Goal: Transaction & Acquisition: Purchase product/service

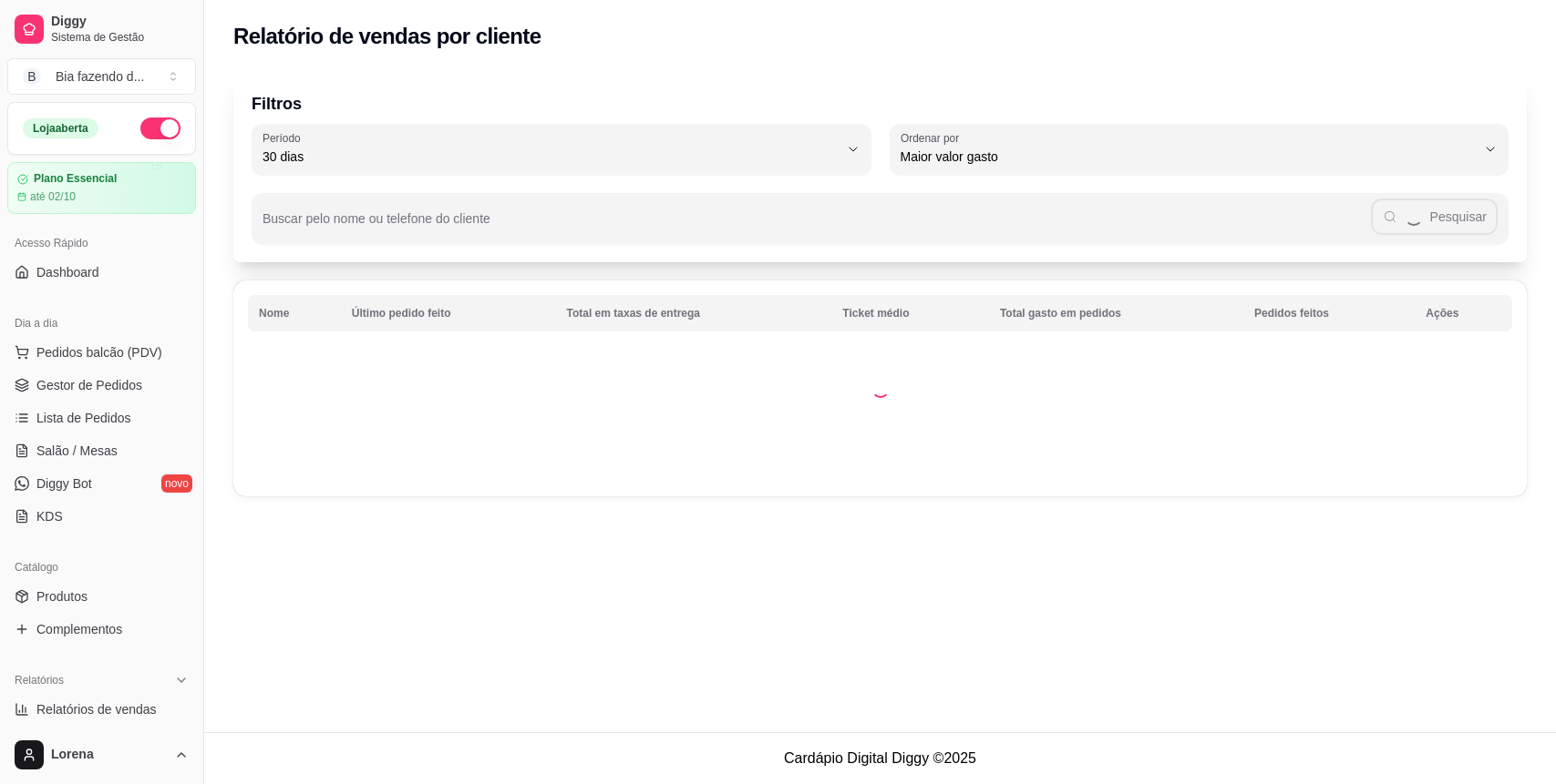
select select "30"
select select "HIGHEST_TOTAL_SPENT_WITH_ORDERS"
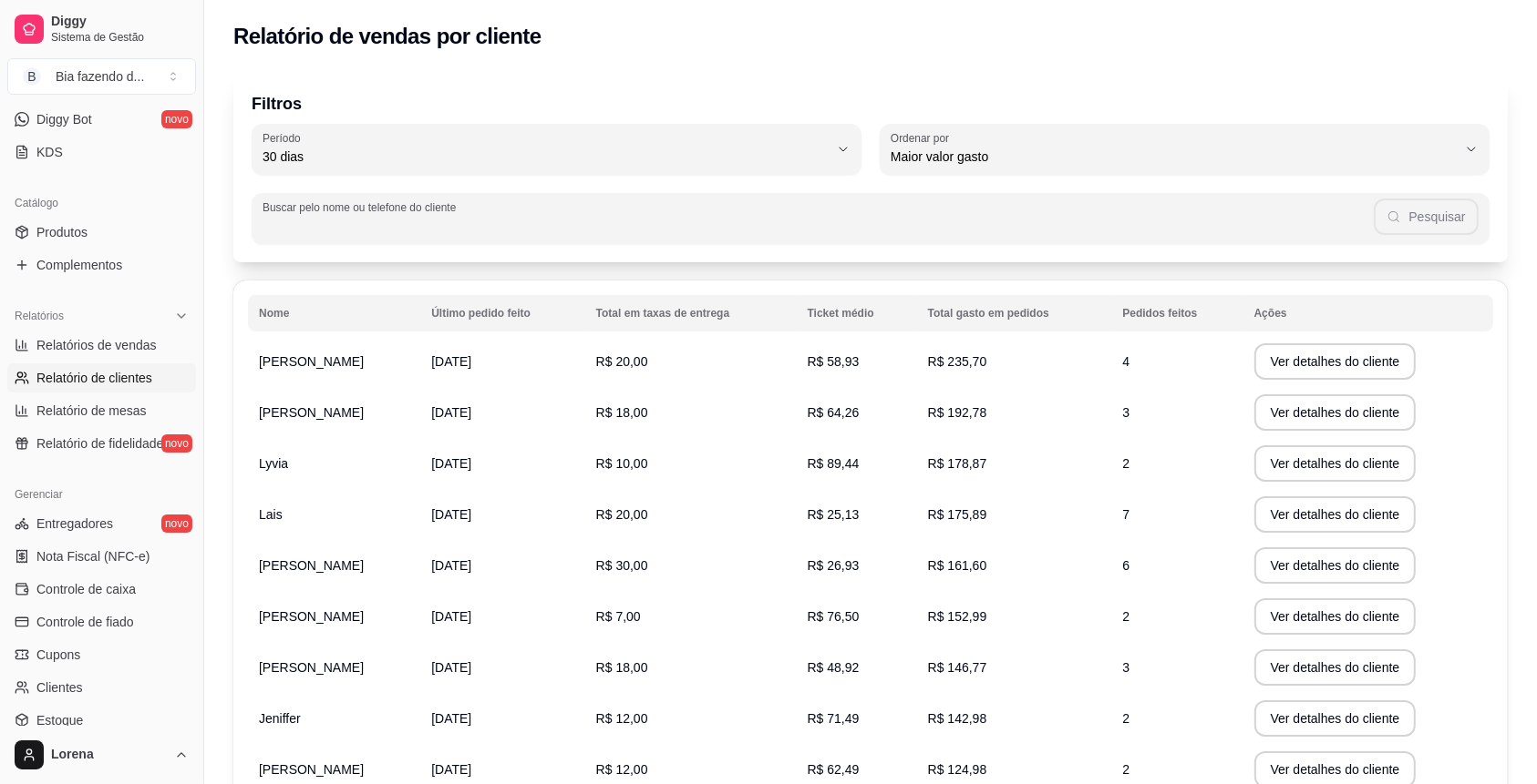
click at [310, 230] on input "Buscar pelo nome ou telefone do cliente" at bounding box center [818, 225] width 1112 height 18
type input "l"
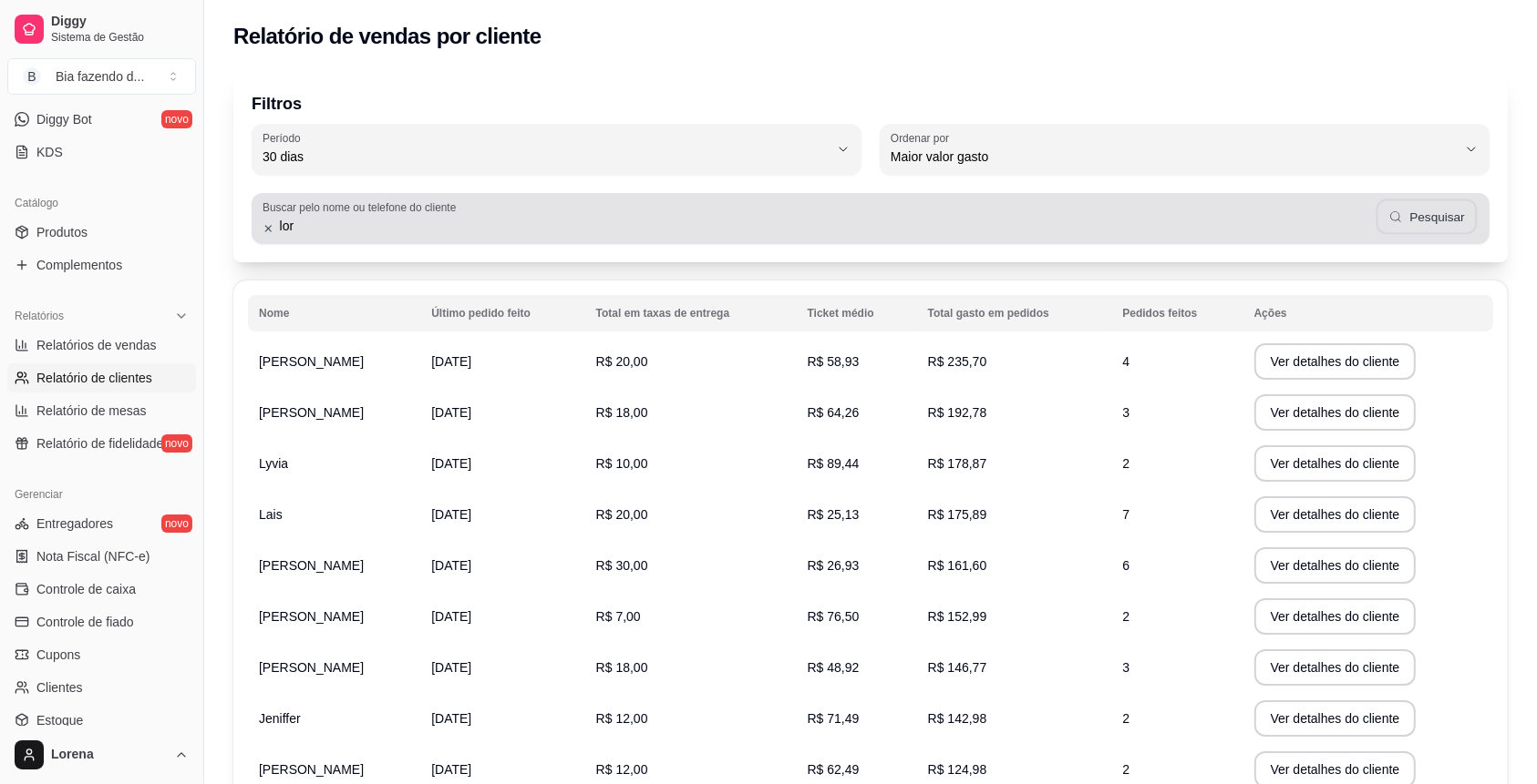
click at [1434, 207] on button "Pesquisar" at bounding box center [1426, 217] width 101 height 36
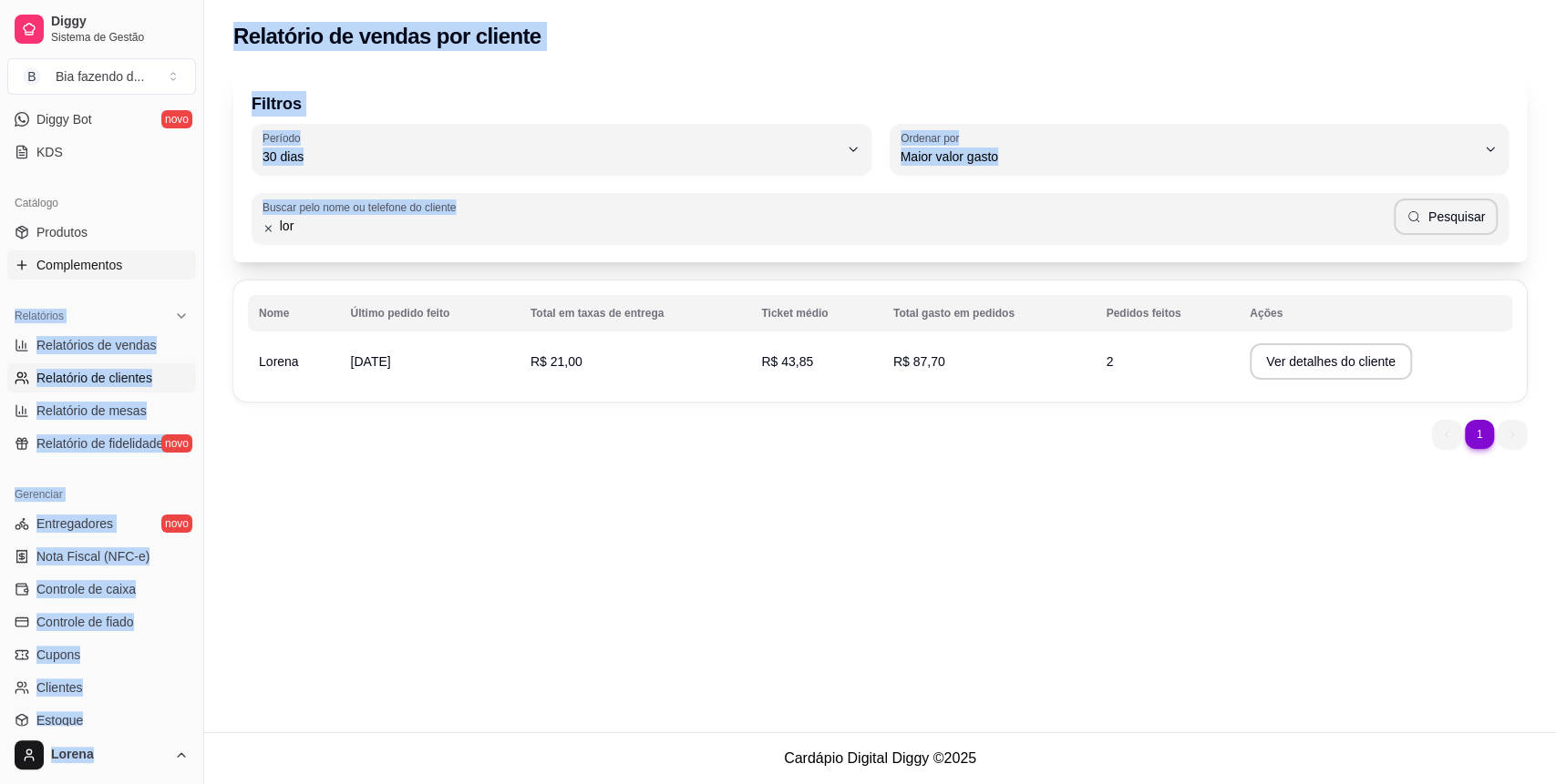
drag, startPoint x: 302, startPoint y: 240, endPoint x: 176, endPoint y: 262, distance: 127.9
click at [176, 262] on div "Diggy Sistema de Gestão B Bia fazendo d ... Loja aberta Plano Essencial até 02/…" at bounding box center [778, 392] width 1556 height 784
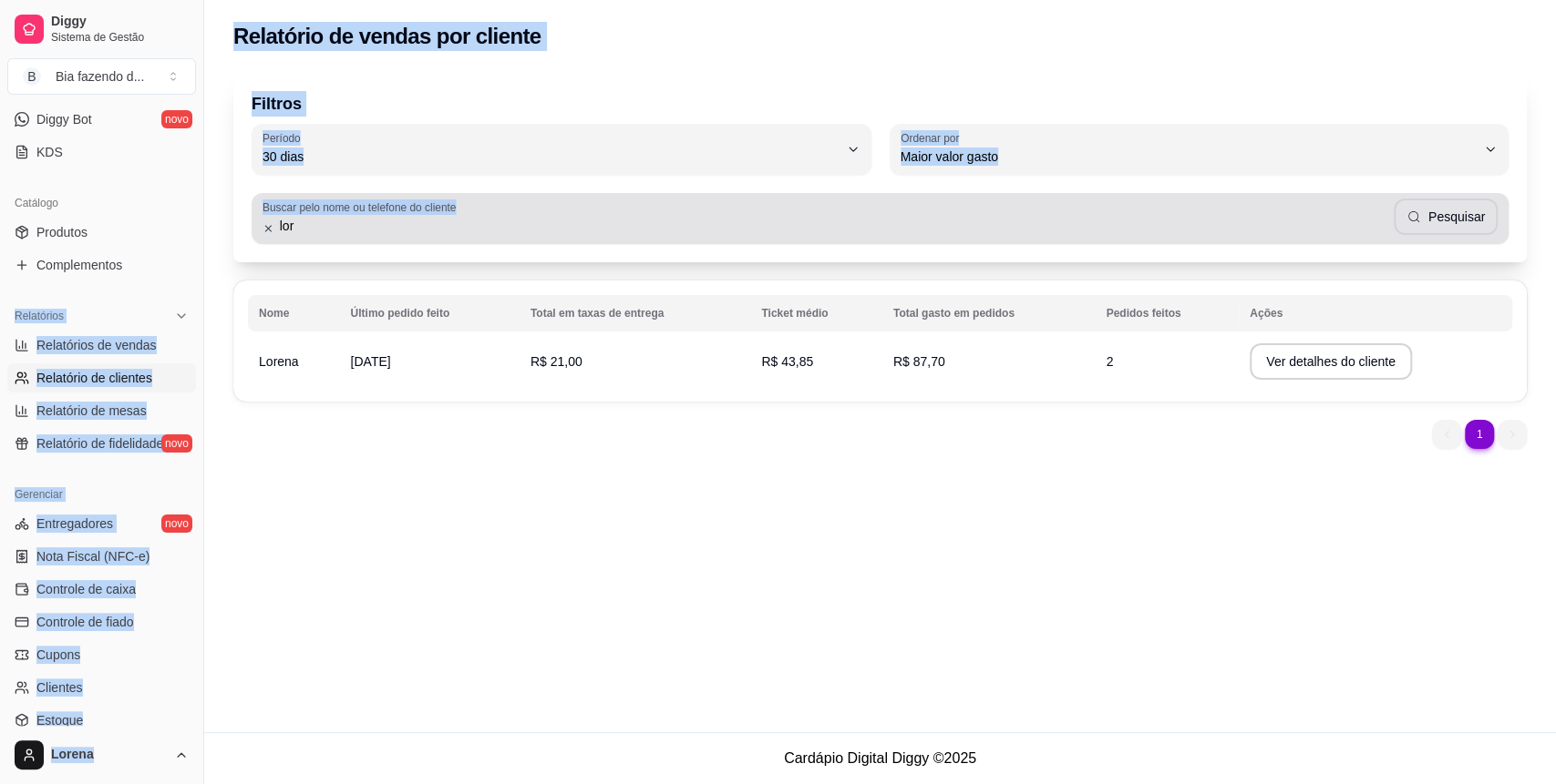
click at [350, 213] on label "Buscar pelo nome ou telefone do cliente" at bounding box center [362, 207] width 200 height 16
click at [350, 216] on input "lor" at bounding box center [834, 225] width 1120 height 18
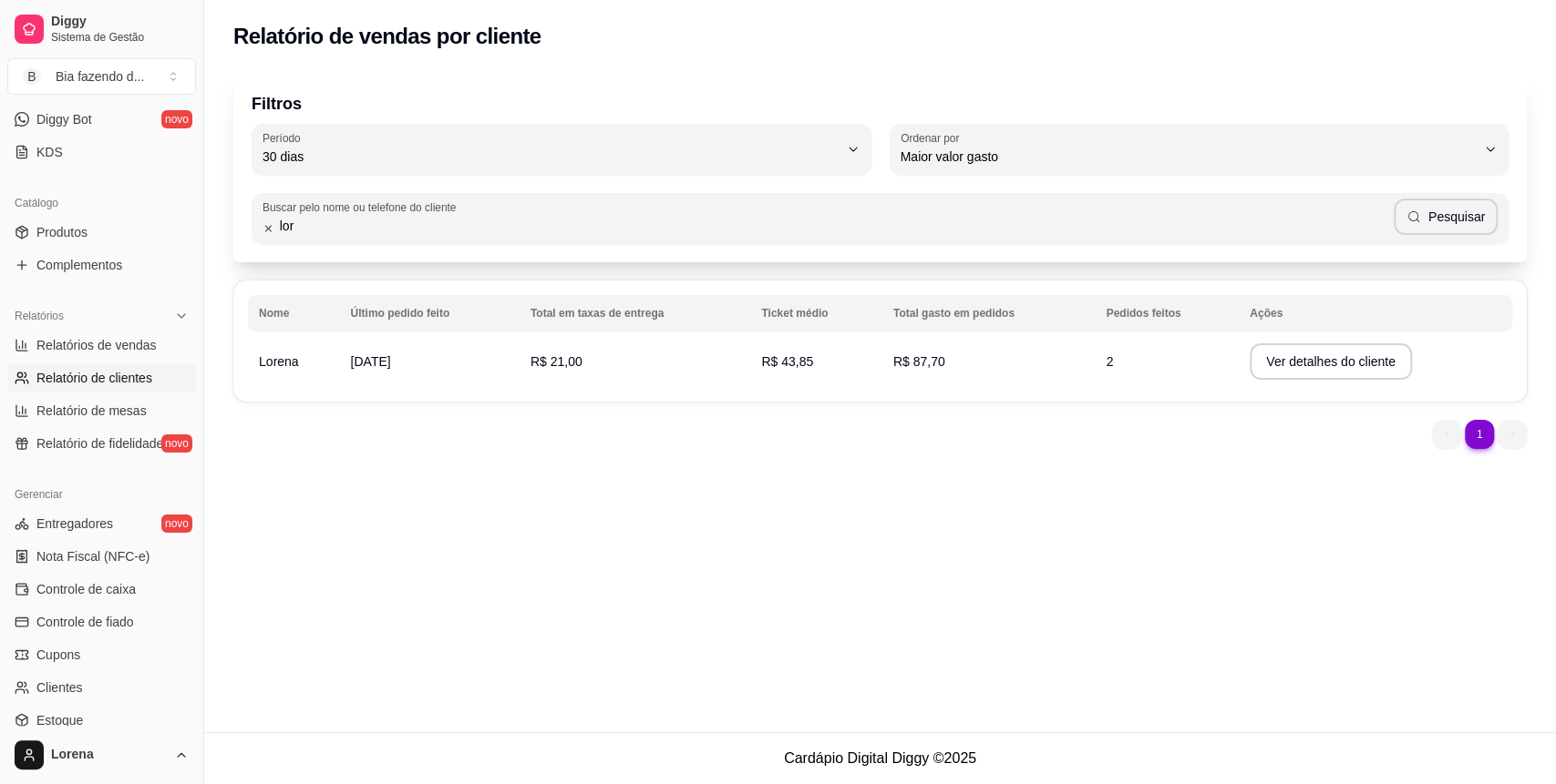
click at [353, 222] on input "lor" at bounding box center [834, 225] width 1120 height 18
type input "l"
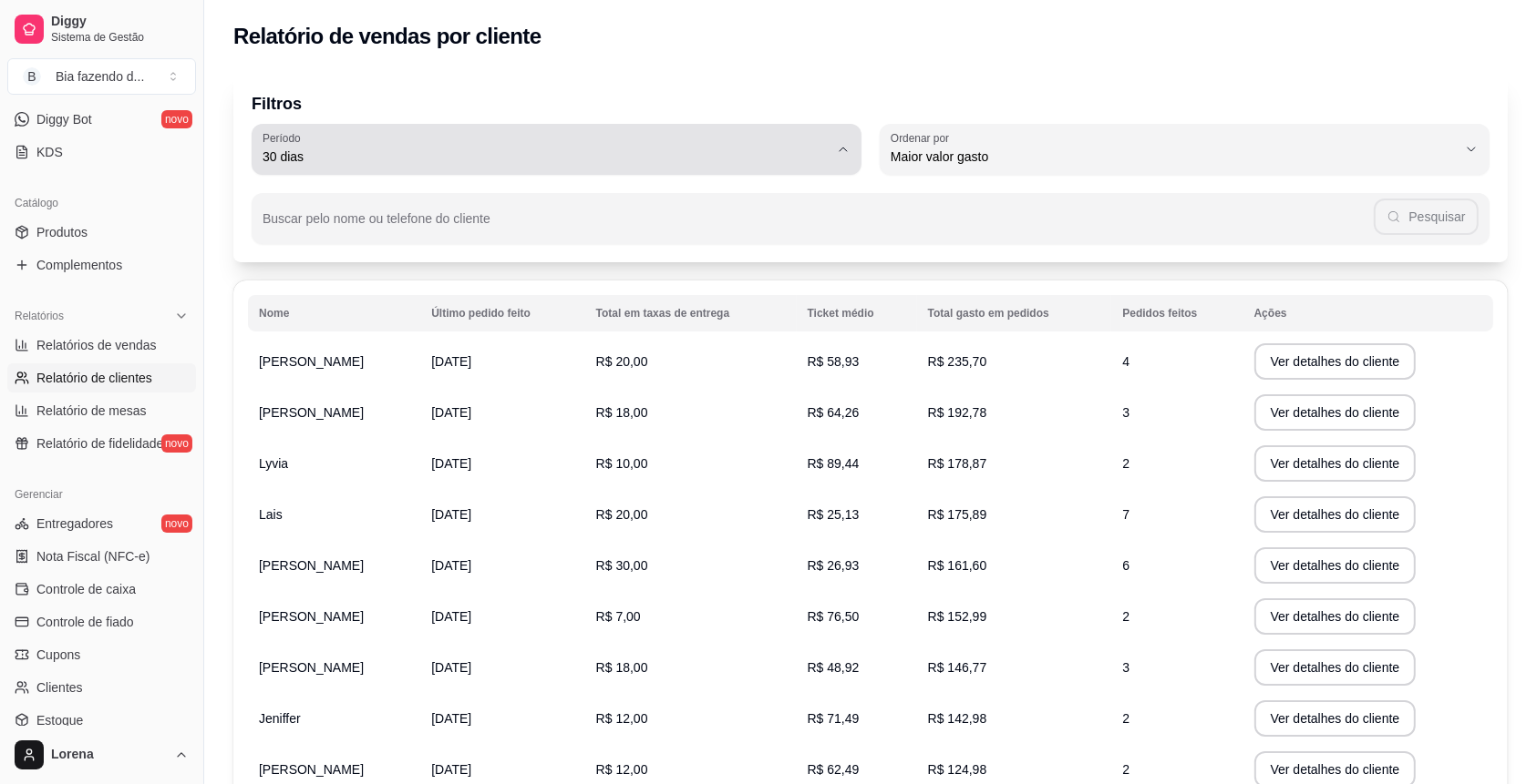
click at [540, 153] on span "30 dias" at bounding box center [545, 157] width 566 height 18
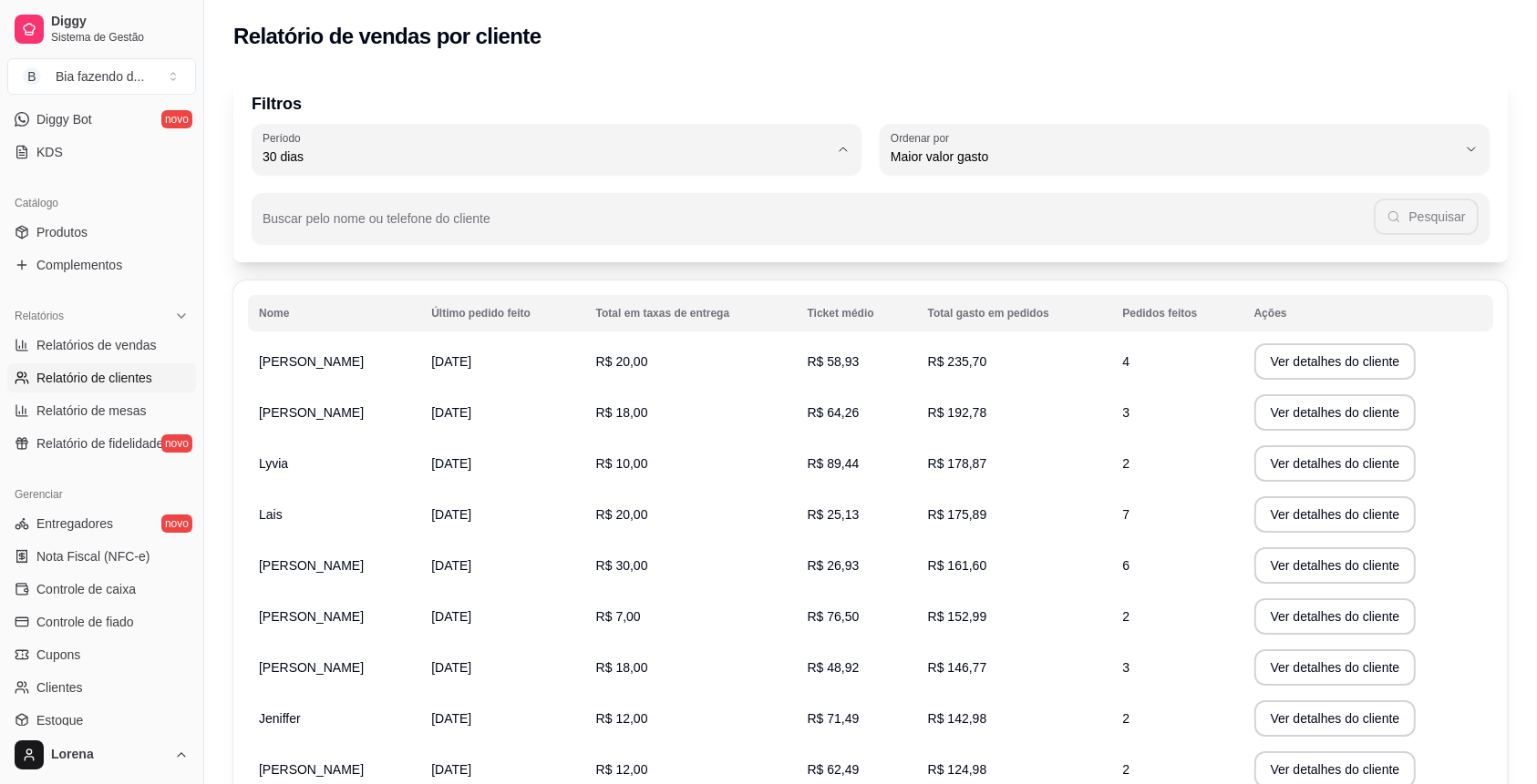
click at [315, 386] on span "60 dias" at bounding box center [548, 378] width 540 height 17
type input "60"
select select "60"
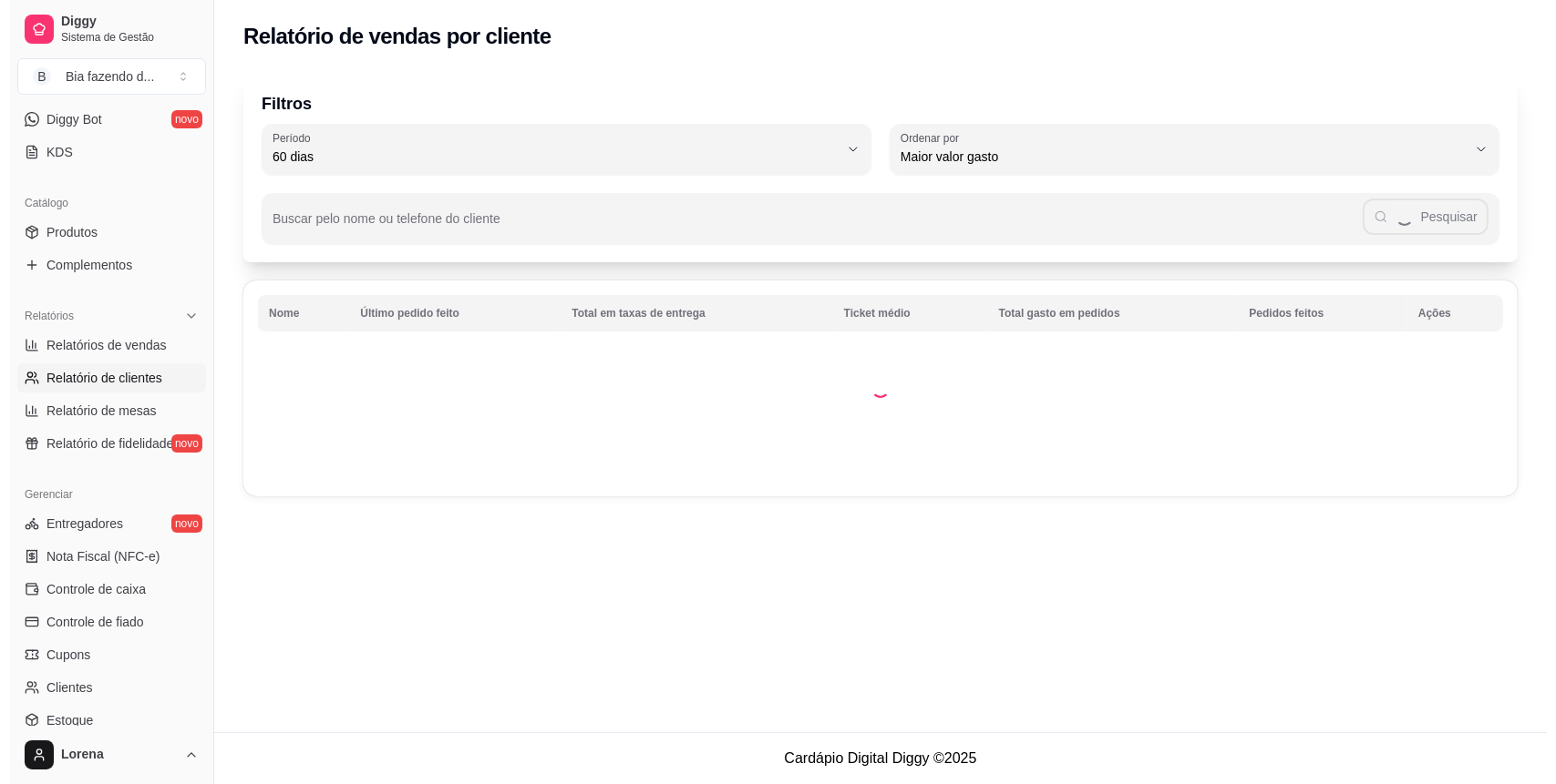
scroll to position [16, 0]
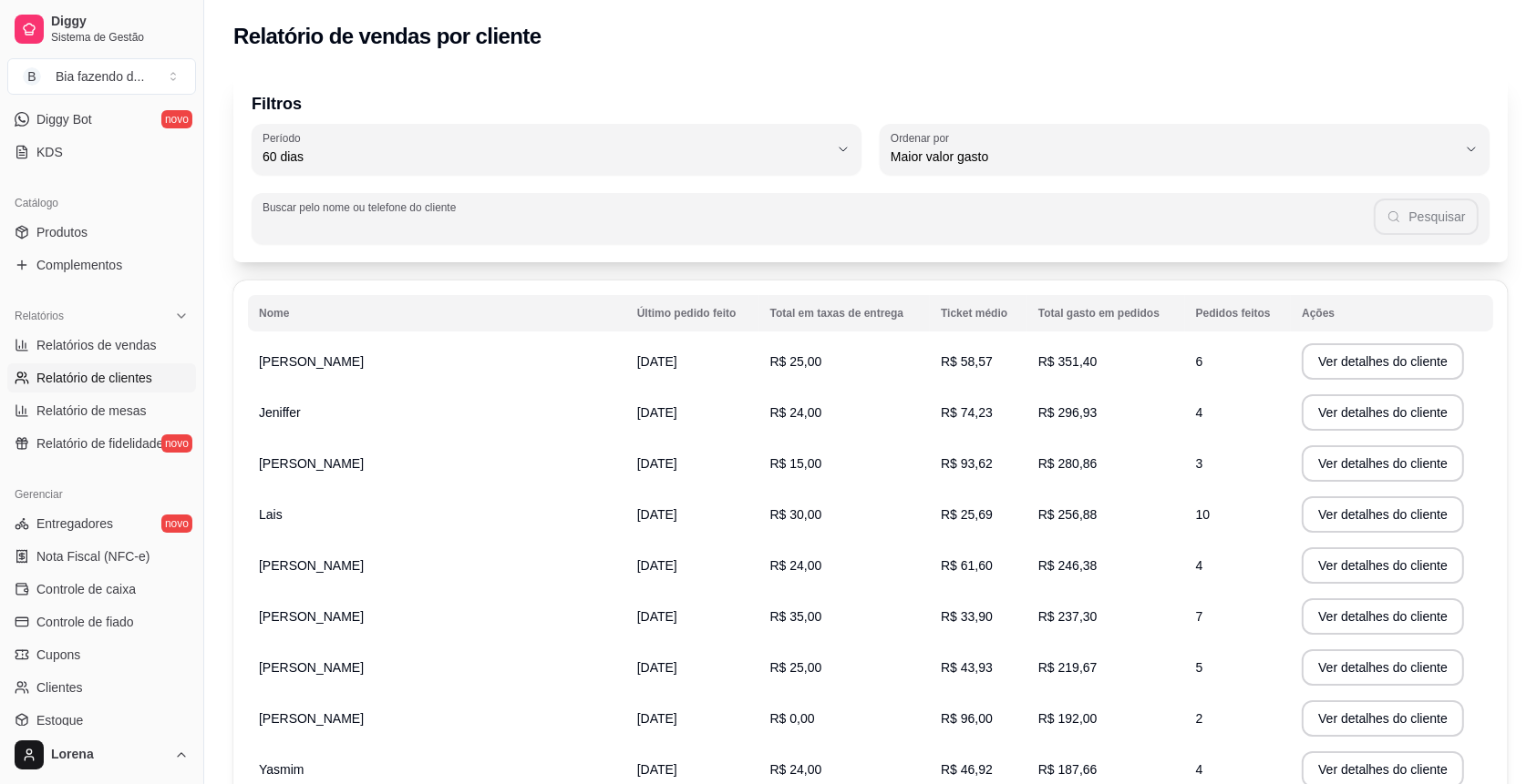
click at [314, 223] on input "Buscar pelo nome ou telefone do cliente" at bounding box center [818, 225] width 1112 height 18
type input "lo"
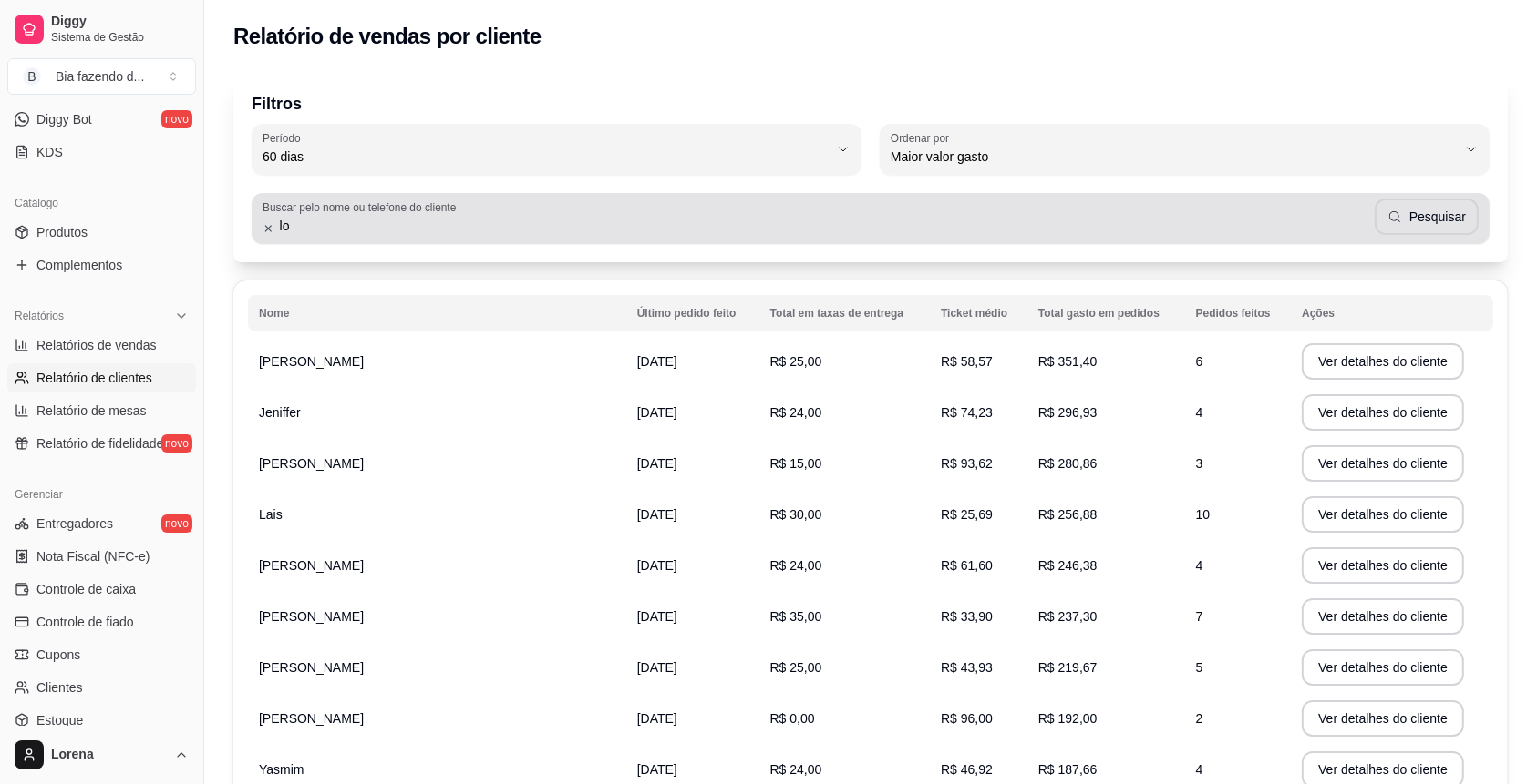
click at [1432, 195] on div "Buscar pelo nome ou telefone do cliente lo Pesquisar" at bounding box center [870, 218] width 1238 height 51
click at [1430, 196] on div "Buscar pelo nome ou telefone do cliente lo Pesquisar" at bounding box center [870, 218] width 1238 height 51
click at [1437, 209] on button "Pesquisar" at bounding box center [1426, 217] width 101 height 36
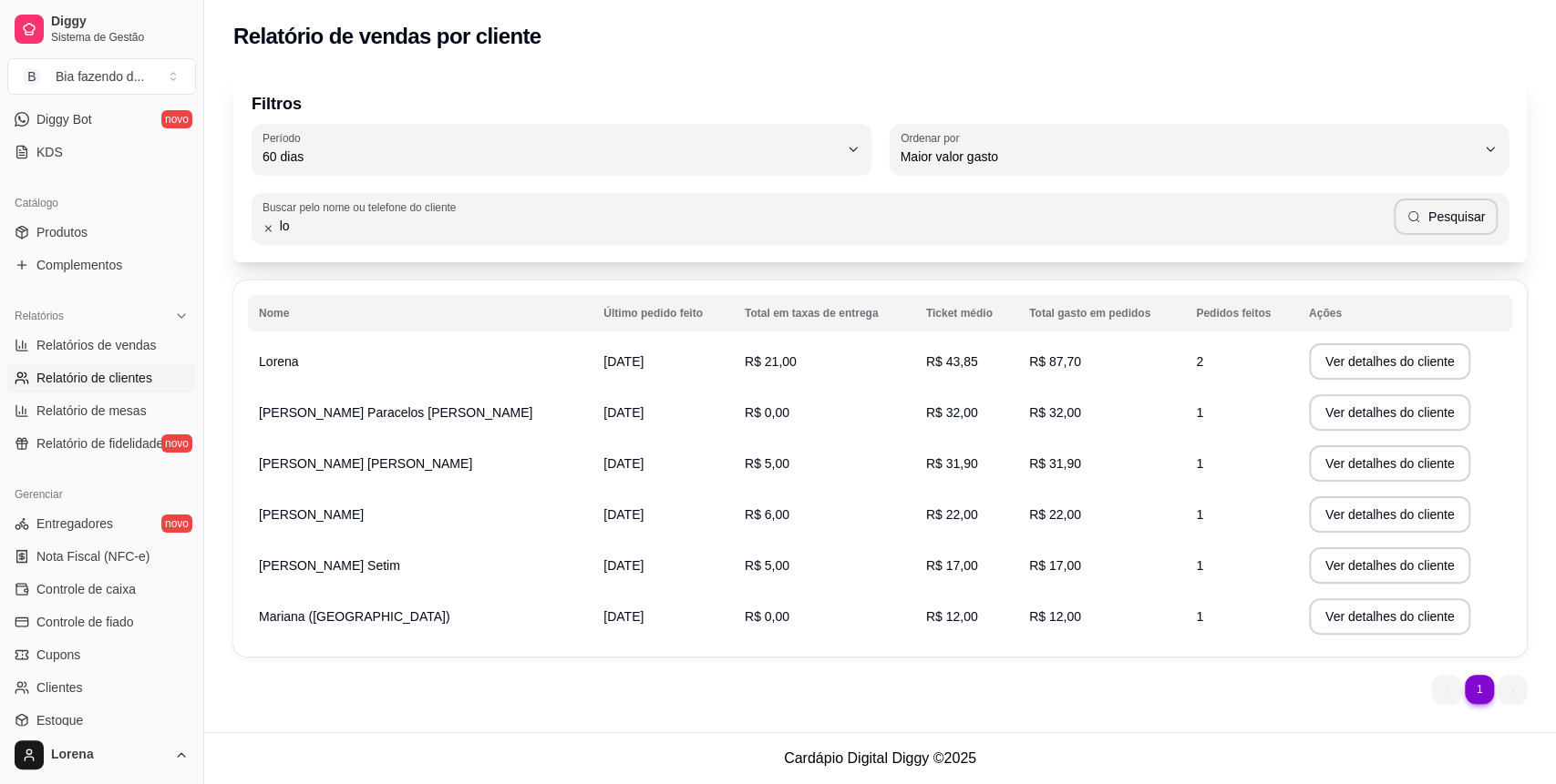
drag, startPoint x: 317, startPoint y: 240, endPoint x: 294, endPoint y: 246, distance: 23.8
click at [294, 246] on div "Filtros 60 Período Hoje Ontem 7 [PERSON_NAME] 15 [PERSON_NAME] 30 [PERSON_NAME]…" at bounding box center [880, 168] width 1294 height 190
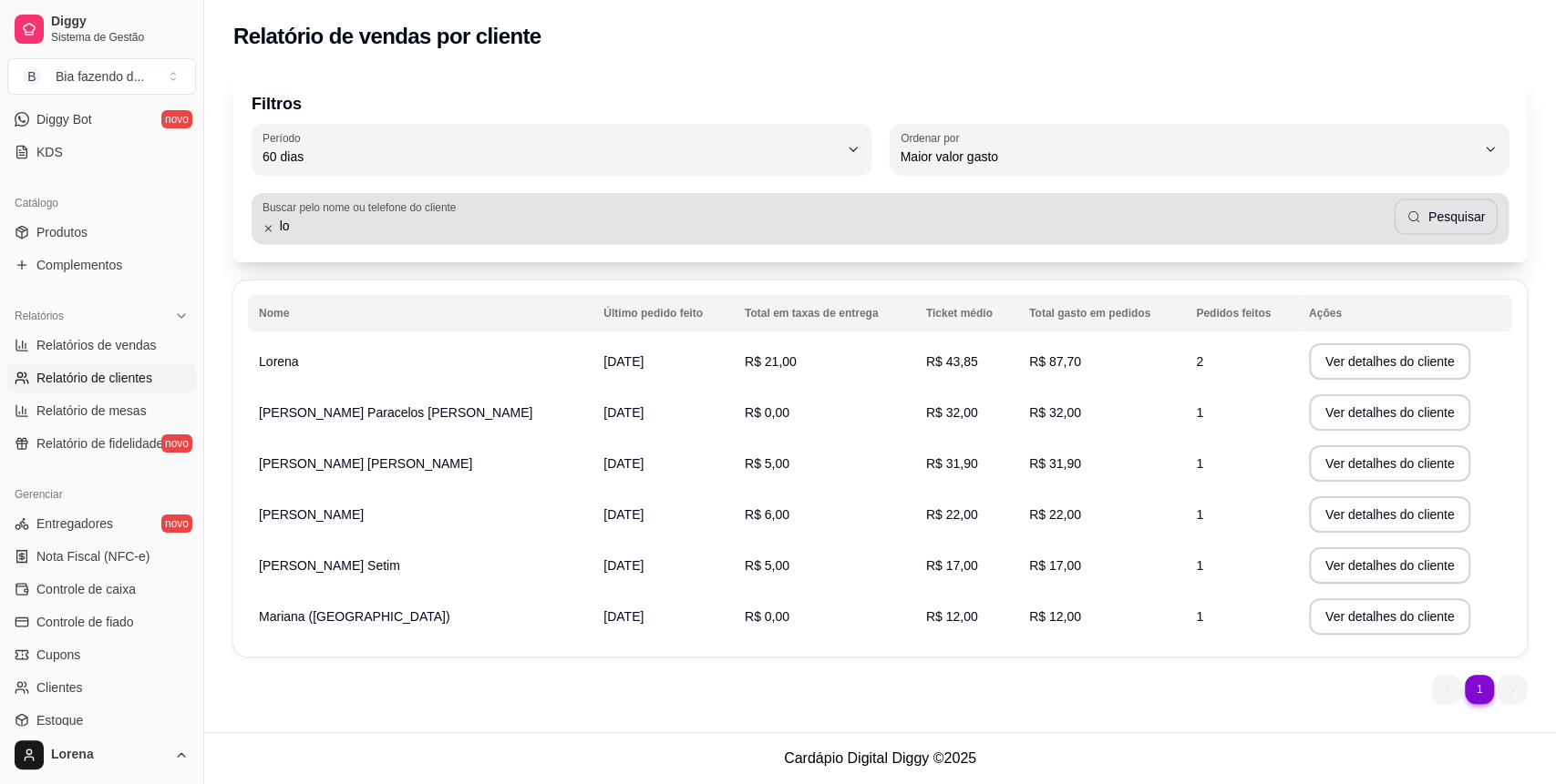
click at [301, 227] on input "lo" at bounding box center [834, 225] width 1120 height 18
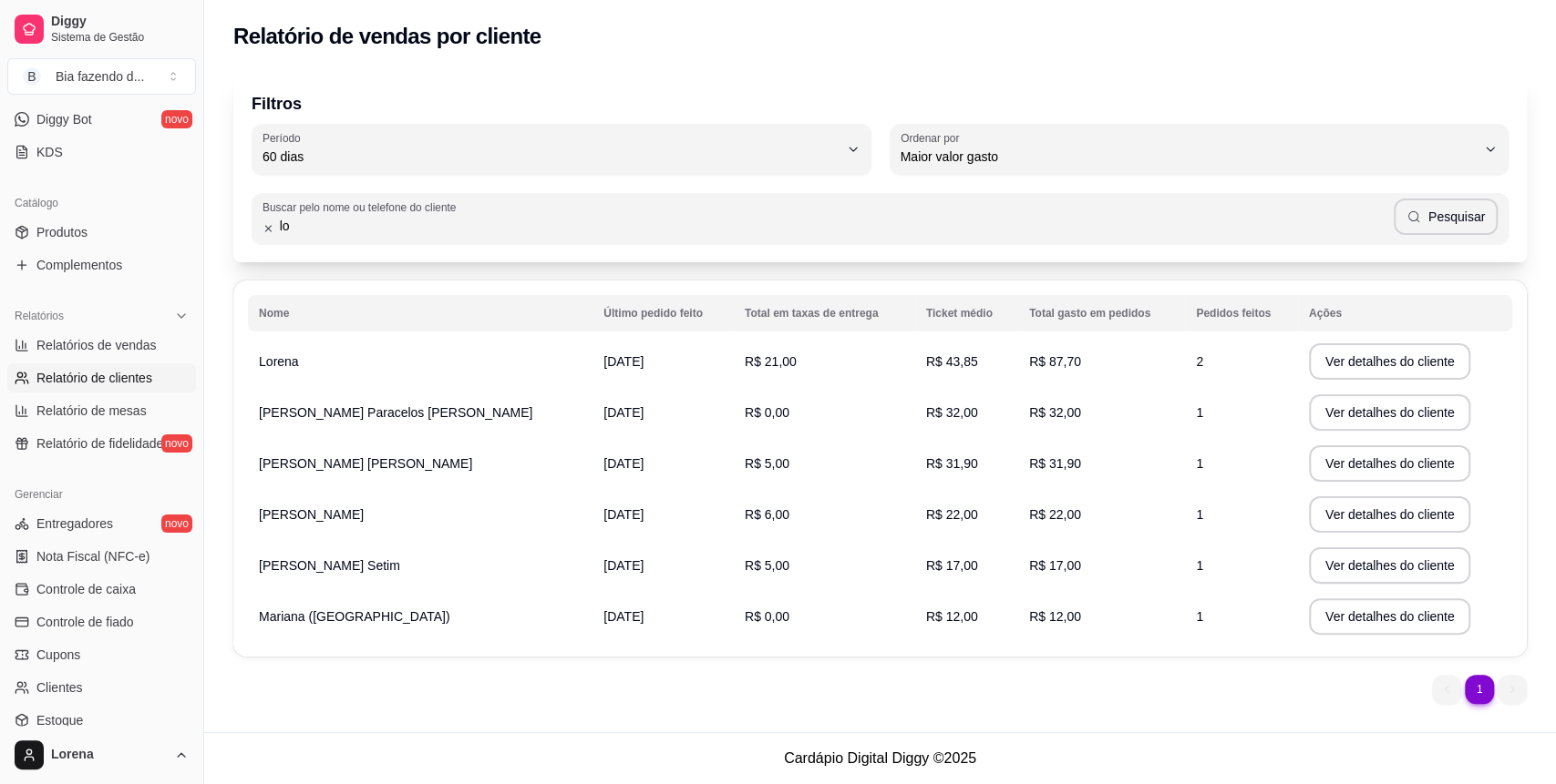
click at [301, 227] on input "lo" at bounding box center [834, 225] width 1120 height 18
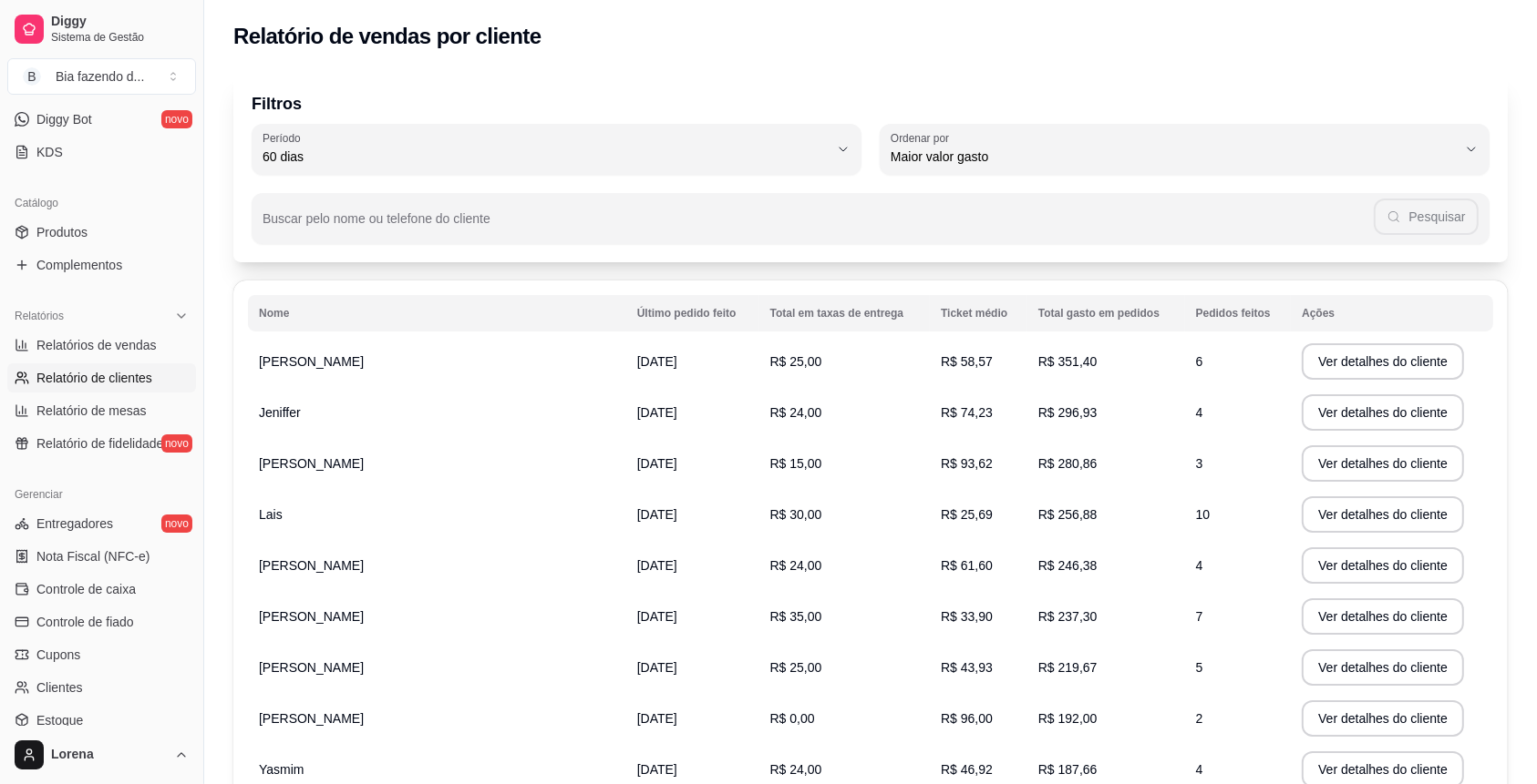
click at [340, 123] on div "Filtros 60 Período Hoje Ontem 7 [PERSON_NAME] 15 [PERSON_NAME] 30 [PERSON_NAME]…" at bounding box center [870, 168] width 1275 height 190
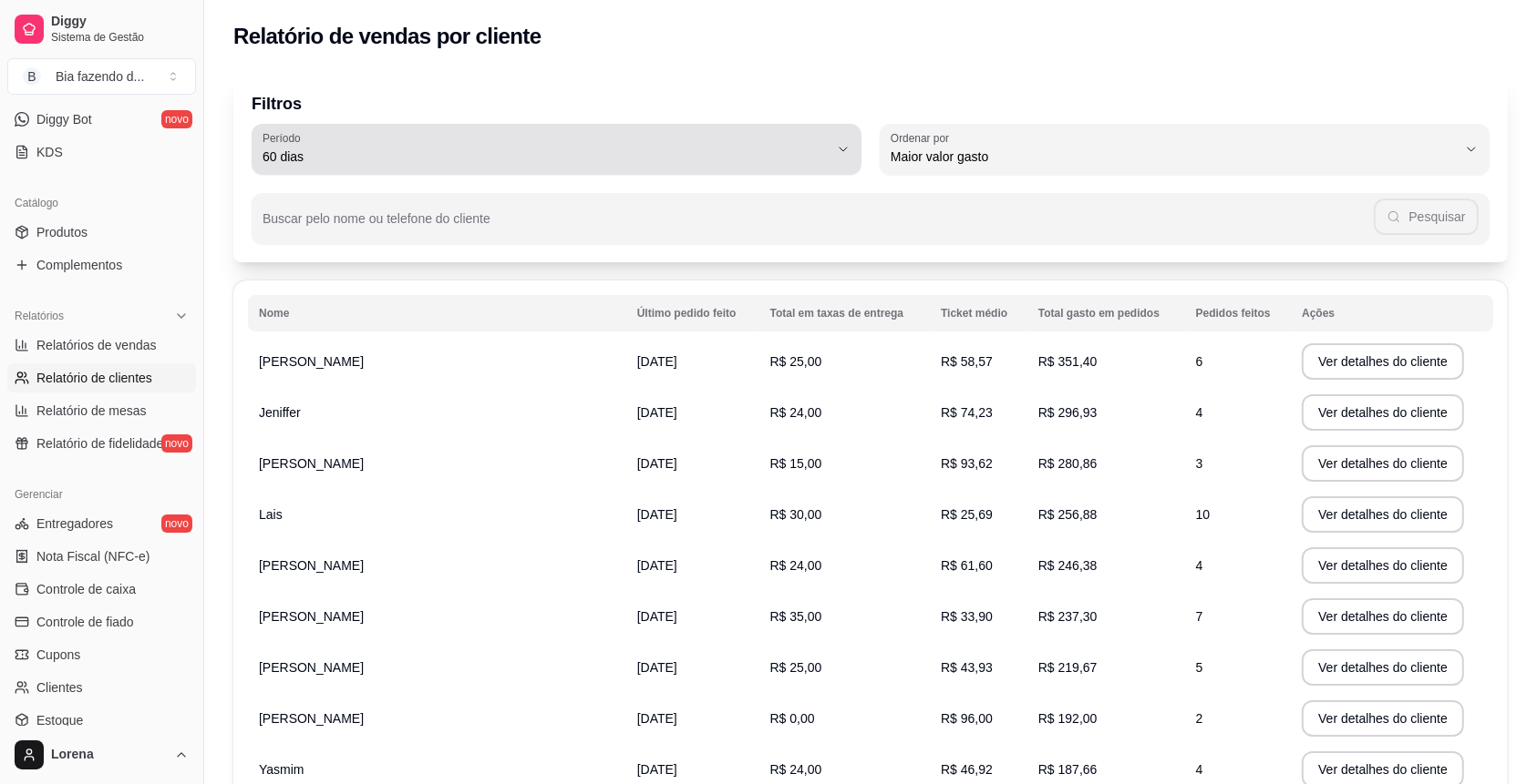
click at [342, 169] on button "Período 60 dias" at bounding box center [556, 149] width 610 height 51
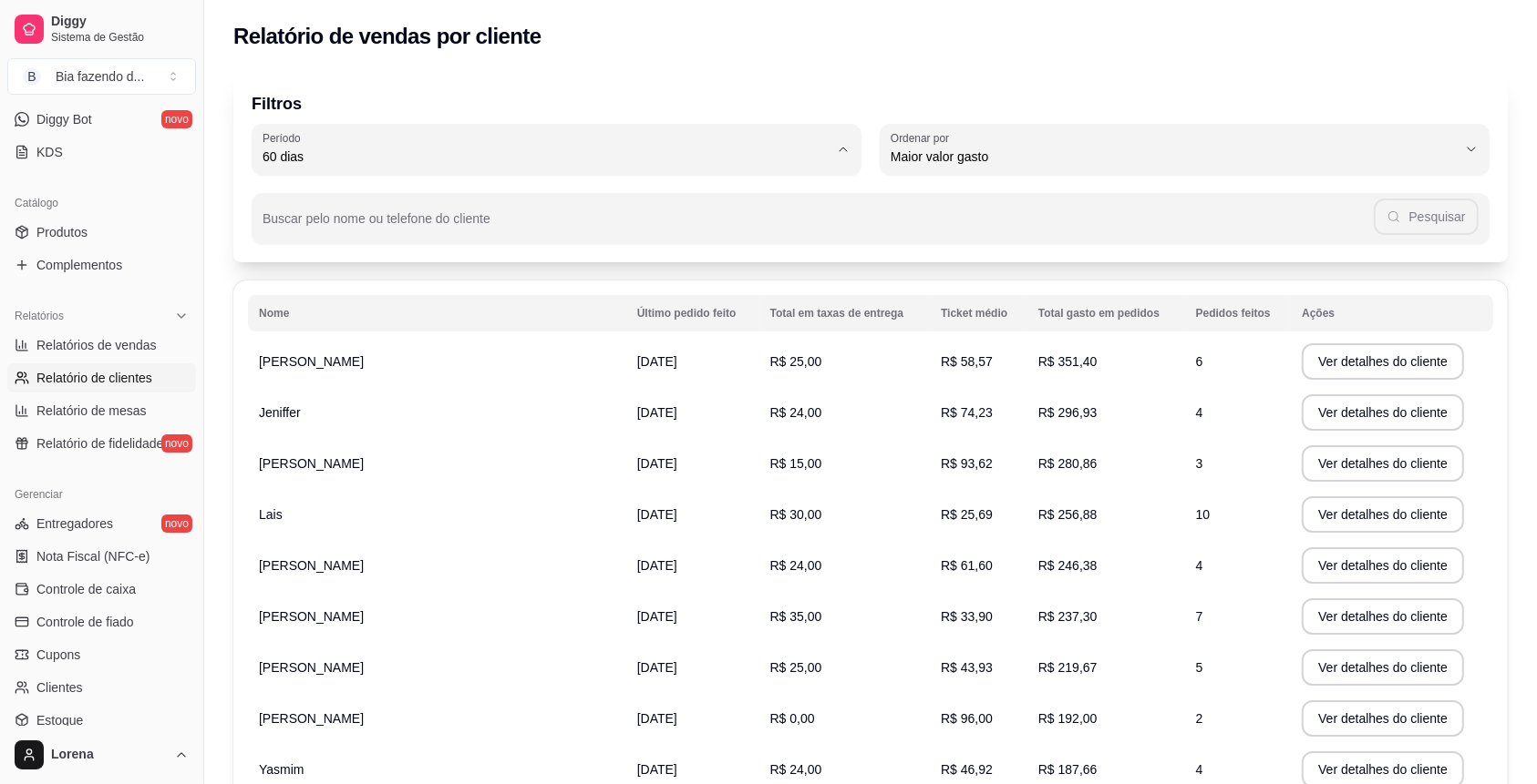
click at [321, 226] on span "Ontem" at bounding box center [548, 229] width 540 height 17
type input "1"
select select "1"
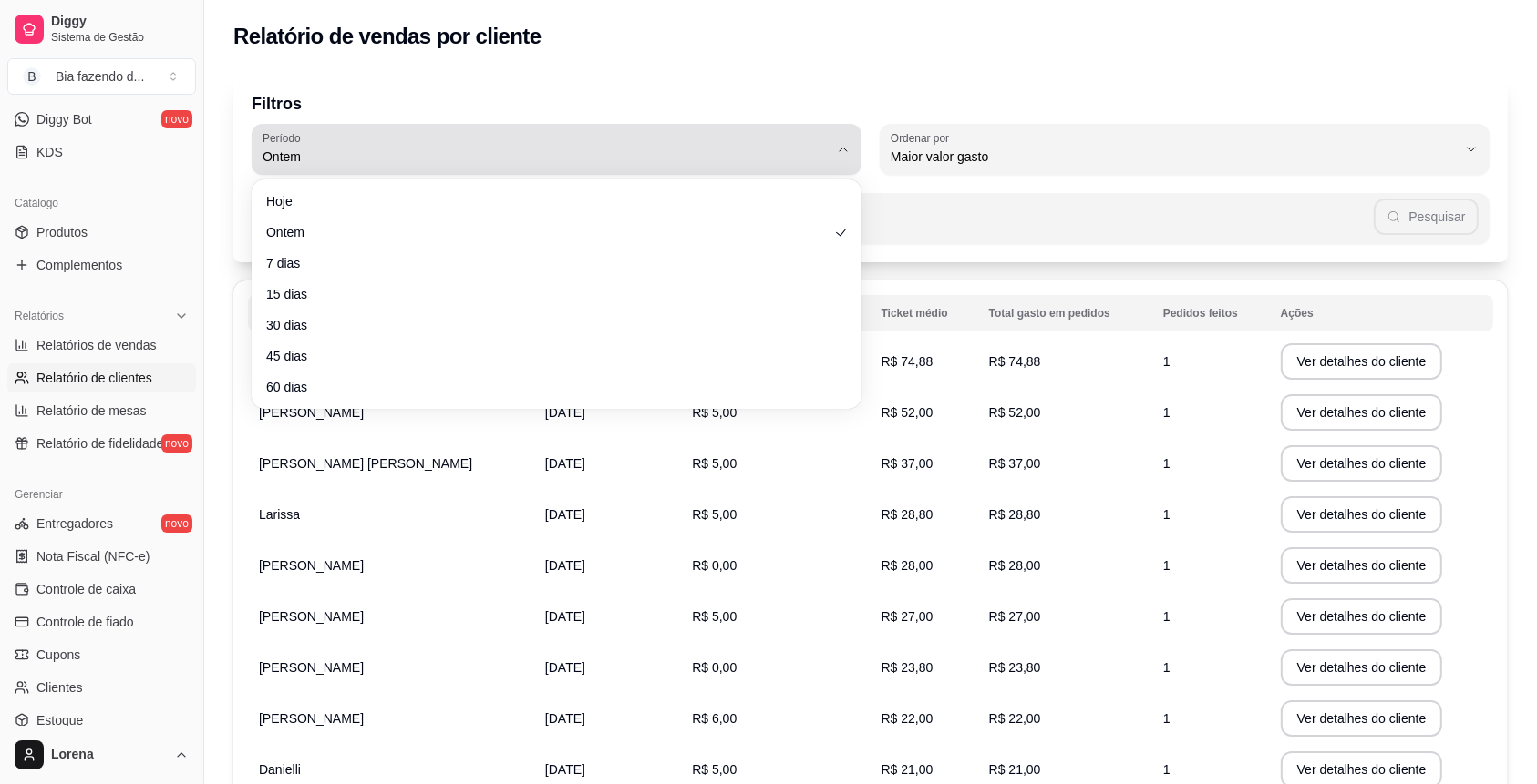
click at [321, 174] on button "Período Ontem" at bounding box center [556, 149] width 610 height 51
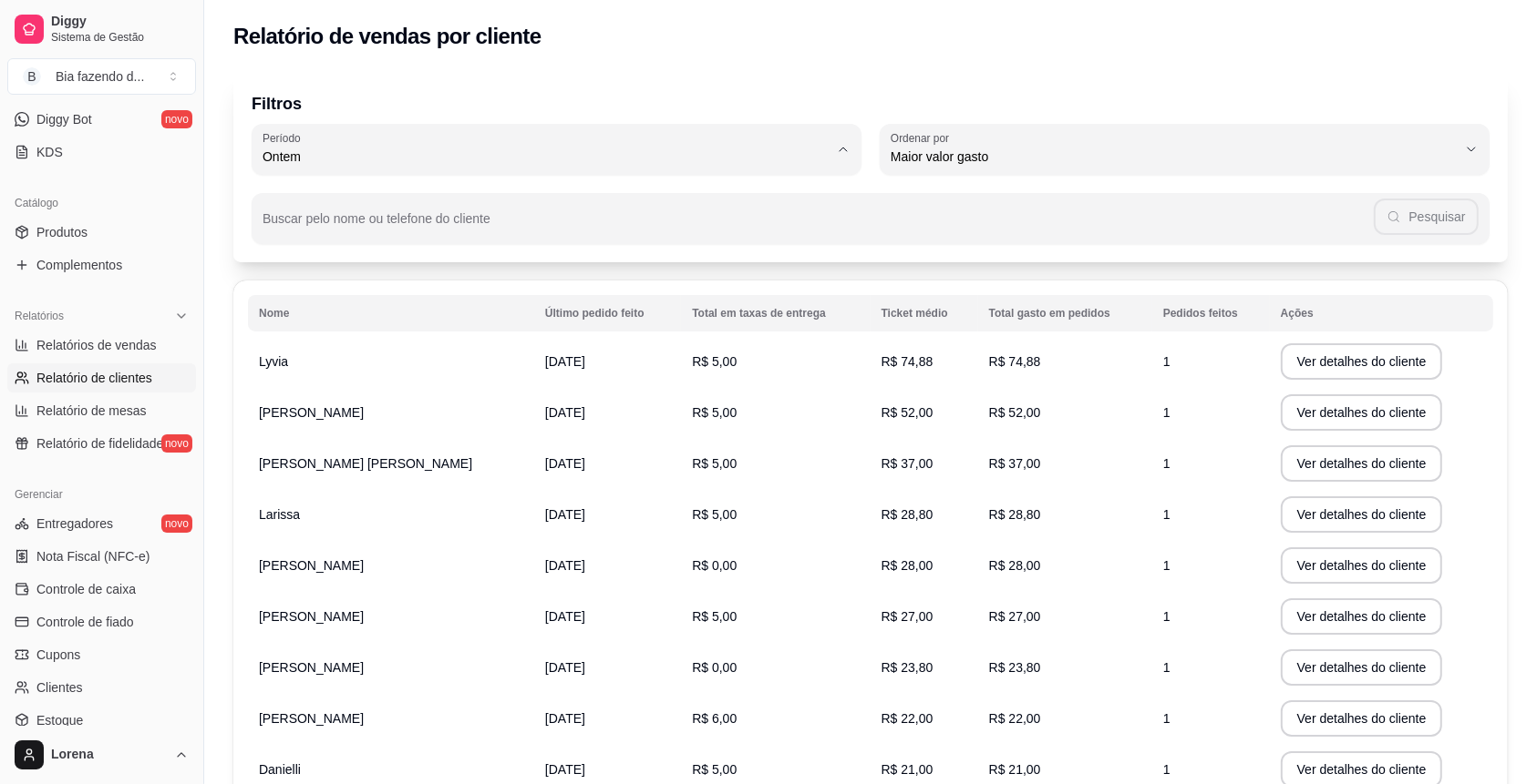
click at [310, 205] on span "Hoje" at bounding box center [548, 199] width 540 height 17
type input "0"
select select "0"
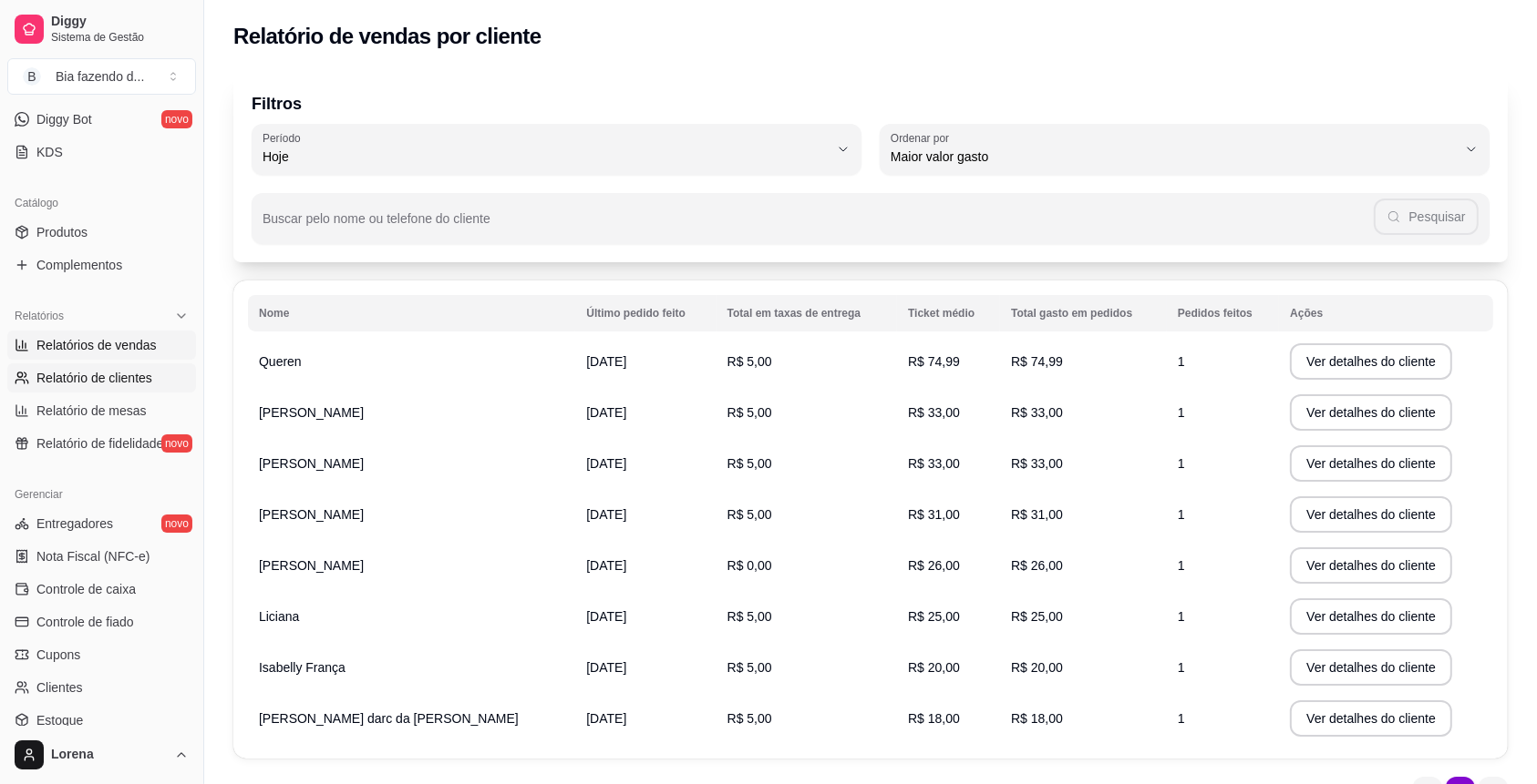
click at [137, 347] on span "Relatórios de vendas" at bounding box center [97, 345] width 121 height 18
select select "ALL"
select select "0"
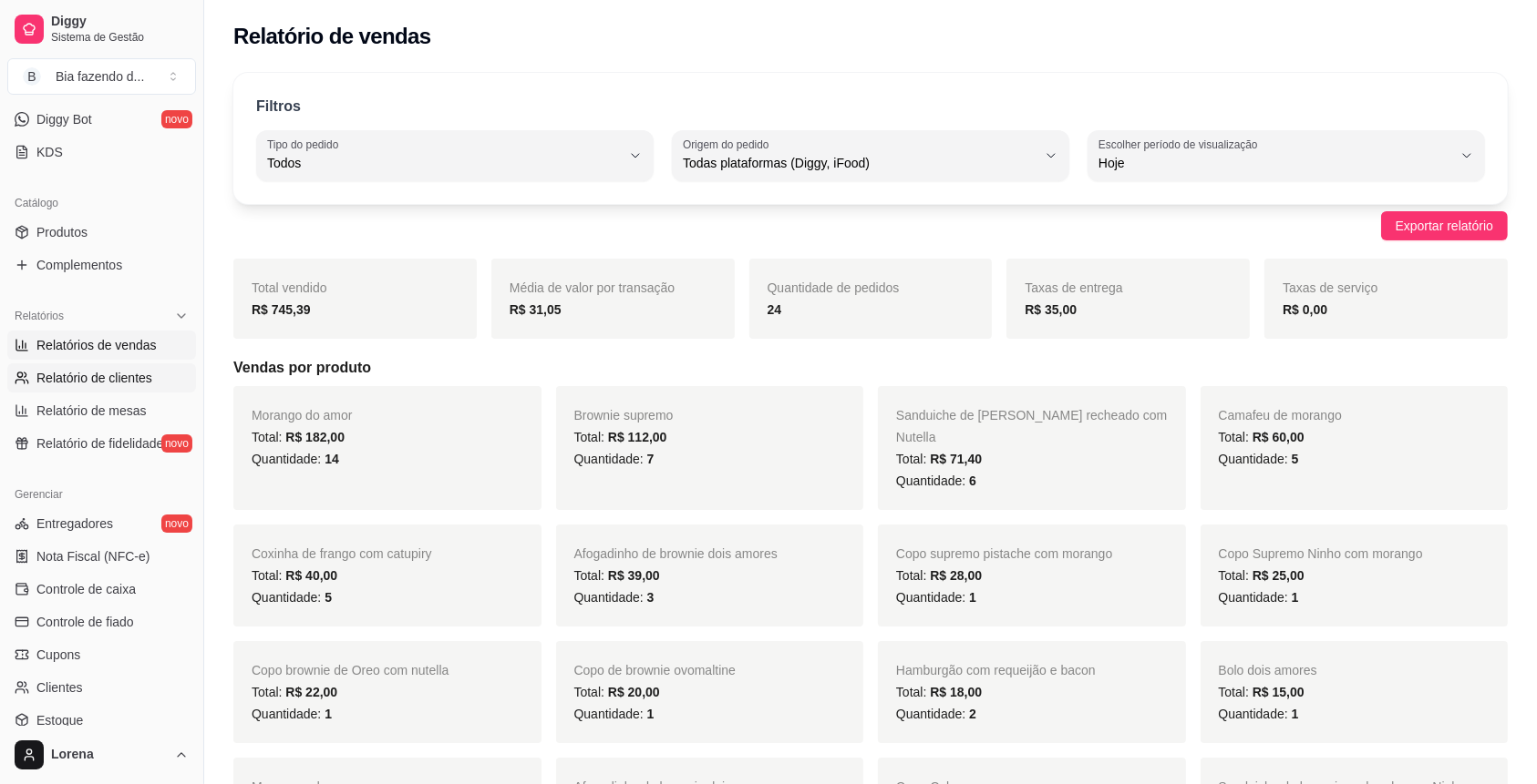
click at [120, 370] on span "Relatório de clientes" at bounding box center [95, 378] width 116 height 18
select select "30"
select select "HIGHEST_TOTAL_SPENT_WITH_ORDERS"
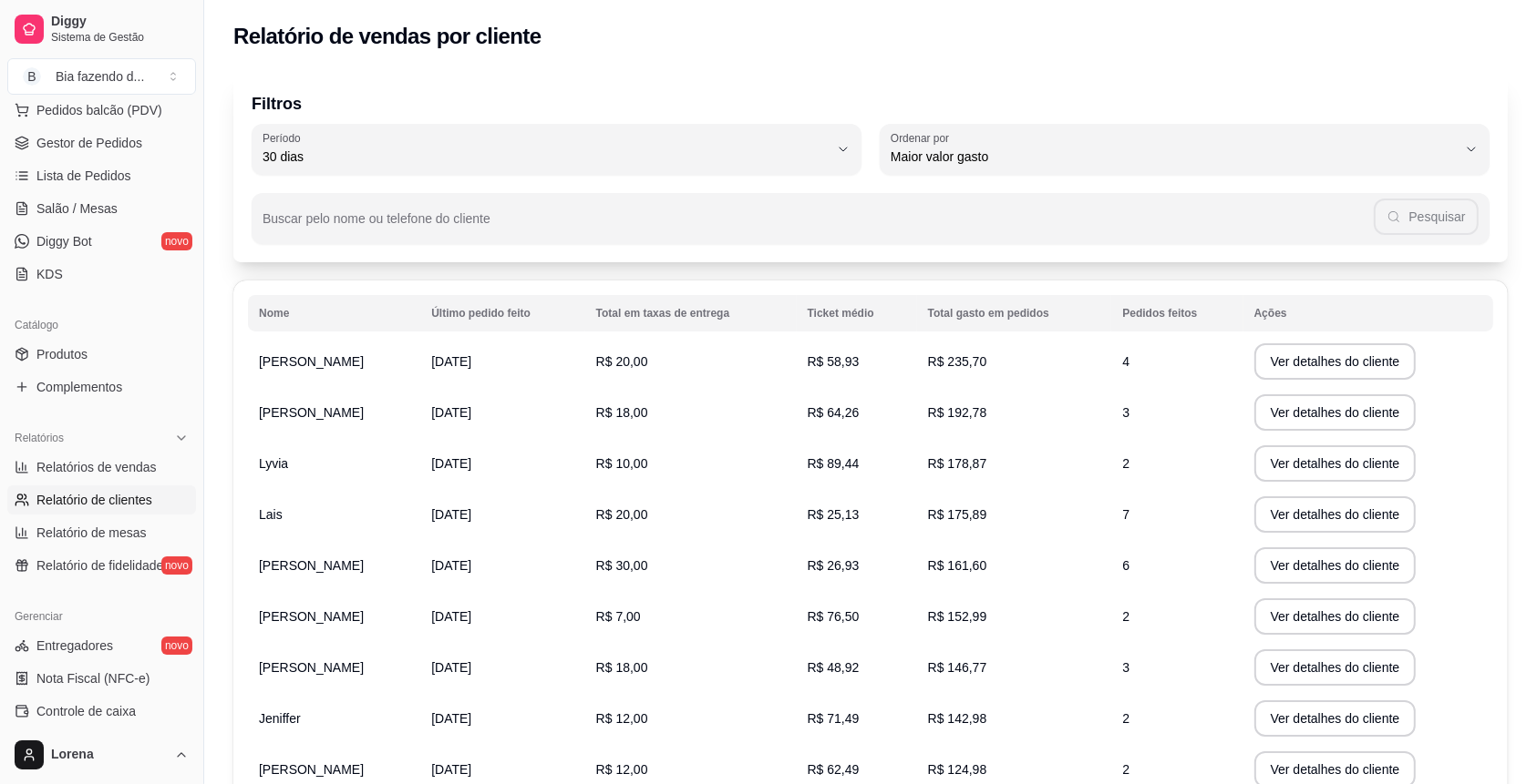
scroll to position [121, 0]
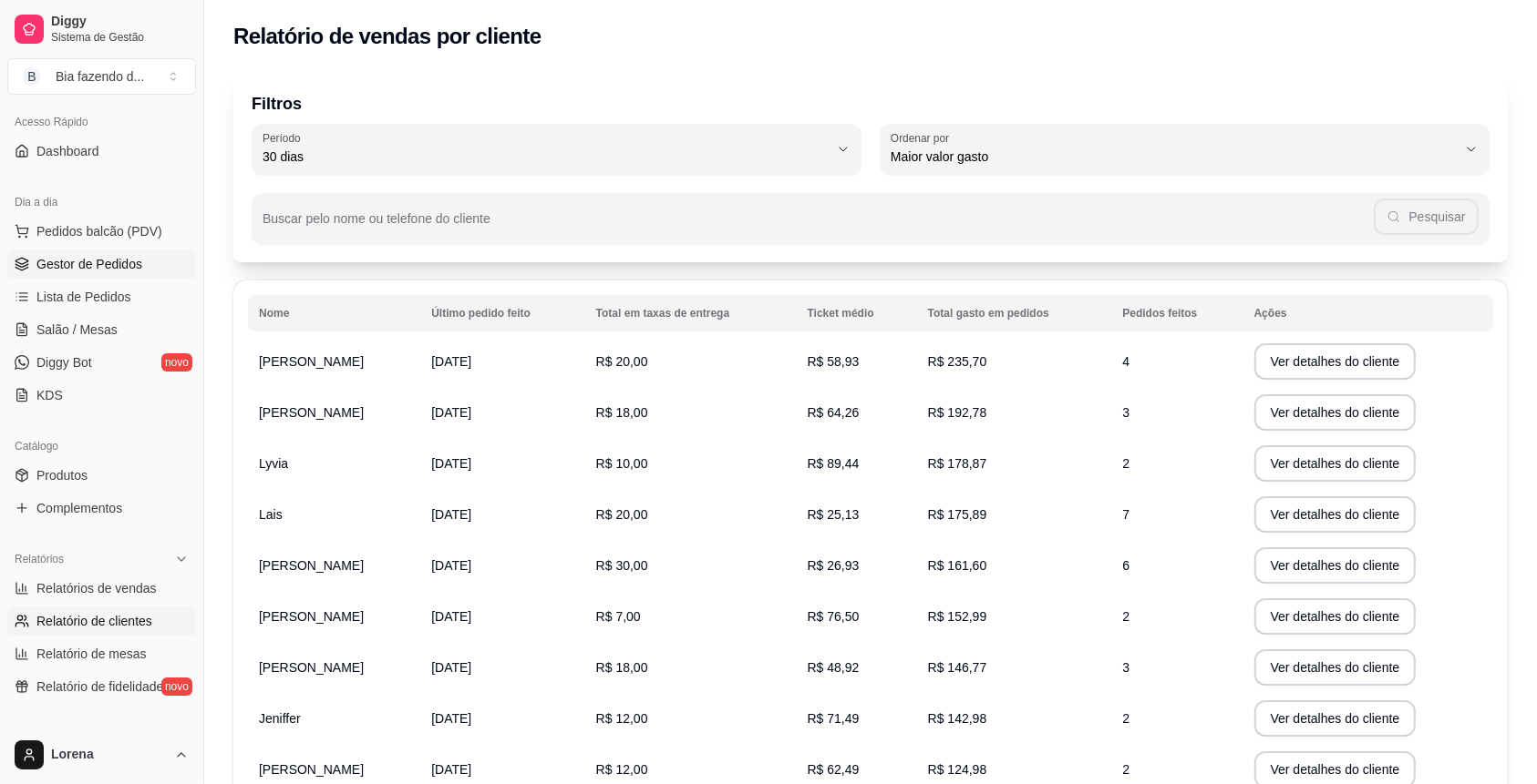
click at [126, 259] on span "Gestor de Pedidos" at bounding box center [90, 264] width 106 height 18
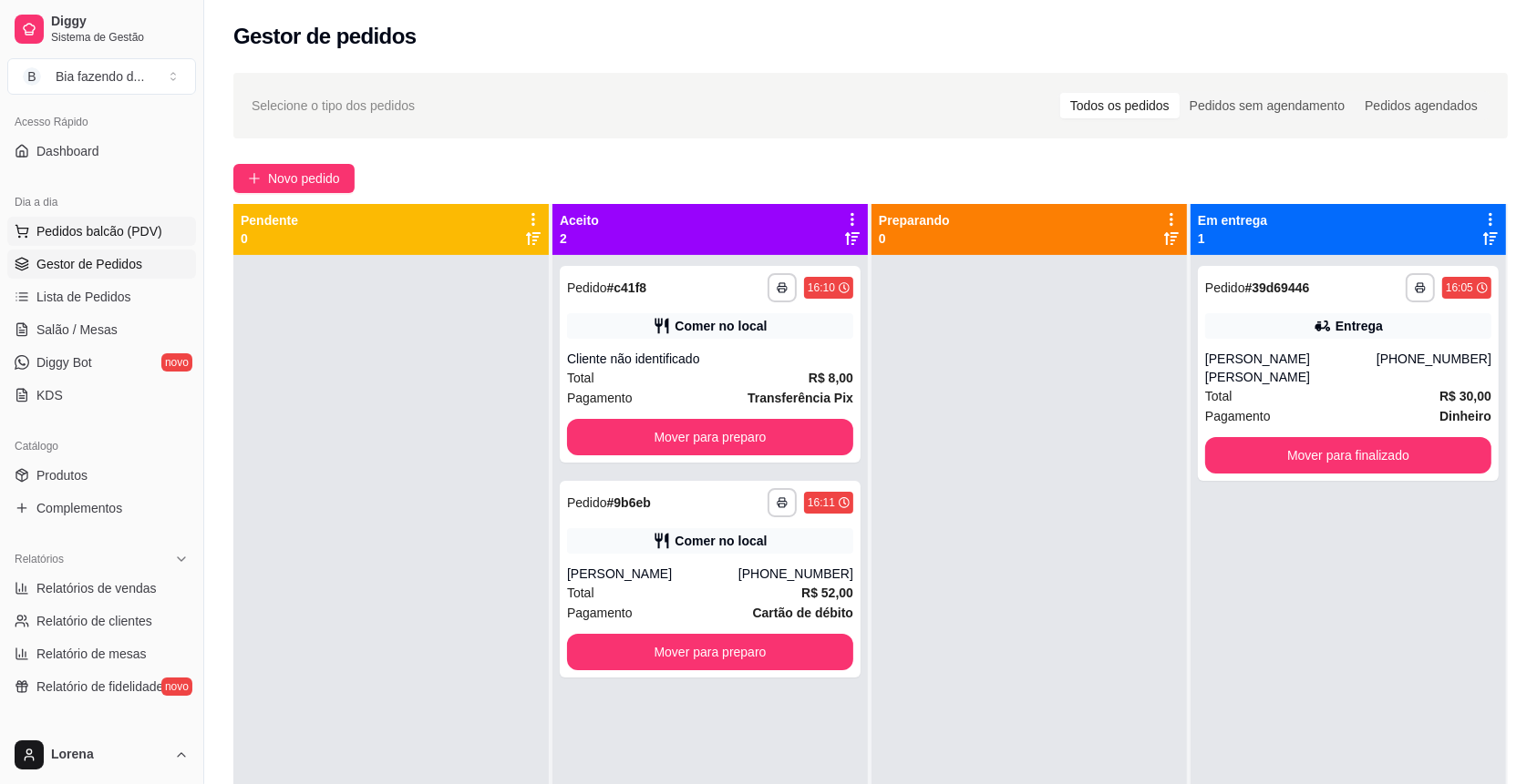
click at [133, 241] on button "Pedidos balcão (PDV)" at bounding box center [101, 230] width 189 height 29
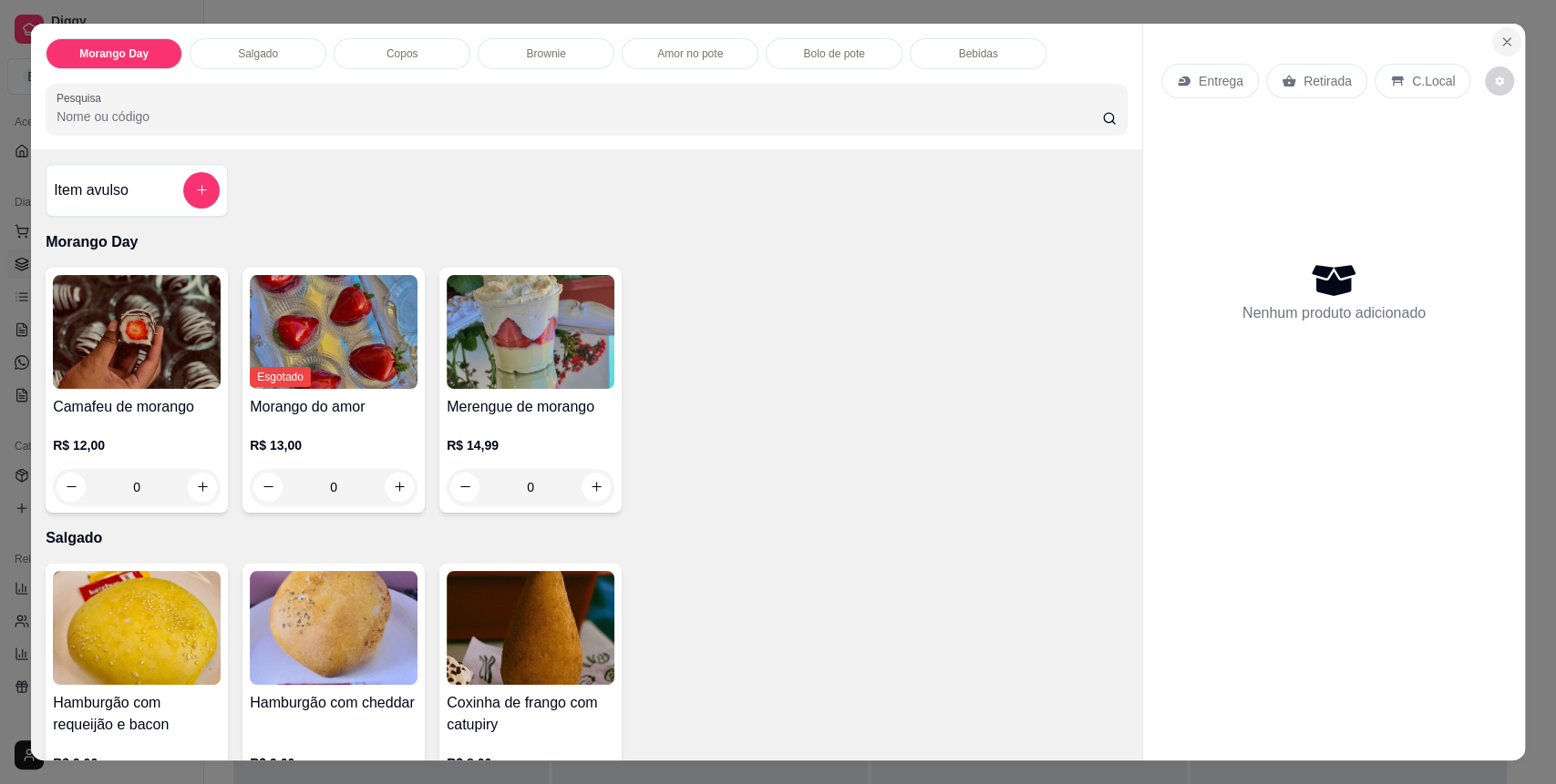
click at [1495, 52] on button "Close" at bounding box center [1506, 41] width 29 height 29
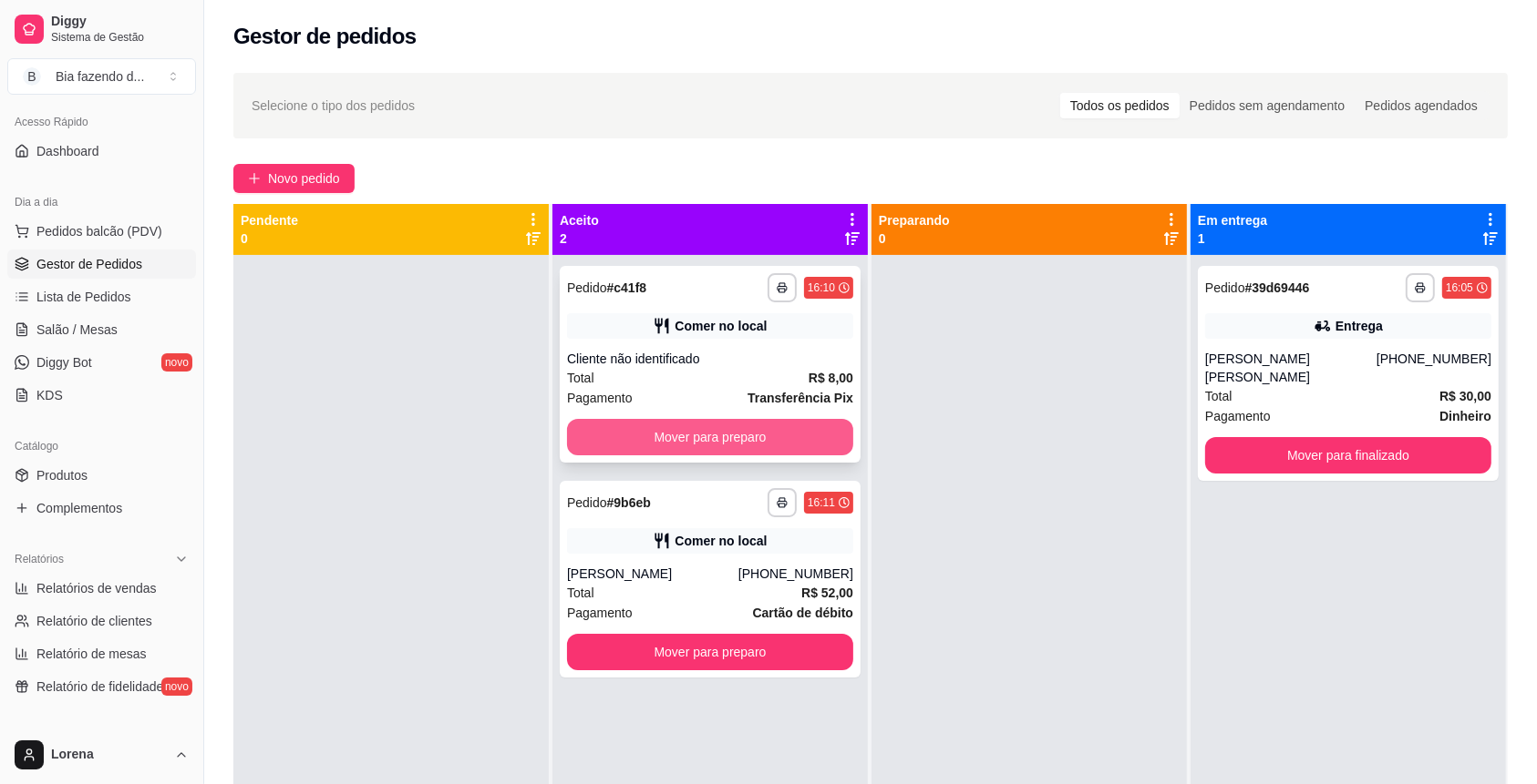
click at [746, 425] on button "Mover para preparo" at bounding box center [710, 437] width 286 height 37
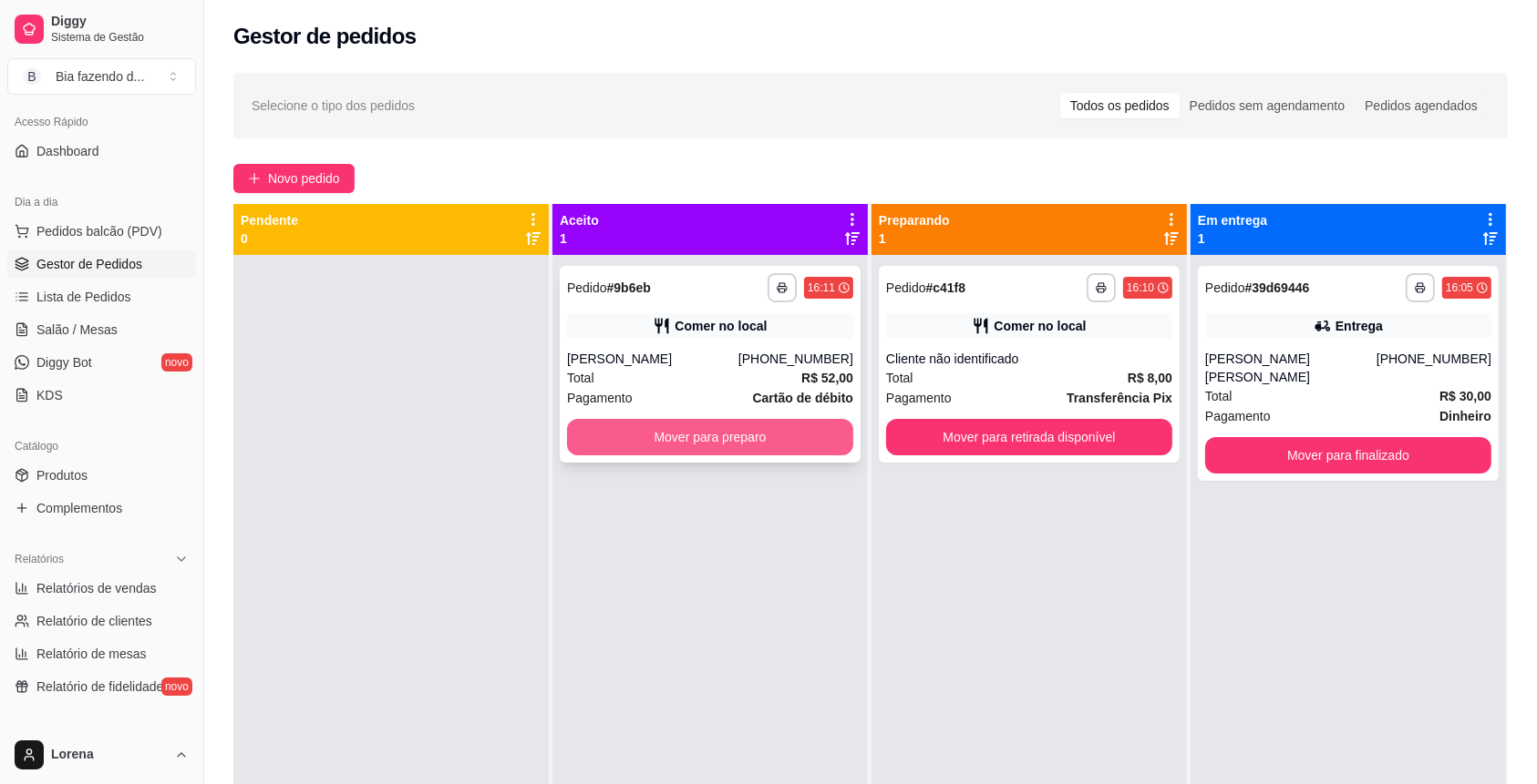
click at [756, 434] on button "Mover para preparo" at bounding box center [710, 437] width 286 height 37
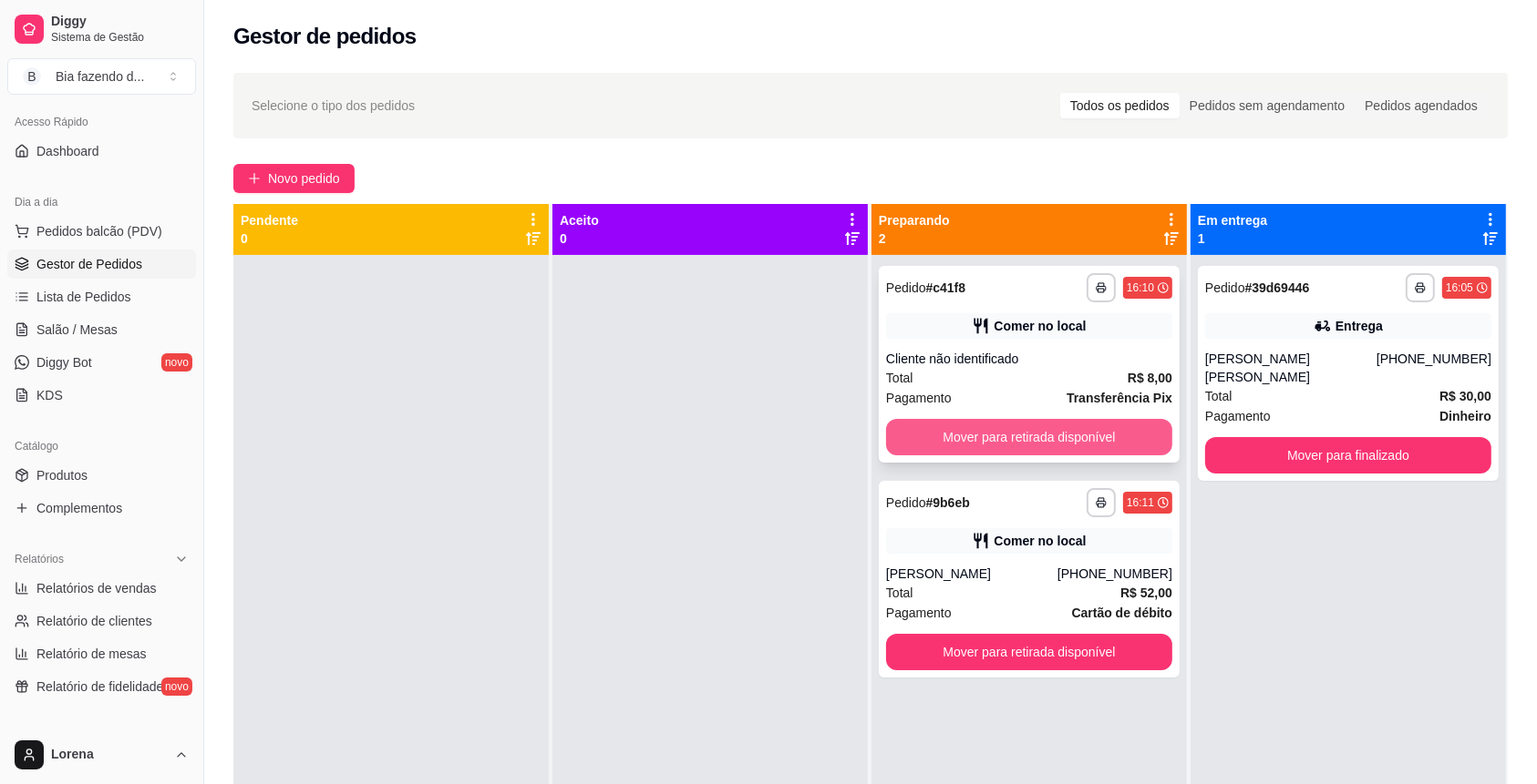
click at [1007, 442] on button "Mover para retirada disponível" at bounding box center [1029, 437] width 286 height 37
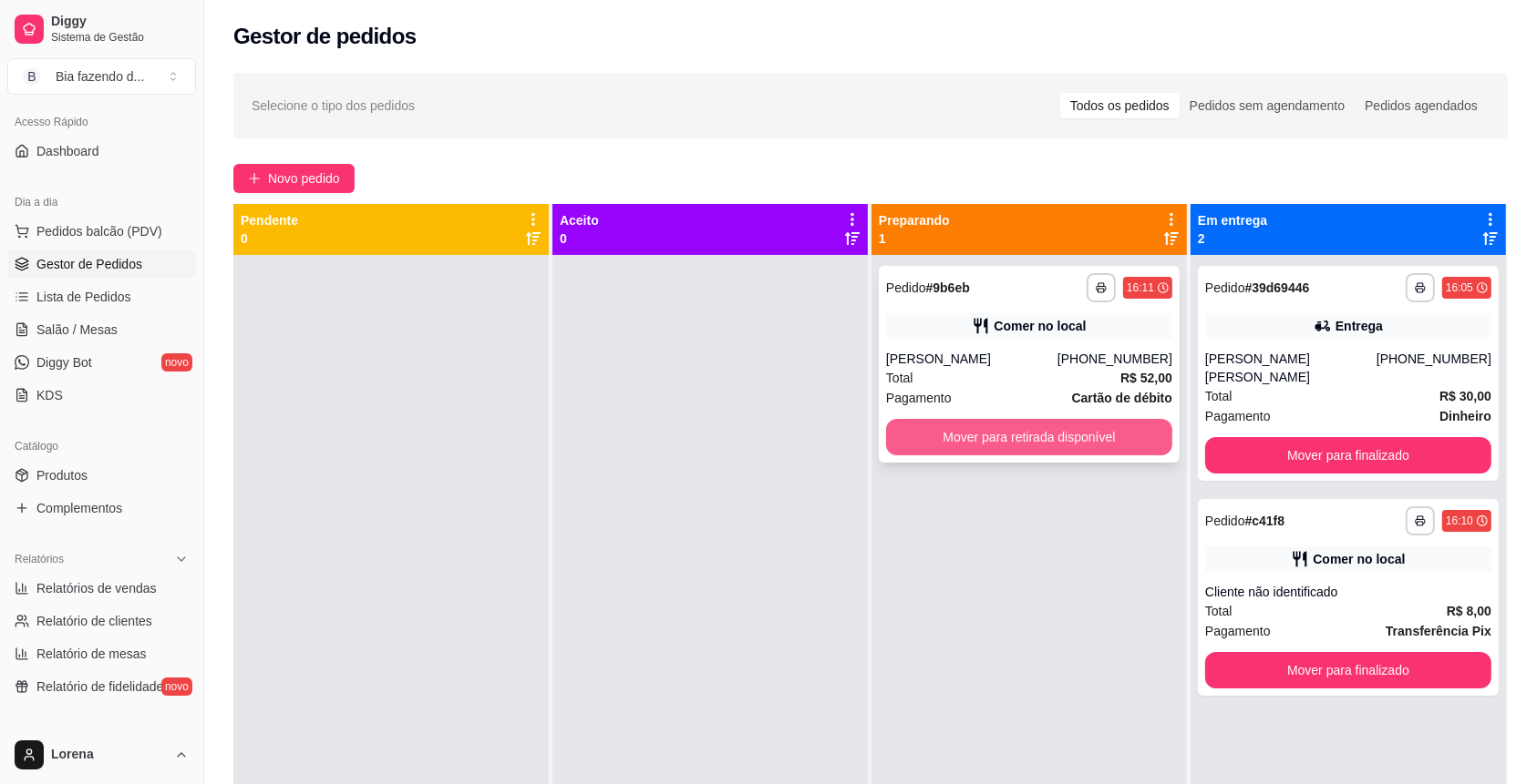
click at [1007, 437] on button "Mover para retirada disponível" at bounding box center [1029, 437] width 286 height 37
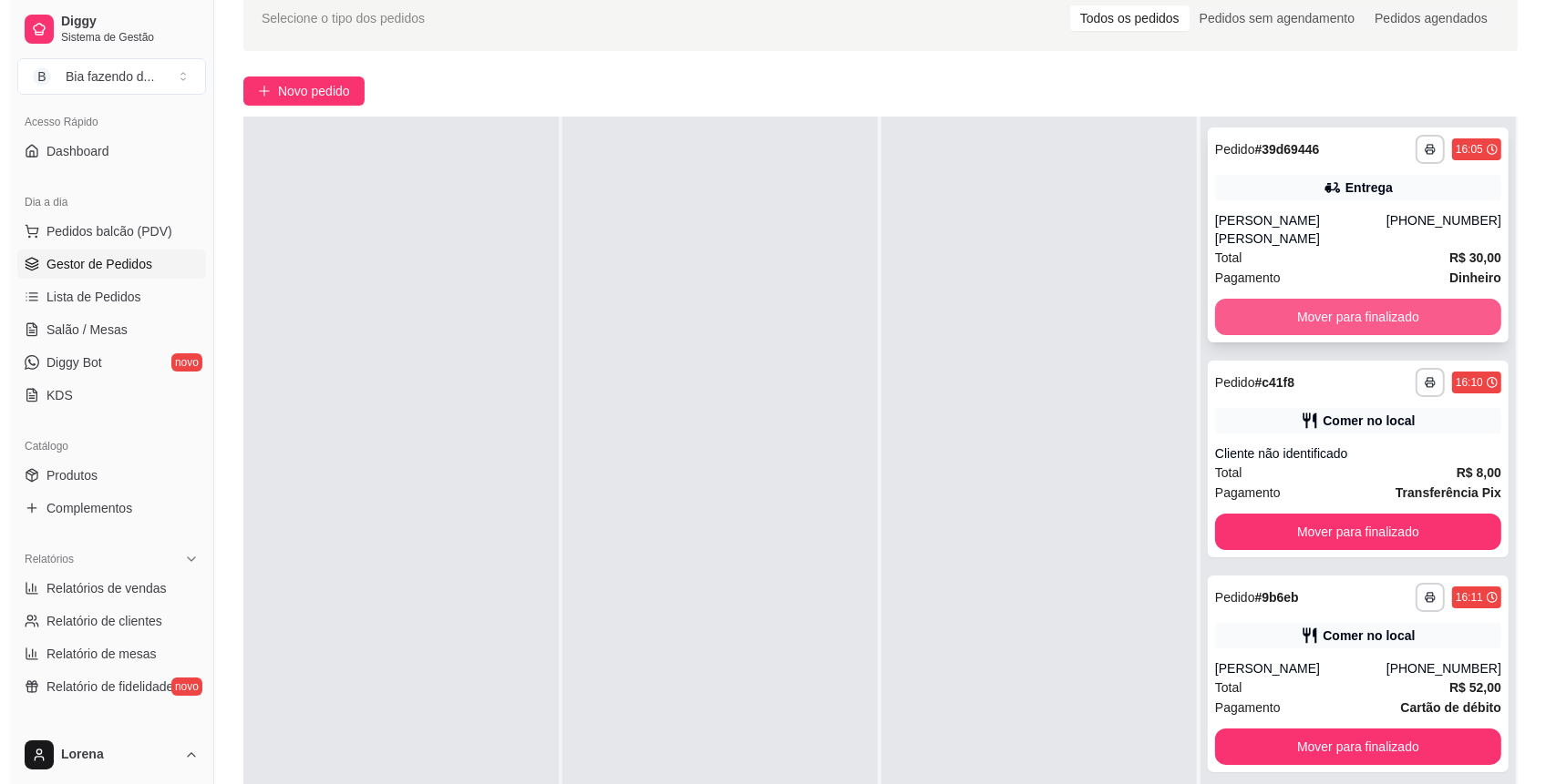
scroll to position [121, 0]
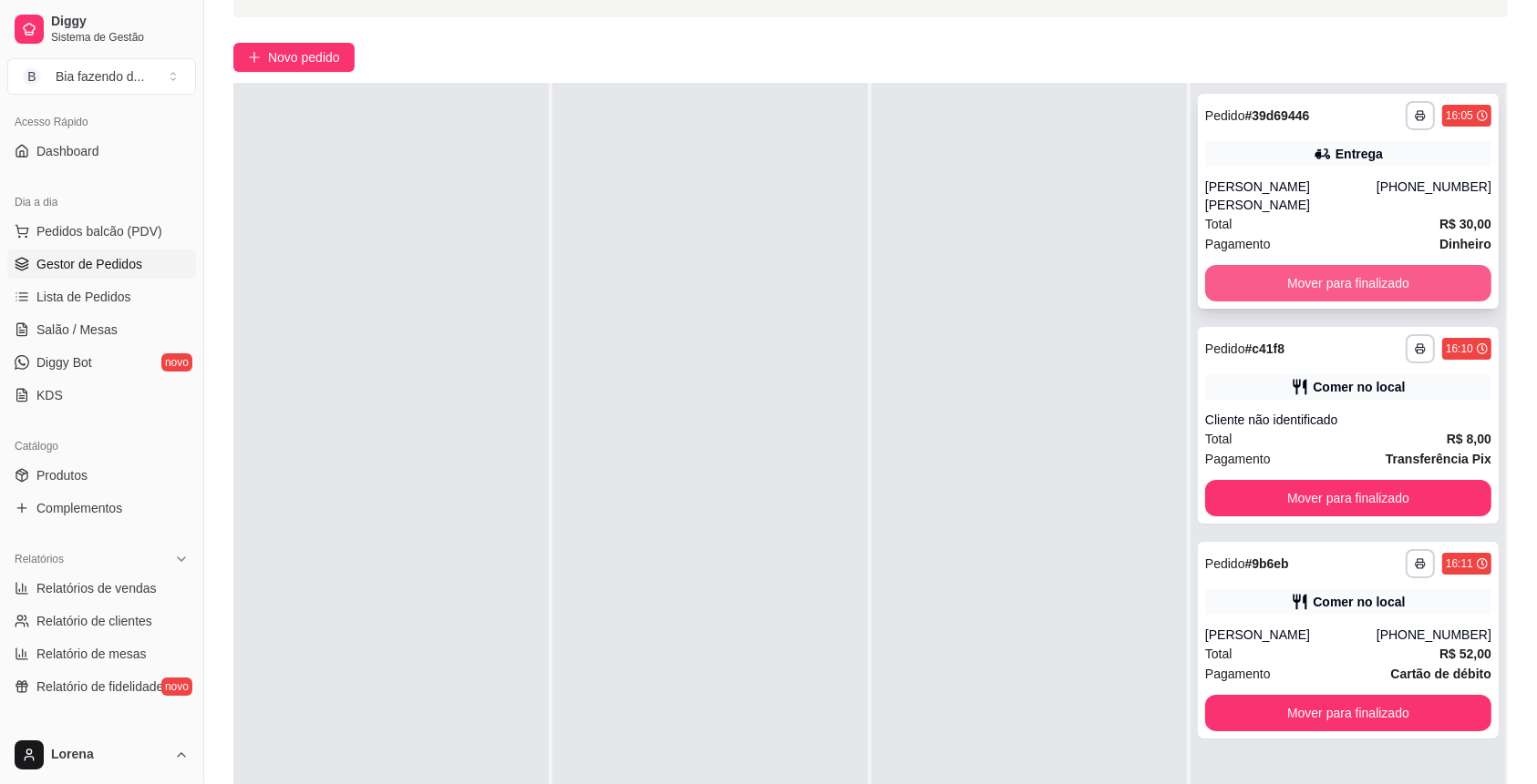
click at [1358, 278] on button "Mover para finalizado" at bounding box center [1348, 283] width 286 height 37
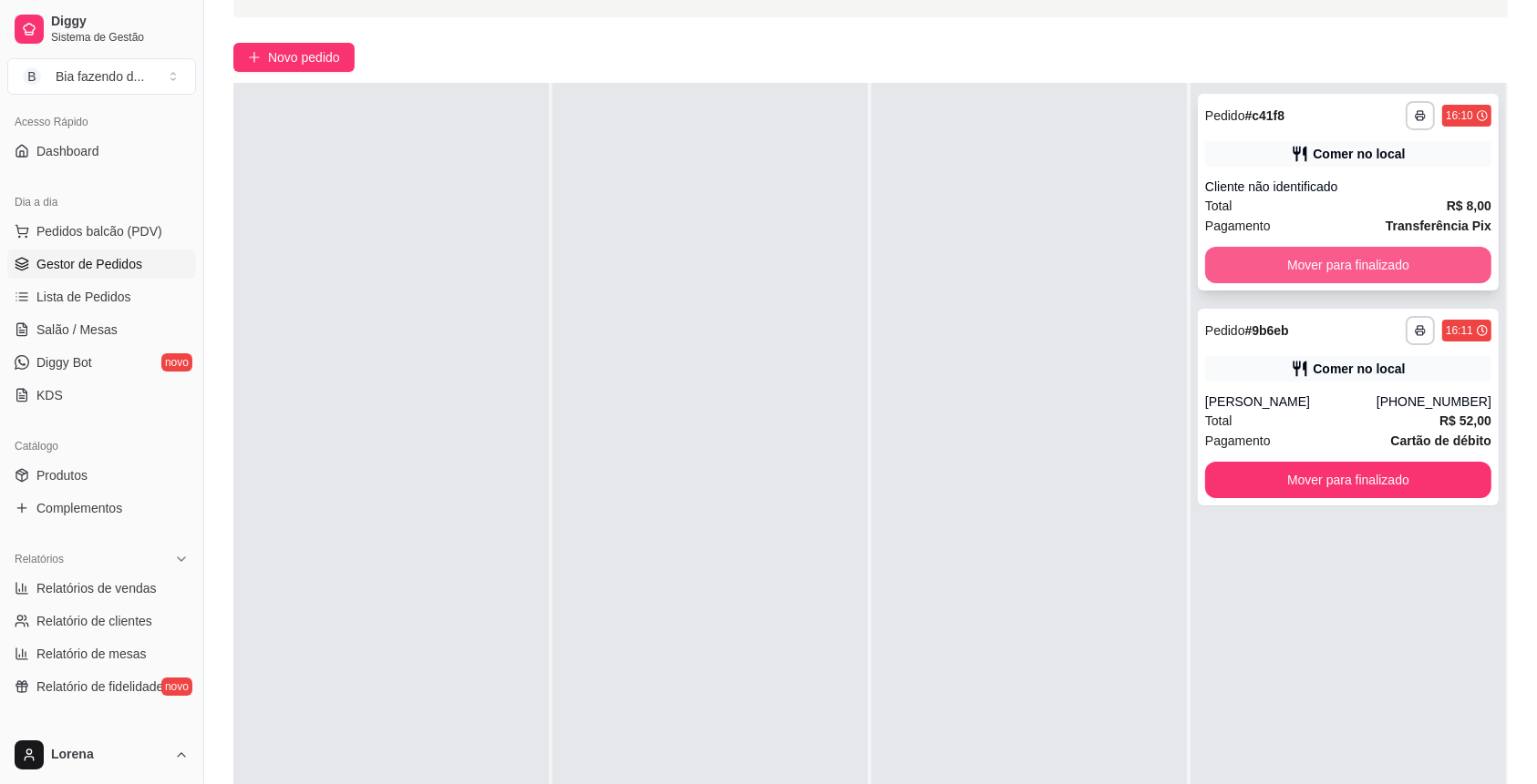
click at [1356, 251] on button "Mover para finalizado" at bounding box center [1348, 265] width 286 height 37
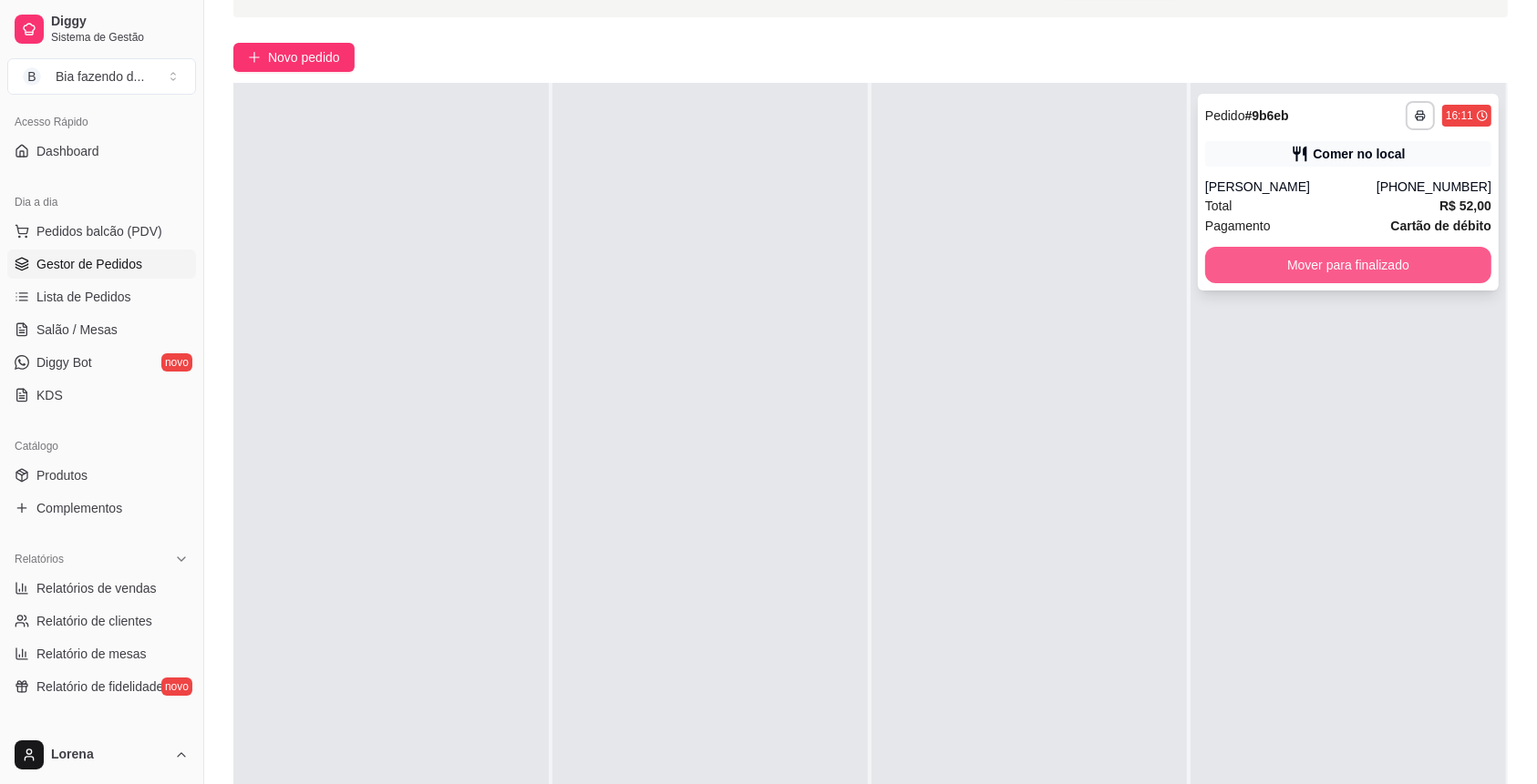
click at [1360, 274] on button "Mover para finalizado" at bounding box center [1348, 265] width 286 height 37
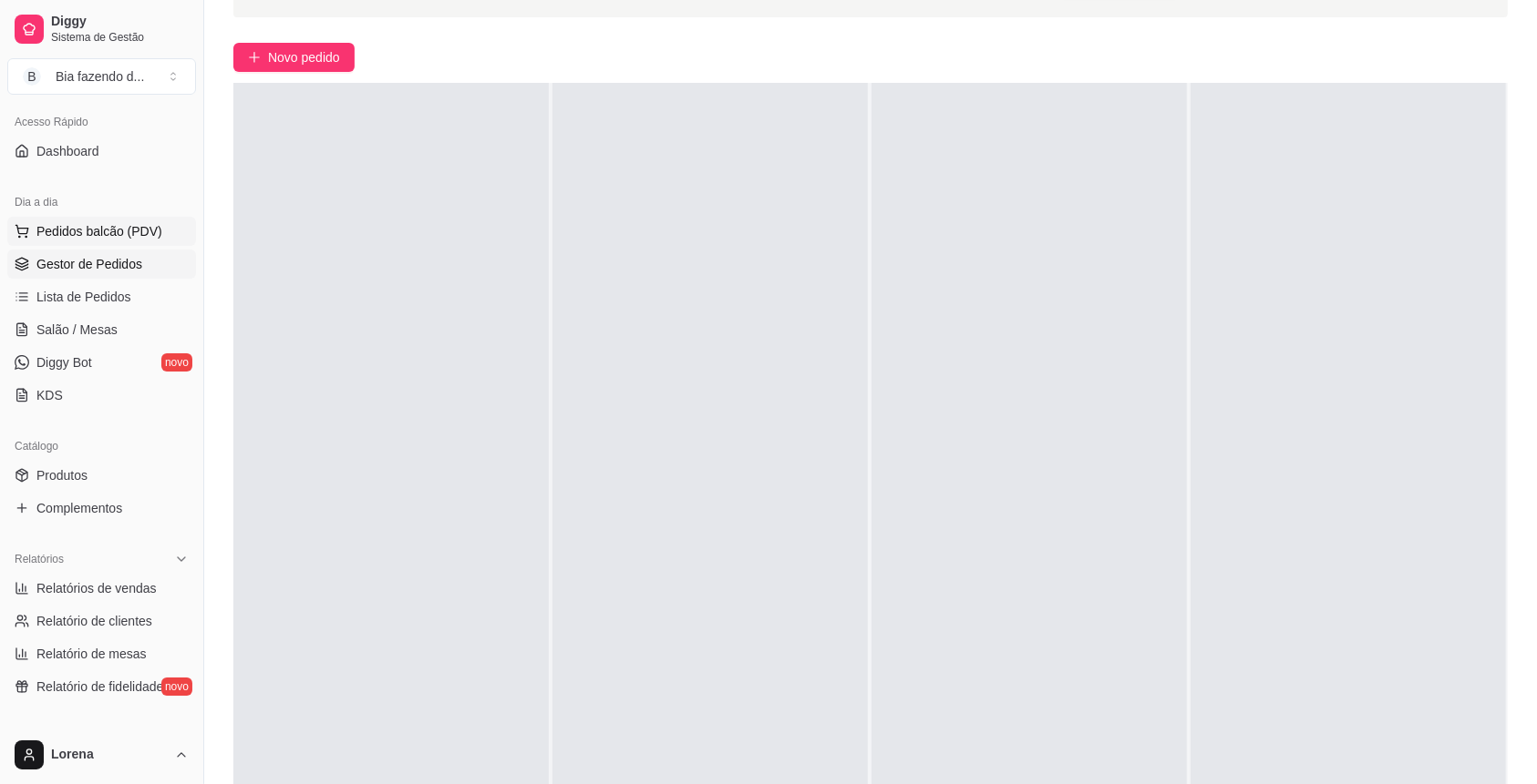
click at [100, 218] on button "Pedidos balcão (PDV)" at bounding box center [101, 230] width 189 height 29
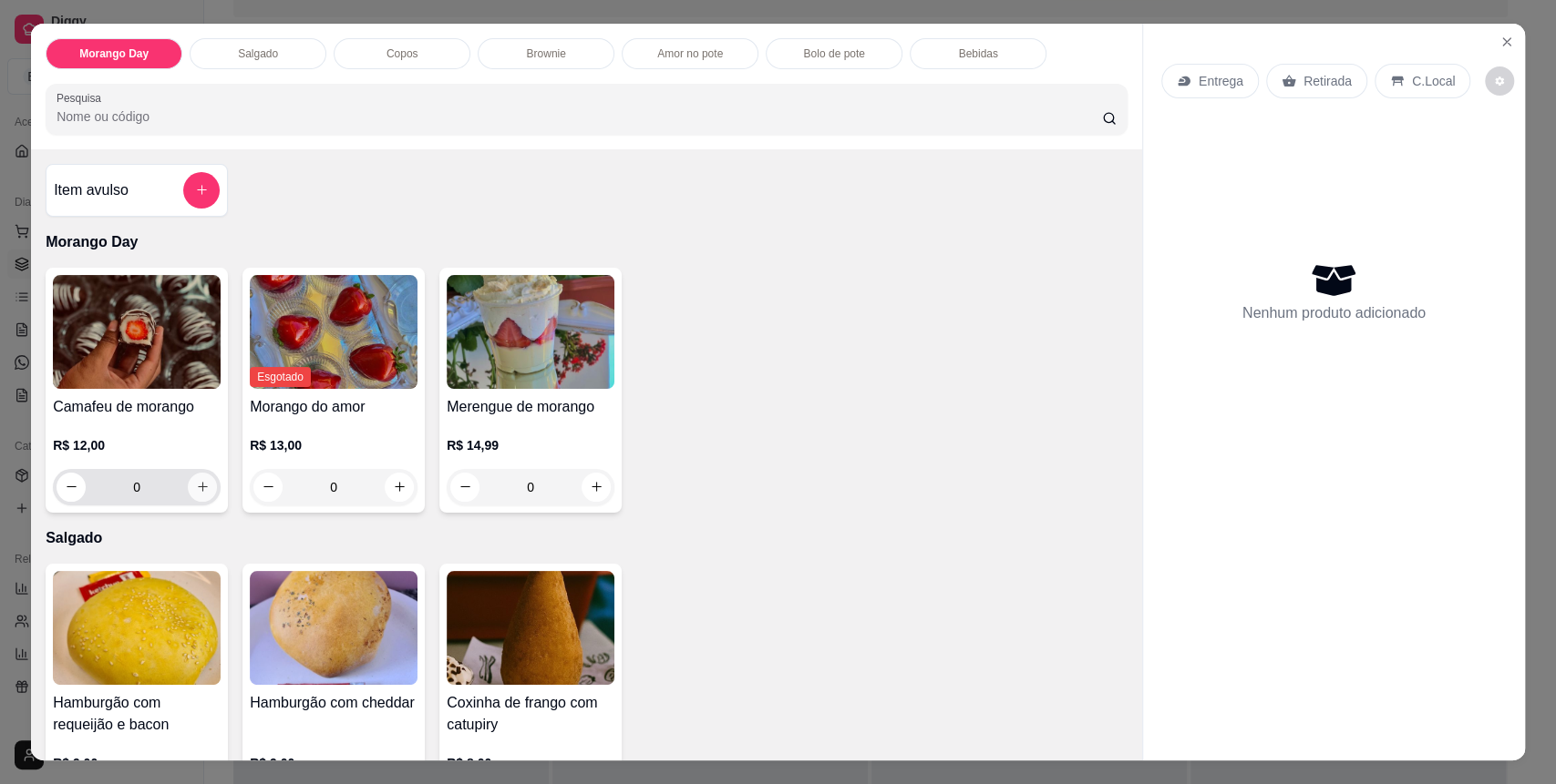
click at [196, 486] on icon "increase-product-quantity" at bounding box center [203, 487] width 14 height 14
type input "1"
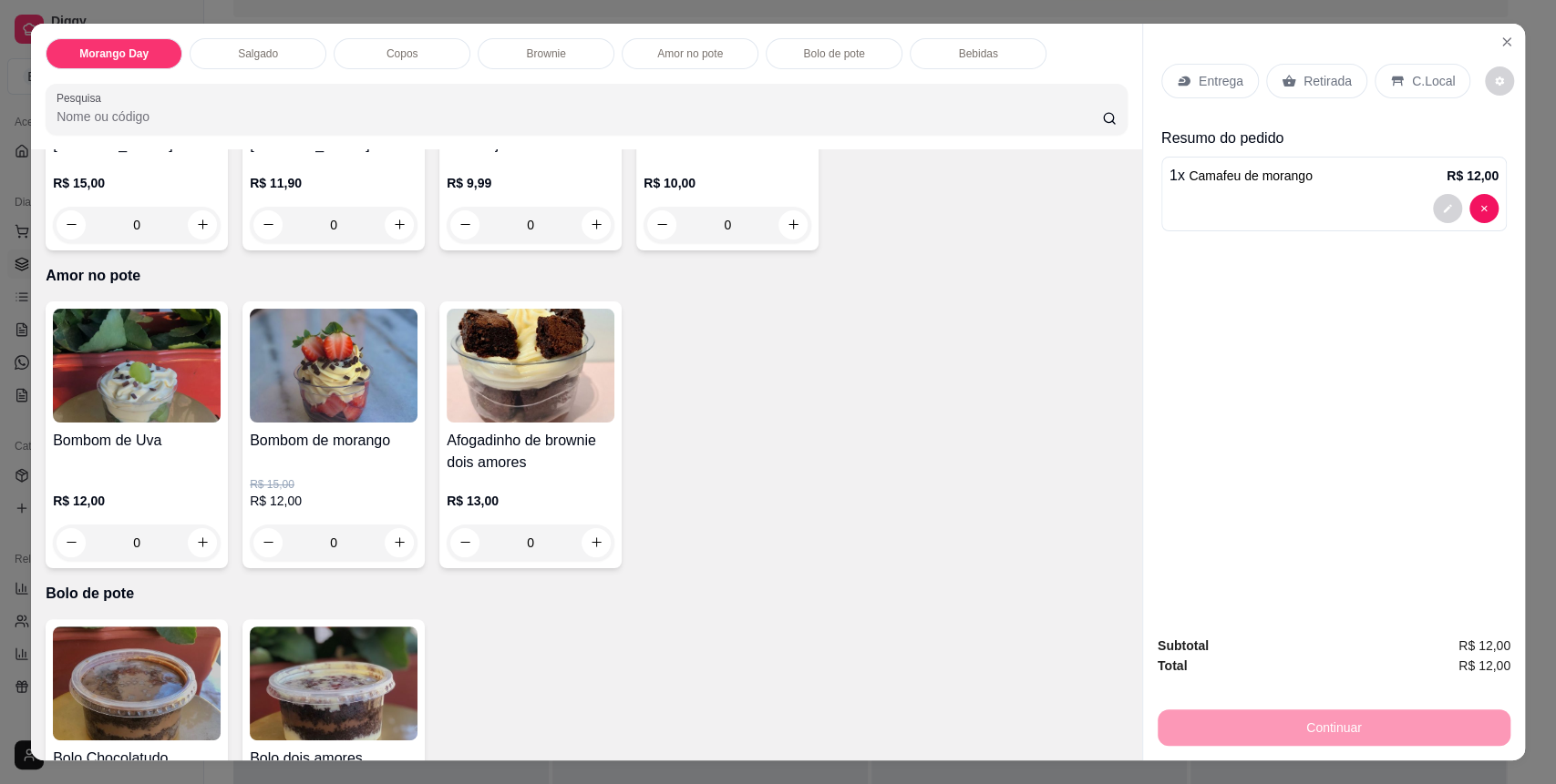
scroll to position [1822, 0]
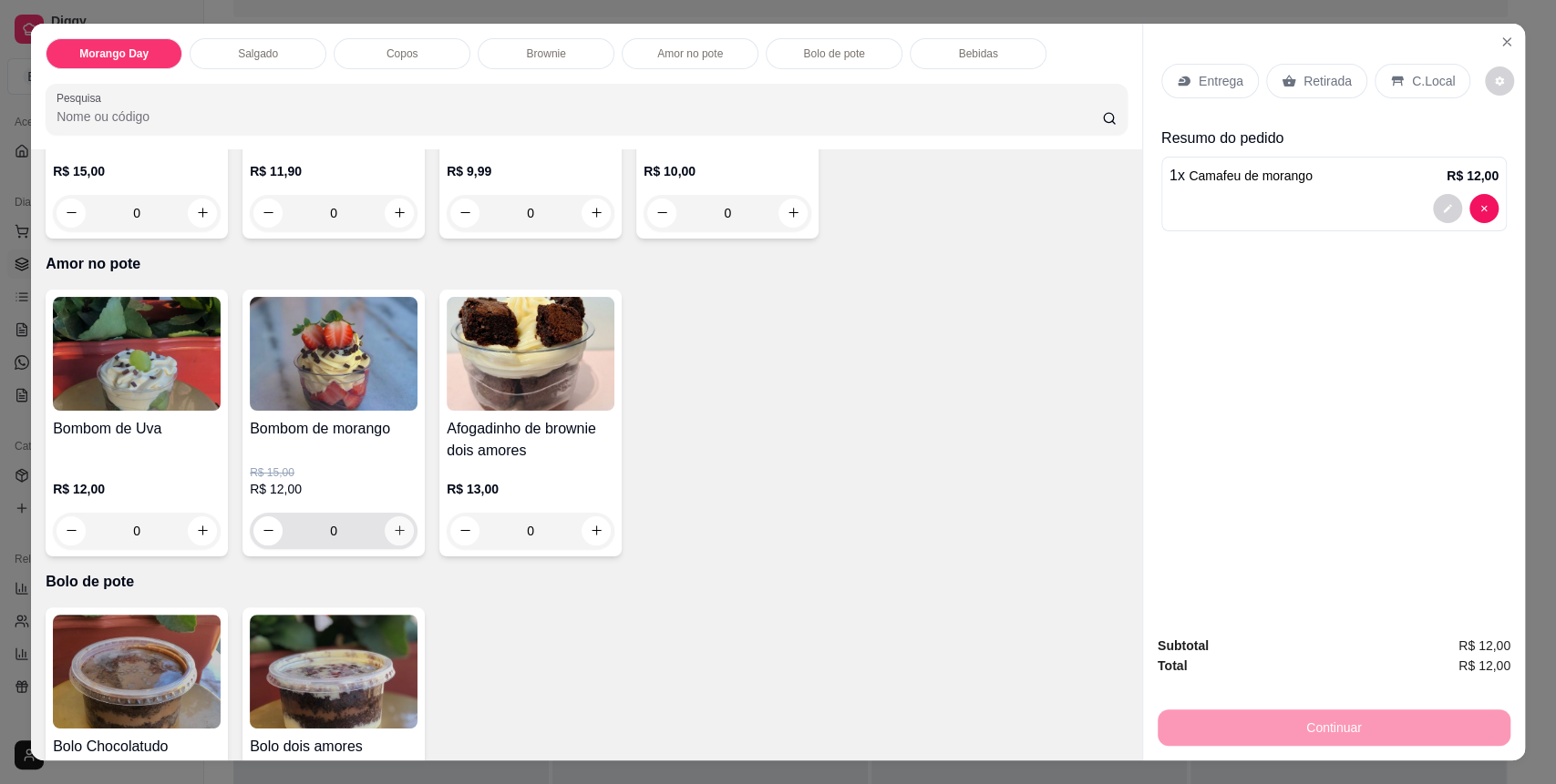
click at [384, 530] on button "increase-product-quantity" at bounding box center [398, 531] width 29 height 29
type input "1"
click at [1412, 72] on p "C.Local" at bounding box center [1433, 81] width 43 height 18
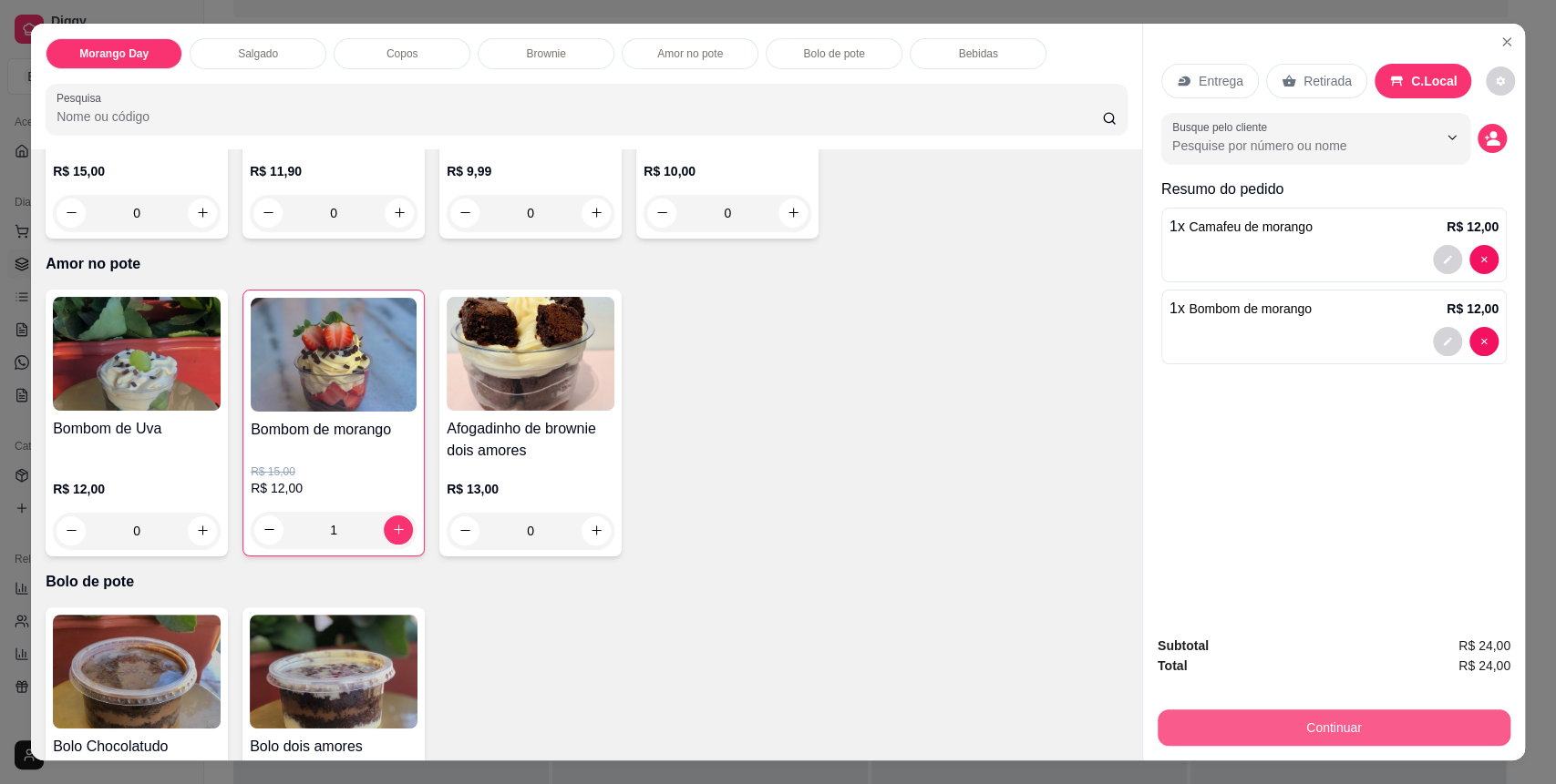
click at [1342, 729] on button "Continuar" at bounding box center [1334, 728] width 353 height 37
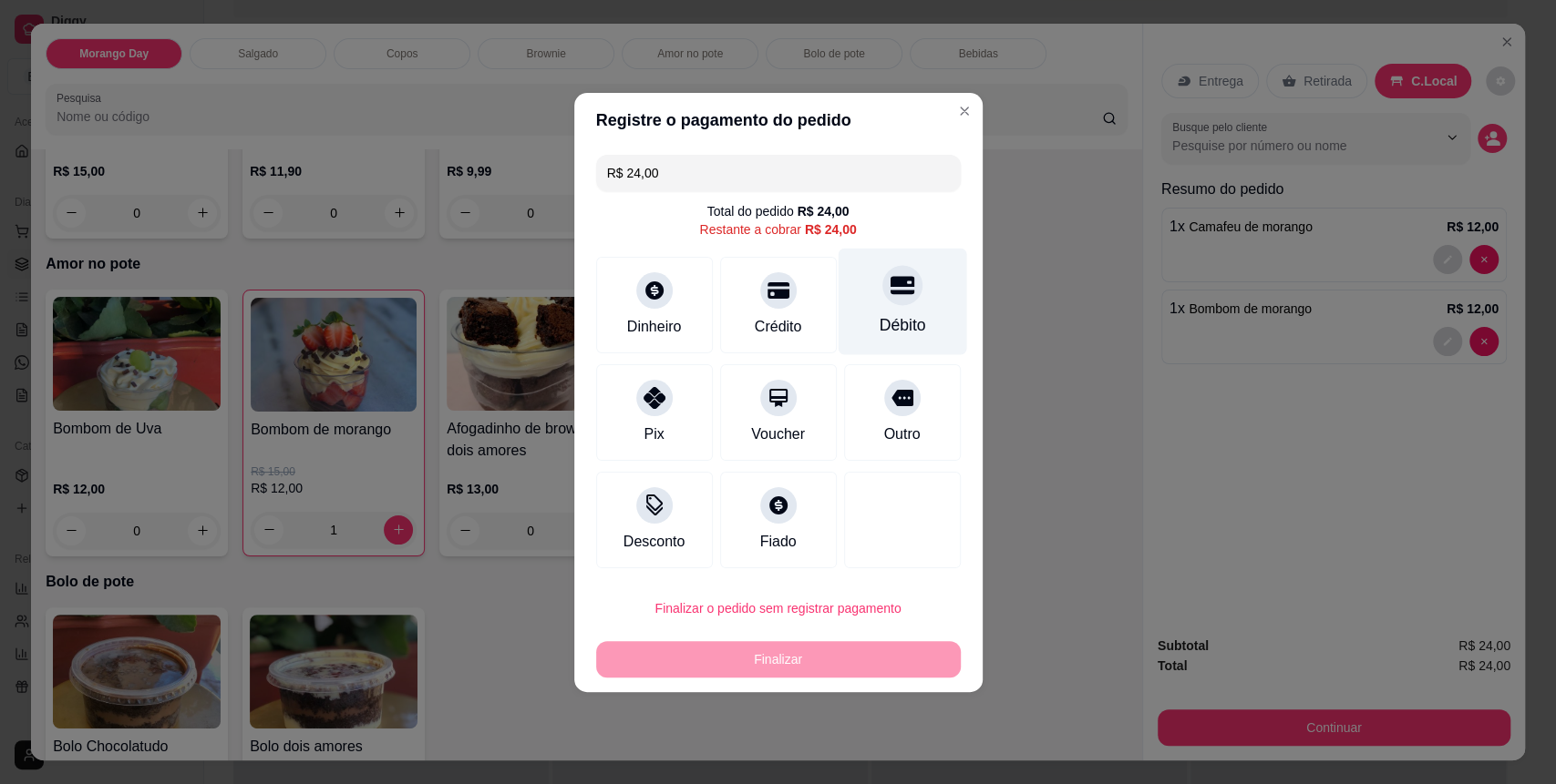
click at [880, 307] on div "Débito" at bounding box center [901, 300] width 129 height 107
type input "R$ 0,00"
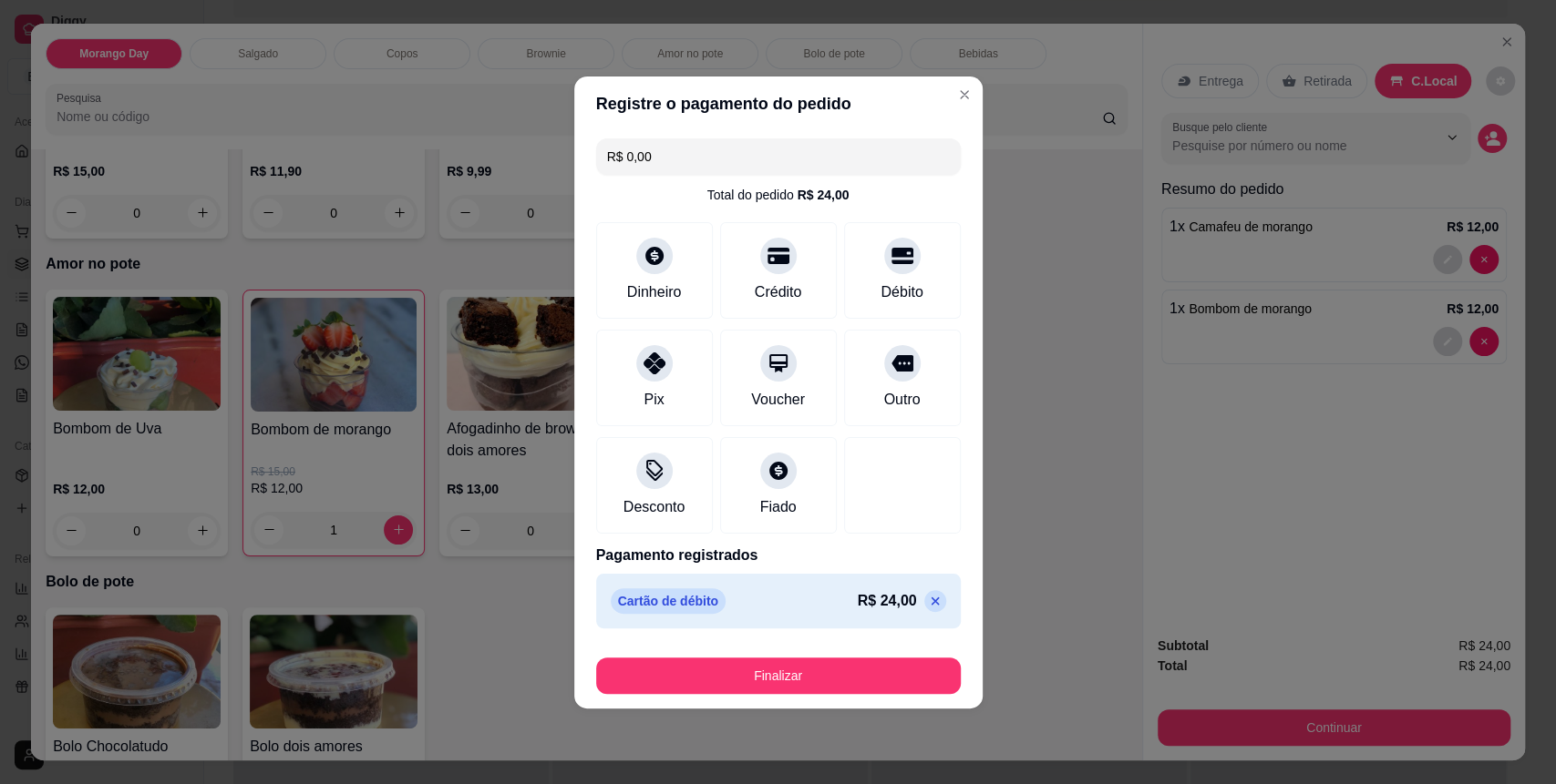
click at [792, 655] on div "Finalizar" at bounding box center [778, 672] width 364 height 44
click at [828, 656] on div "Finalizar" at bounding box center [778, 672] width 364 height 44
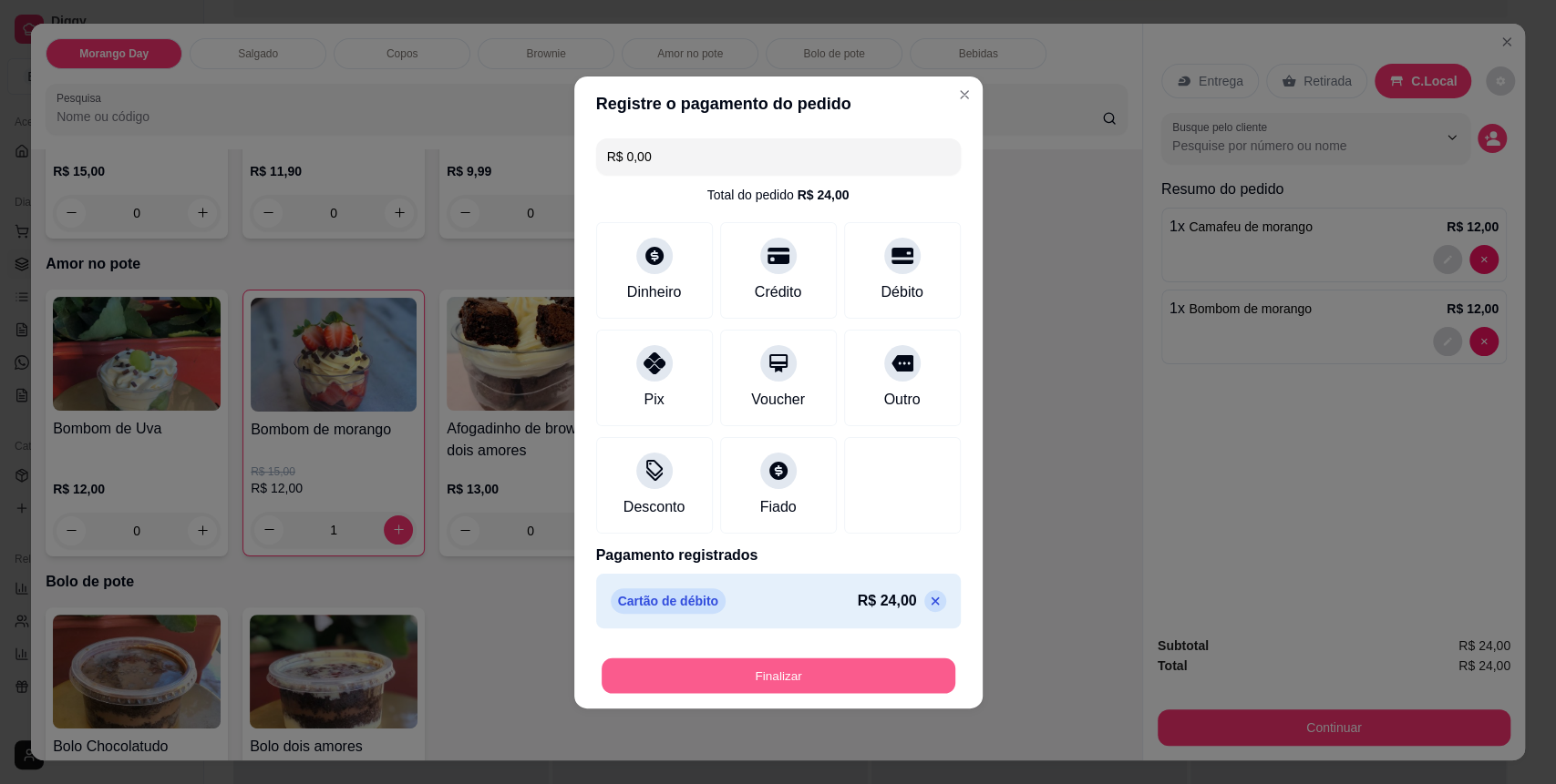
click at [857, 683] on button "Finalizar" at bounding box center [778, 676] width 353 height 36
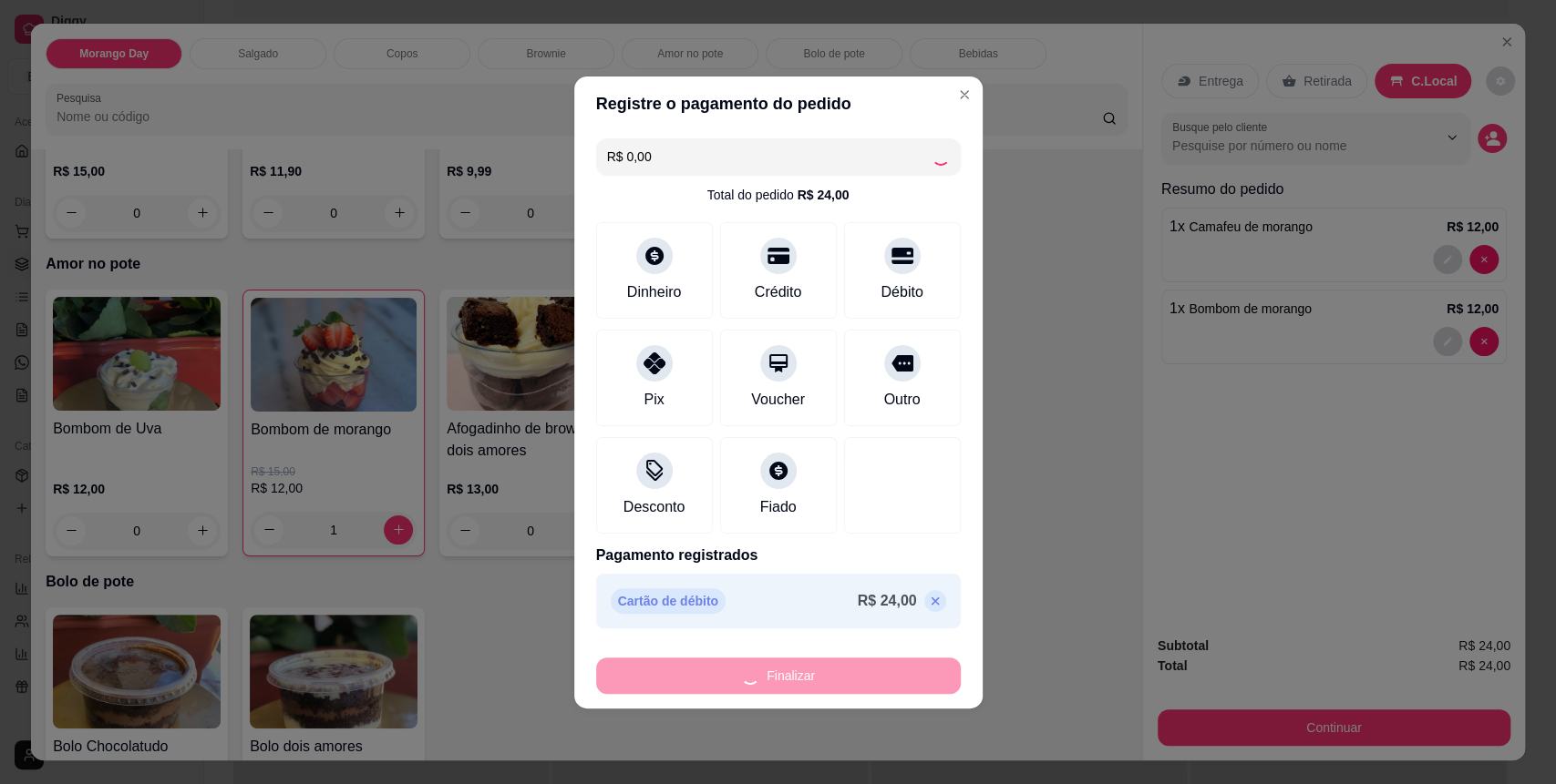
type input "0"
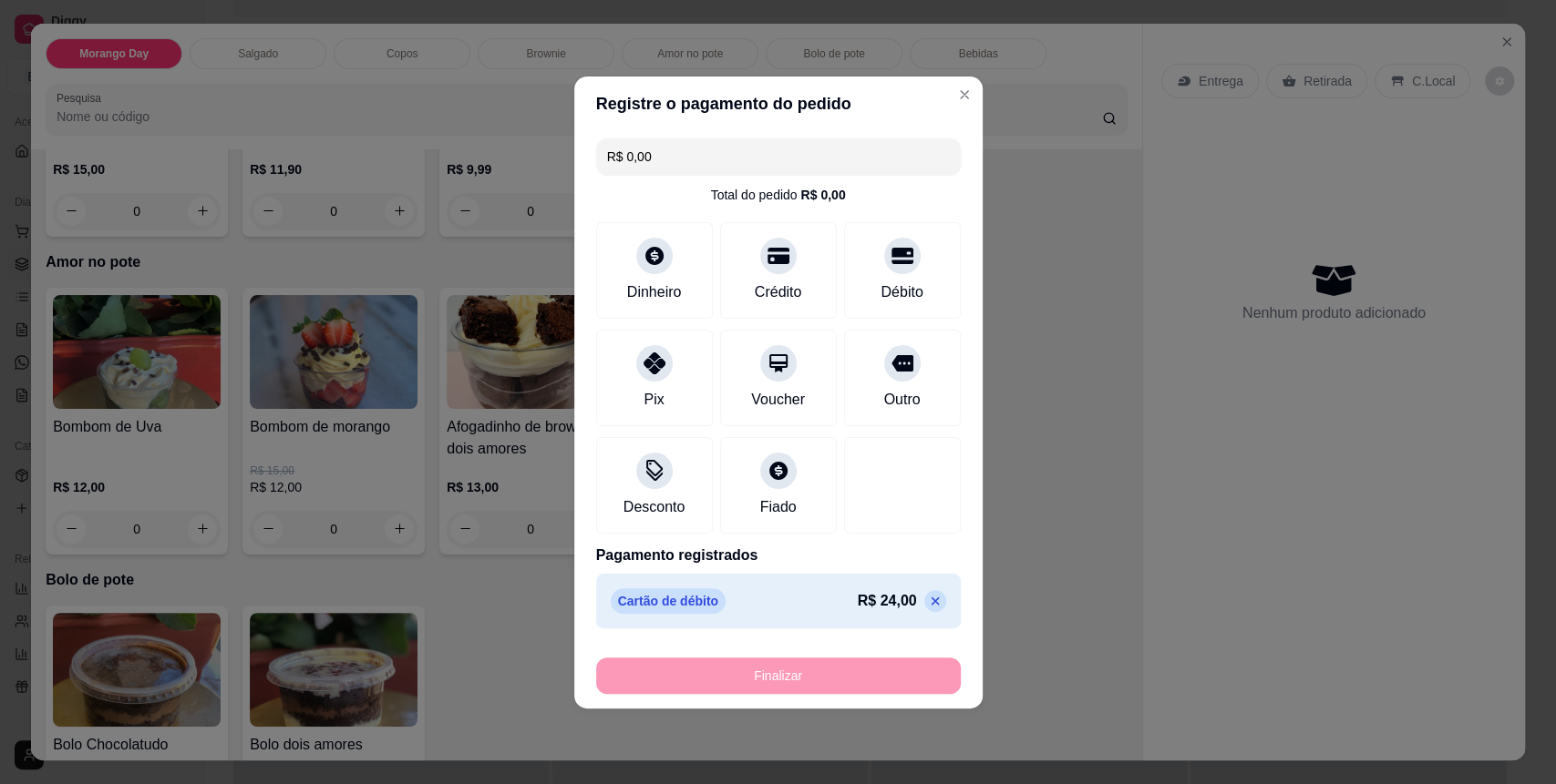
type input "-R$ 24,00"
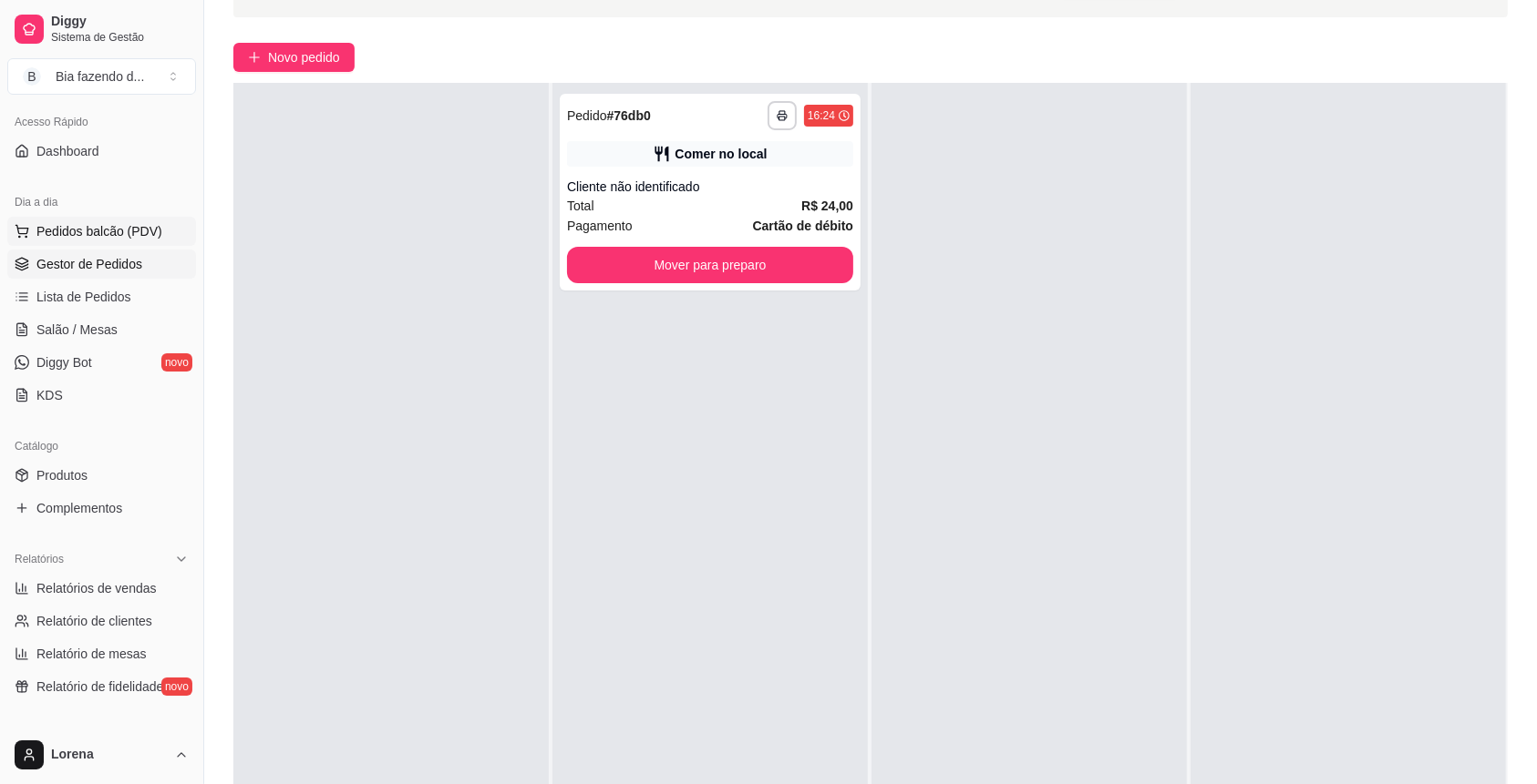
click at [136, 240] on button "Pedidos balcão (PDV)" at bounding box center [101, 230] width 189 height 29
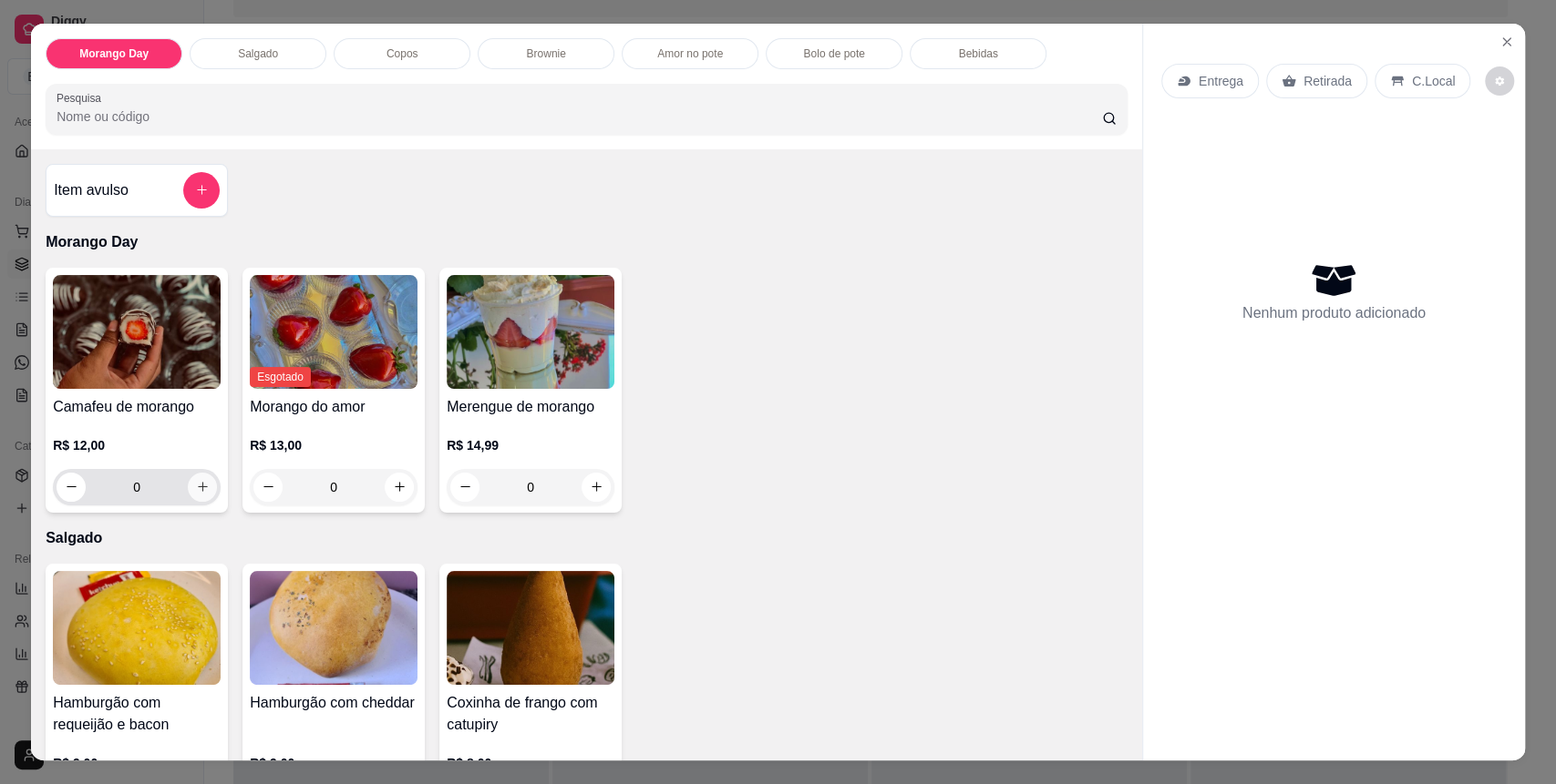
click at [199, 479] on button "increase-product-quantity" at bounding box center [202, 487] width 29 height 29
type input "1"
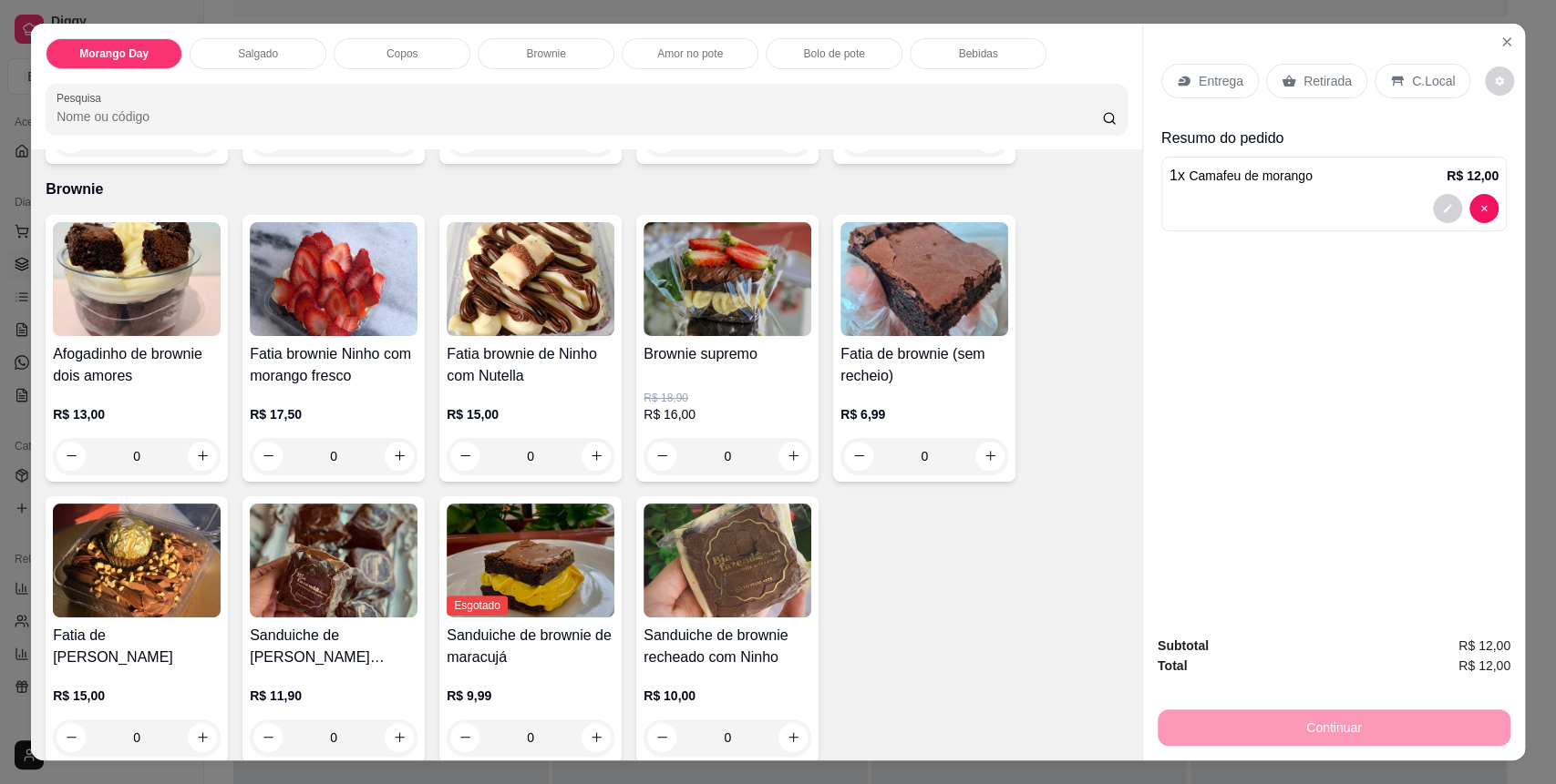
scroll to position [1336, 0]
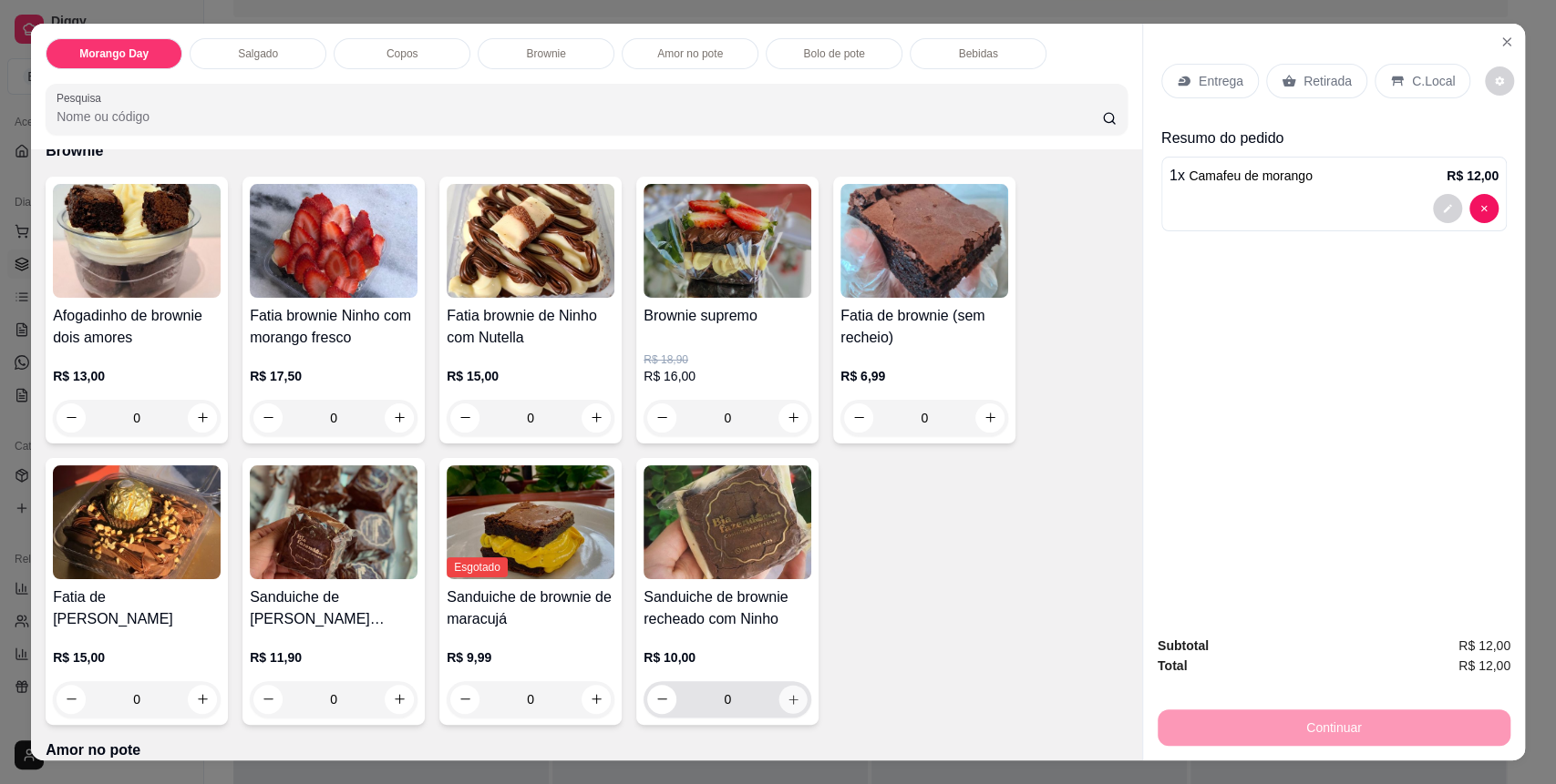
click at [788, 698] on icon "increase-product-quantity" at bounding box center [792, 699] width 9 height 9
type input "1"
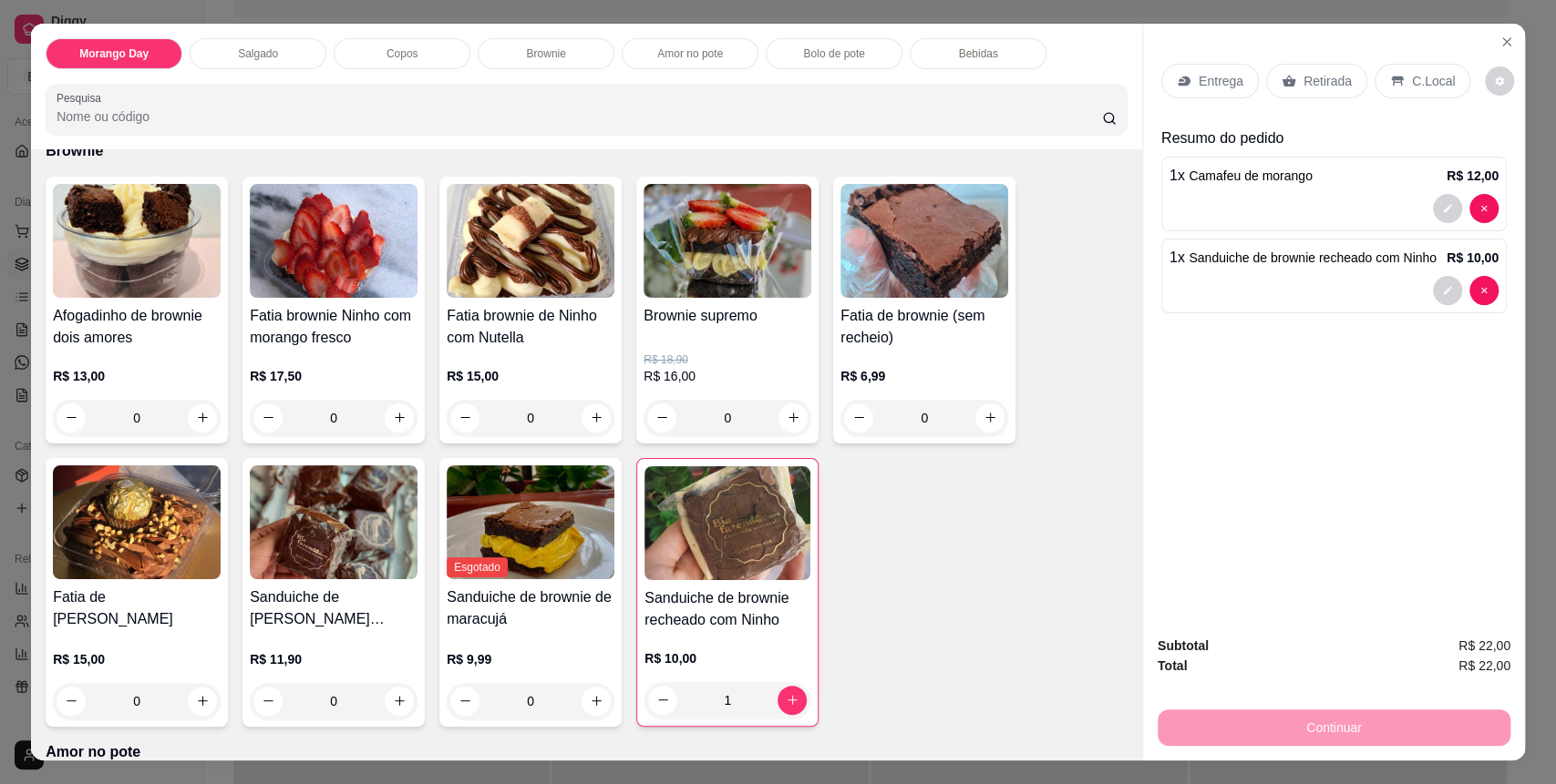
click at [1390, 74] on icon at bounding box center [1397, 81] width 15 height 15
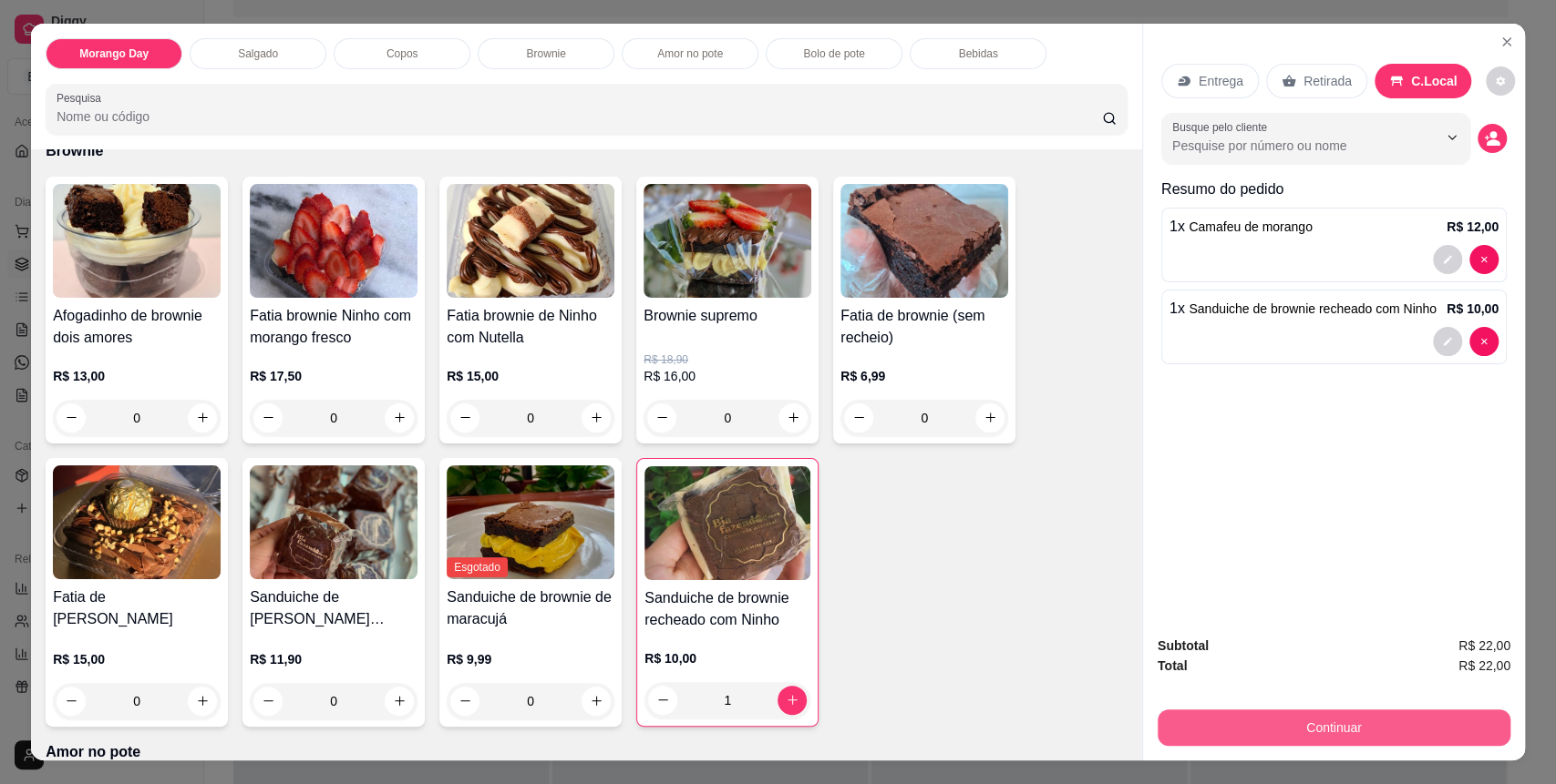
click at [1261, 742] on button "Continuar" at bounding box center [1334, 728] width 353 height 37
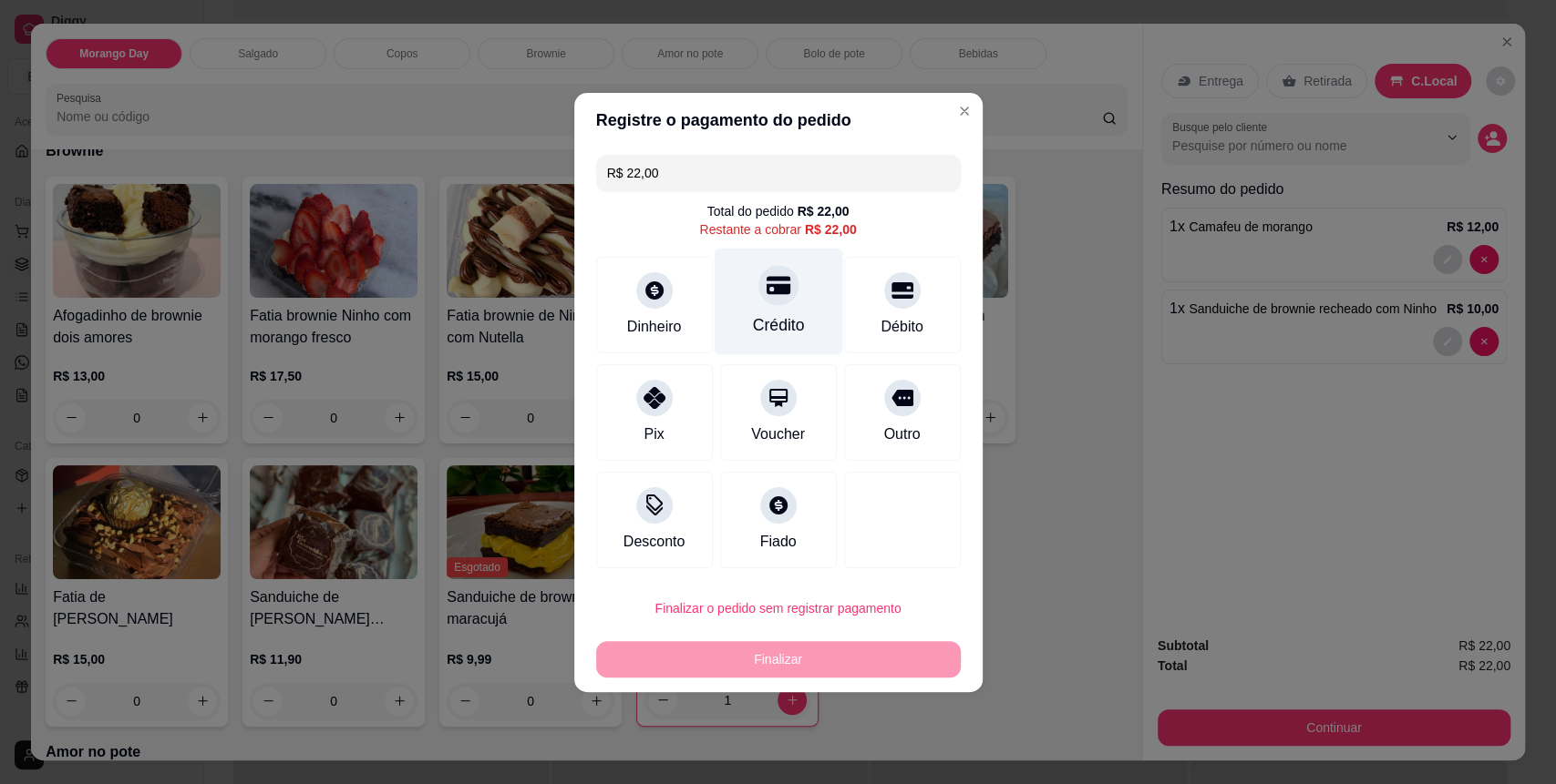
click at [777, 280] on icon at bounding box center [778, 285] width 24 height 24
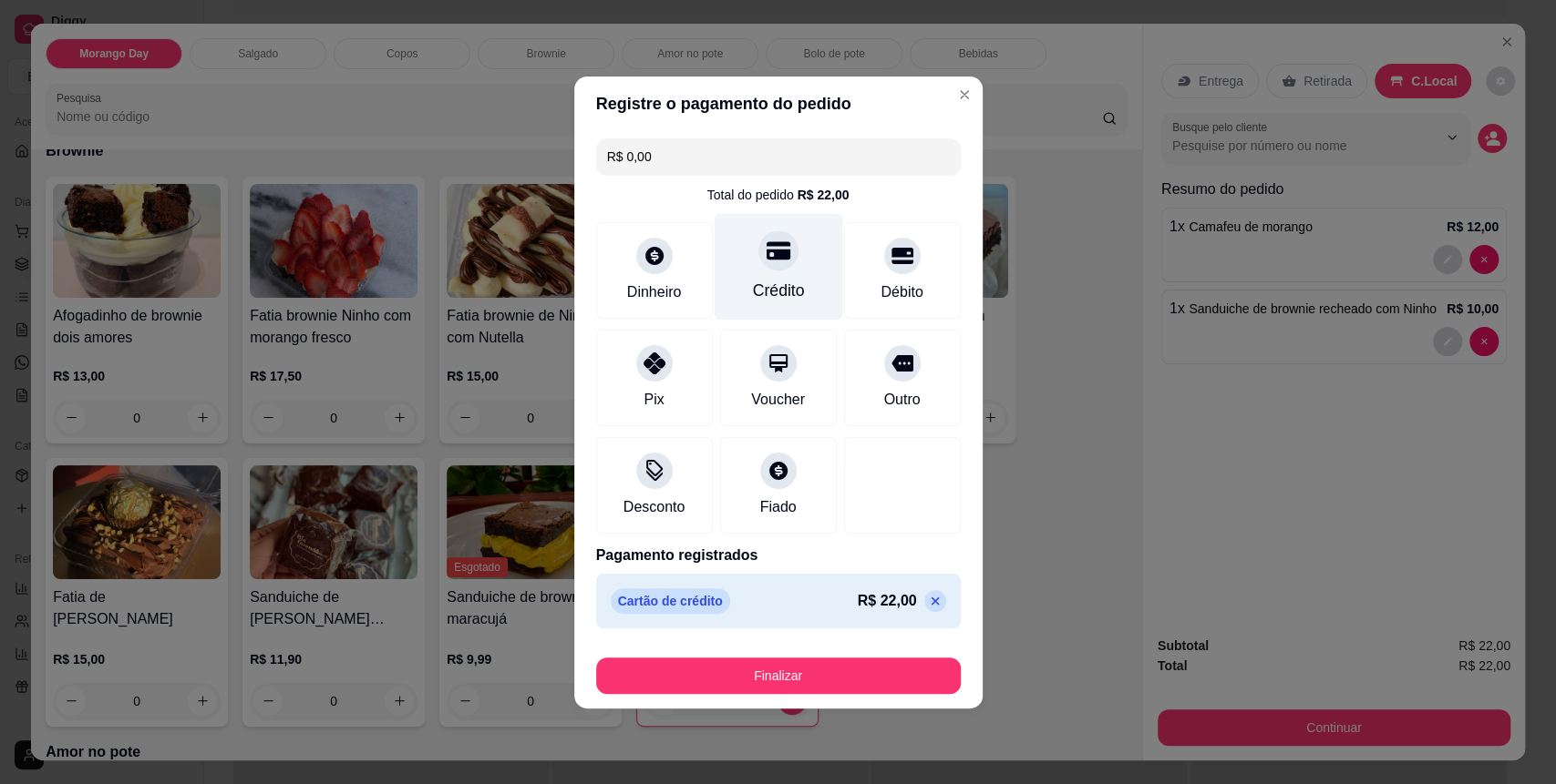
type input "R$ 0,00"
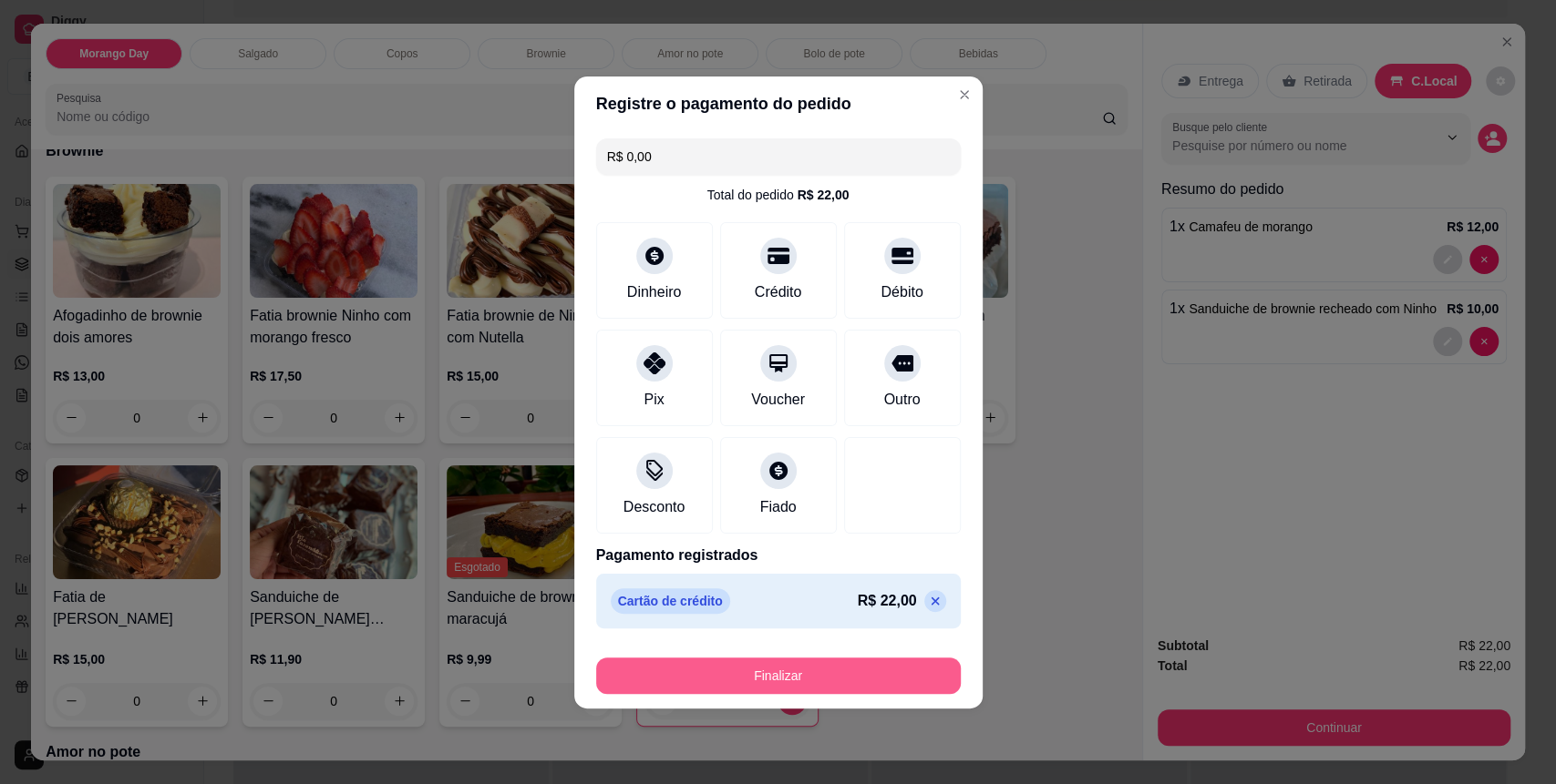
click at [782, 670] on button "Finalizar" at bounding box center [778, 676] width 364 height 37
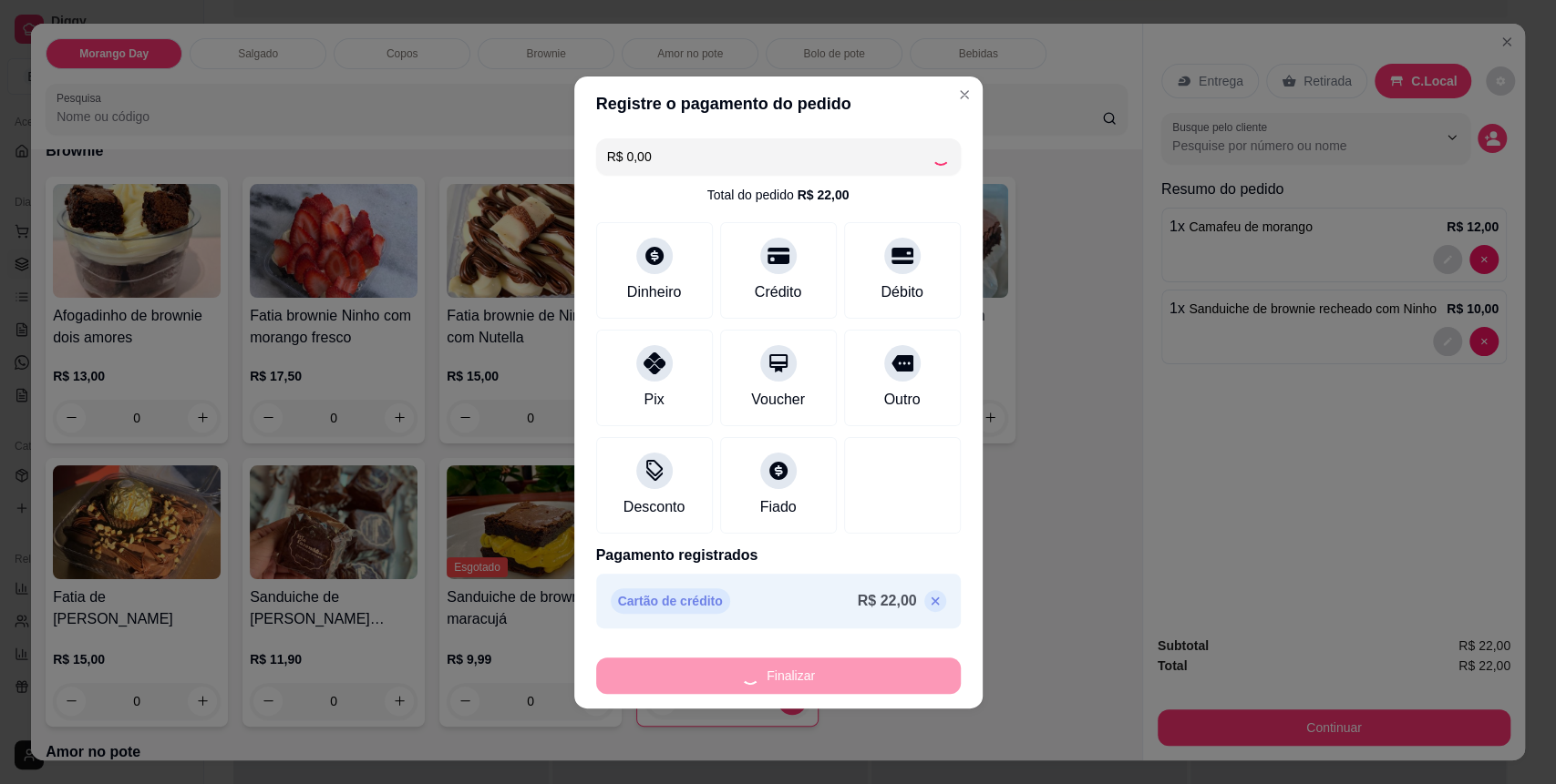
type input "0"
type input "-R$ 22,00"
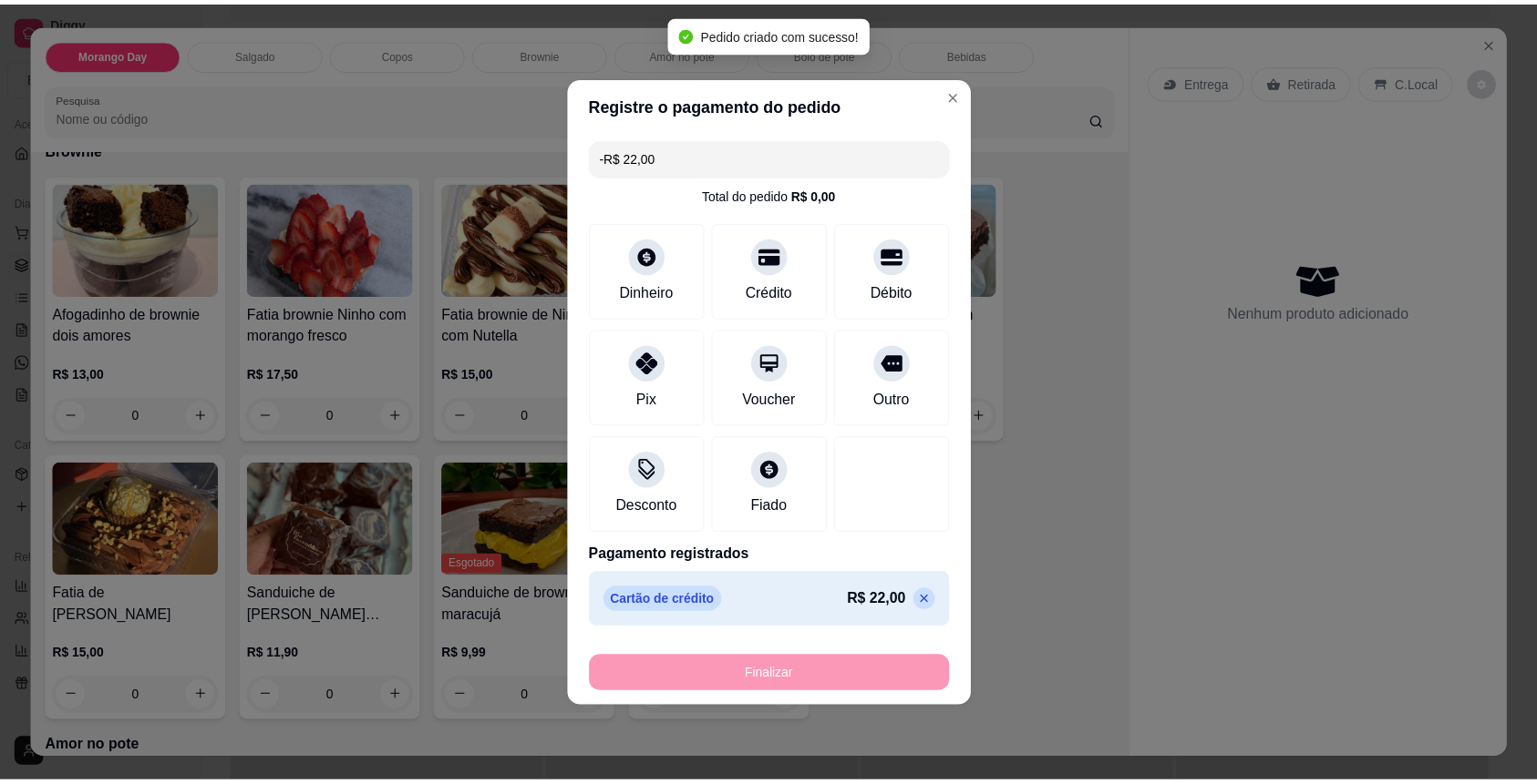
scroll to position [1334, 0]
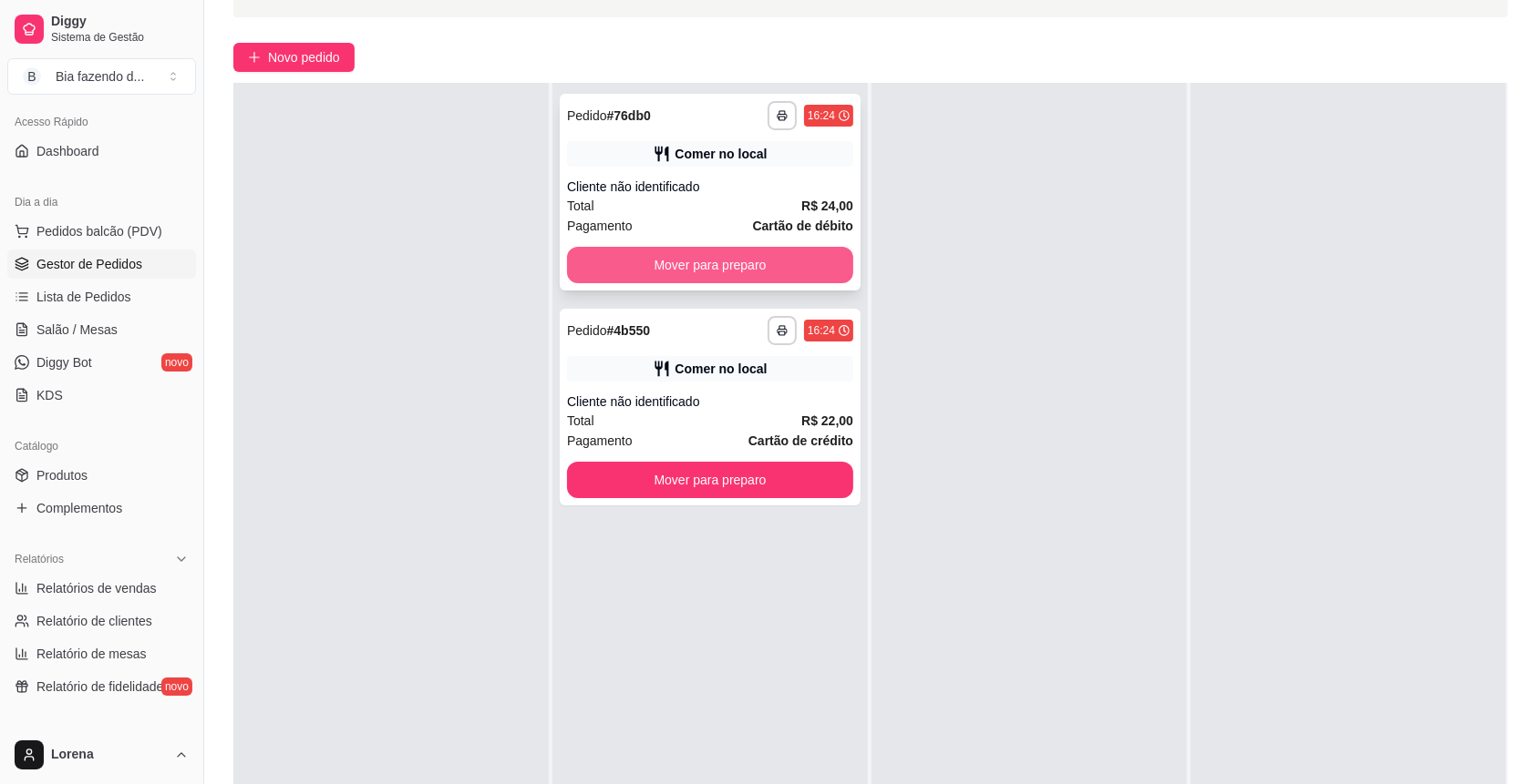
click at [789, 256] on button "Mover para preparo" at bounding box center [710, 265] width 286 height 37
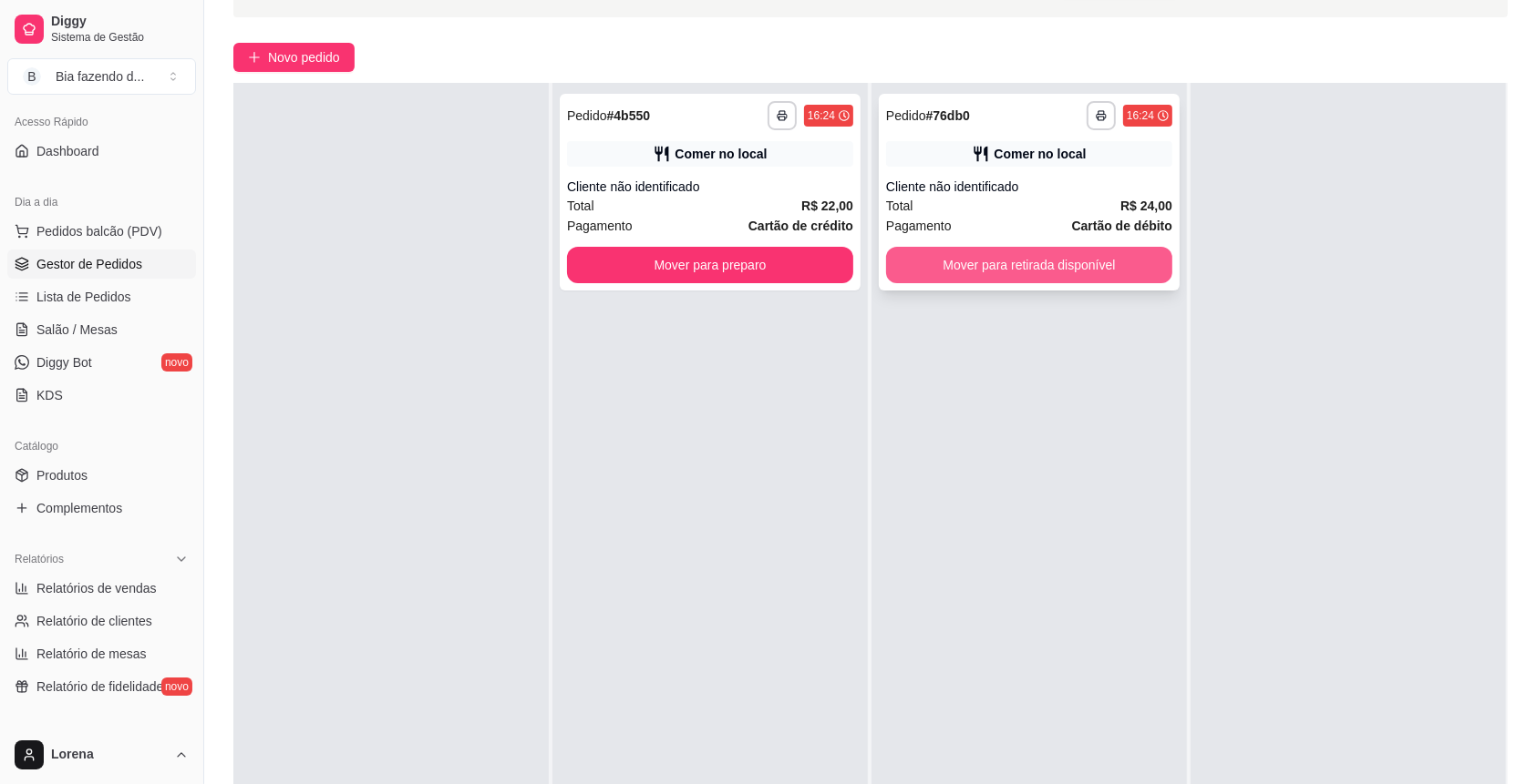
click at [984, 268] on button "Mover para retirada disponível" at bounding box center [1029, 265] width 286 height 37
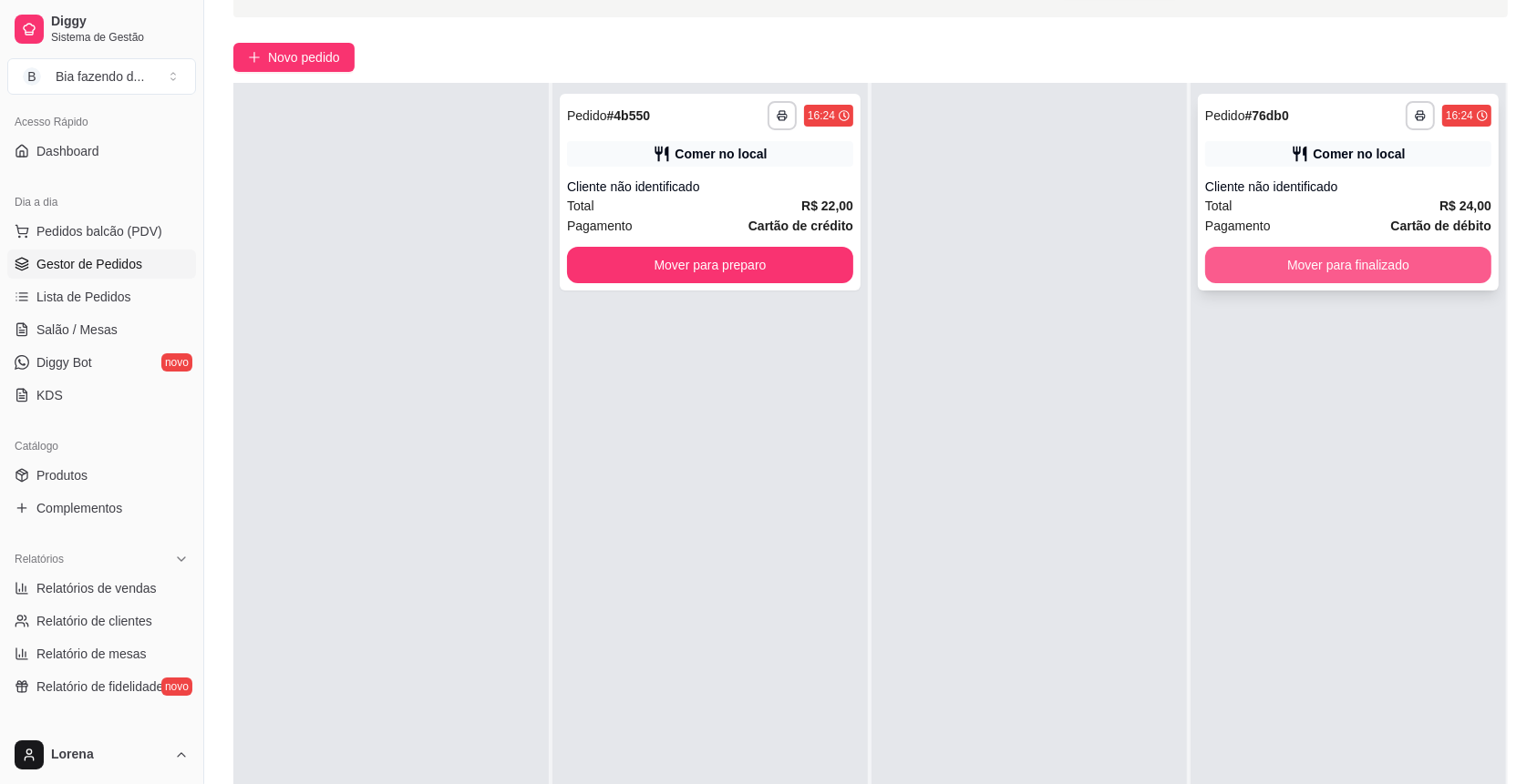
click at [1257, 277] on button "Mover para finalizado" at bounding box center [1348, 265] width 286 height 37
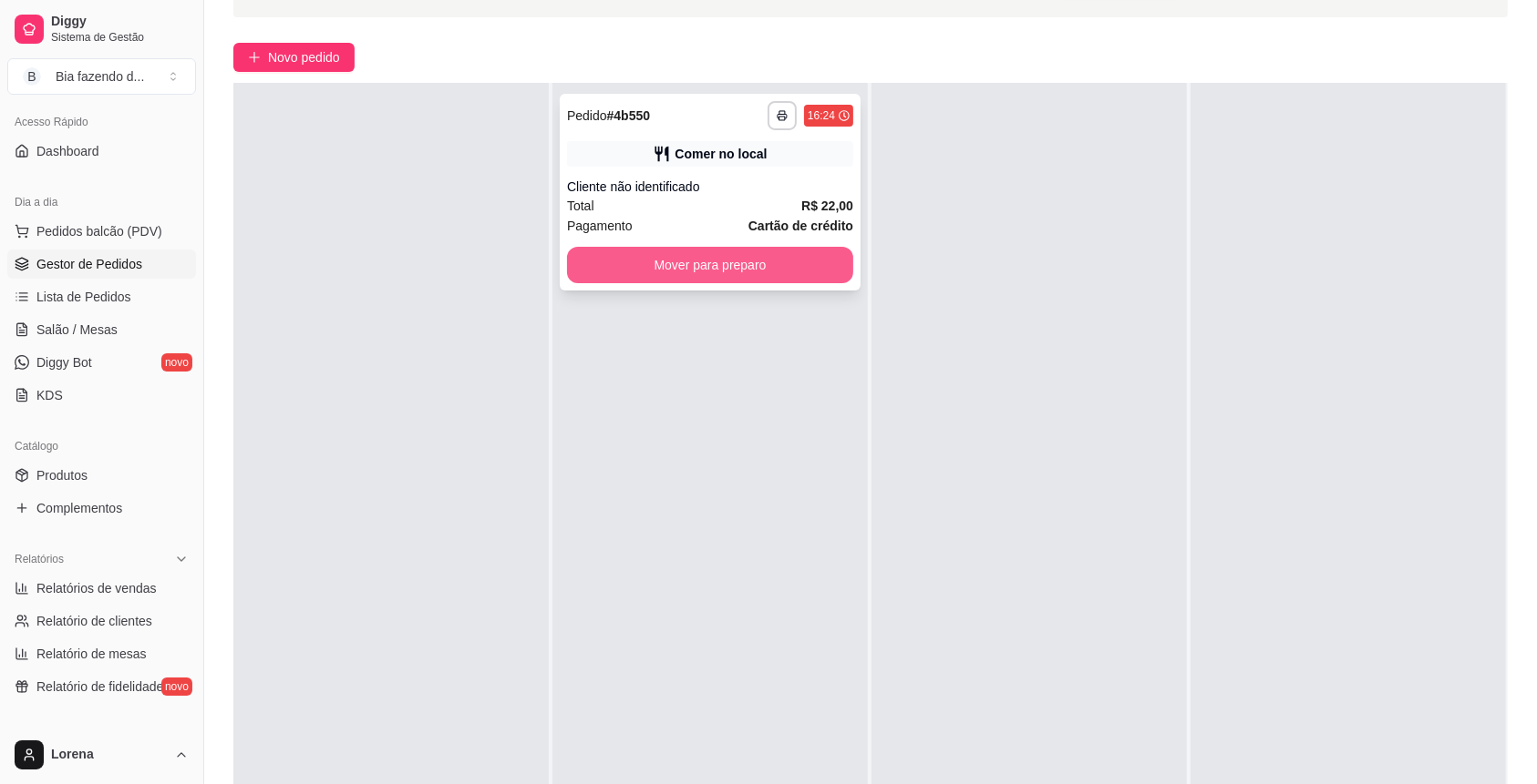
click at [770, 272] on button "Mover para preparo" at bounding box center [710, 265] width 286 height 37
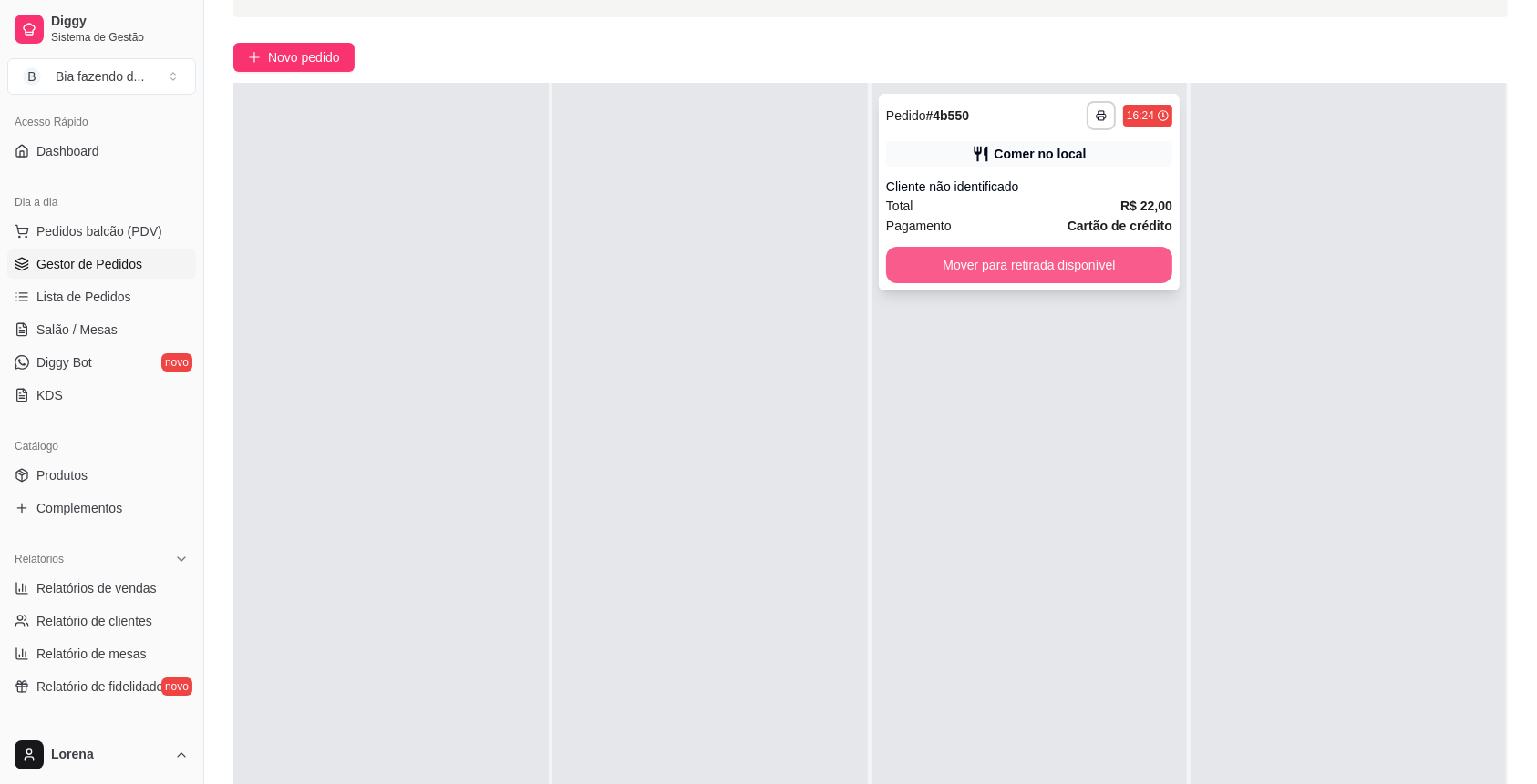
click at [990, 281] on button "Mover para retirada disponível" at bounding box center [1029, 265] width 286 height 37
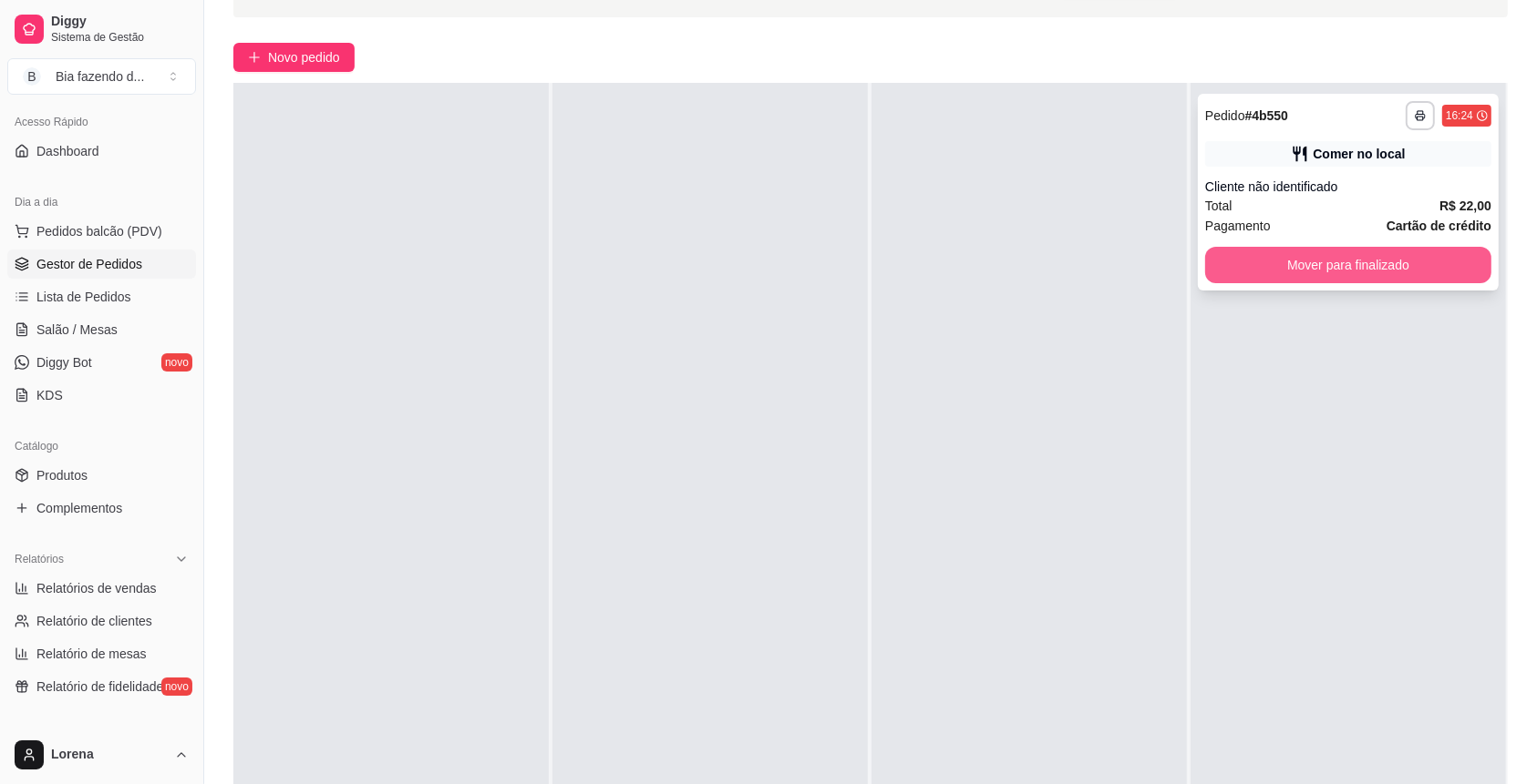
click at [1228, 261] on button "Mover para finalizado" at bounding box center [1348, 265] width 286 height 37
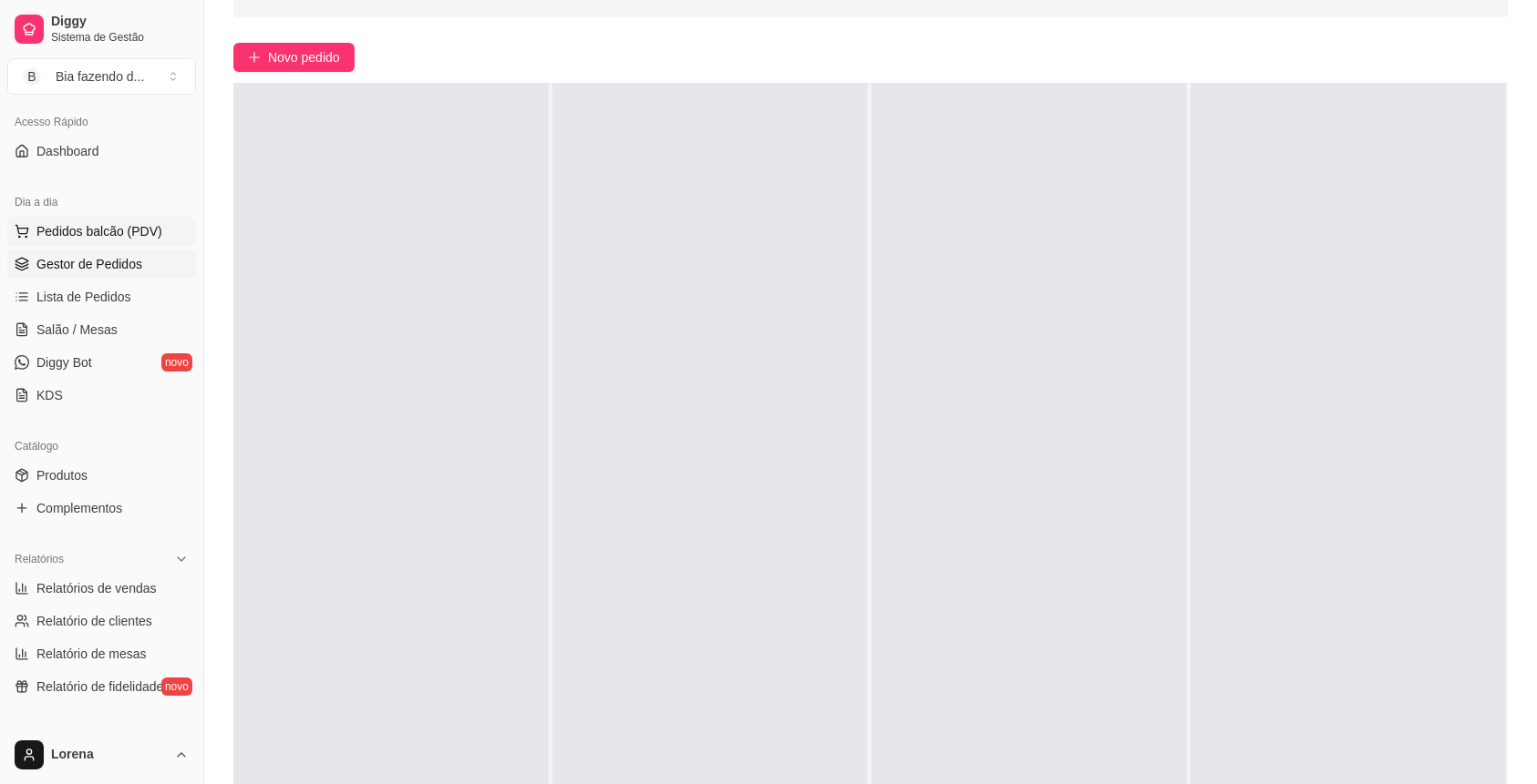
click at [121, 219] on button "Pedidos balcão (PDV)" at bounding box center [101, 230] width 189 height 29
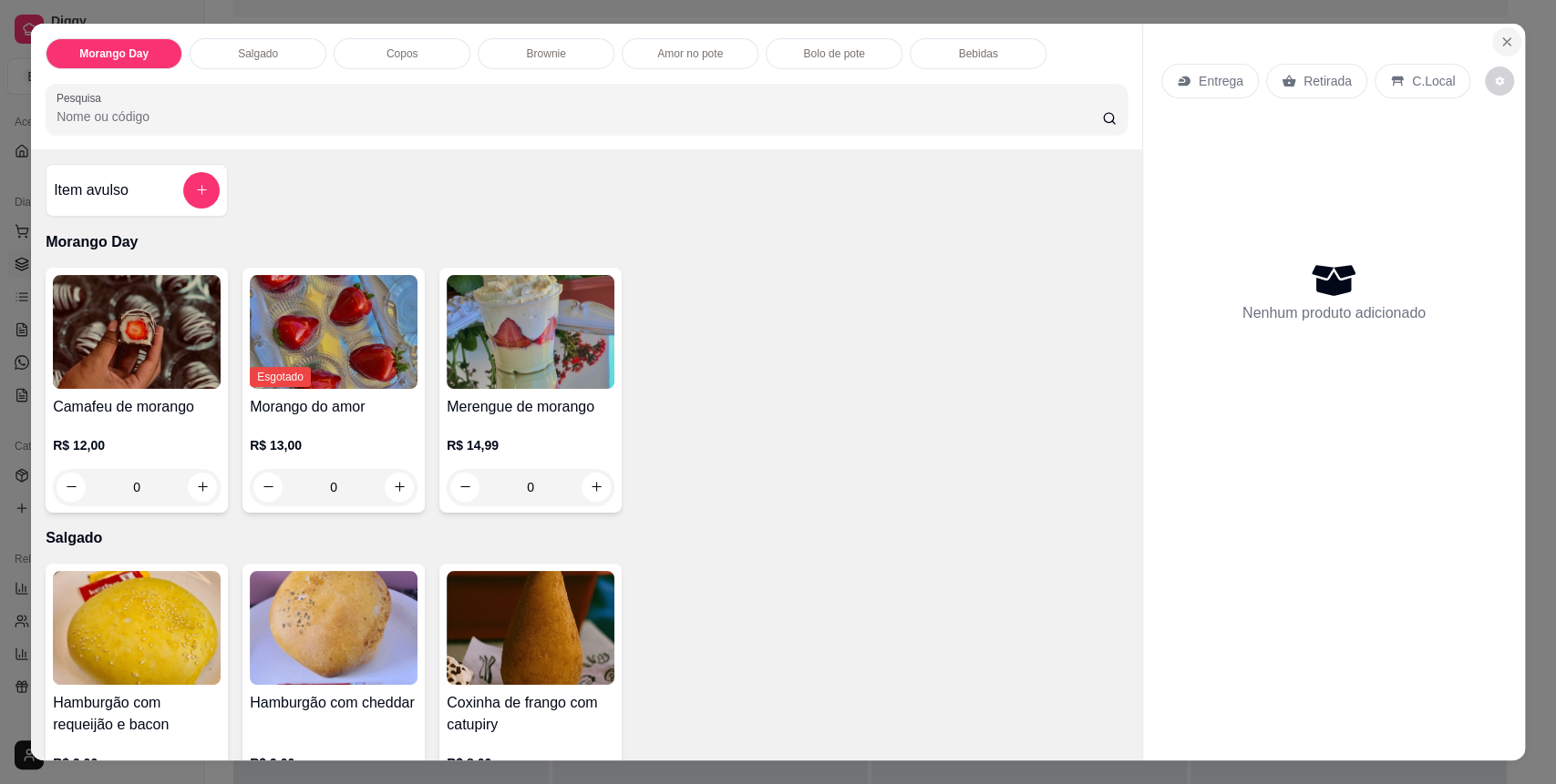
click at [1505, 47] on button "Close" at bounding box center [1506, 41] width 29 height 29
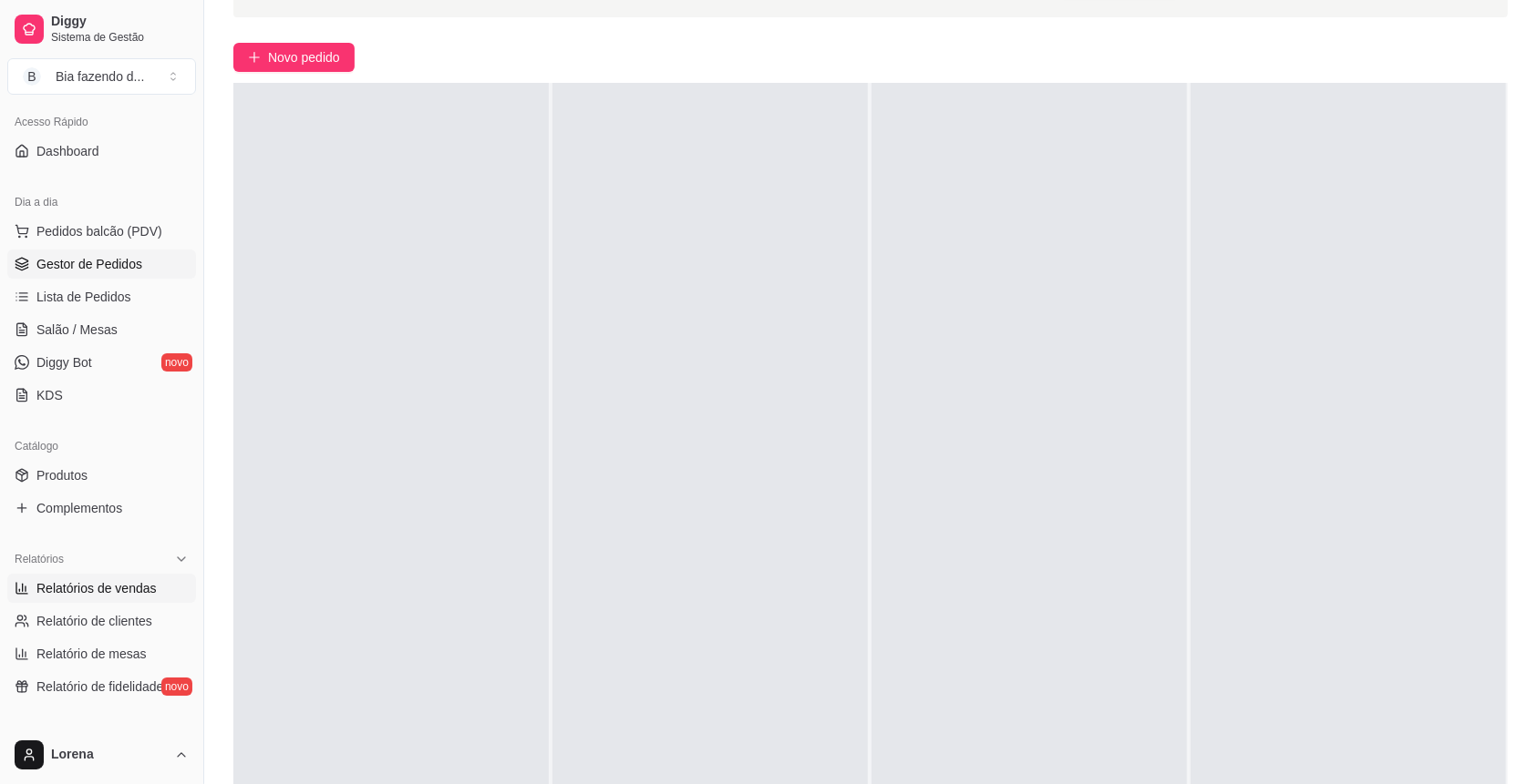
click at [114, 580] on span "Relatórios de vendas" at bounding box center [97, 588] width 121 height 18
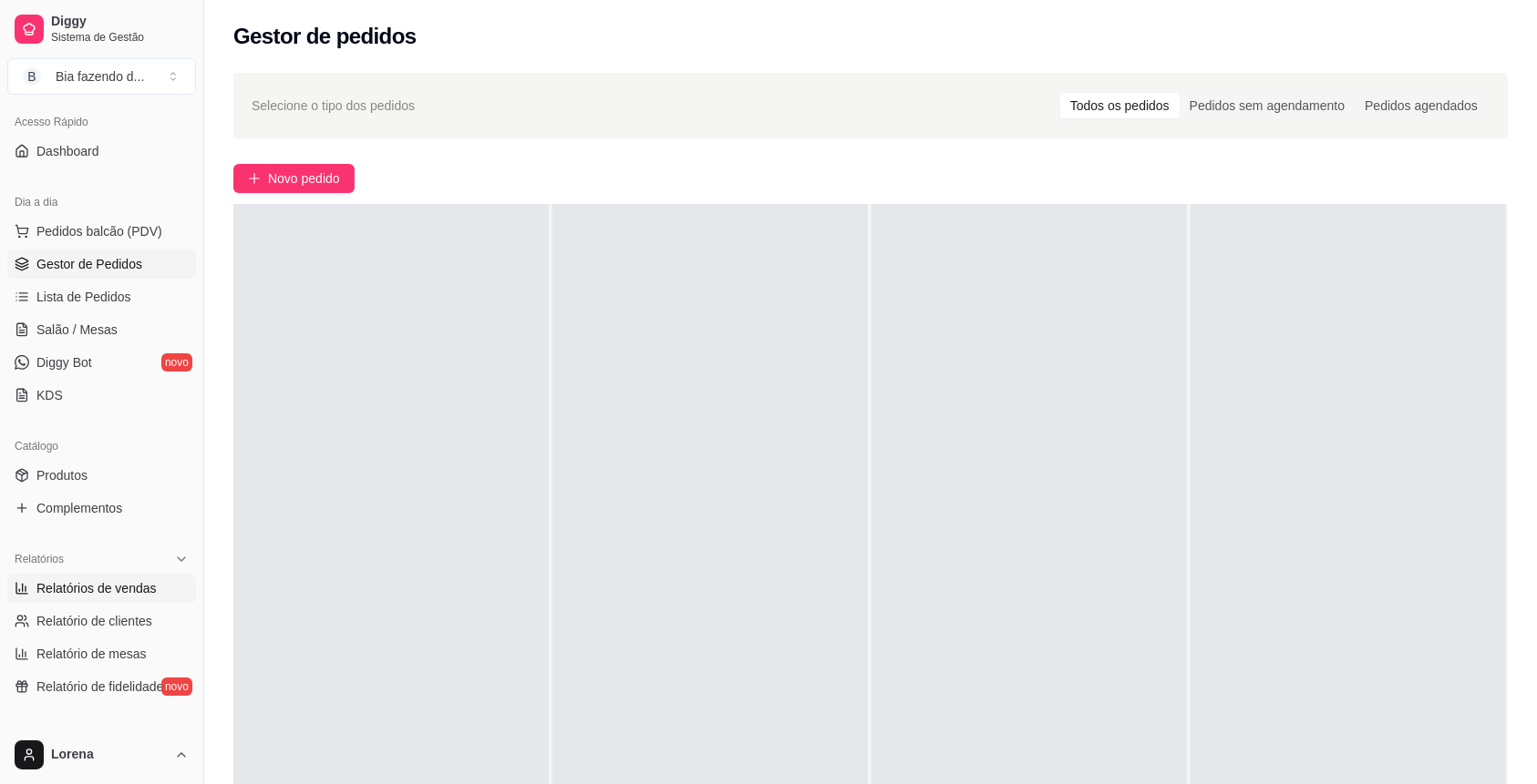
select select "ALL"
select select "0"
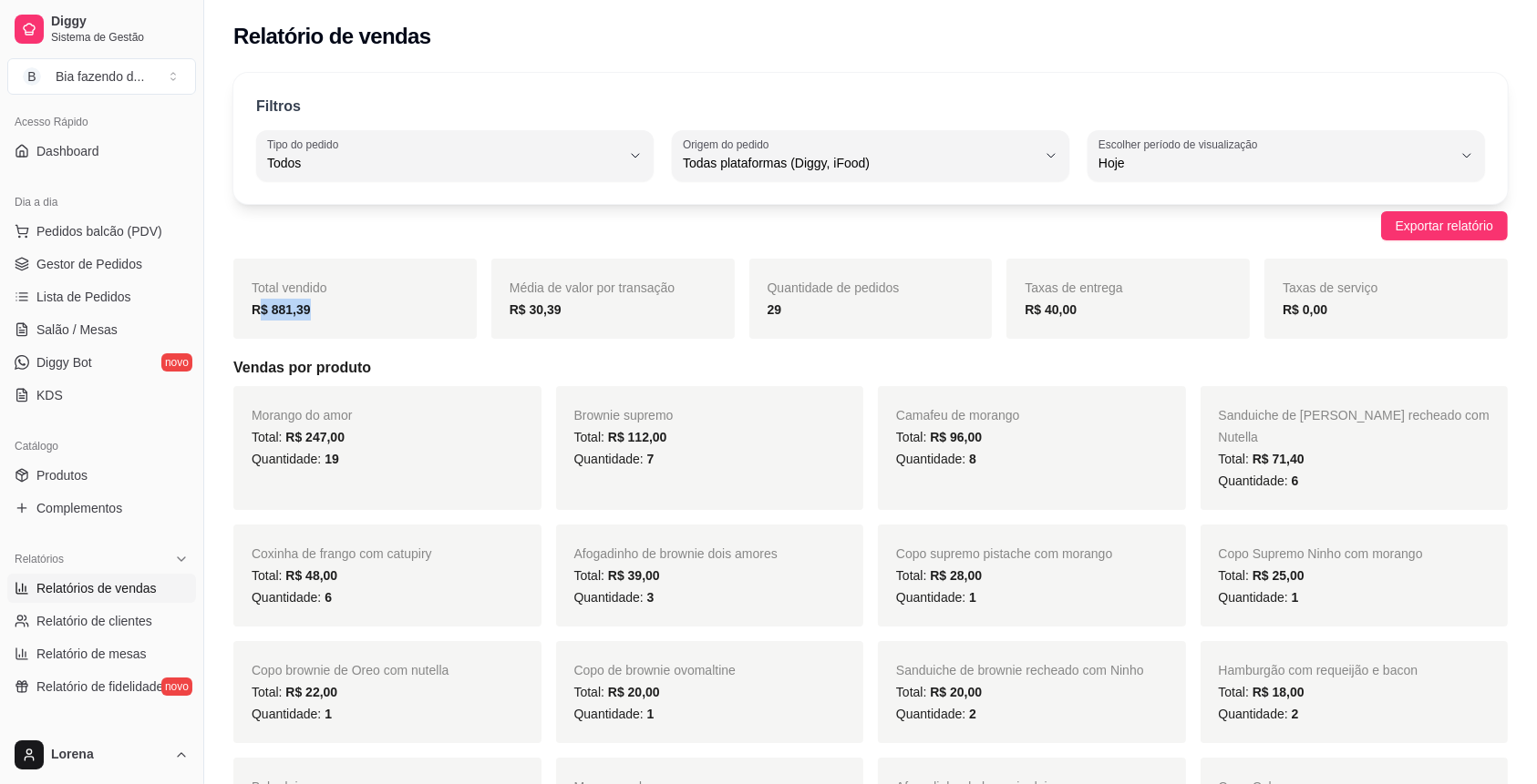
drag, startPoint x: 316, startPoint y: 316, endPoint x: 257, endPoint y: 314, distance: 59.0
click at [257, 314] on div "R$ 881,39" at bounding box center [354, 310] width 207 height 22
click at [302, 313] on strong "R$ 881,39" at bounding box center [280, 309] width 59 height 15
drag, startPoint x: 302, startPoint y: 313, endPoint x: 293, endPoint y: 320, distance: 11.4
click at [284, 321] on div "Total vendido R$ 881,39" at bounding box center [355, 298] width 244 height 80
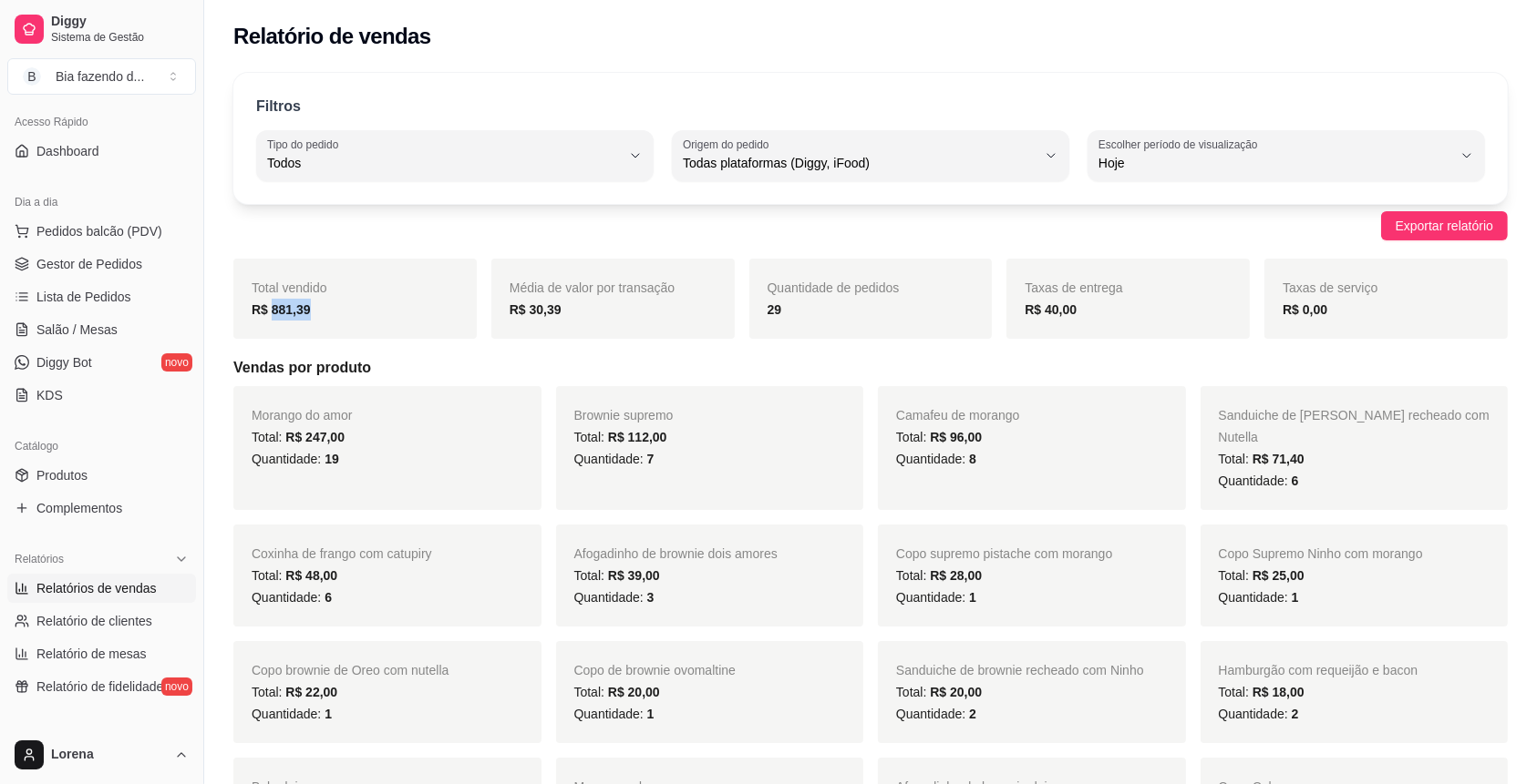
click at [302, 314] on strong "R$ 881,39" at bounding box center [280, 309] width 59 height 15
click at [259, 310] on div "Total vendido R$ 881,39" at bounding box center [355, 298] width 244 height 80
click at [306, 313] on strong "R$ 881,39" at bounding box center [280, 309] width 59 height 15
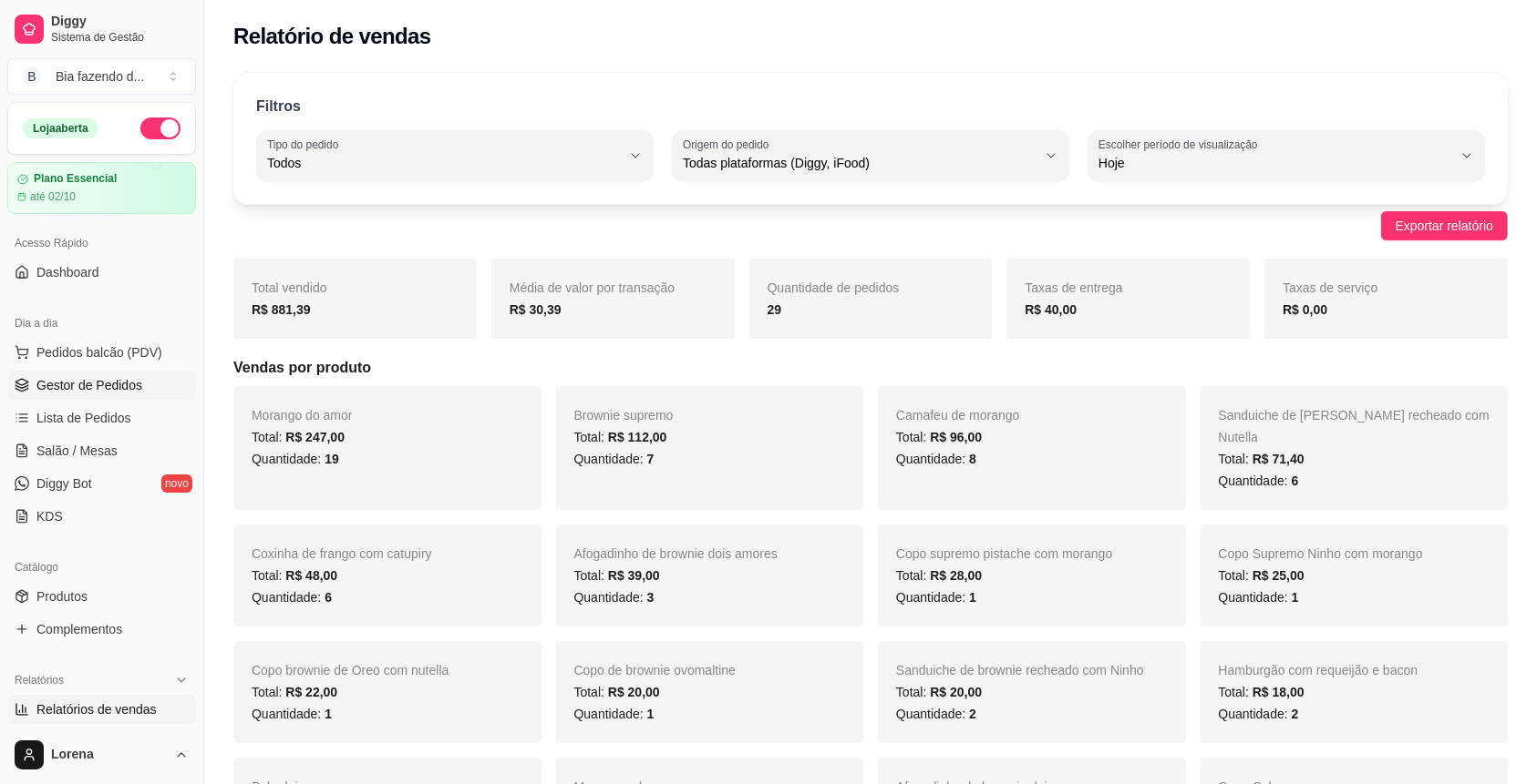
click at [139, 379] on span "Gestor de Pedidos" at bounding box center [90, 385] width 106 height 18
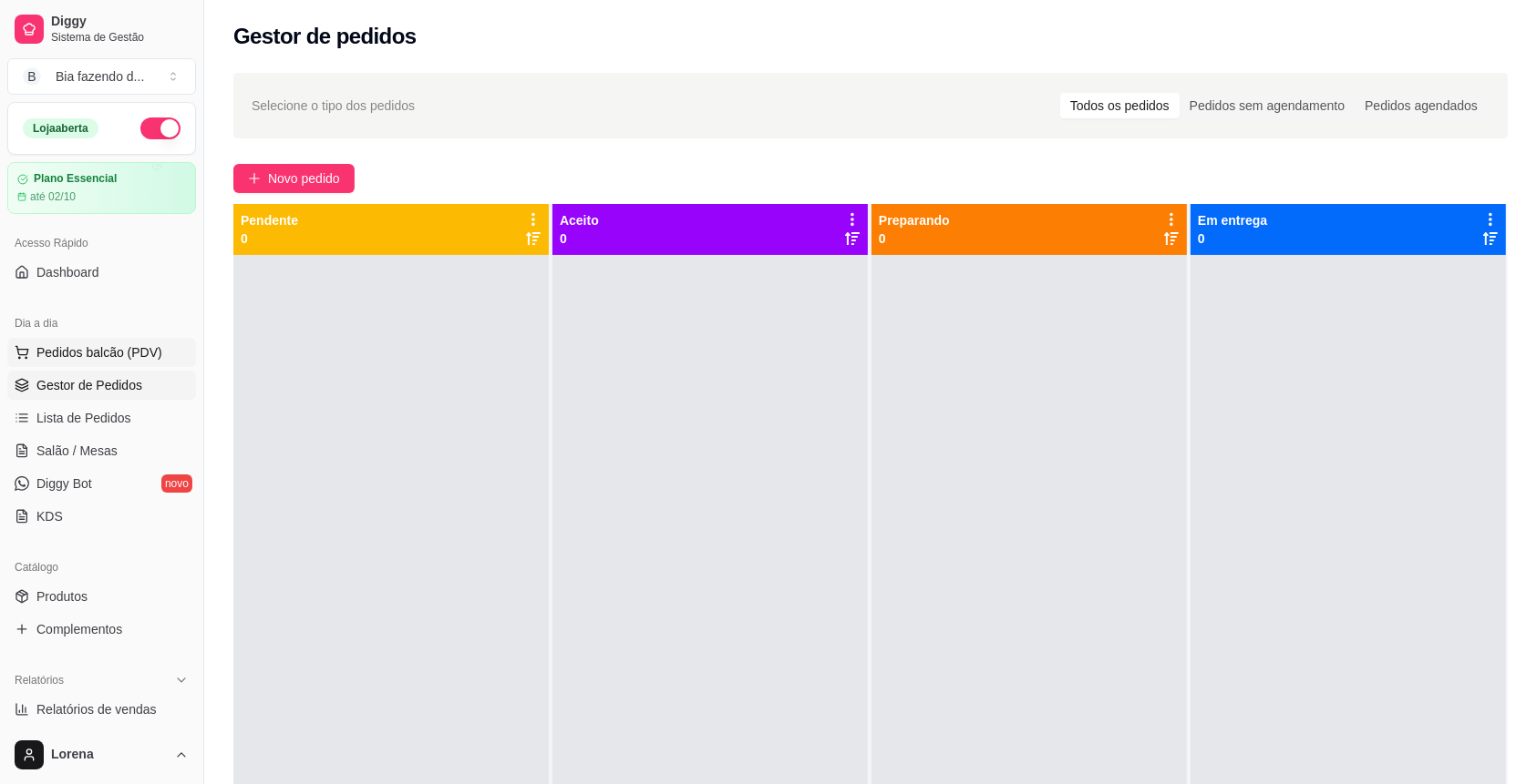
click at [164, 350] on button "Pedidos balcão (PDV)" at bounding box center [101, 352] width 189 height 29
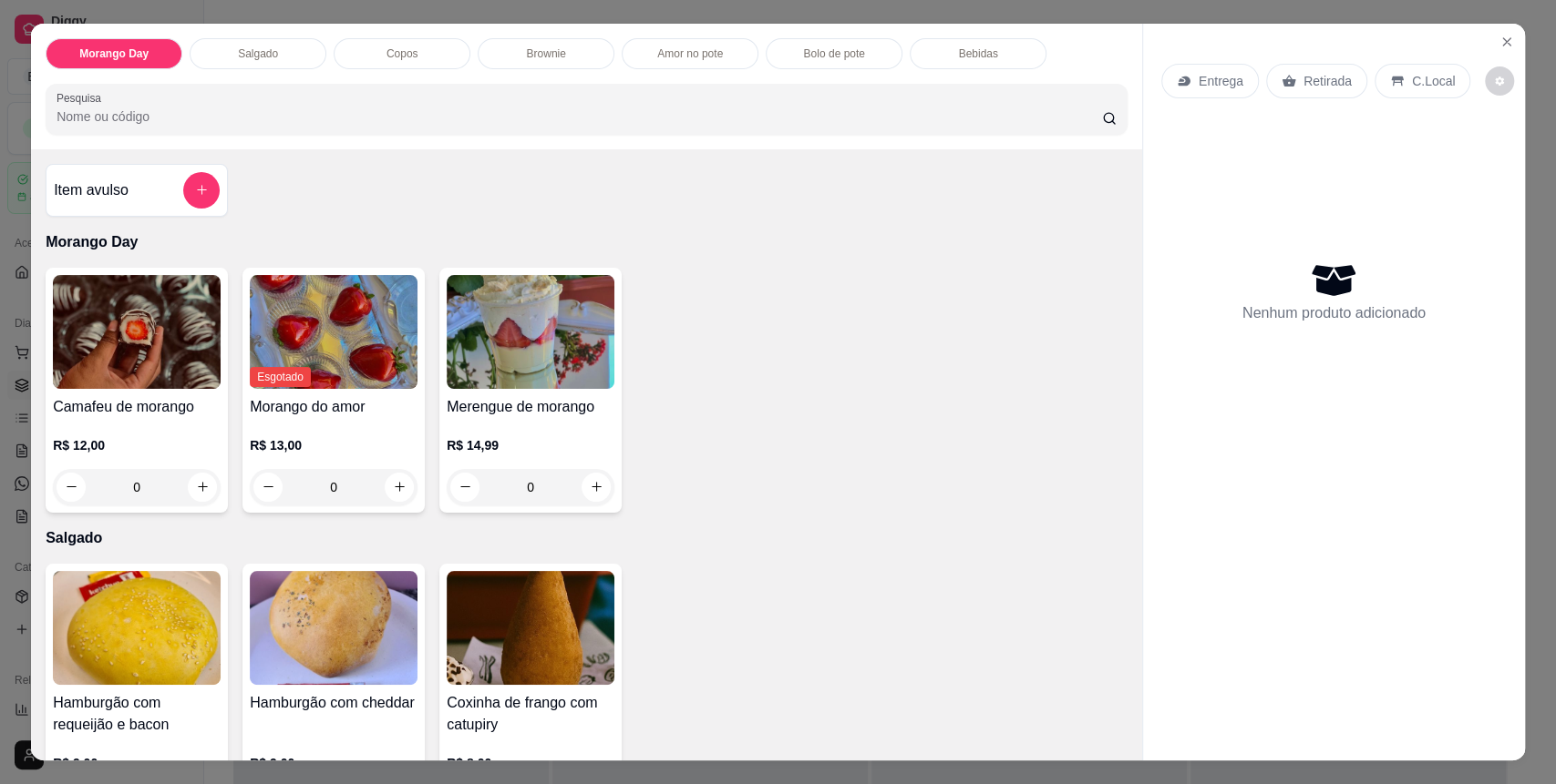
click at [554, 65] on div "Brownie" at bounding box center [546, 53] width 137 height 31
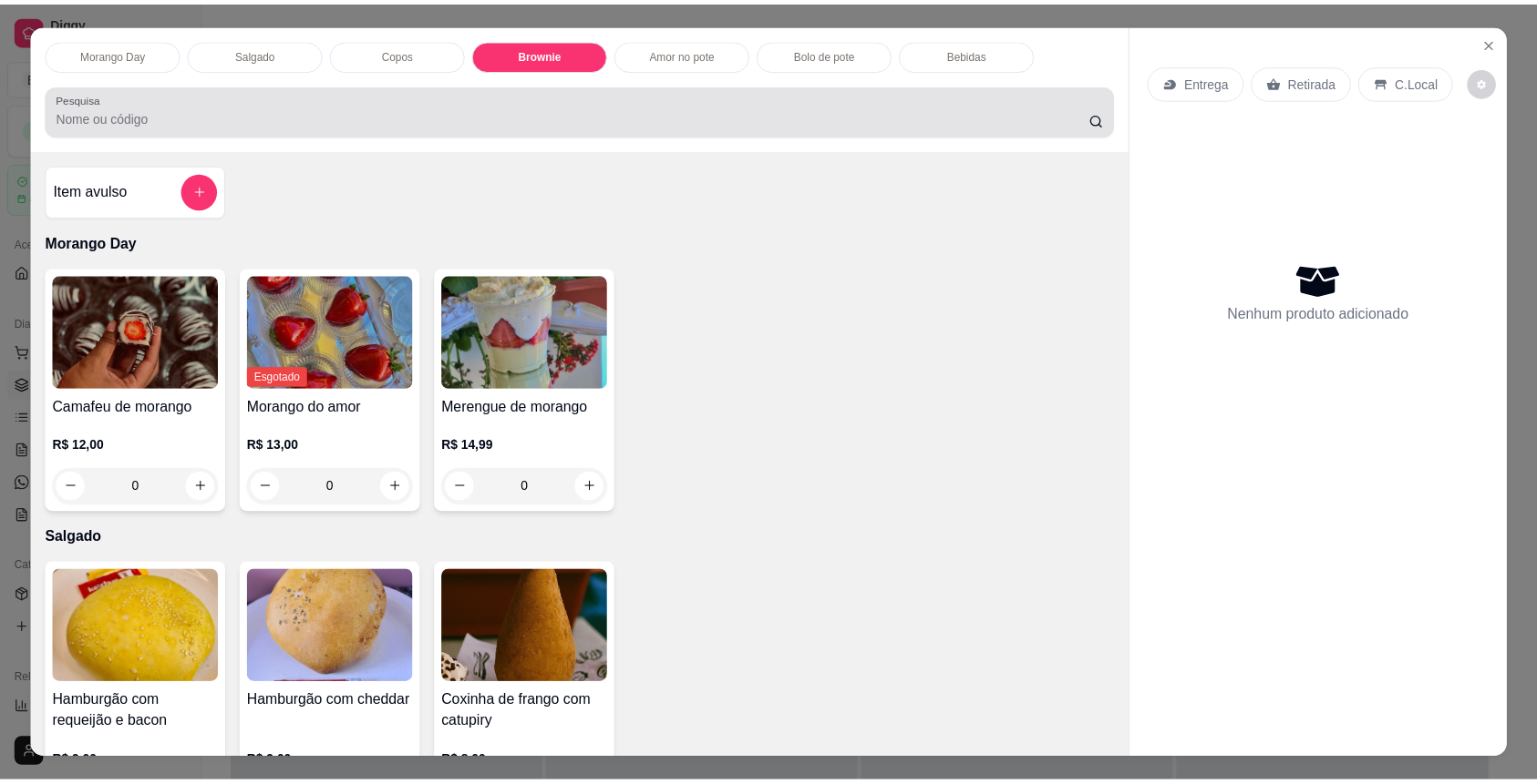
scroll to position [35, 0]
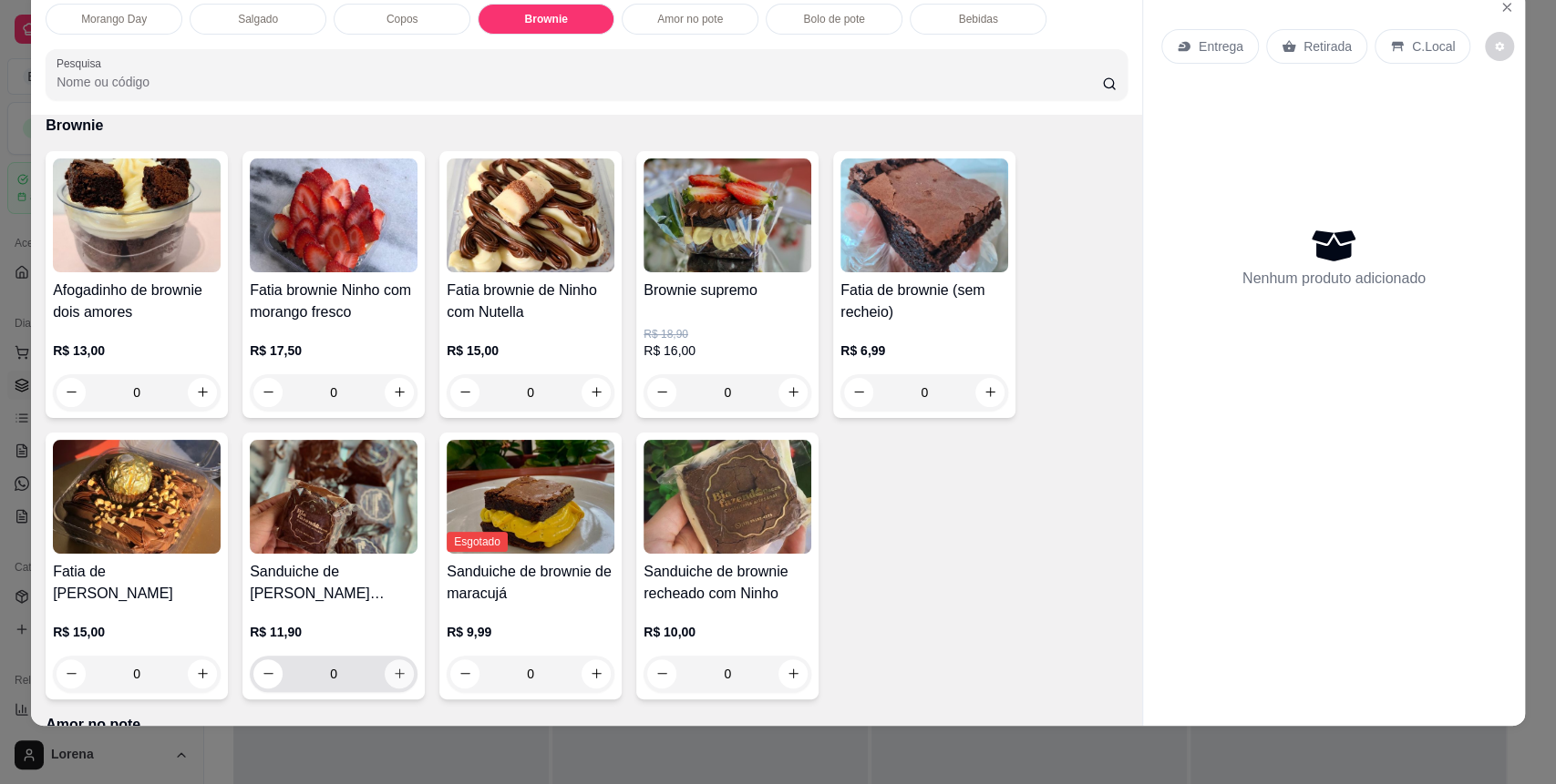
click at [391, 682] on button "increase-product-quantity" at bounding box center [398, 673] width 29 height 29
type input "1"
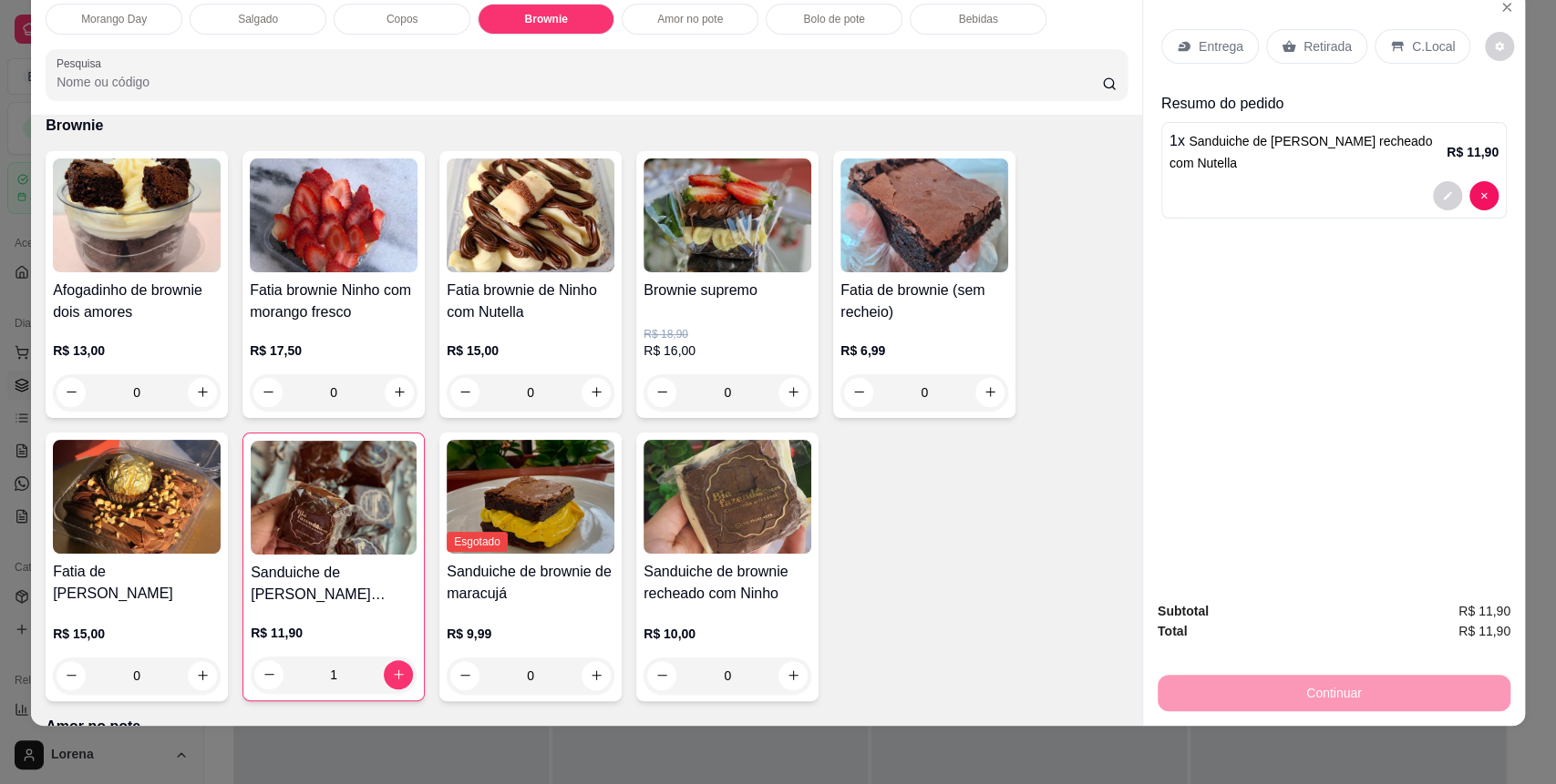
click at [1375, 44] on div "C.Local" at bounding box center [1423, 46] width 96 height 35
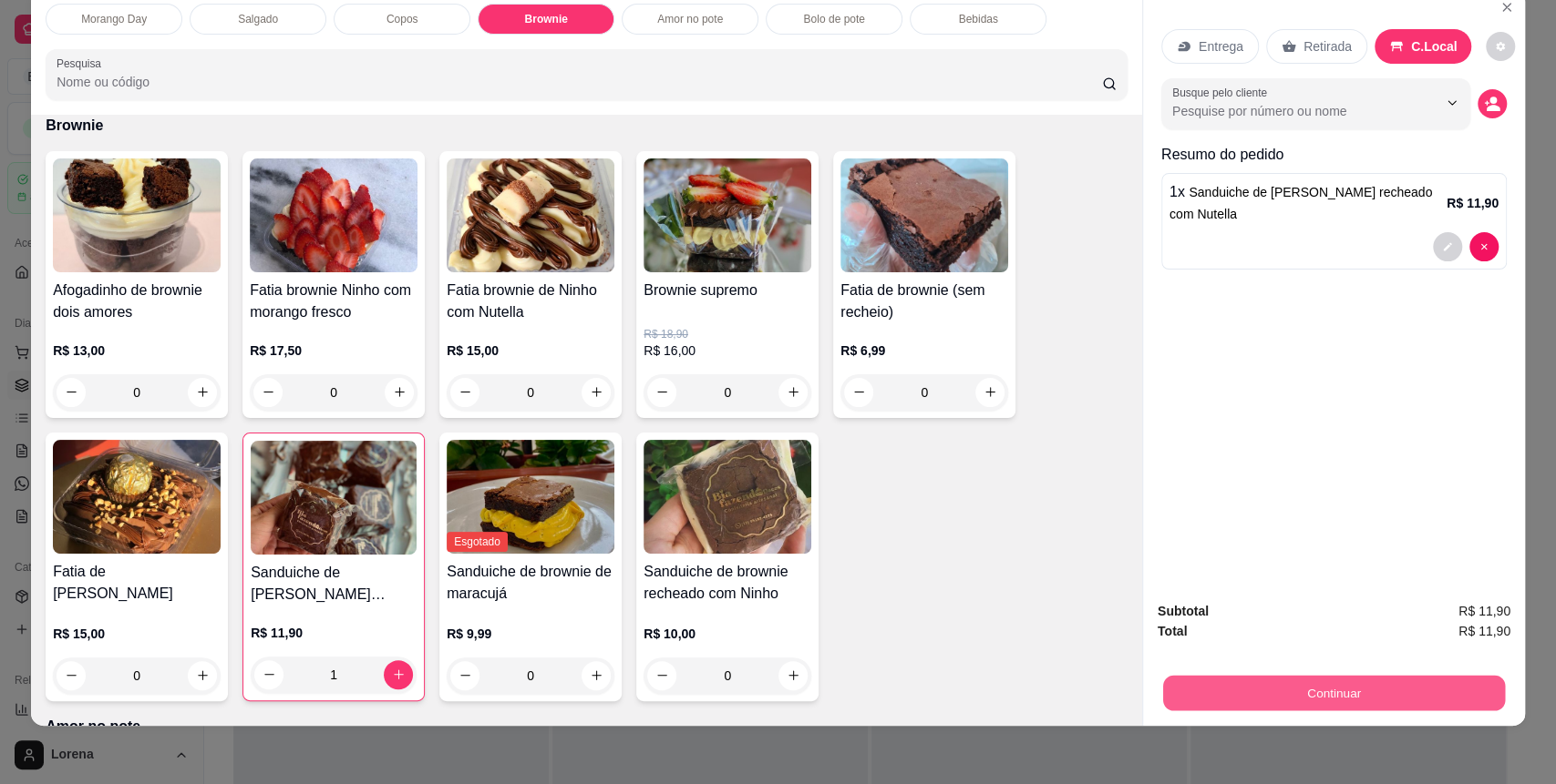
click at [1311, 697] on button "Continuar" at bounding box center [1334, 694] width 342 height 36
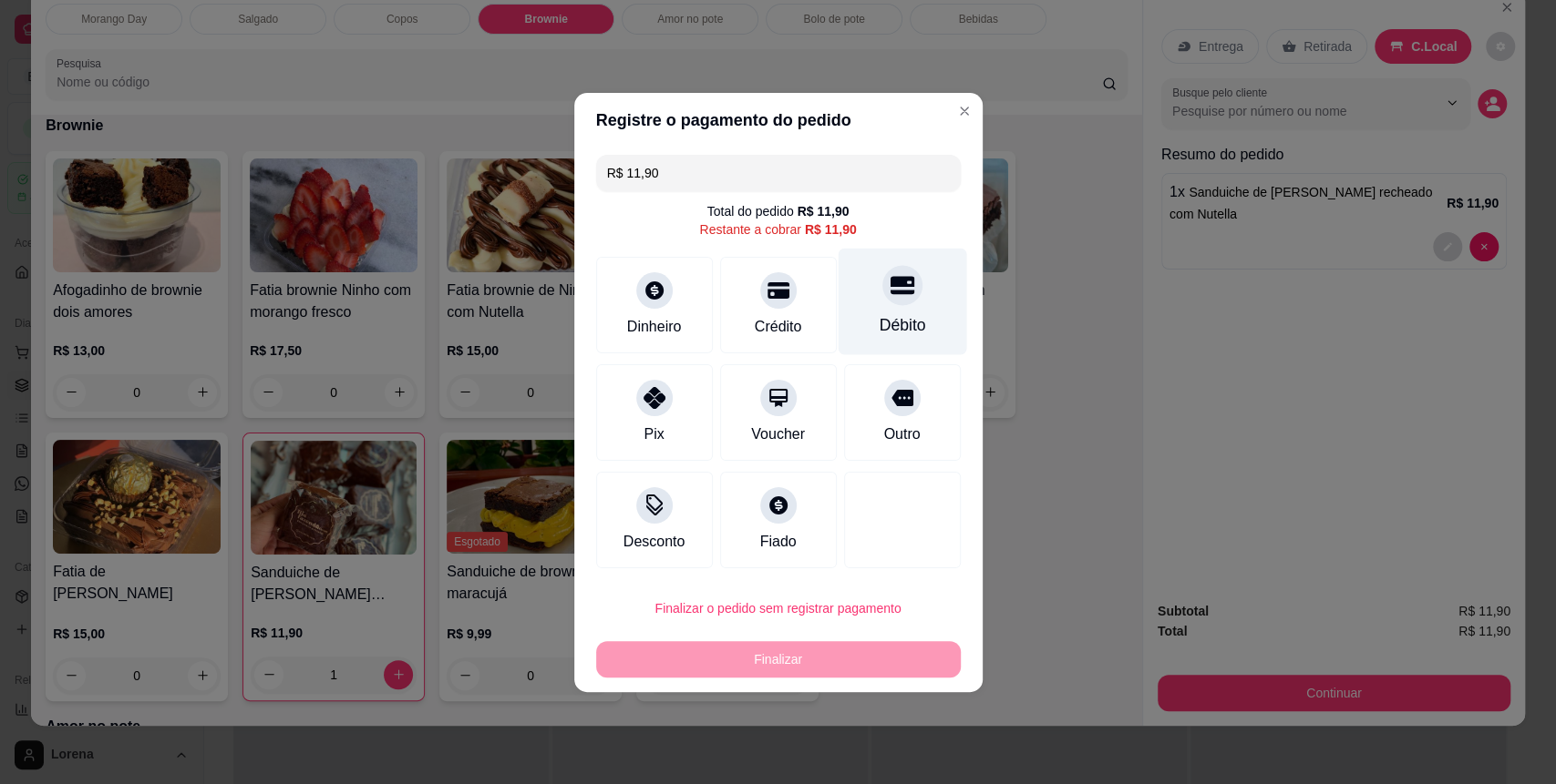
click at [867, 272] on div "Débito" at bounding box center [901, 300] width 129 height 107
type input "R$ 0,00"
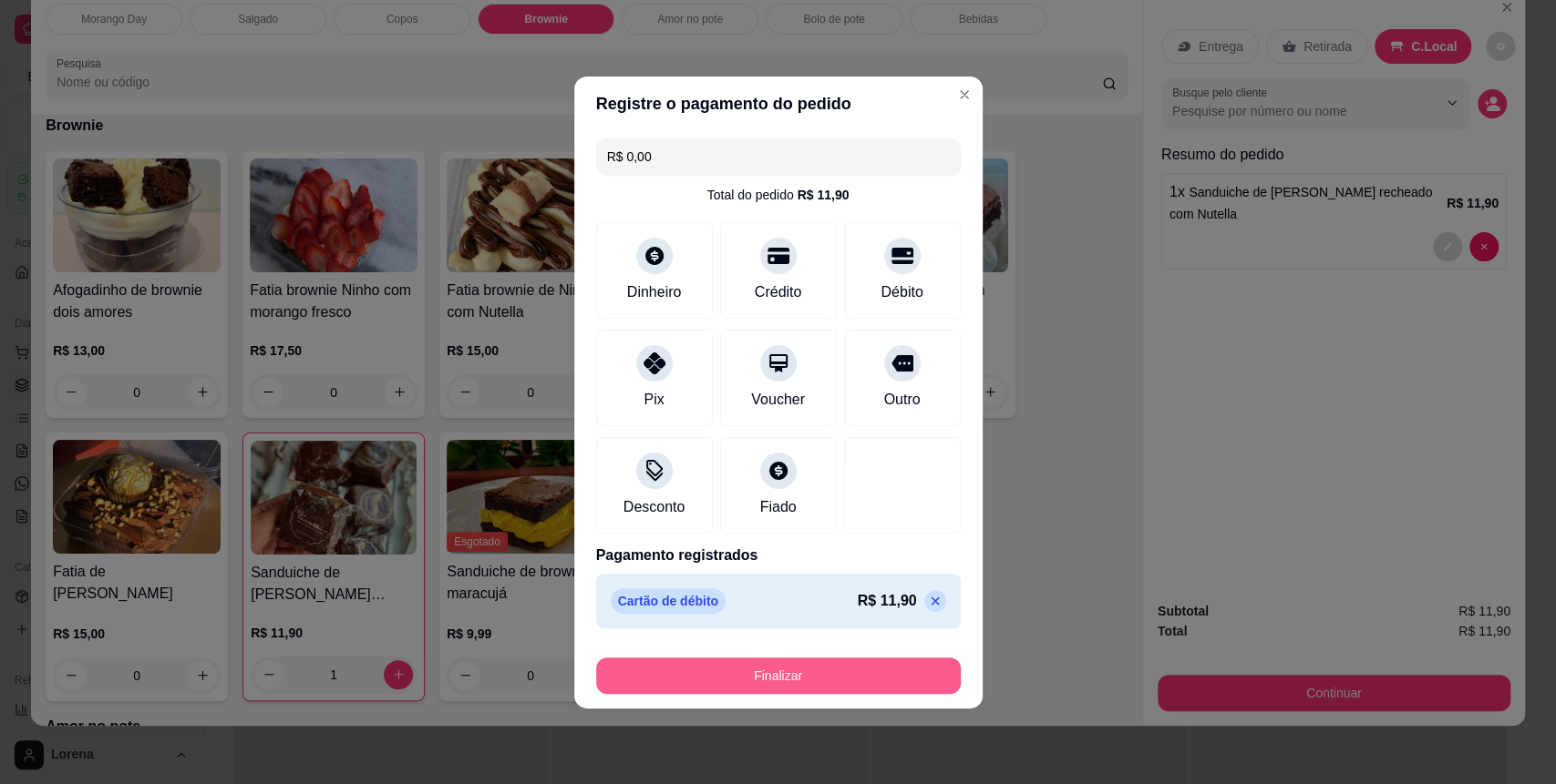
click at [786, 675] on button "Finalizar" at bounding box center [778, 676] width 364 height 37
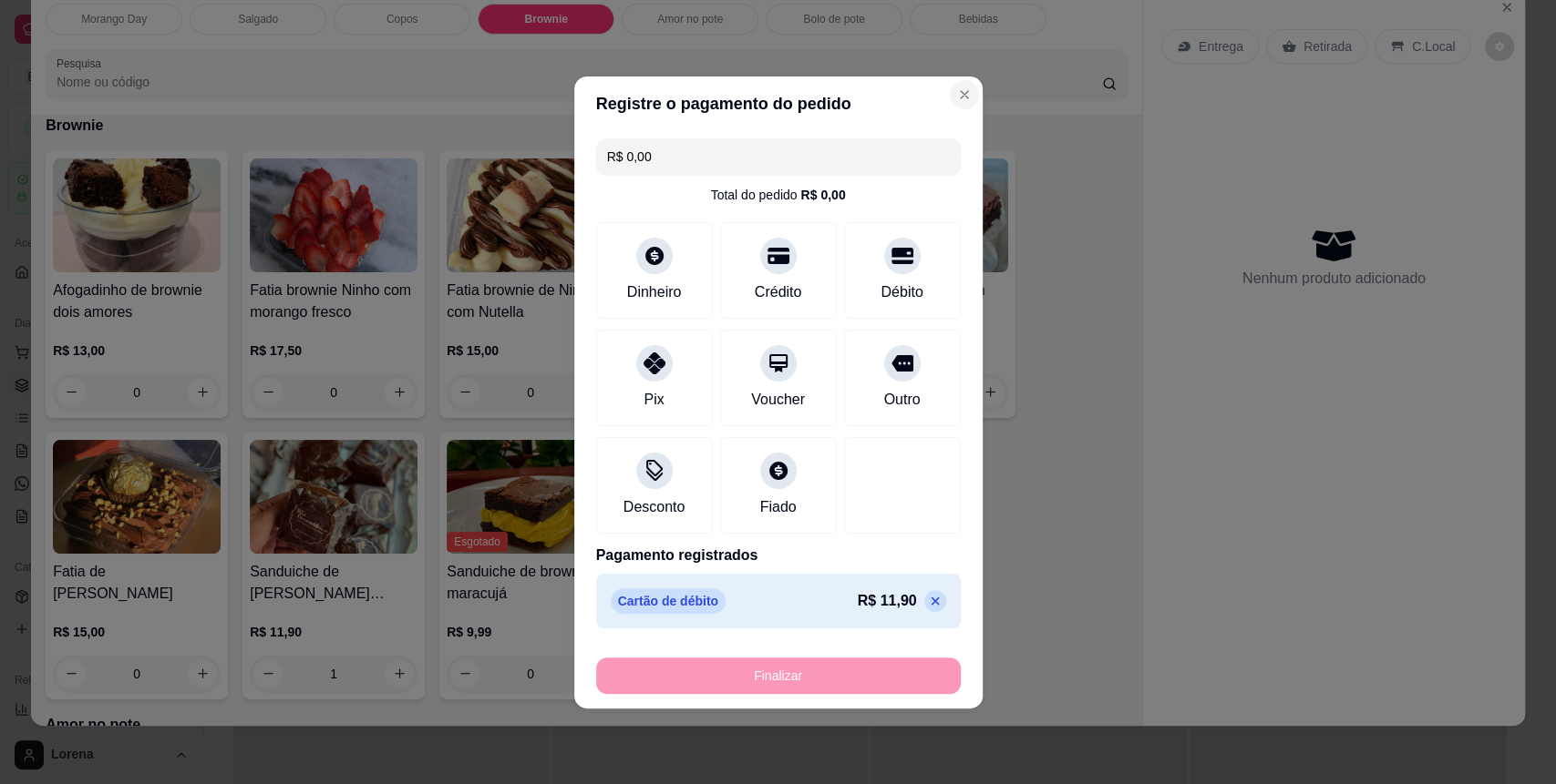
type input "0"
type input "-R$ 11,90"
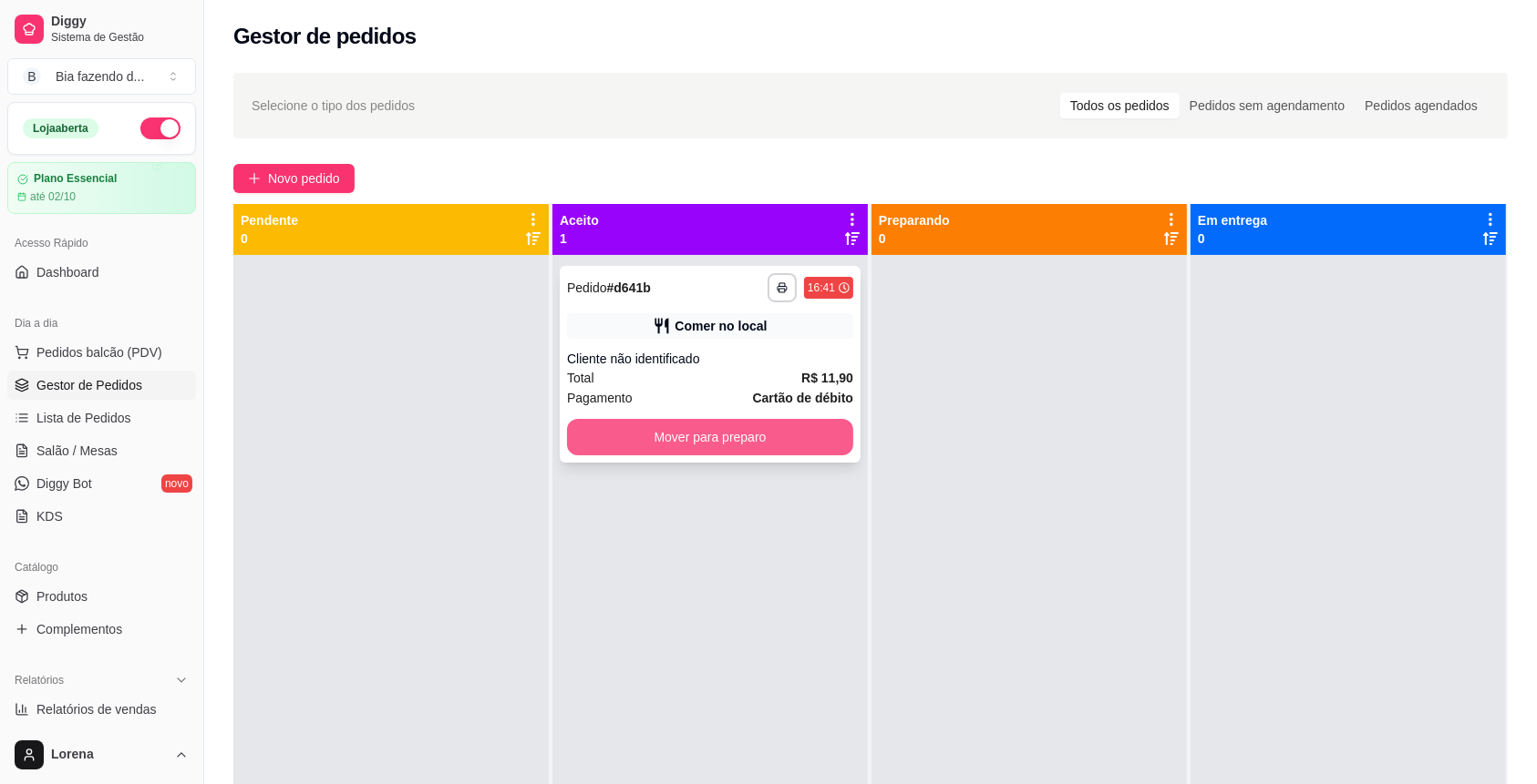
click at [816, 425] on button "Mover para preparo" at bounding box center [710, 437] width 286 height 37
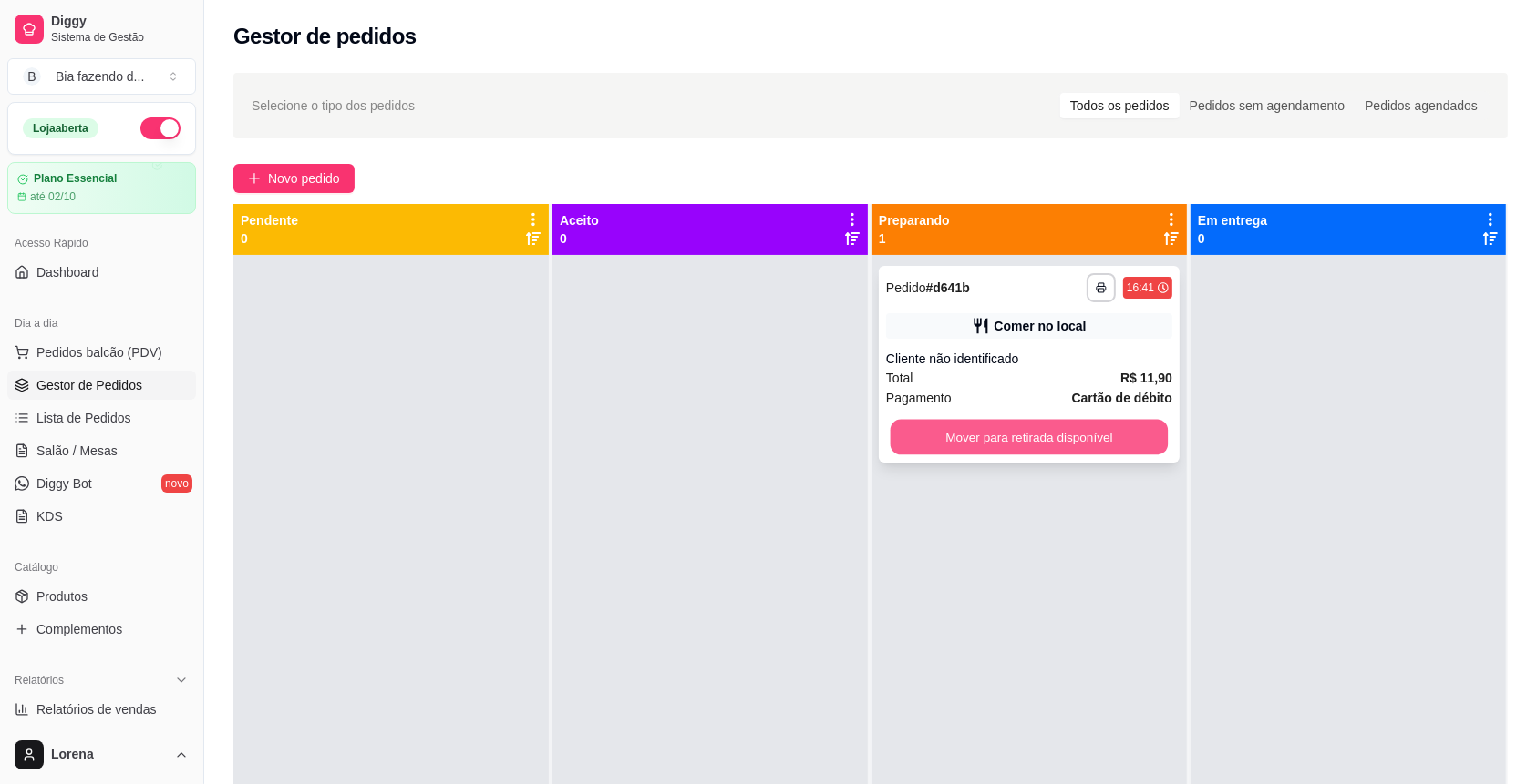
click at [959, 437] on button "Mover para retirada disponível" at bounding box center [1029, 438] width 278 height 36
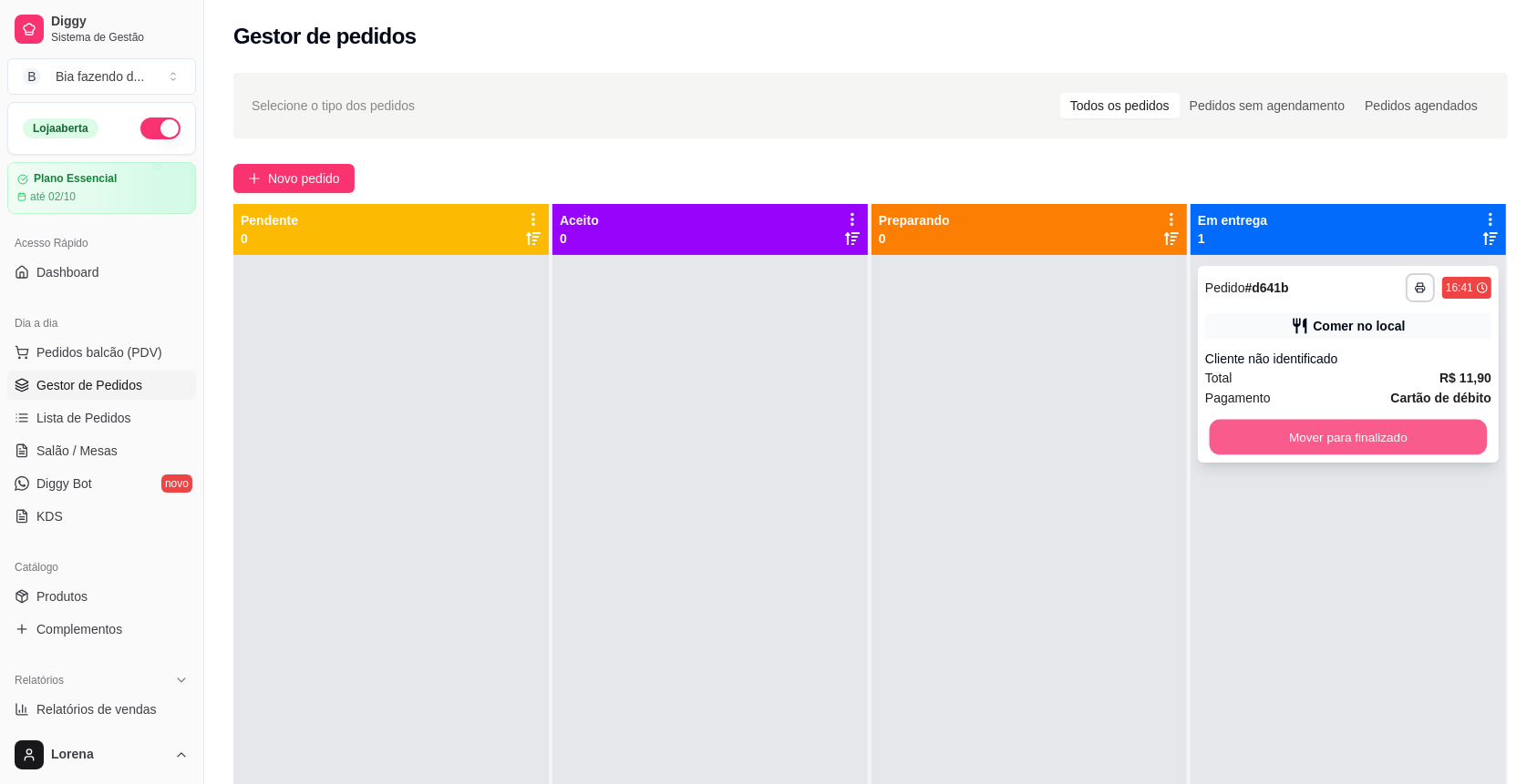
click at [1318, 440] on button "Mover para finalizado" at bounding box center [1348, 438] width 278 height 36
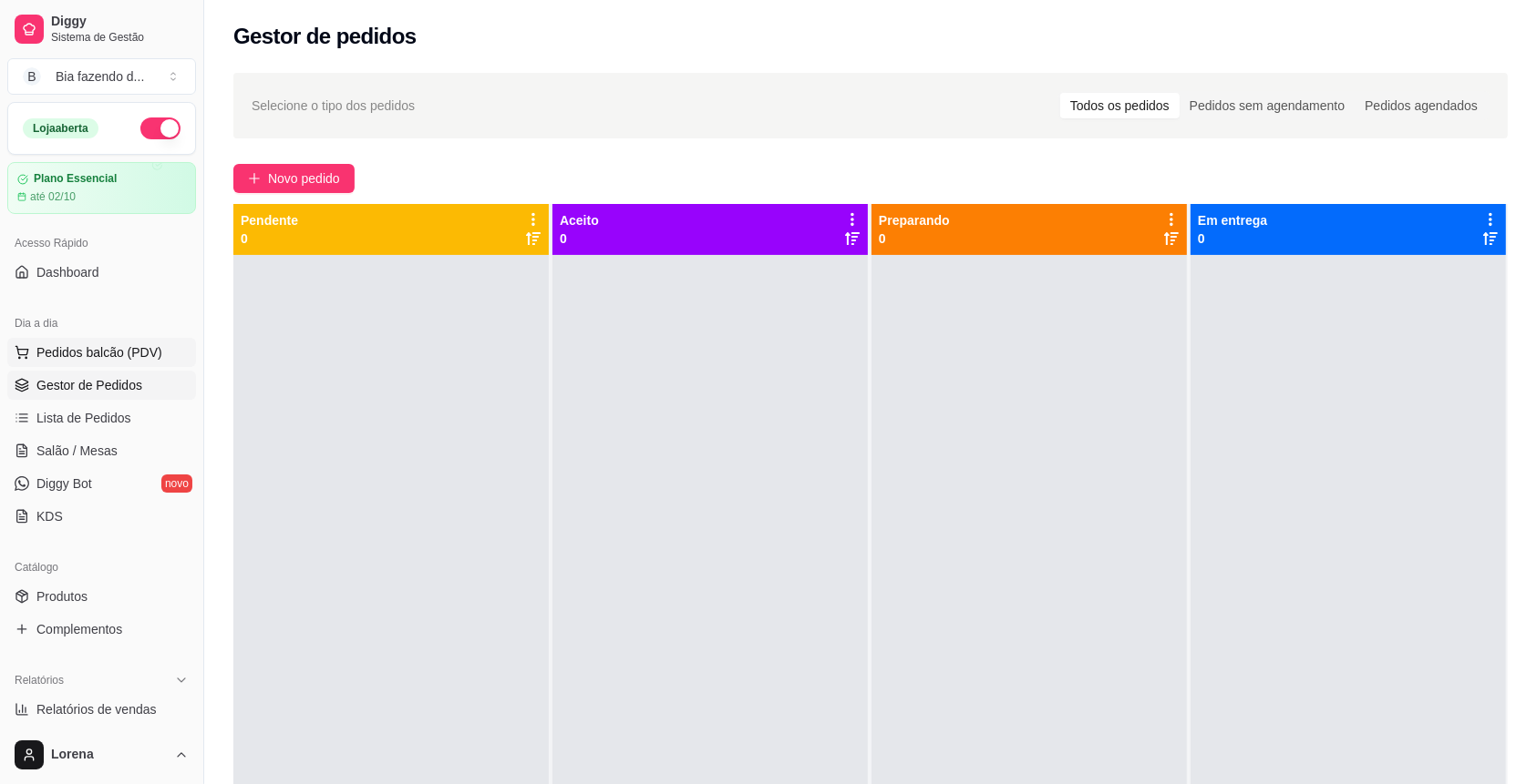
click at [147, 351] on span "Pedidos balcão (PDV)" at bounding box center [100, 352] width 126 height 18
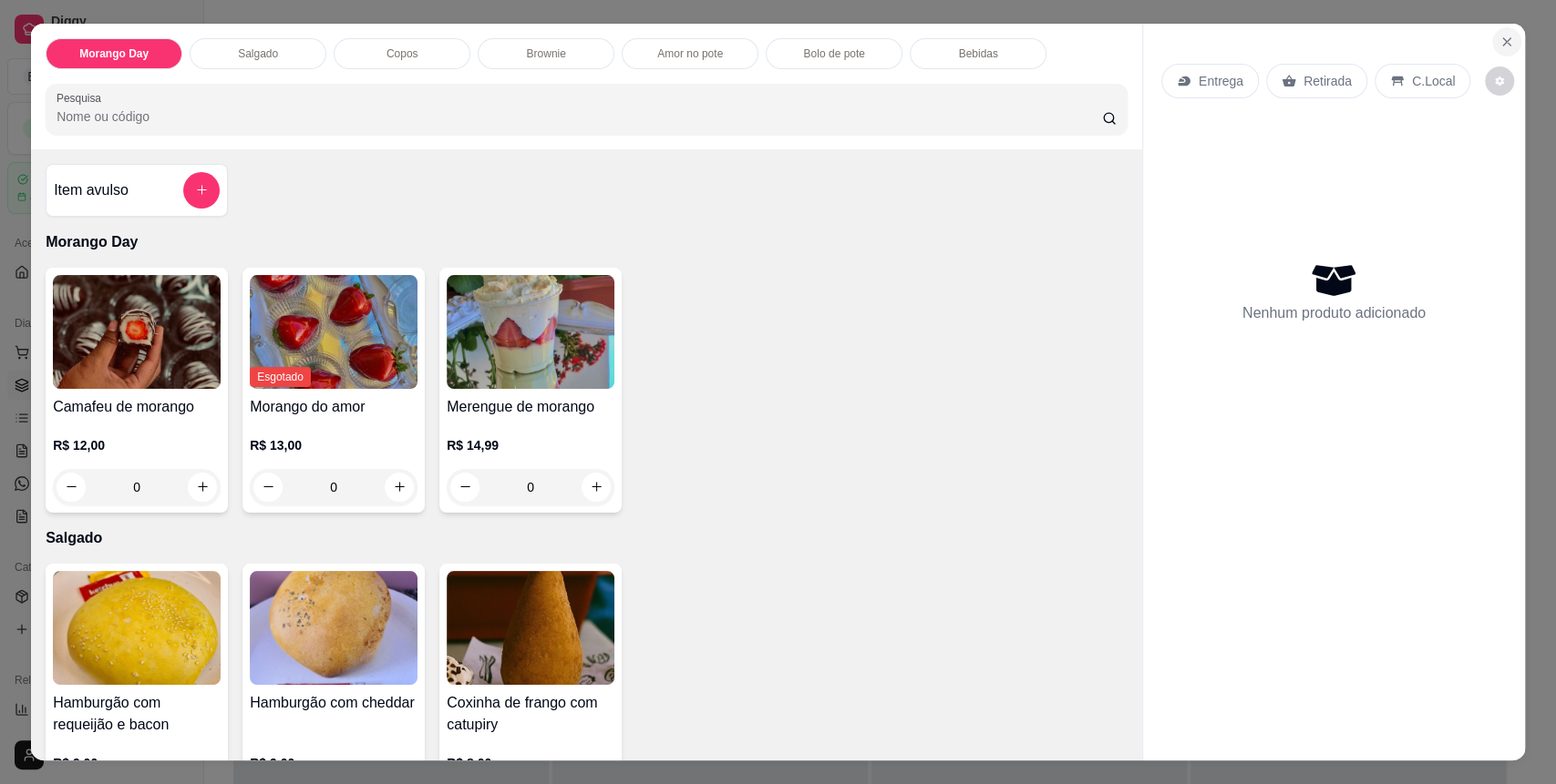
click at [1505, 45] on button "Close" at bounding box center [1506, 41] width 29 height 29
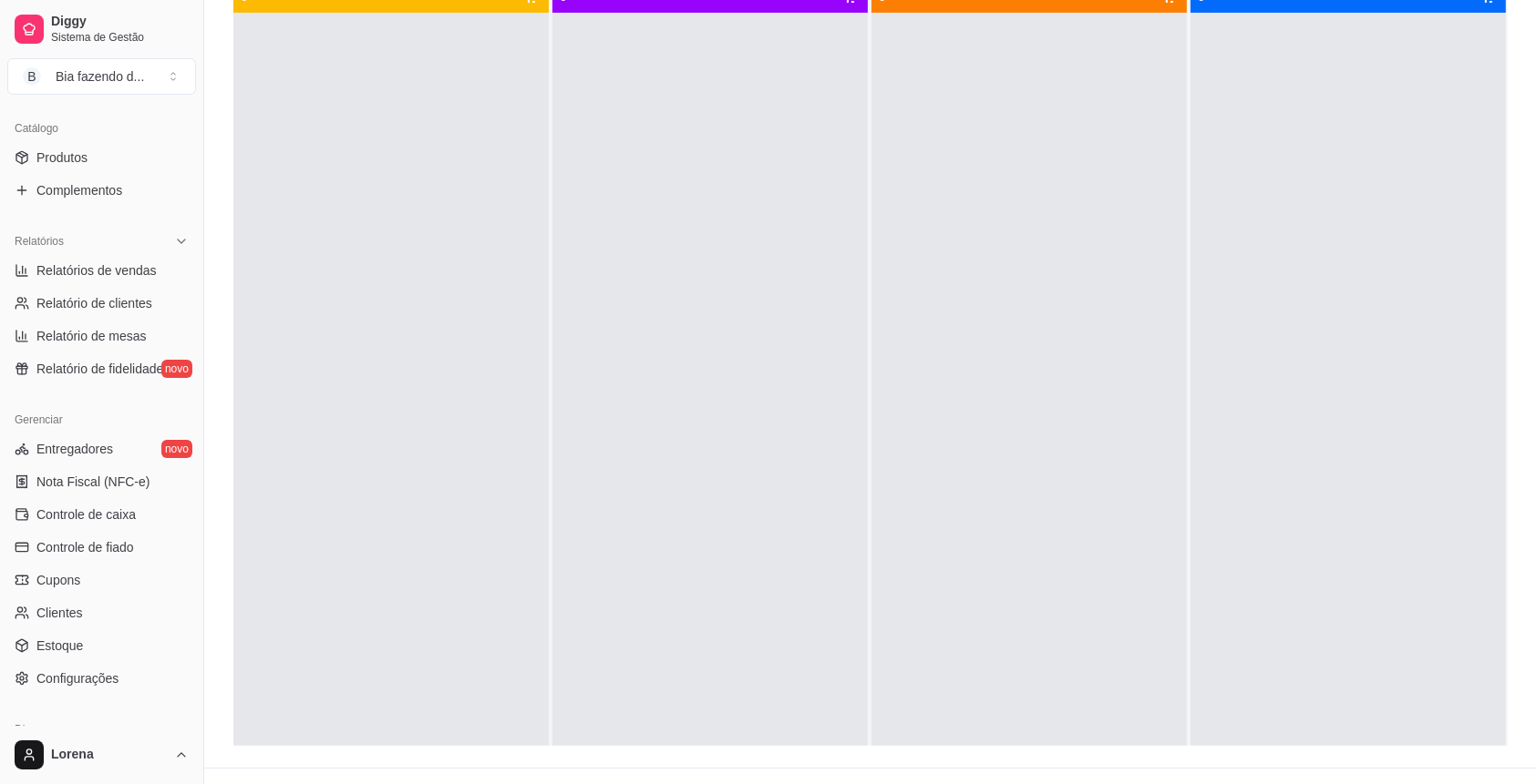
scroll to position [404, 0]
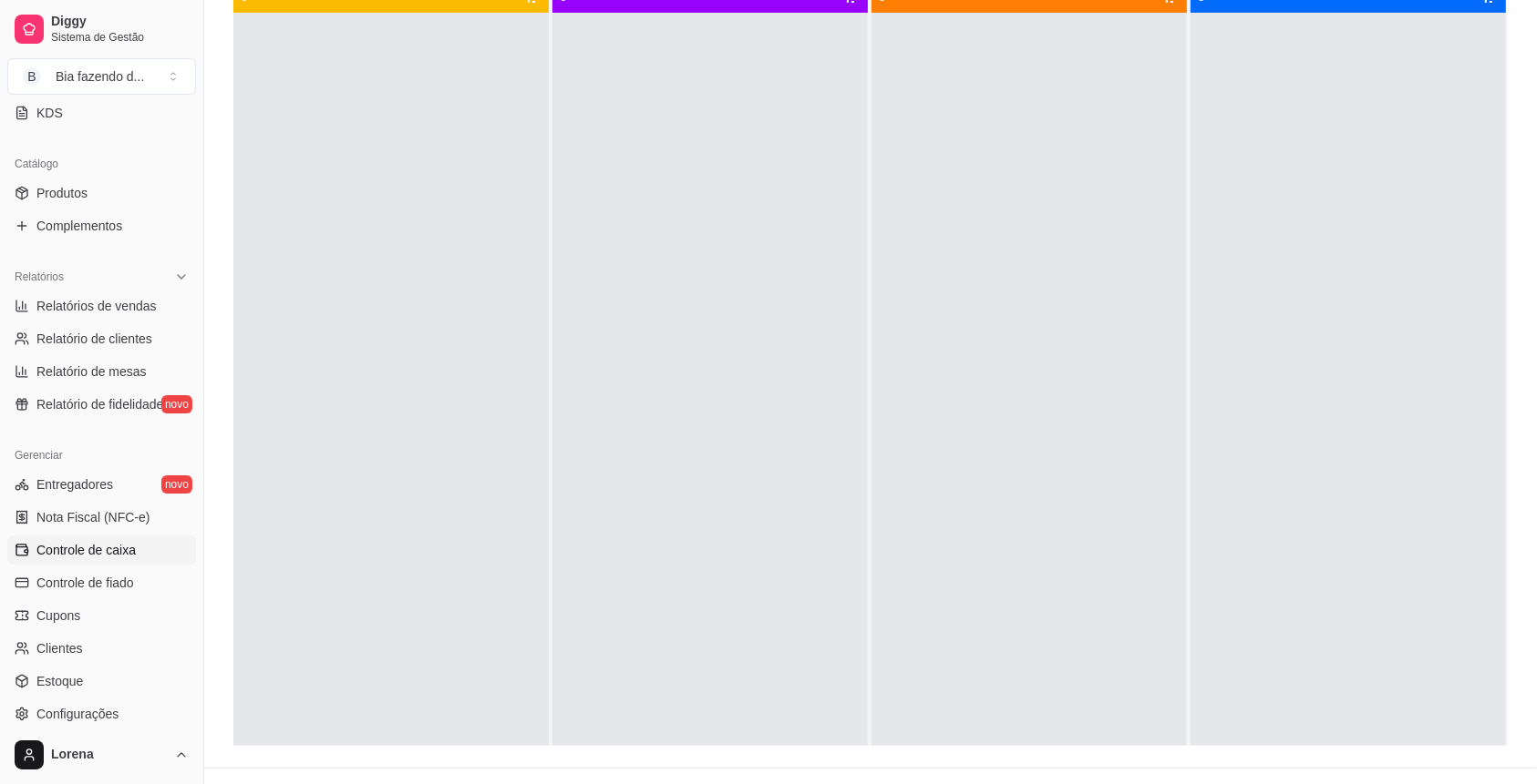
click at [134, 554] on link "Controle de caixa" at bounding box center [101, 550] width 189 height 29
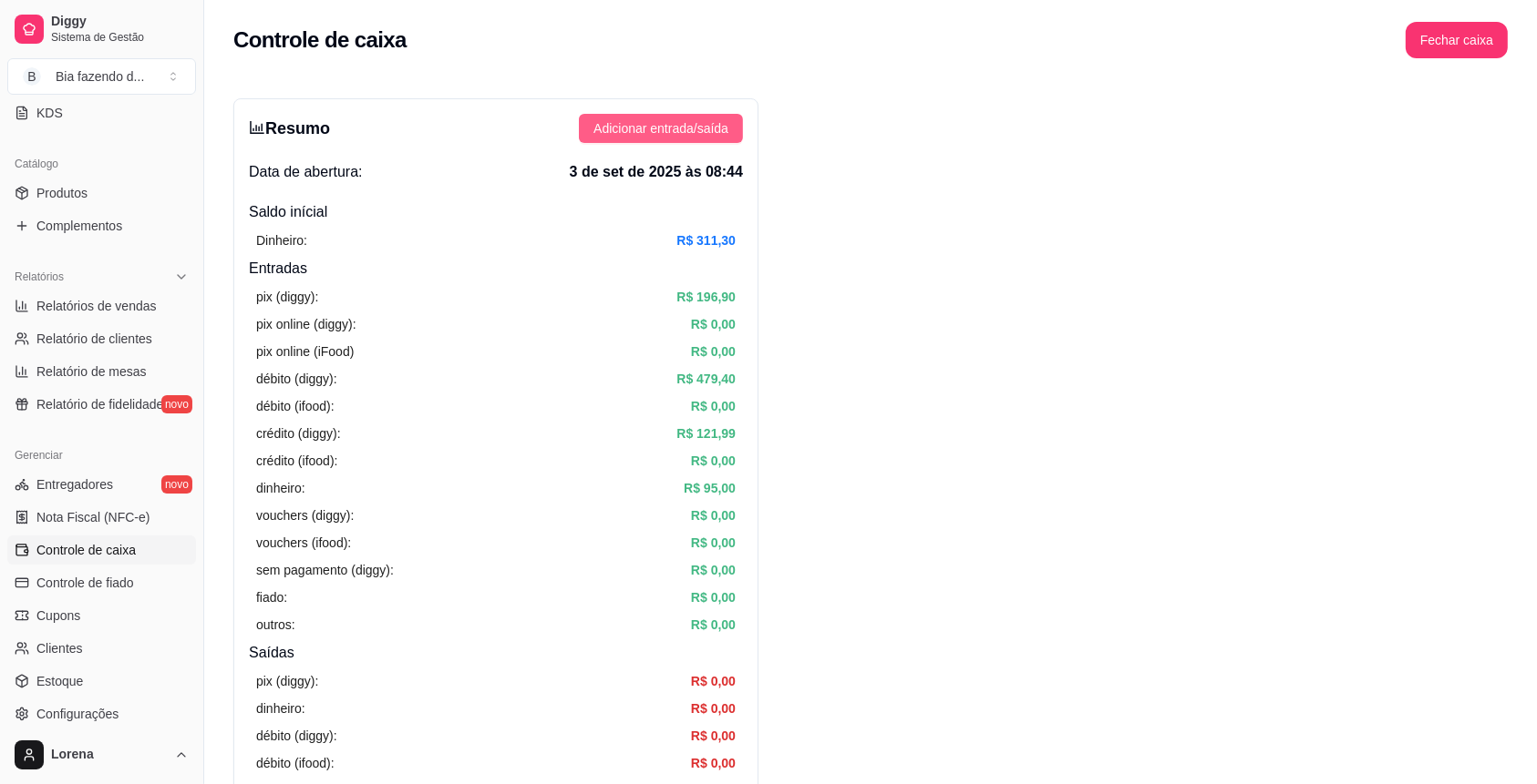
click at [694, 126] on span "Adicionar entrada/saída" at bounding box center [661, 129] width 135 height 20
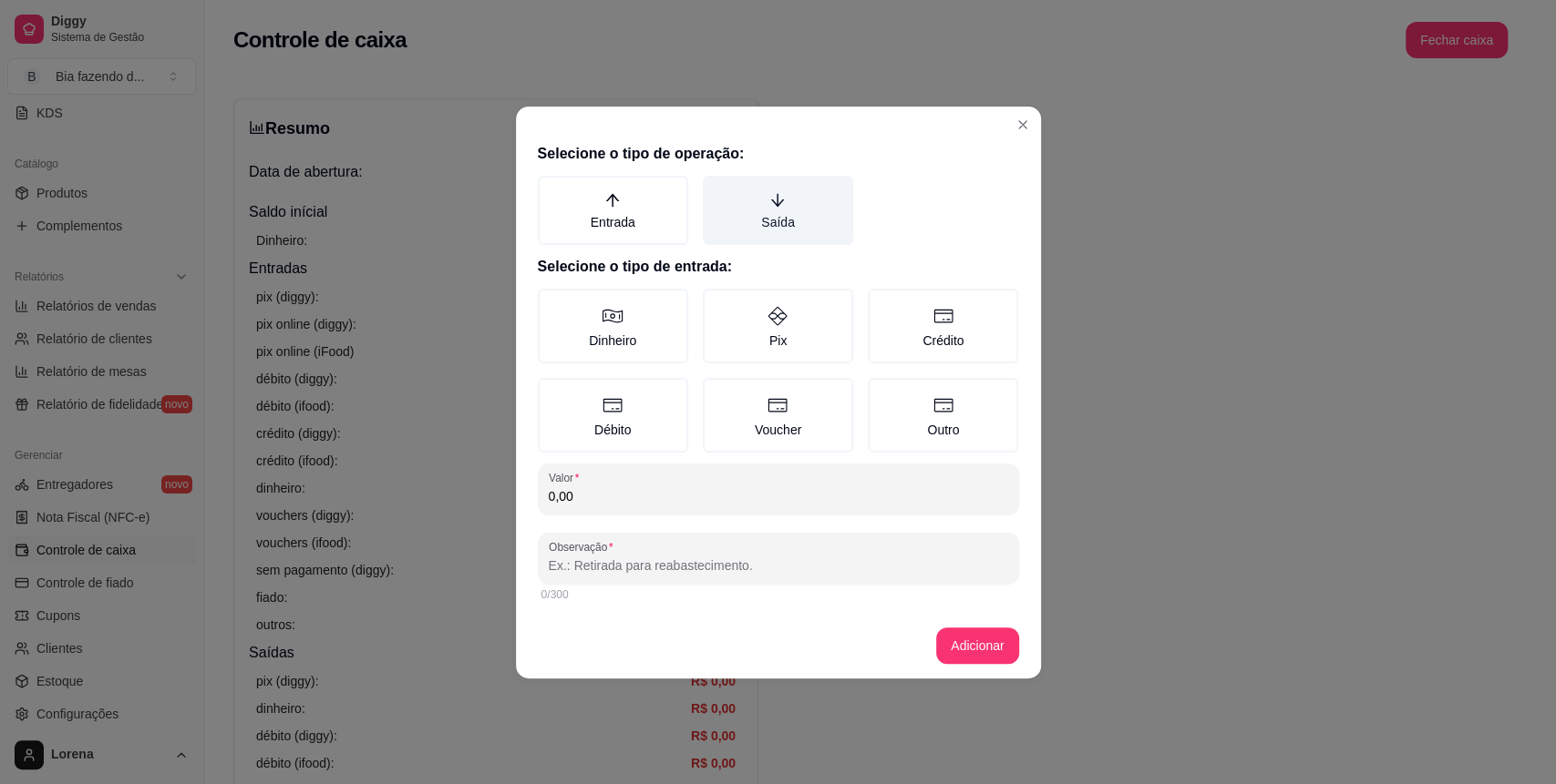
click at [763, 216] on label "Saída" at bounding box center [778, 209] width 151 height 69
click at [717, 190] on button "Saída" at bounding box center [709, 182] width 15 height 15
click at [651, 522] on div "Selecione o tipo de operação: Entrada Saída Selecione o tipo de entrada: Dinhei…" at bounding box center [778, 374] width 525 height 478
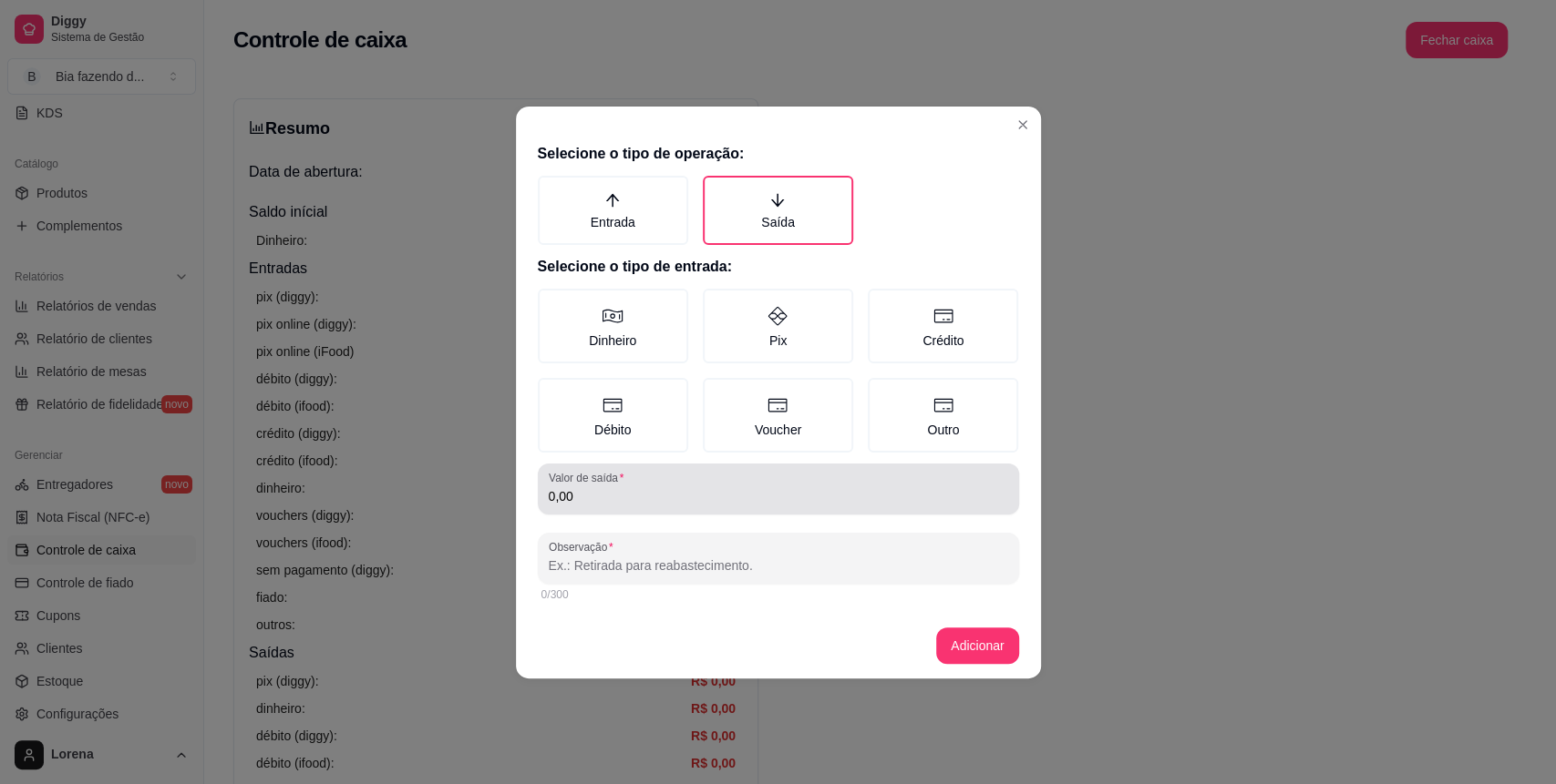
click at [652, 512] on div "Valor de saída 0,00" at bounding box center [778, 489] width 481 height 51
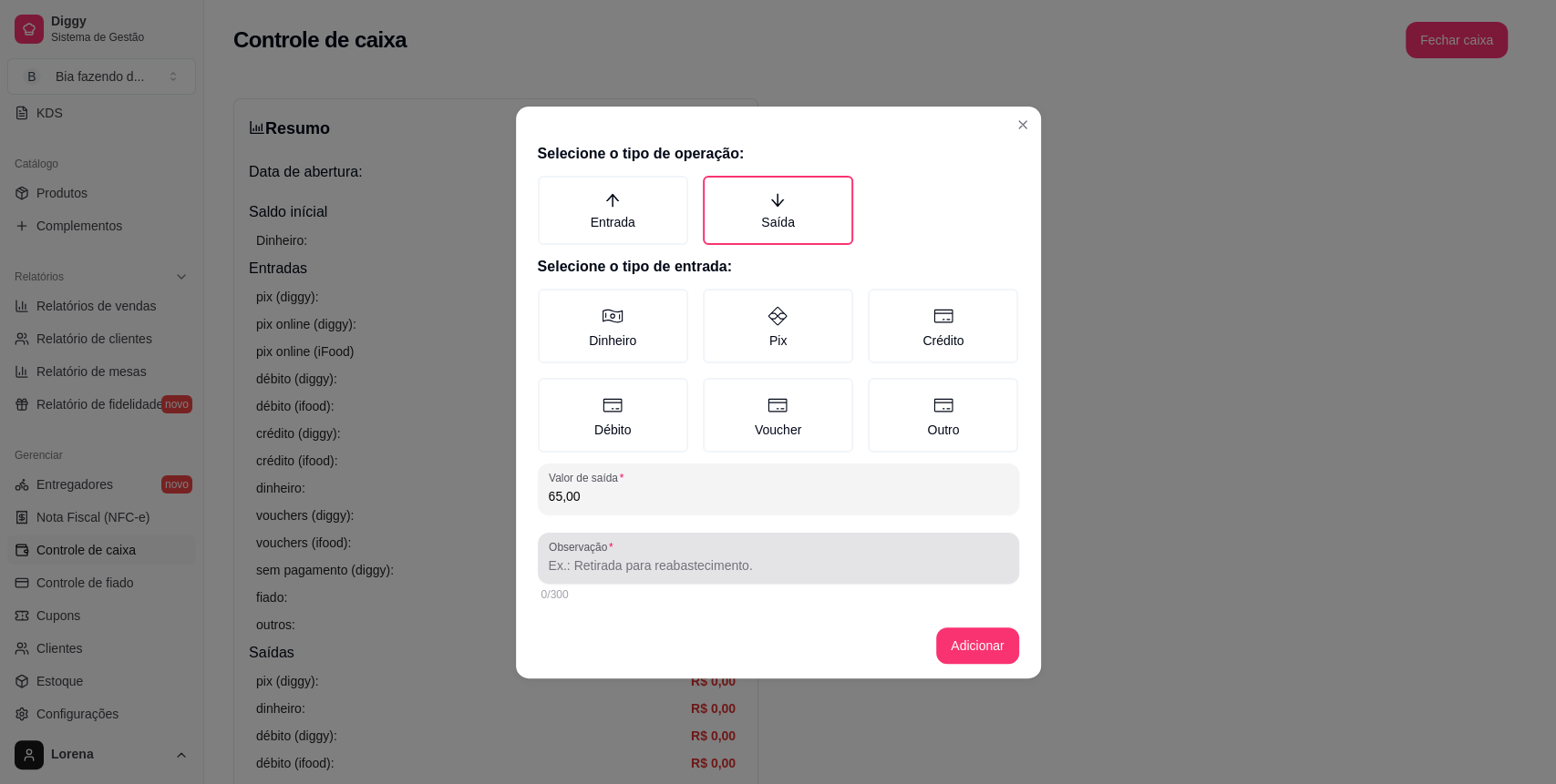
type input "65,00"
click at [650, 580] on div "Observação" at bounding box center [778, 558] width 481 height 51
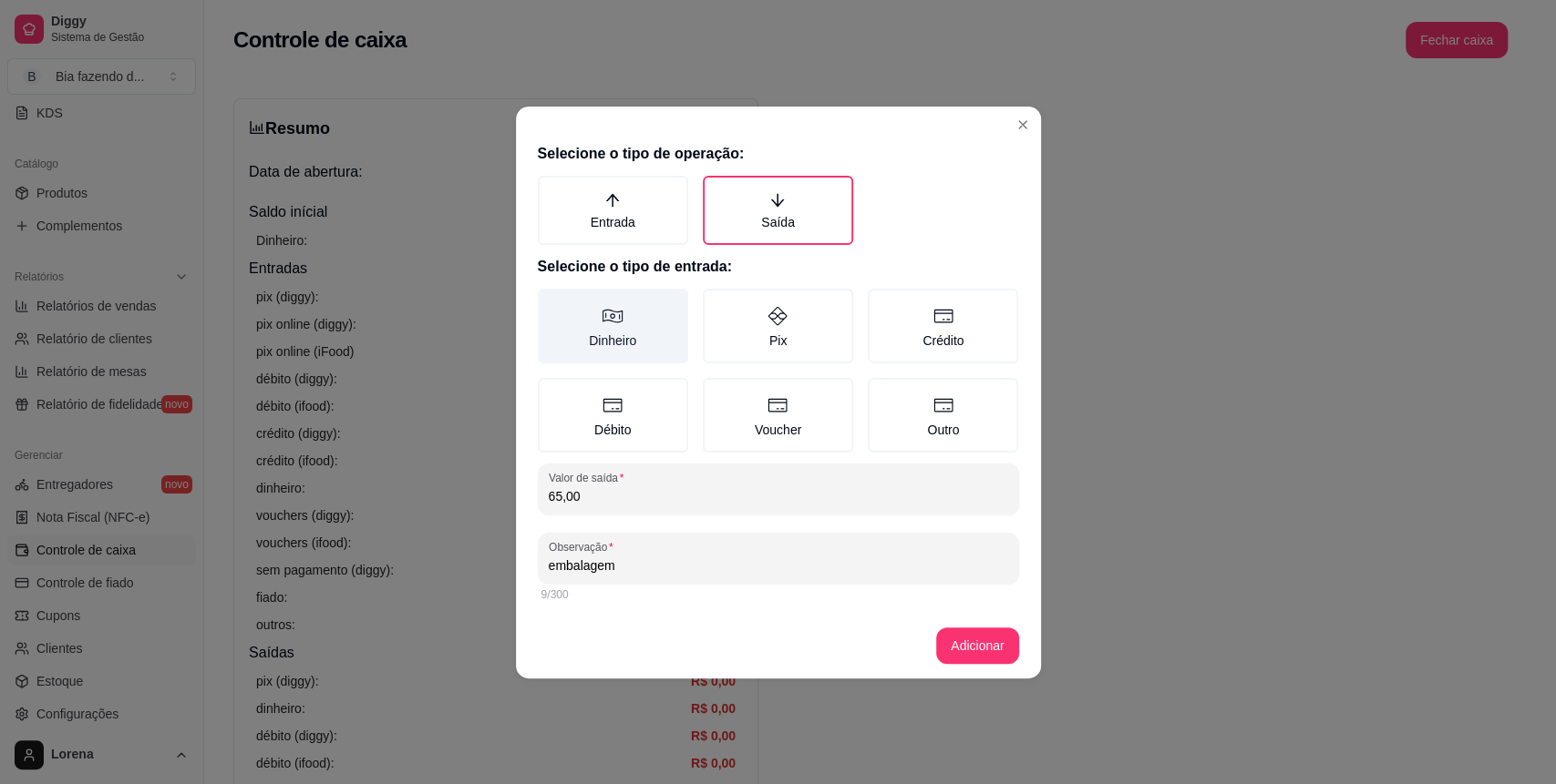
type input "embalagem"
click at [677, 329] on label "Dinheiro" at bounding box center [613, 326] width 151 height 75
click at [552, 302] on button "Dinheiro" at bounding box center [544, 295] width 15 height 15
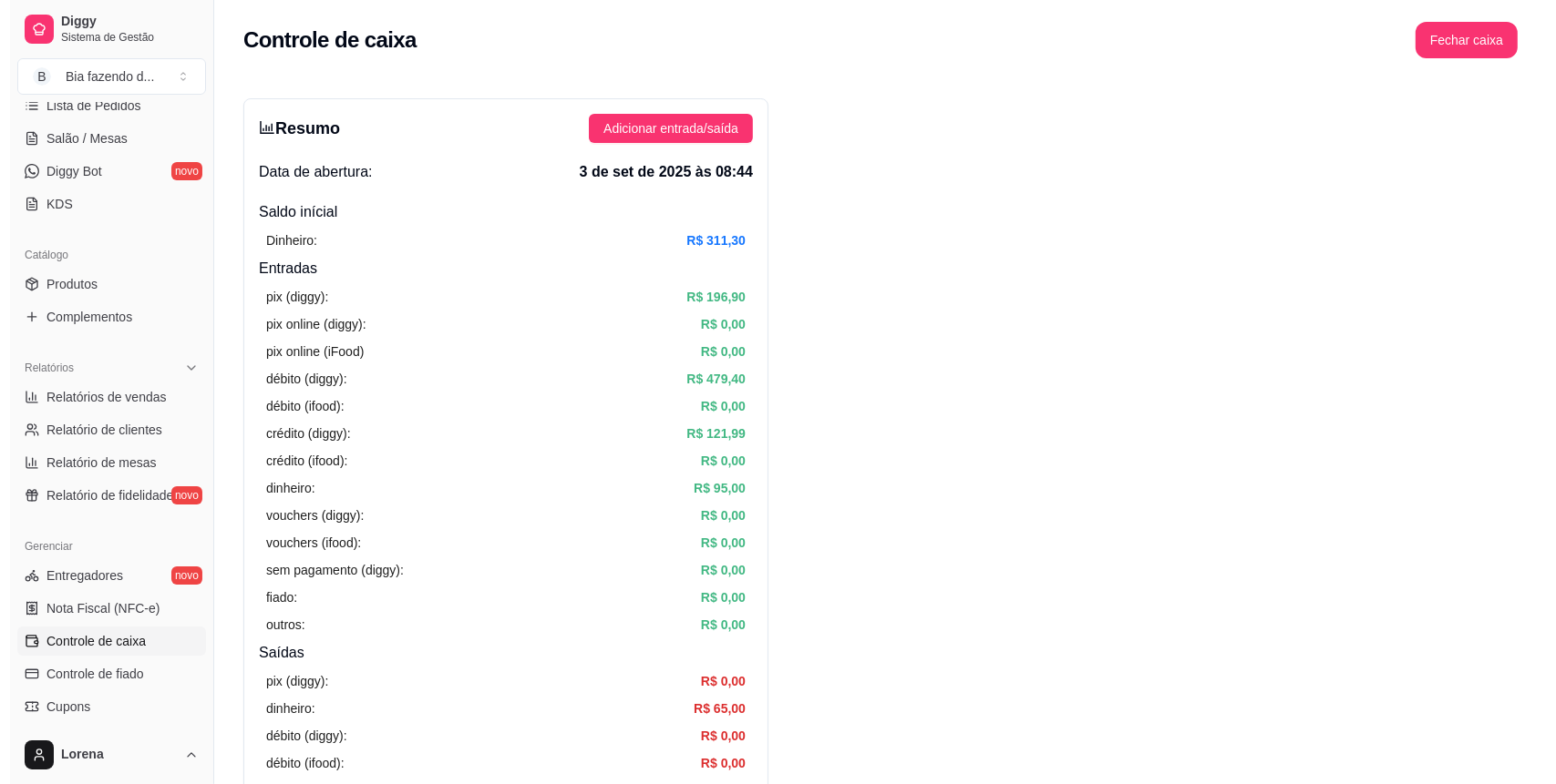
scroll to position [39, 0]
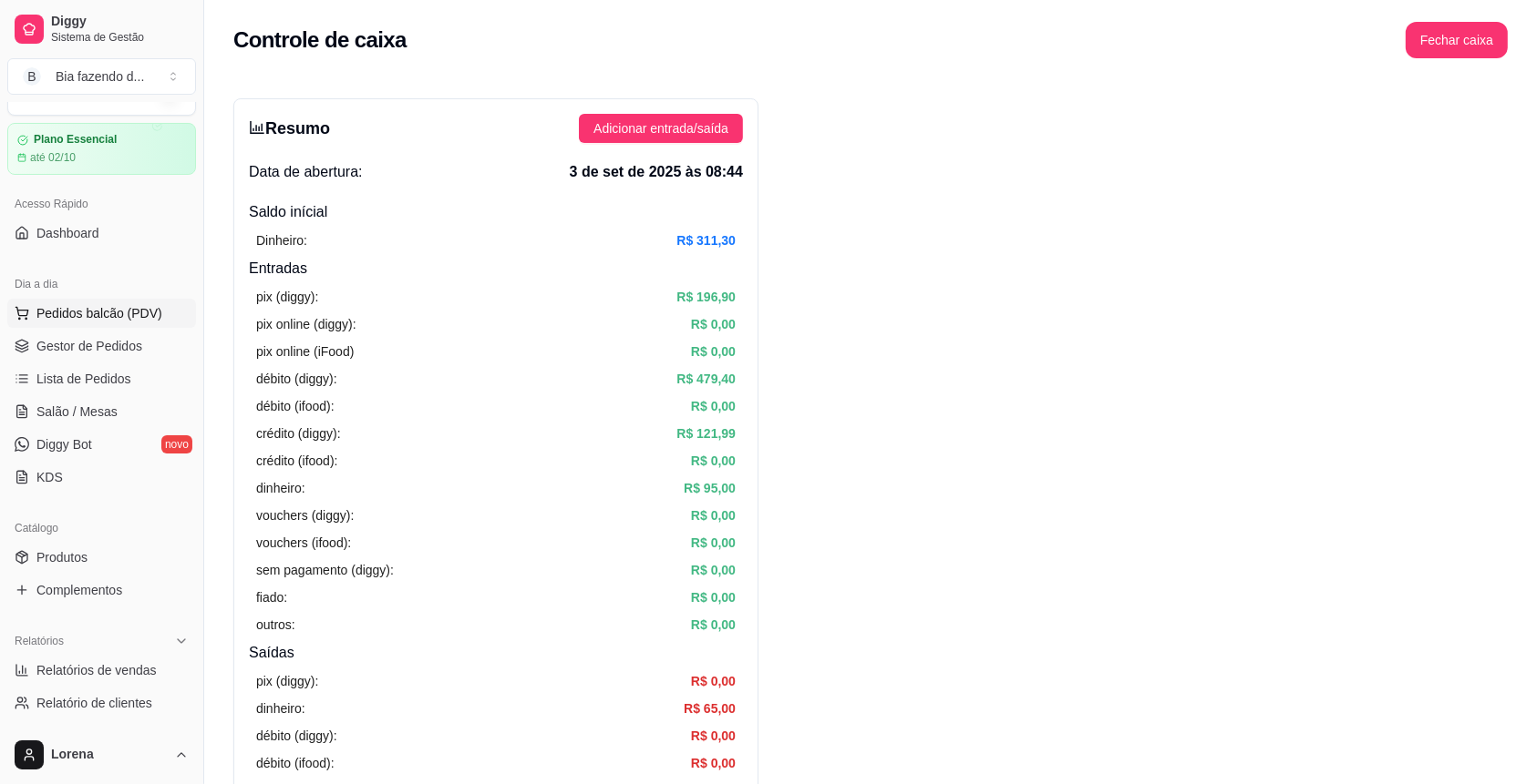
click at [142, 321] on span "Pedidos balcão (PDV)" at bounding box center [100, 313] width 126 height 18
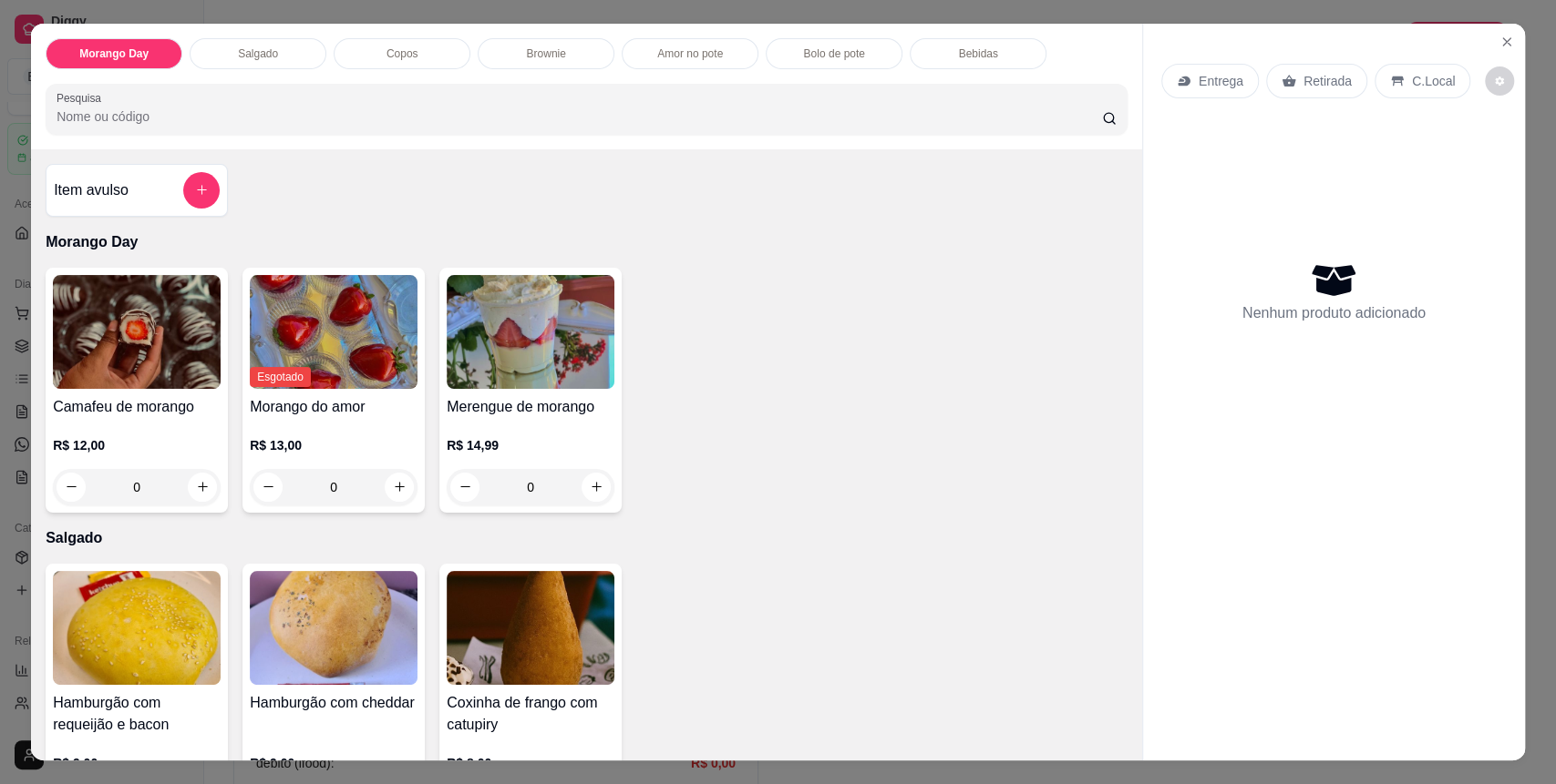
click at [633, 51] on div "Amor no pote" at bounding box center [690, 53] width 137 height 31
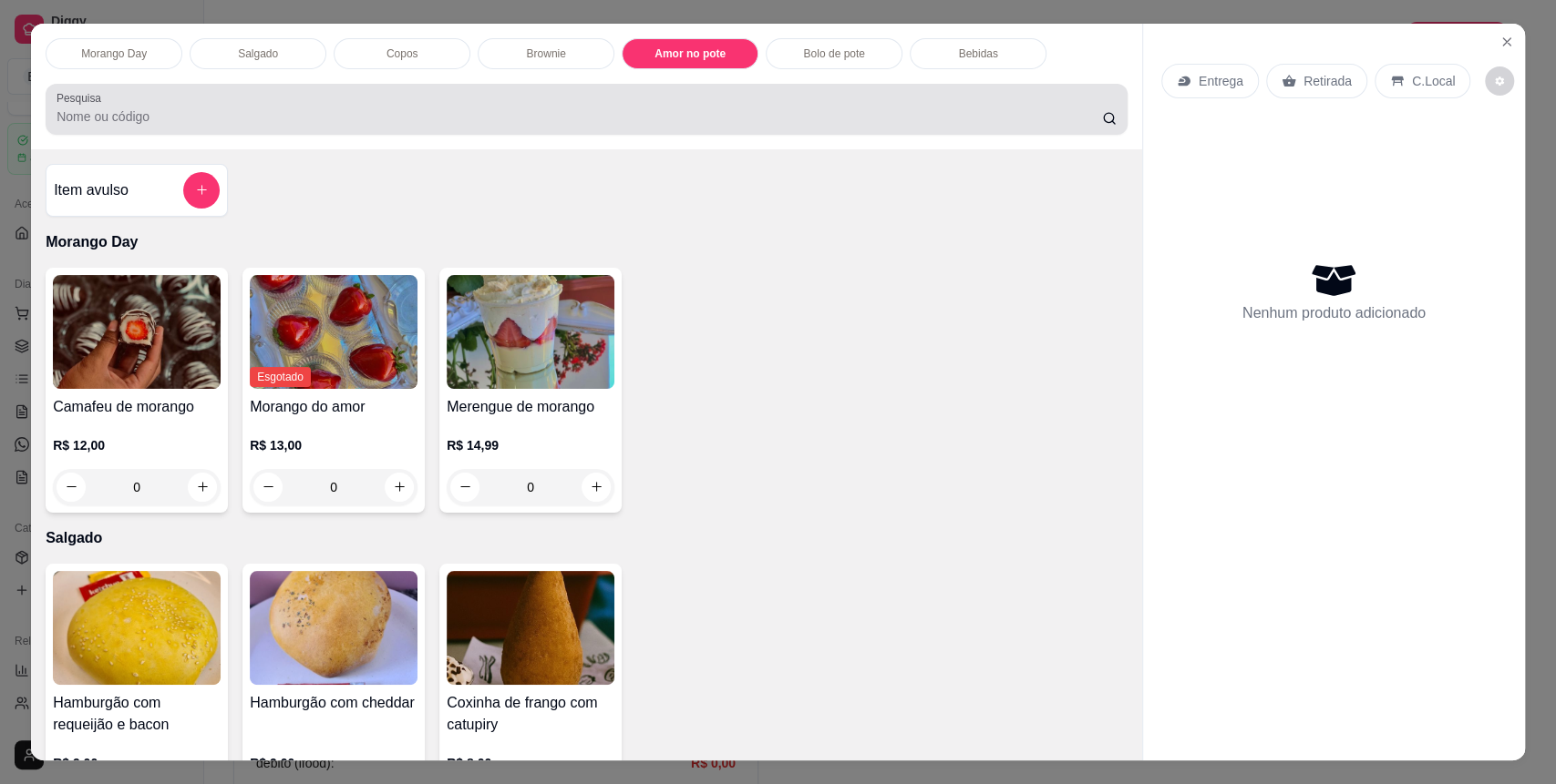
scroll to position [35, 0]
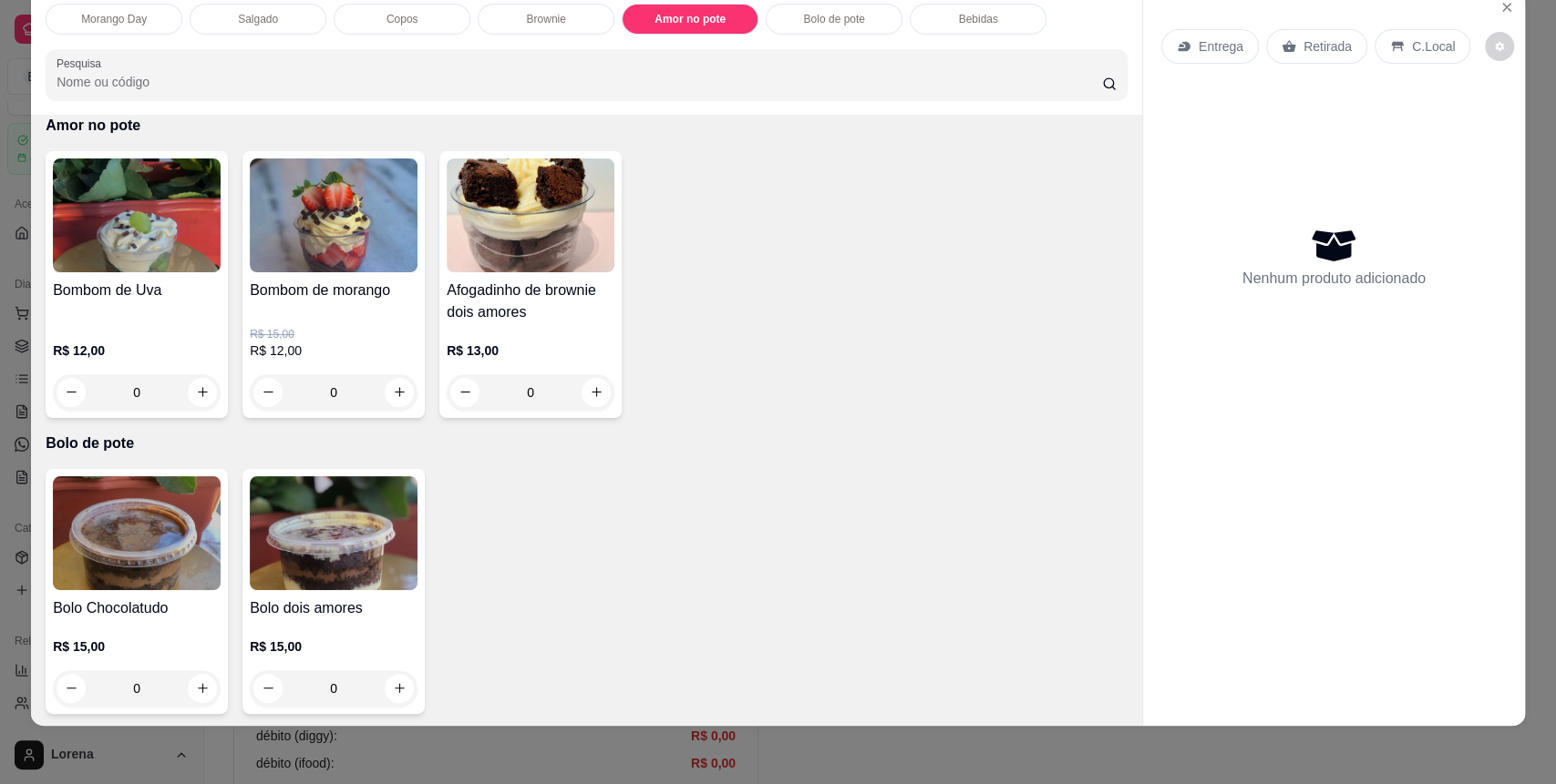
click at [837, 16] on p "Bolo de pote" at bounding box center [833, 19] width 61 height 15
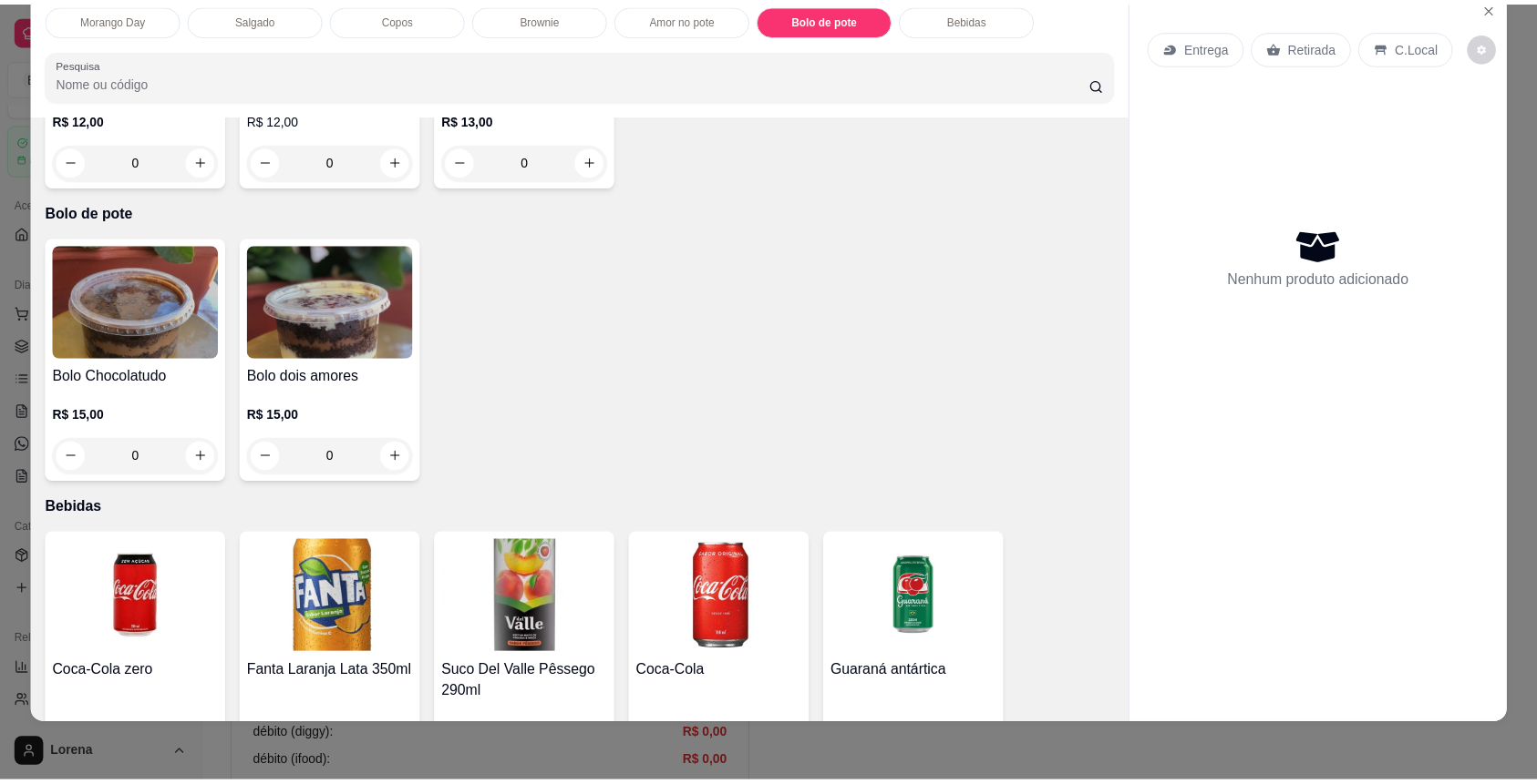
scroll to position [2121, 0]
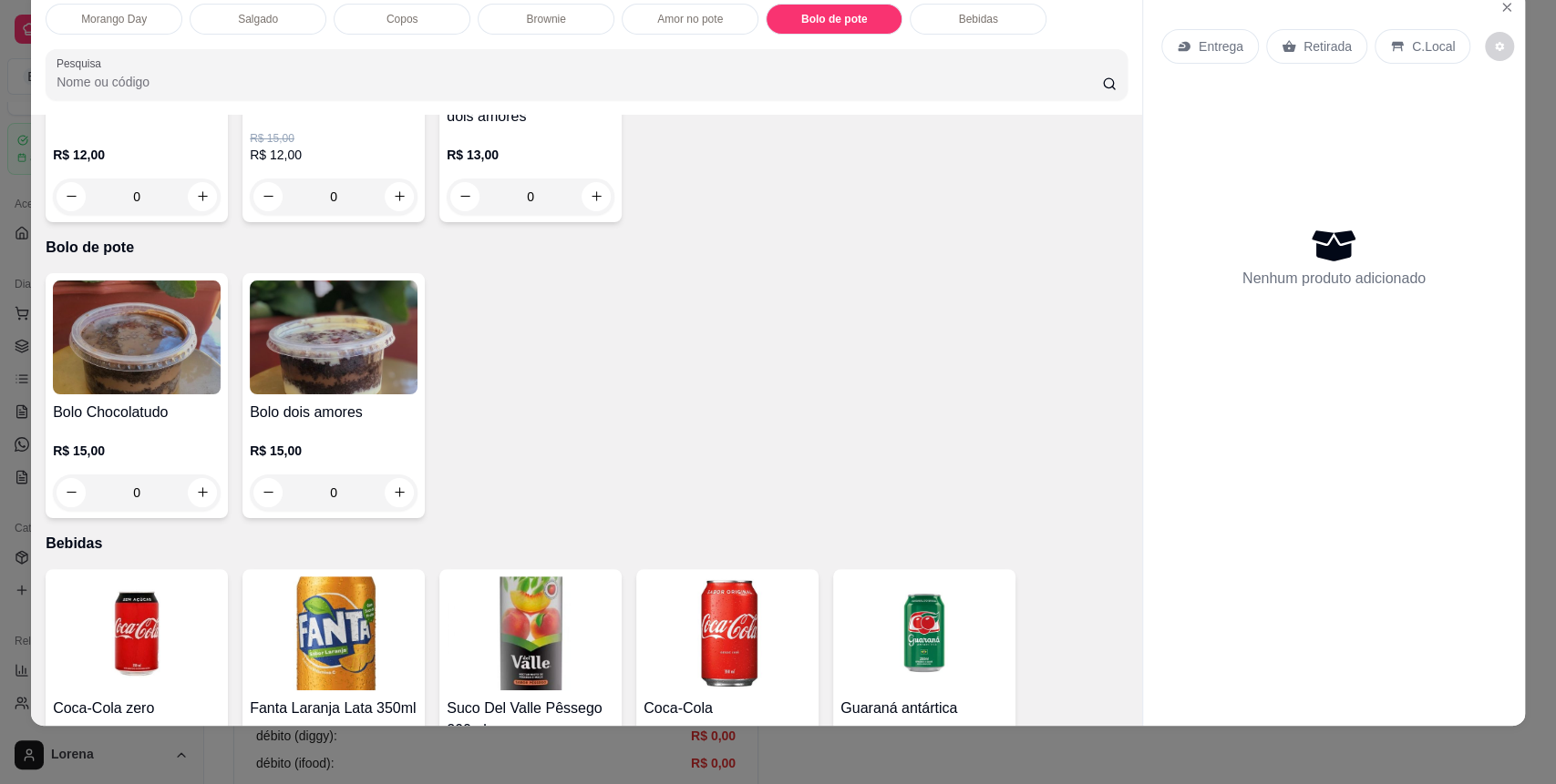
click at [190, 498] on div "0" at bounding box center [137, 493] width 168 height 37
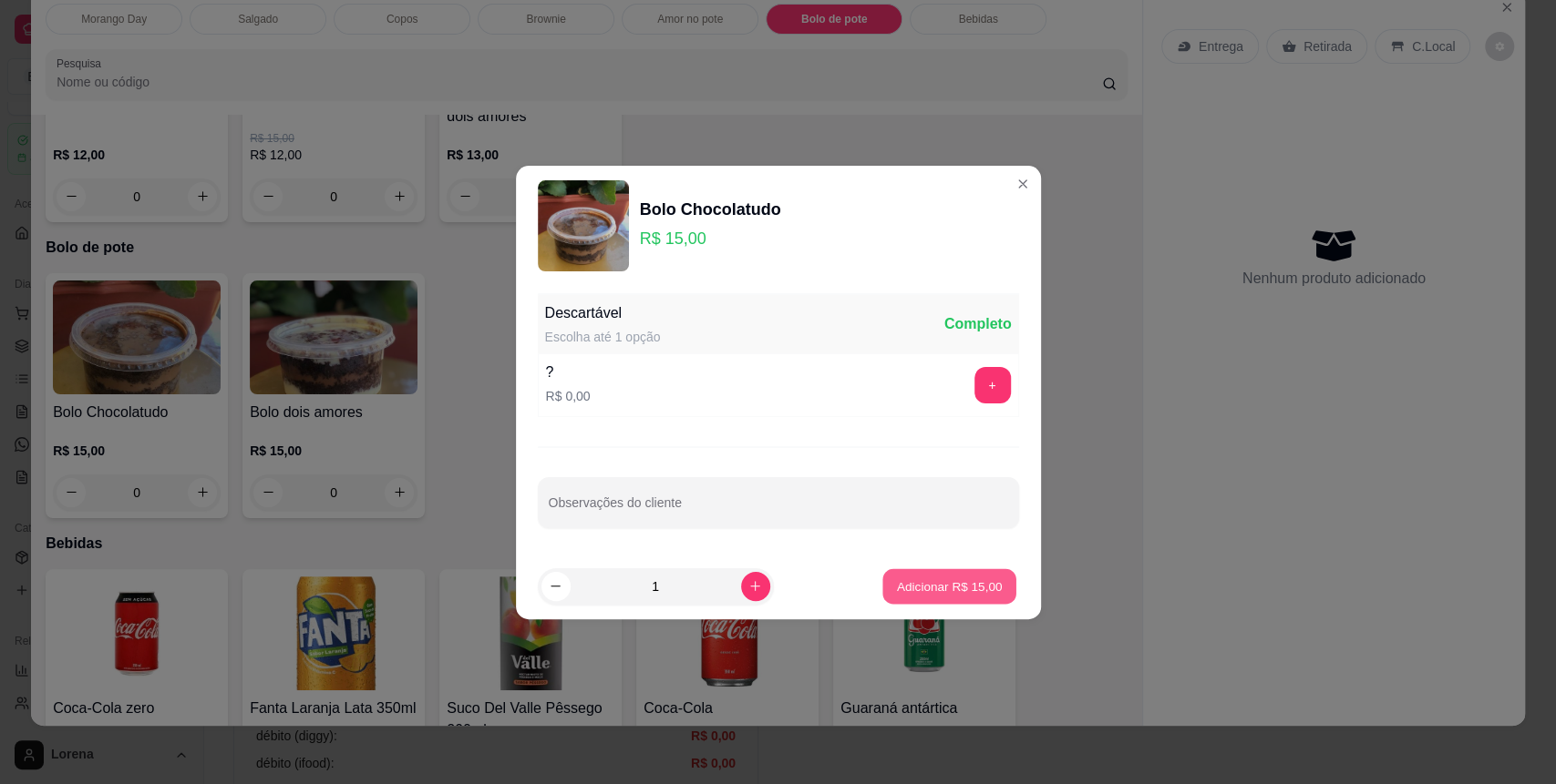
click at [919, 578] on p "Adicionar R$ 15,00" at bounding box center [950, 586] width 106 height 17
type input "1"
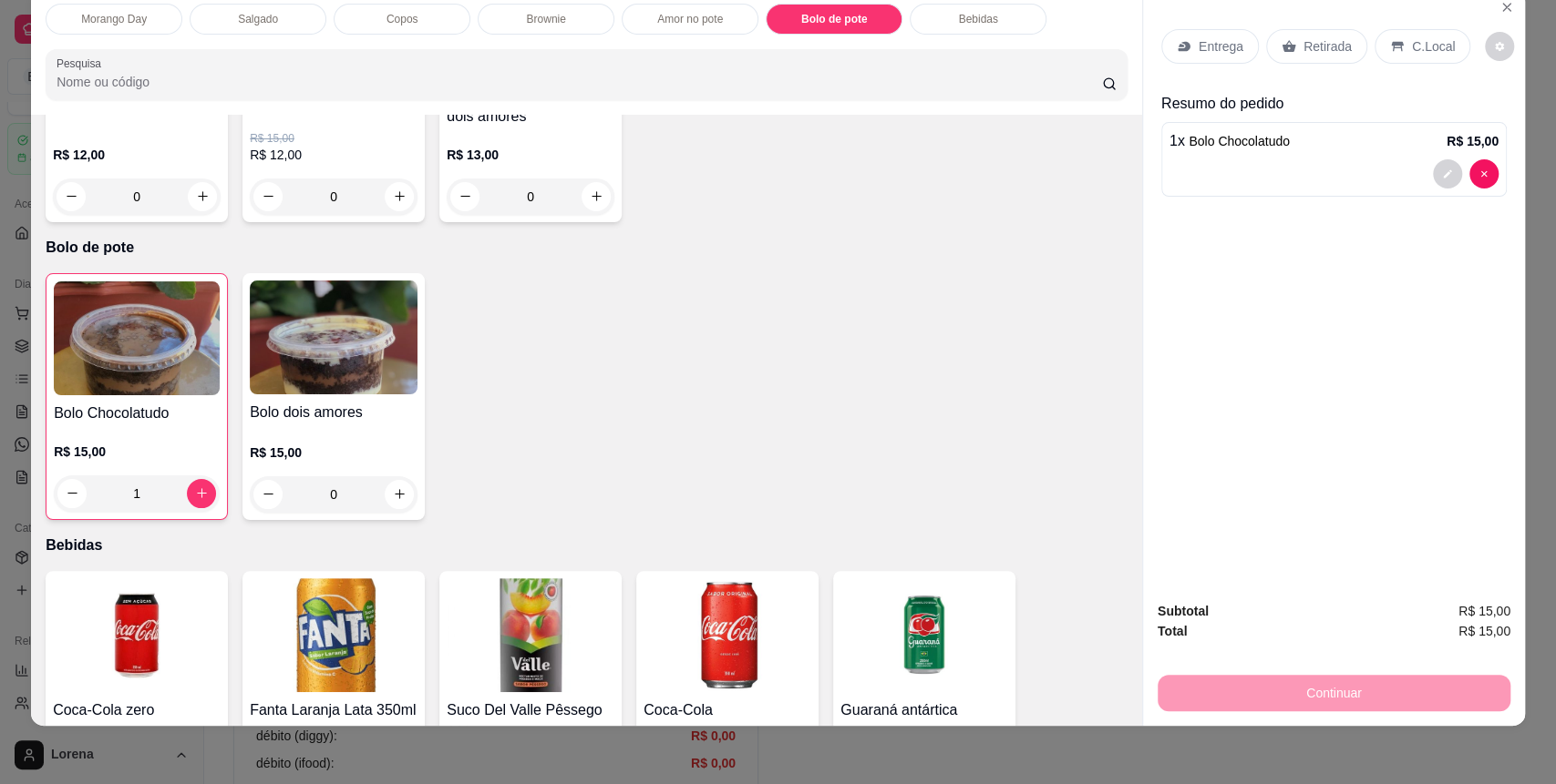
click at [1385, 29] on div "C.Local" at bounding box center [1423, 46] width 96 height 35
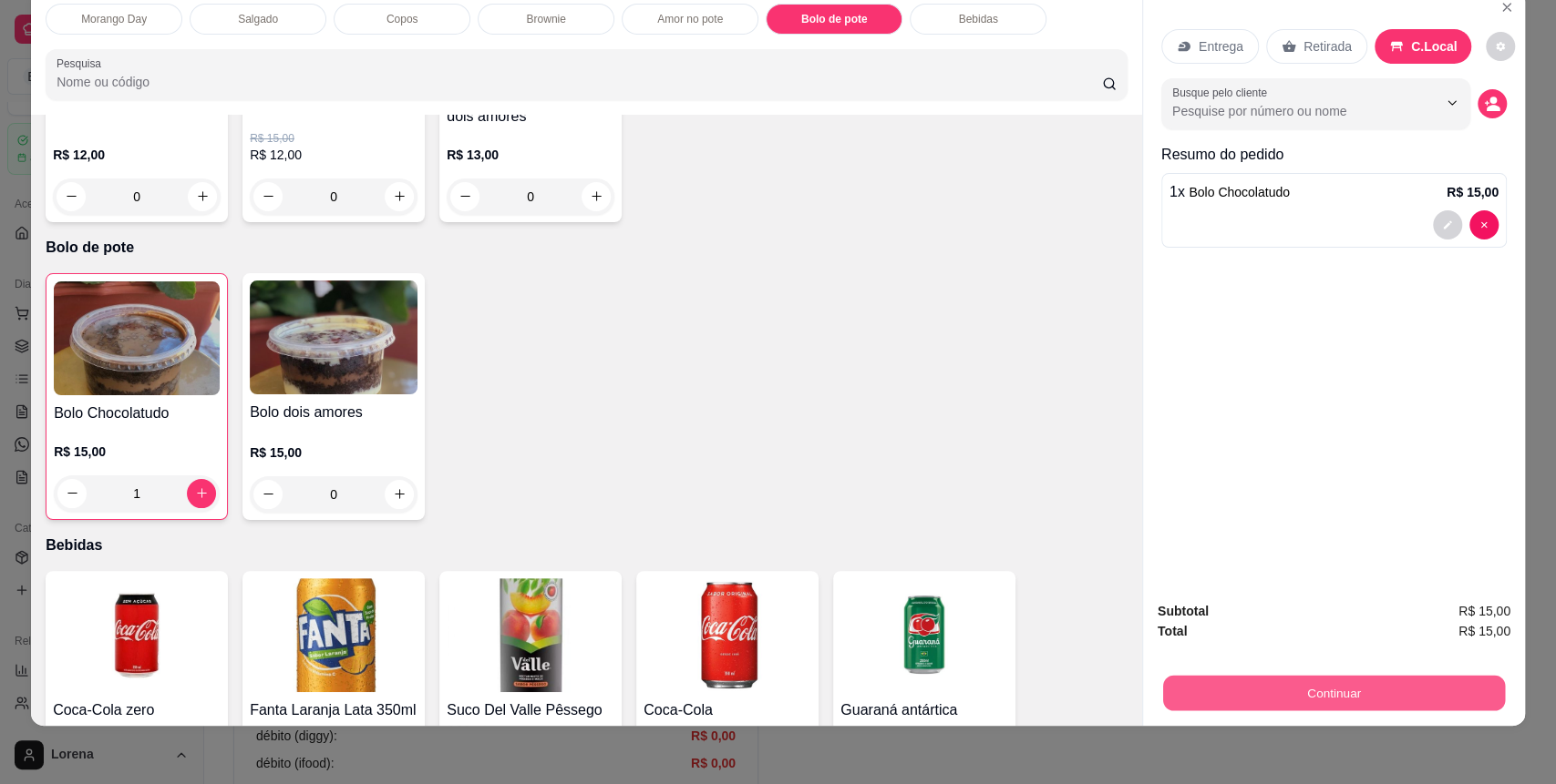
click at [1254, 688] on button "Continuar" at bounding box center [1334, 694] width 342 height 36
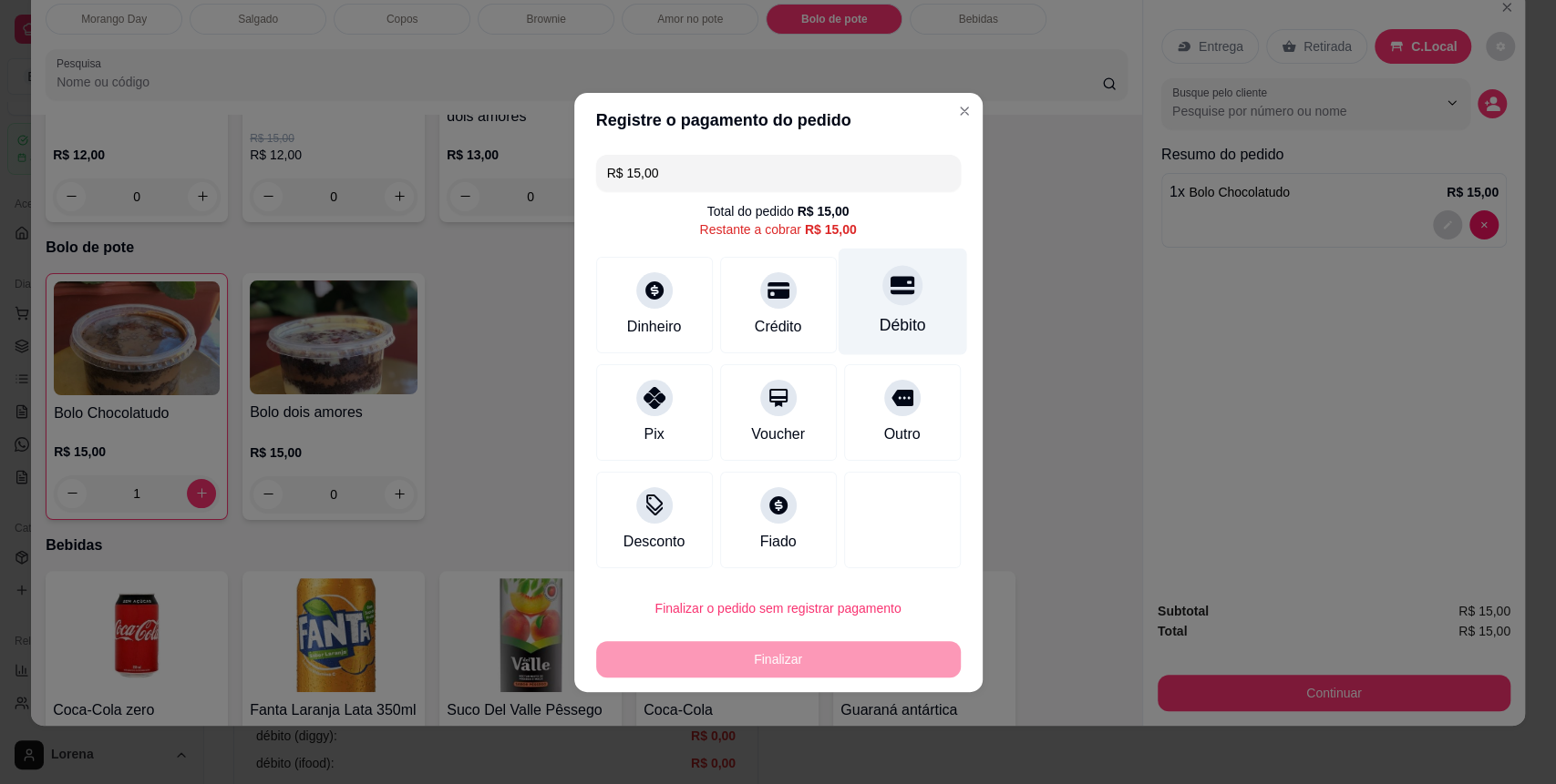
click at [837, 296] on div "Débito" at bounding box center [901, 300] width 129 height 107
type input "R$ 0,00"
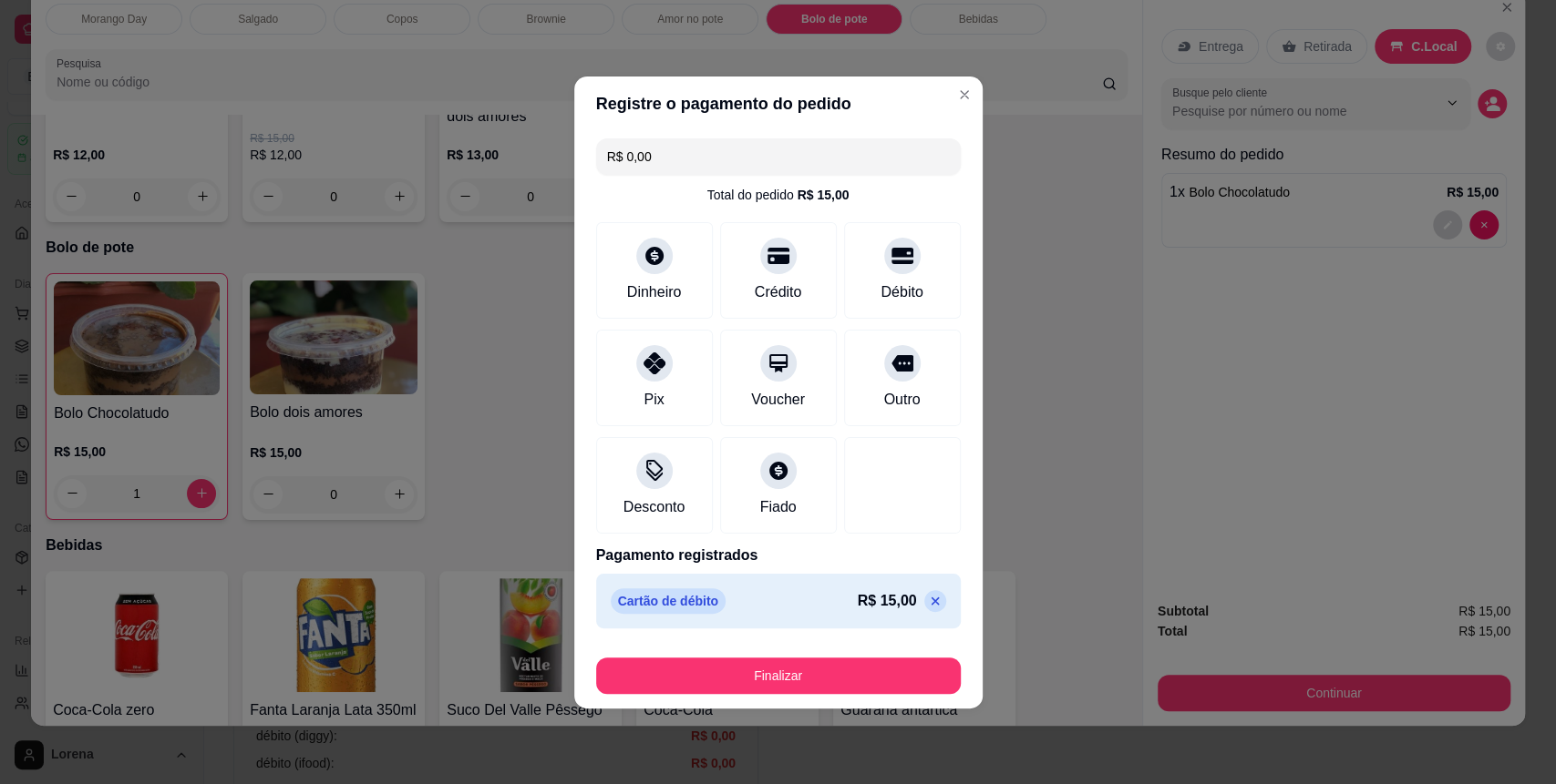
click at [812, 645] on footer "Finalizar" at bounding box center [778, 672] width 408 height 73
click at [801, 676] on button "Finalizar" at bounding box center [778, 676] width 364 height 37
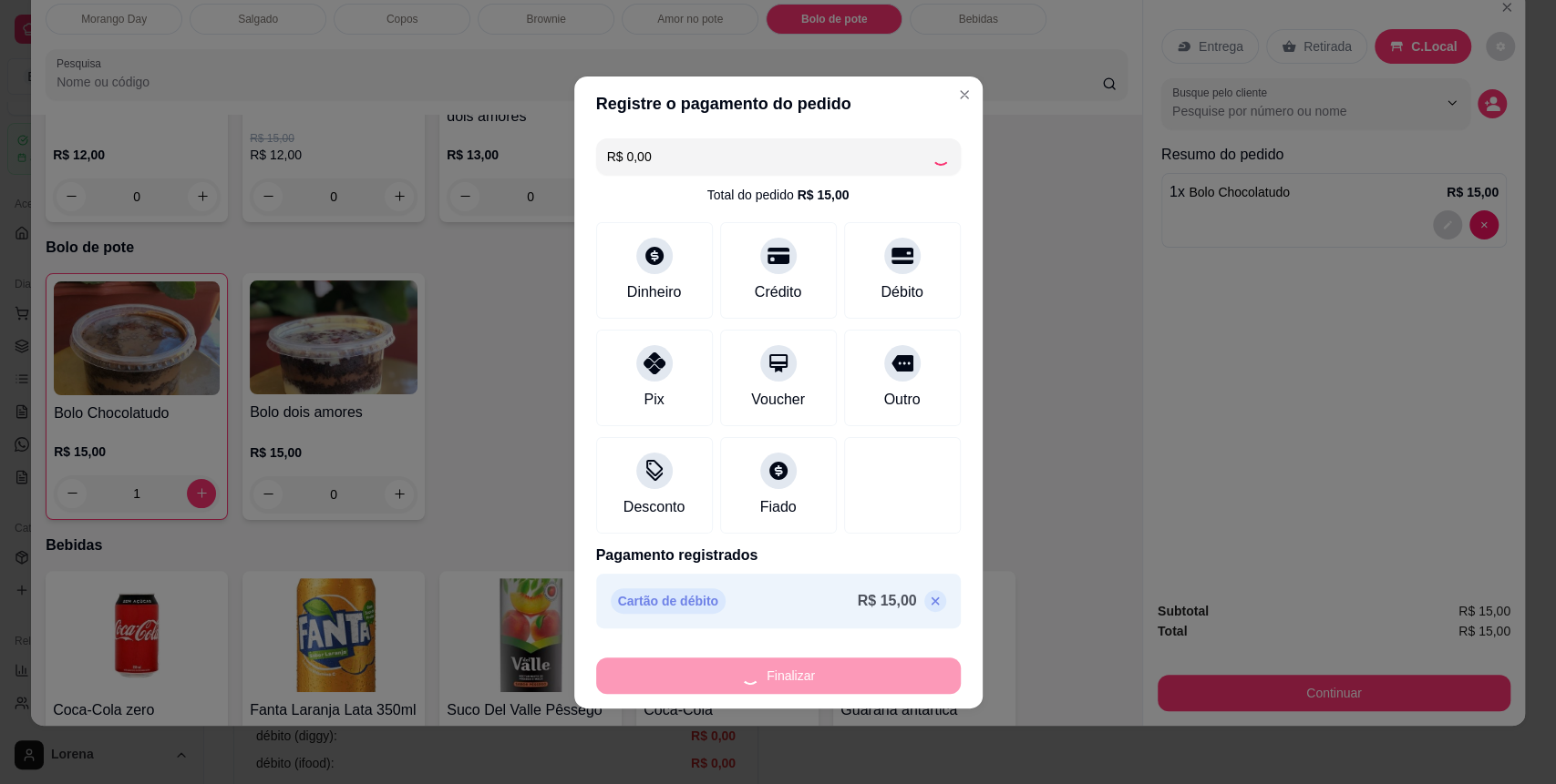
type input "0"
type input "-R$ 15,00"
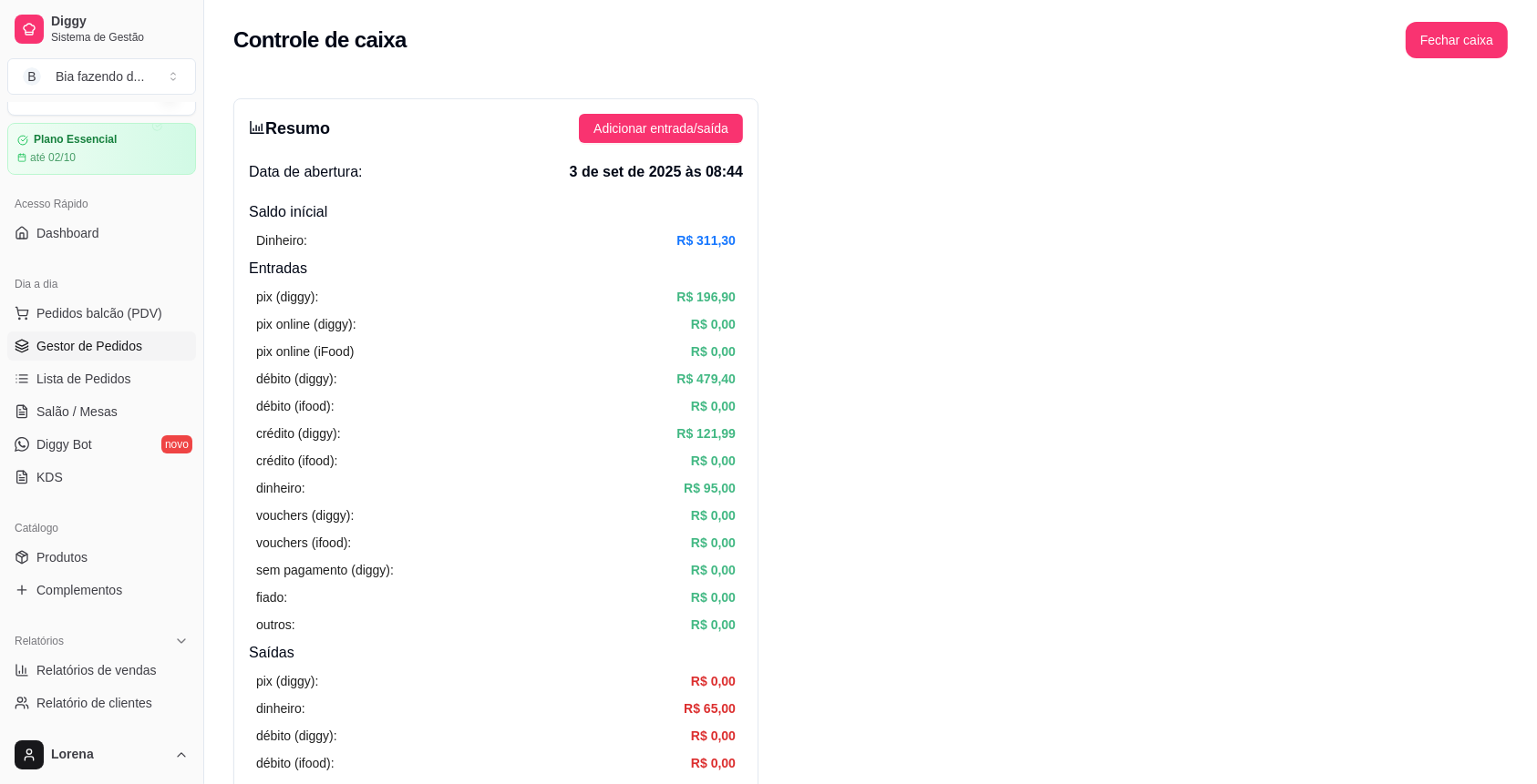
click at [92, 353] on span "Gestor de Pedidos" at bounding box center [90, 346] width 106 height 18
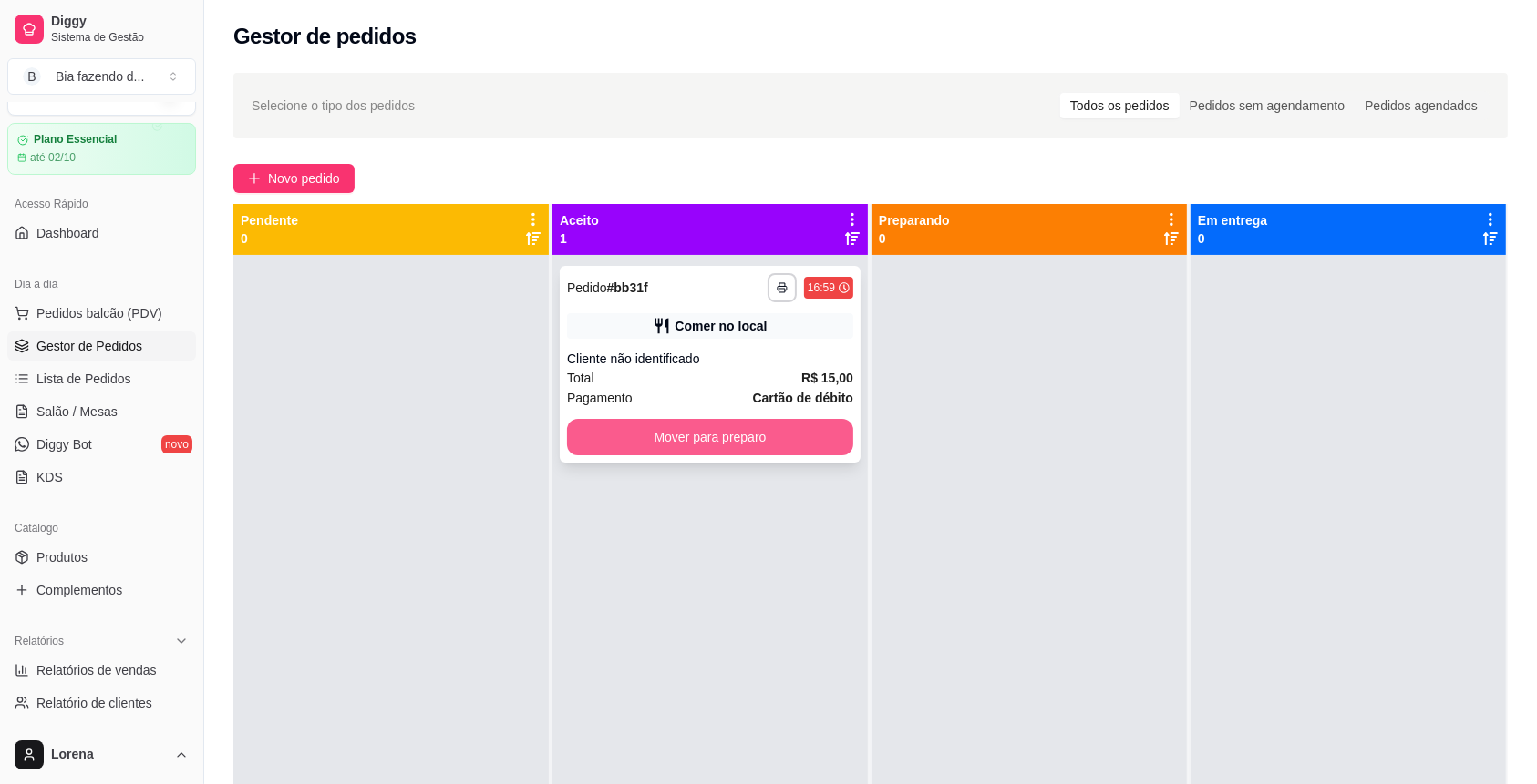
click at [696, 441] on button "Mover para preparo" at bounding box center [710, 437] width 286 height 37
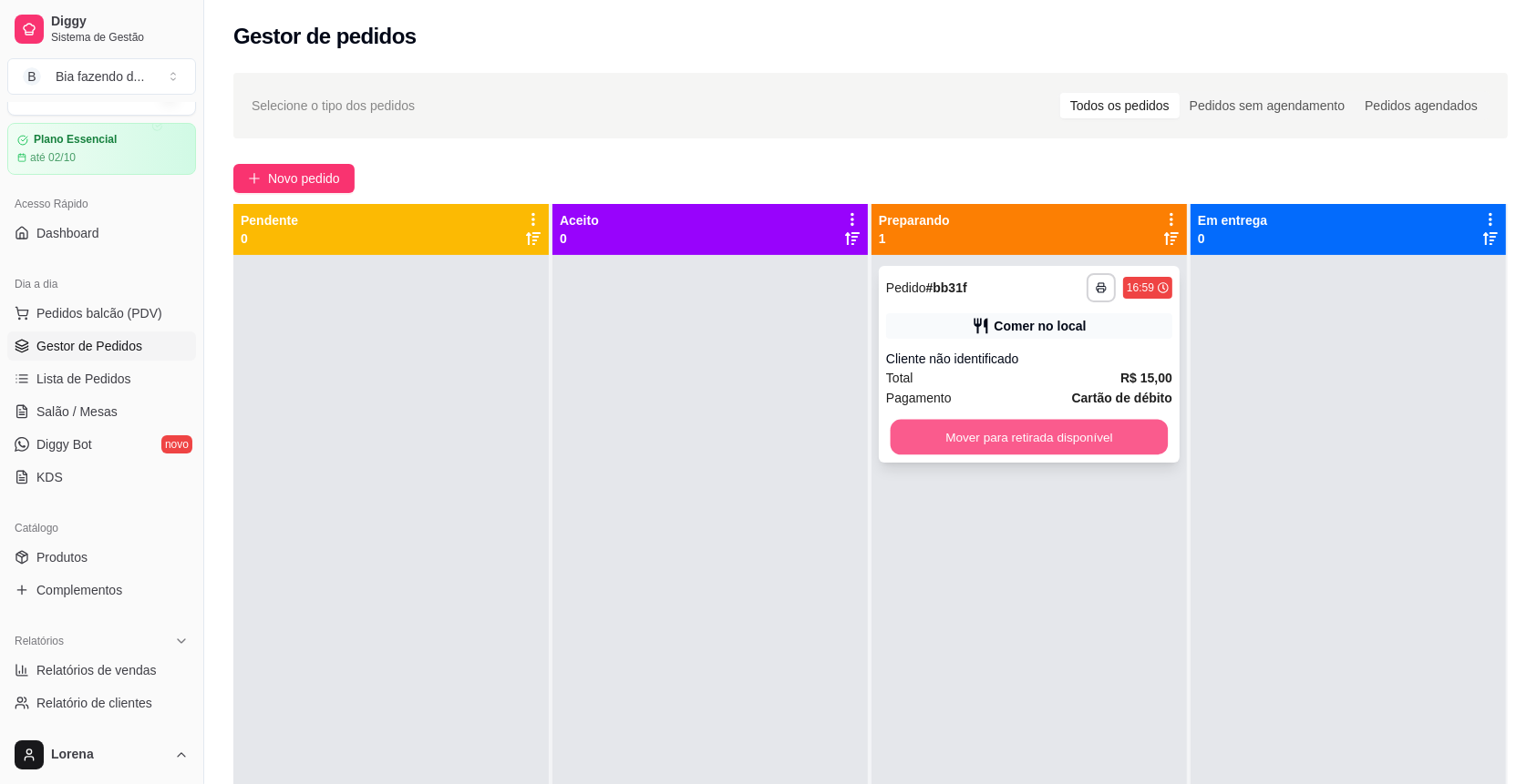
click at [966, 440] on button "Mover para retirada disponível" at bounding box center [1029, 438] width 278 height 36
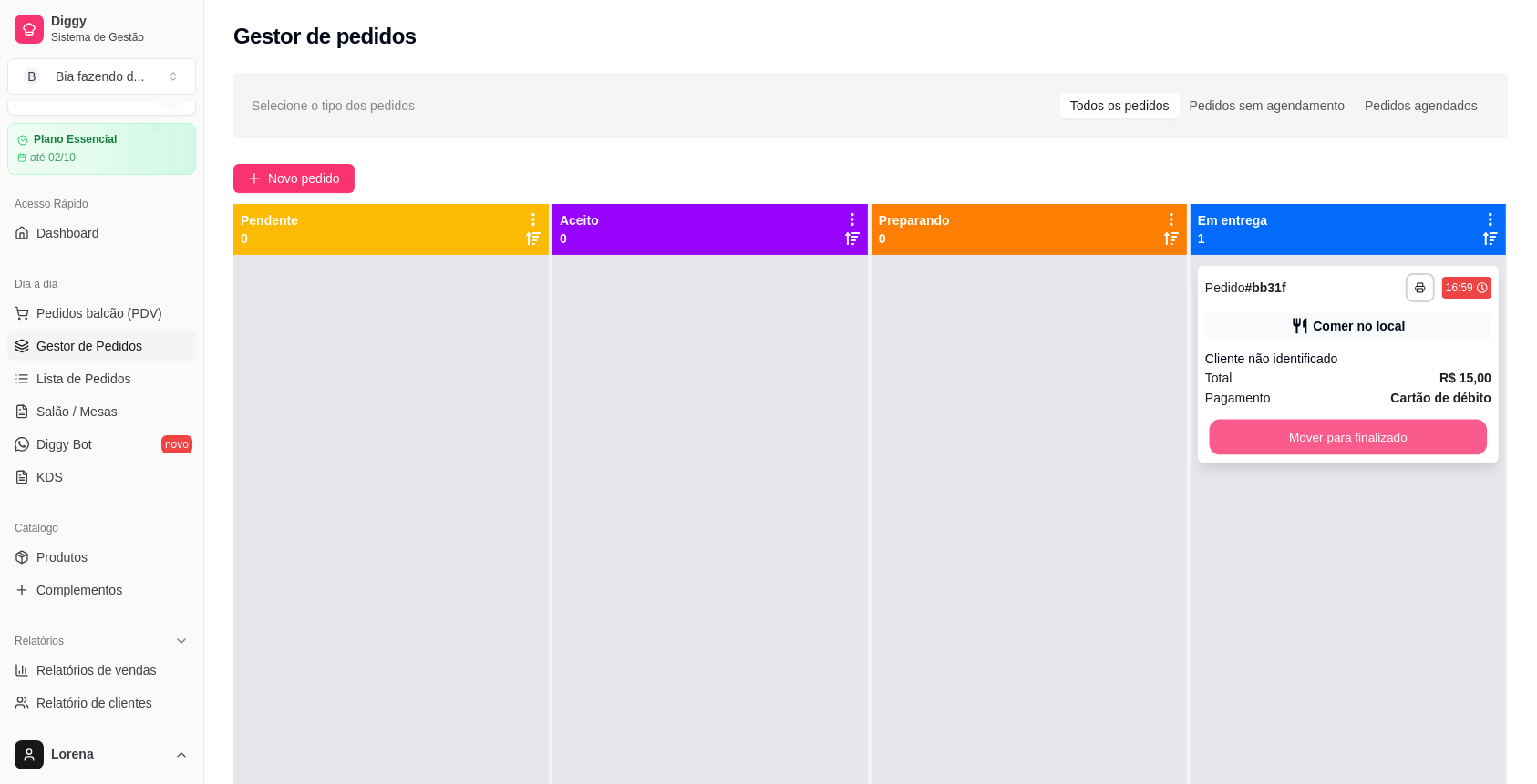
click at [1321, 426] on button "Mover para finalizado" at bounding box center [1348, 438] width 278 height 36
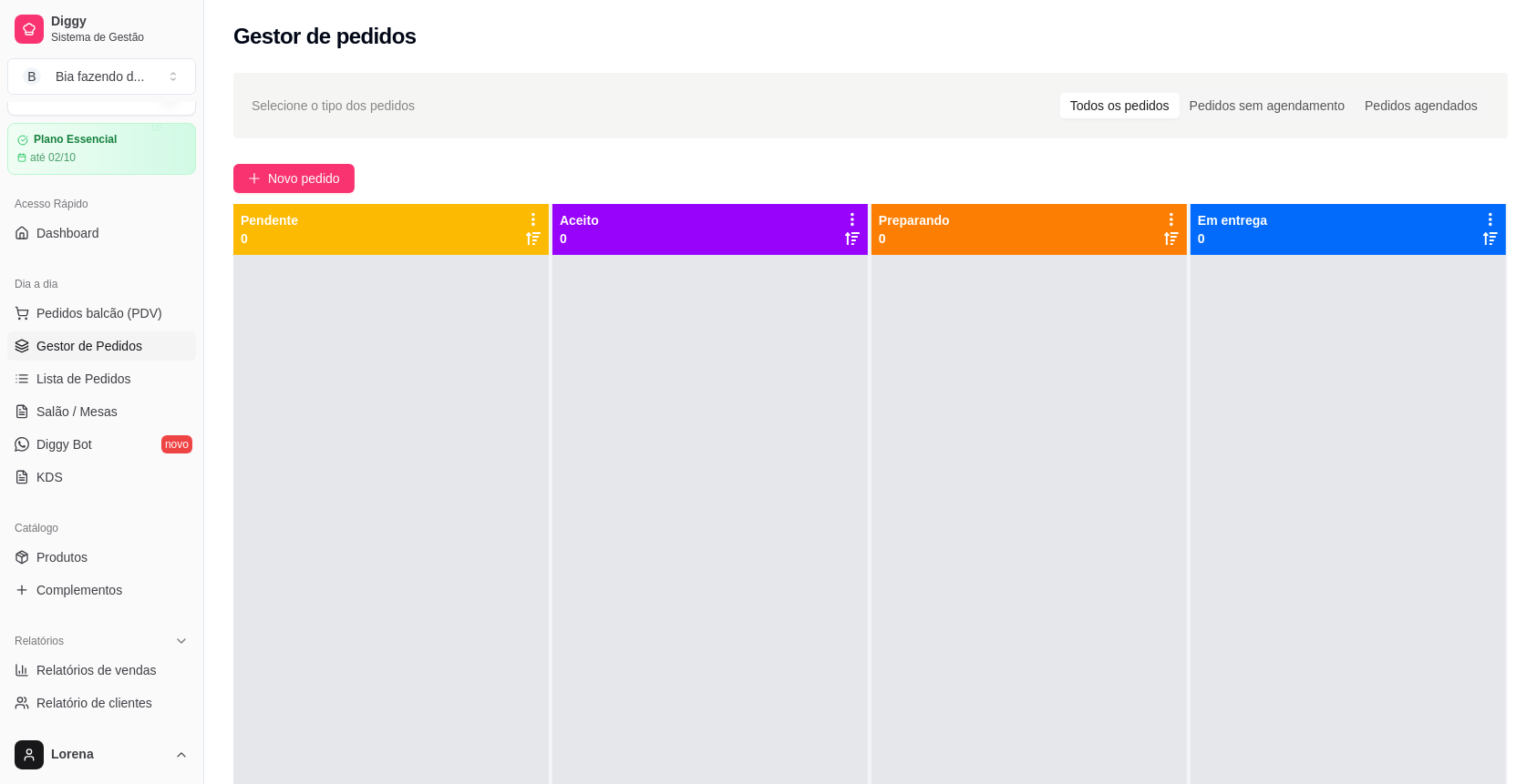
scroll to position [51, 0]
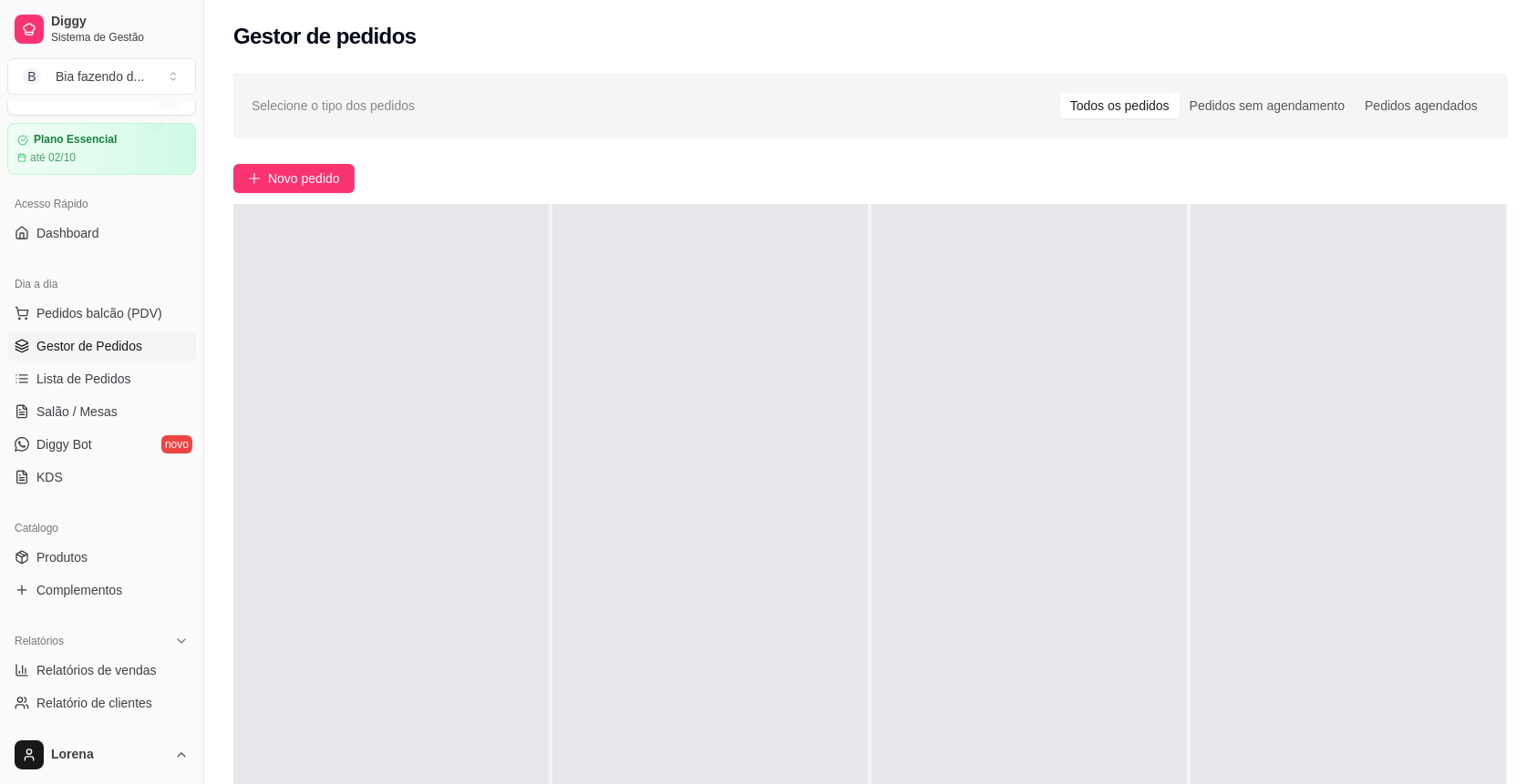
click at [137, 334] on link "Gestor de Pedidos" at bounding box center [101, 346] width 189 height 29
click at [75, 370] on span "Lista de Pedidos" at bounding box center [84, 379] width 95 height 18
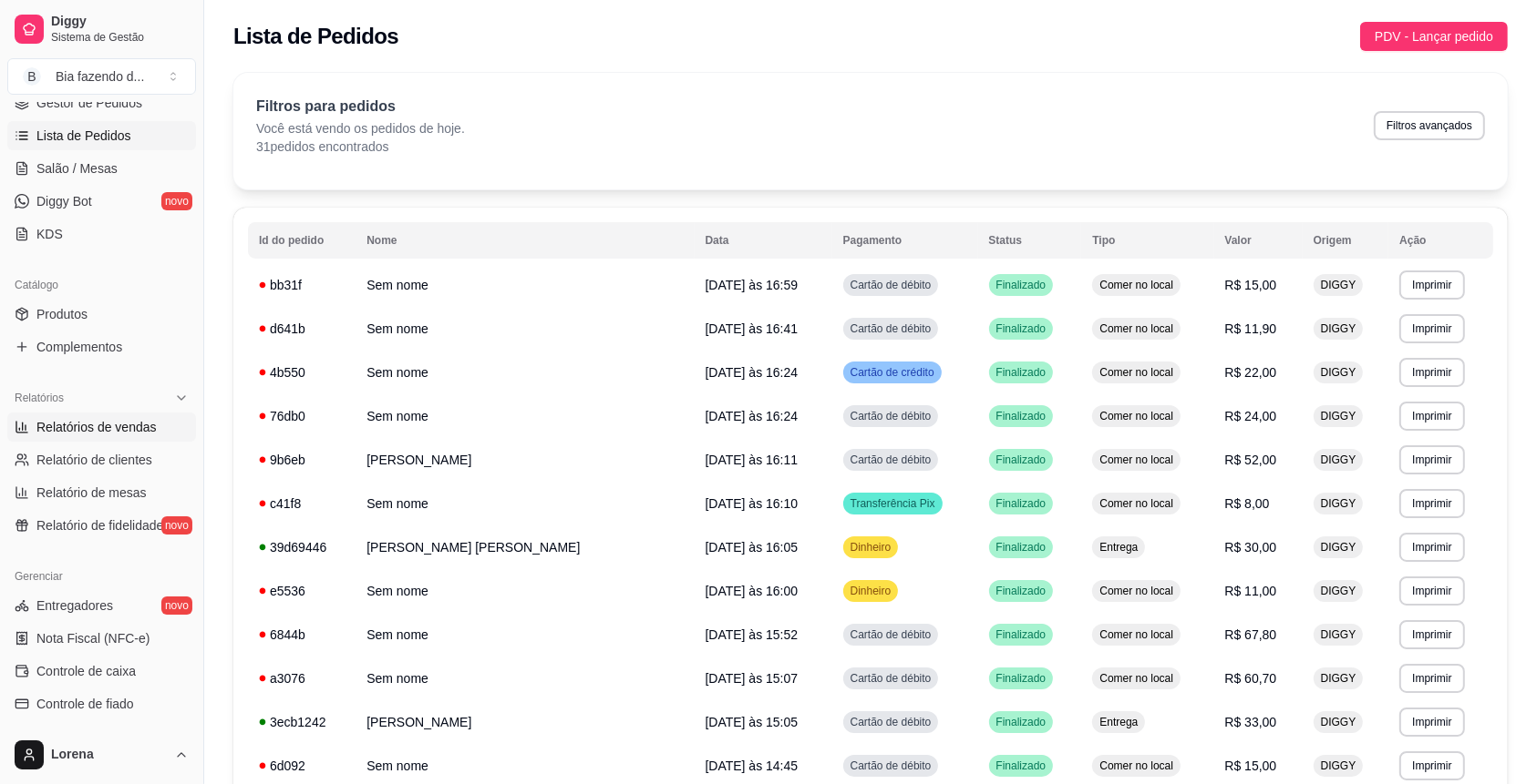
click at [128, 436] on span "Relatórios de vendas" at bounding box center [97, 427] width 121 height 18
select select "ALL"
select select "0"
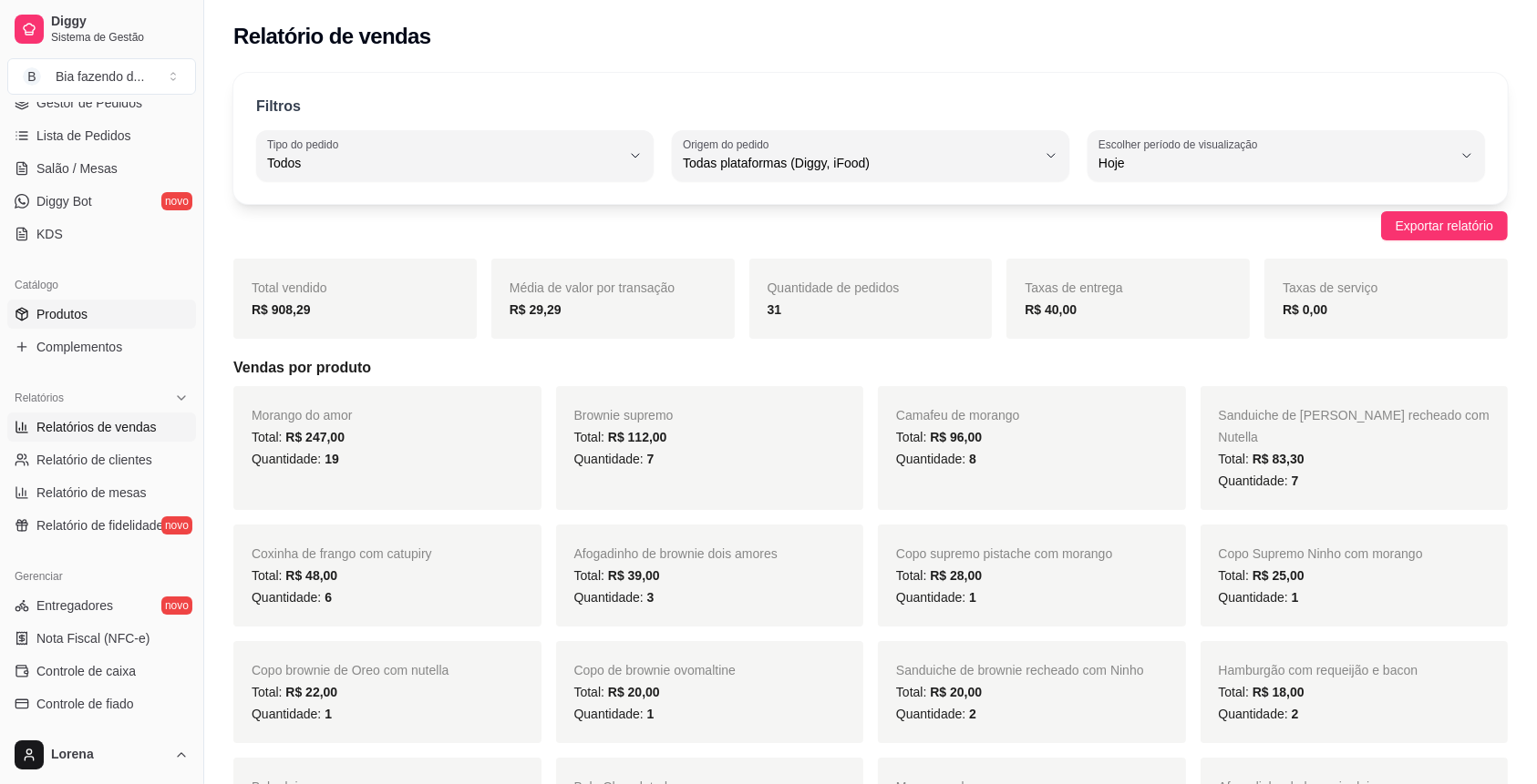
click at [98, 320] on link "Produtos" at bounding box center [101, 314] width 189 height 29
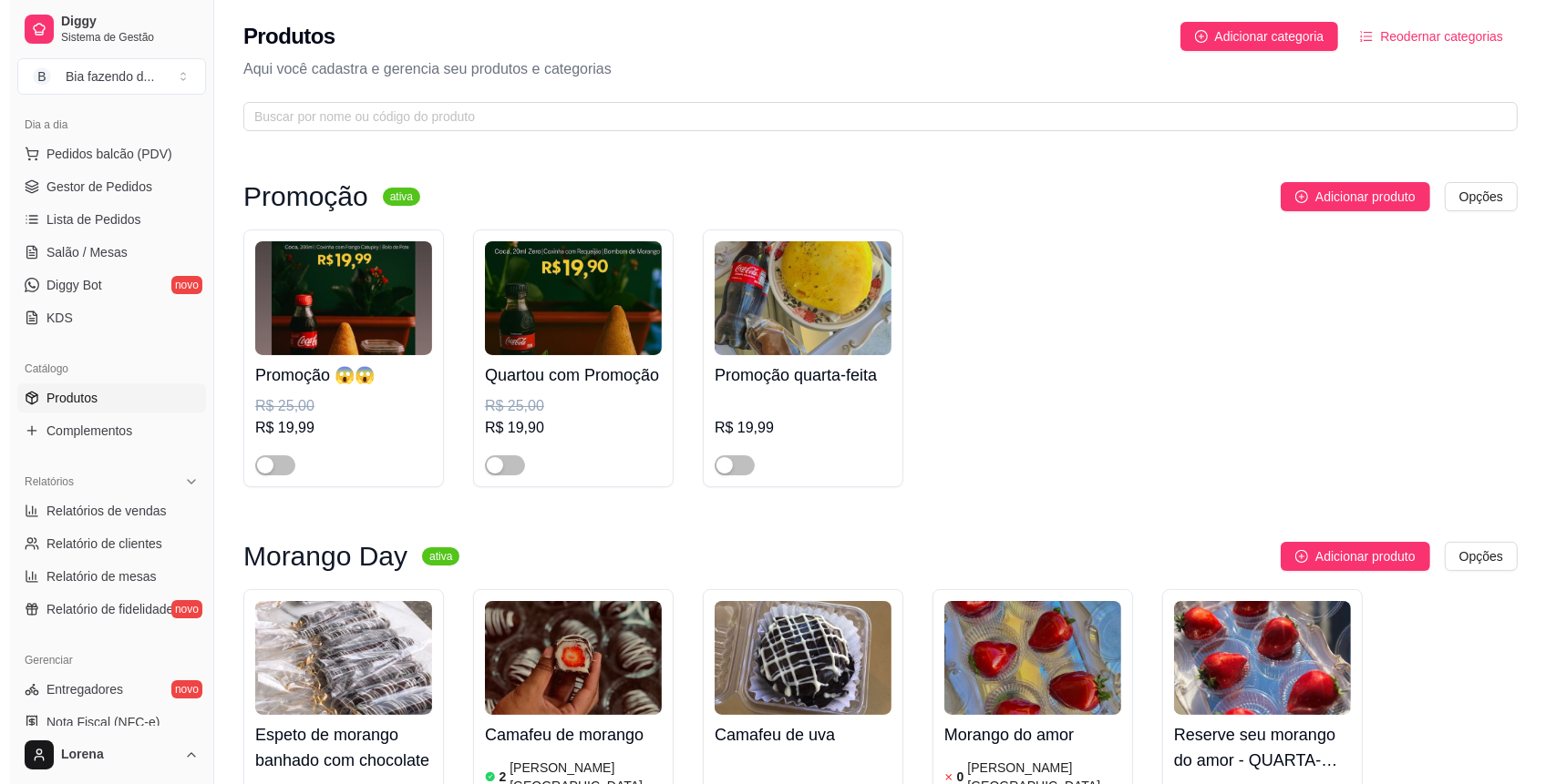
scroll to position [161, 0]
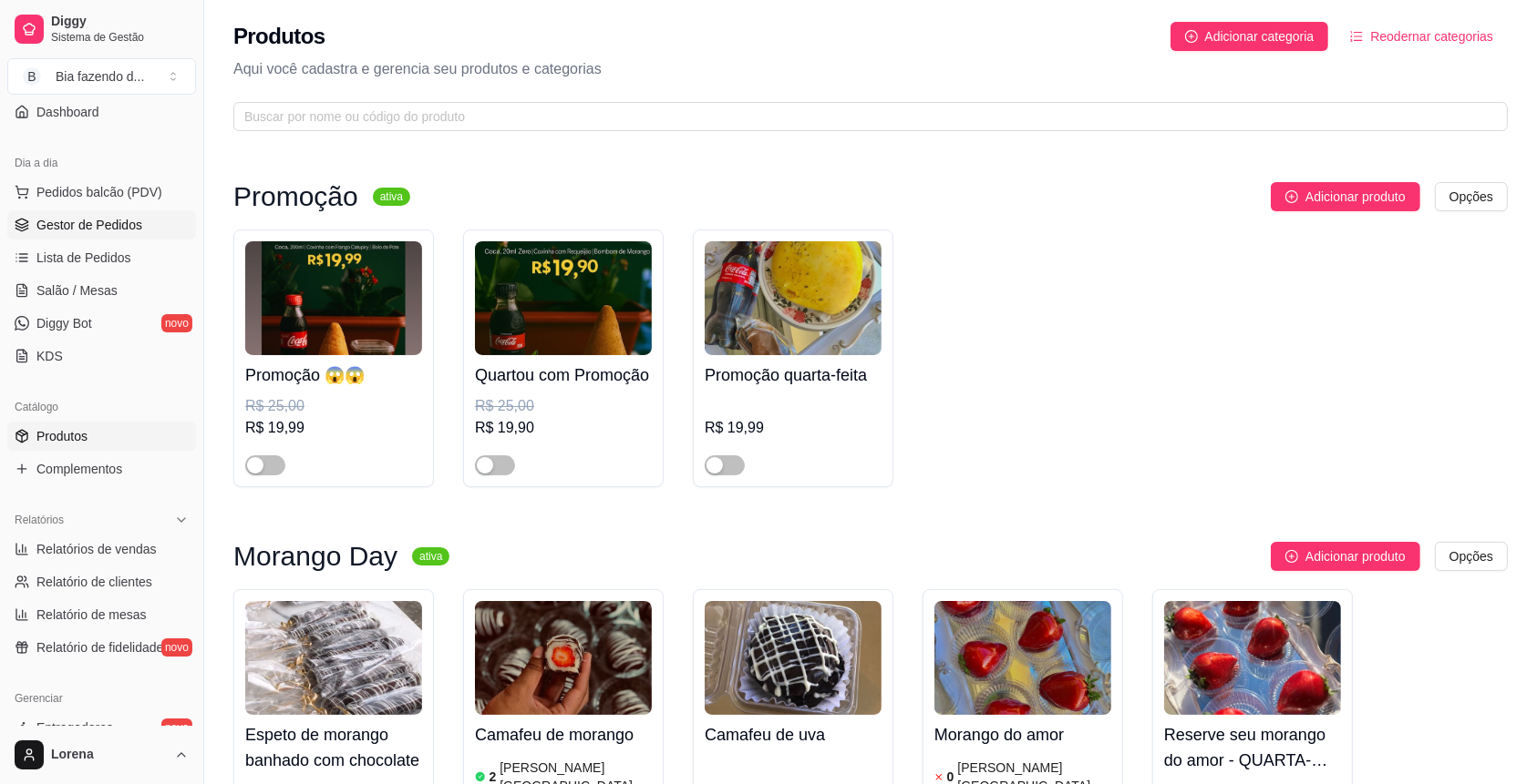
click at [83, 237] on link "Gestor de Pedidos" at bounding box center [101, 224] width 189 height 29
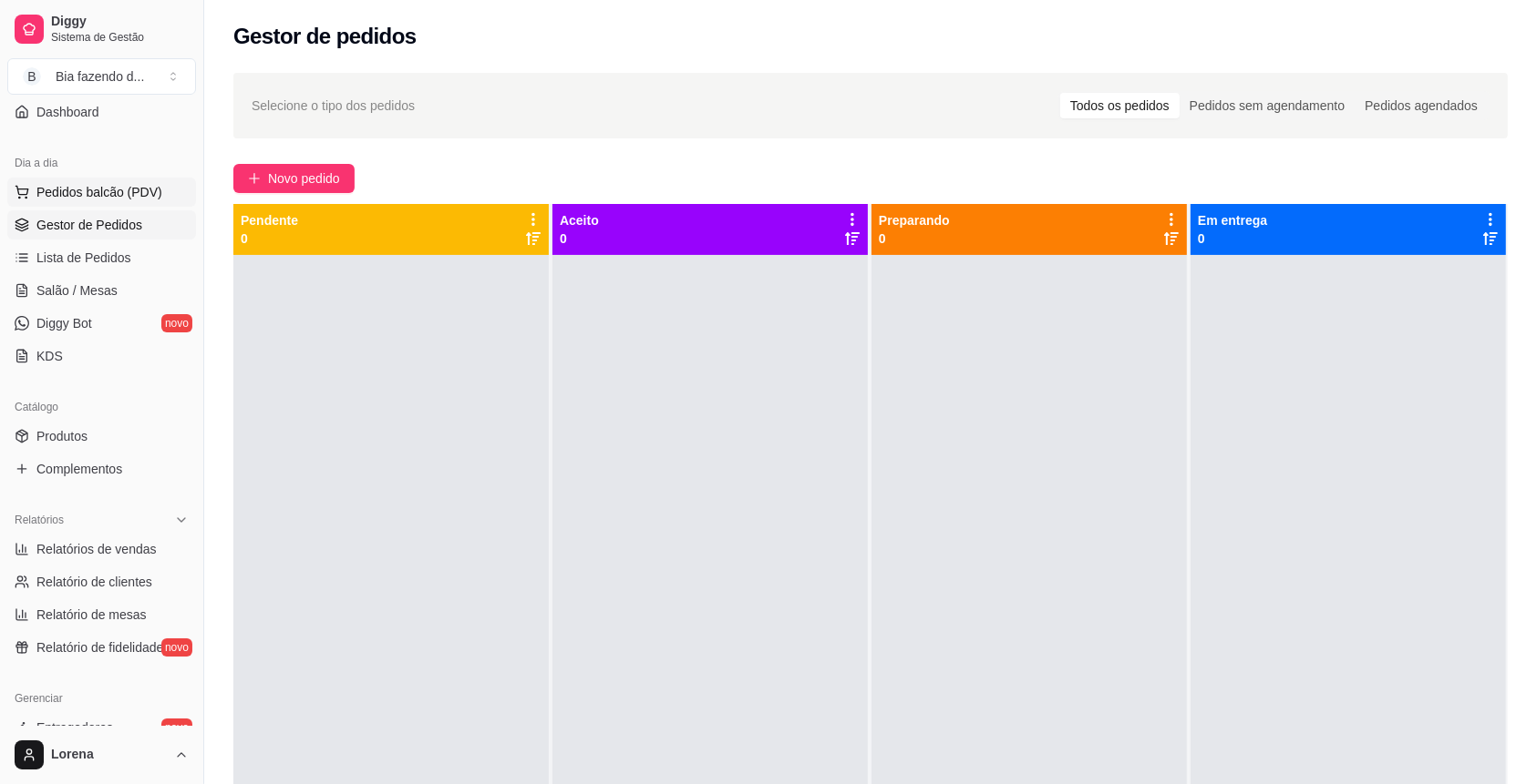
click at [136, 200] on button "Pedidos balcão (PDV)" at bounding box center [101, 192] width 189 height 29
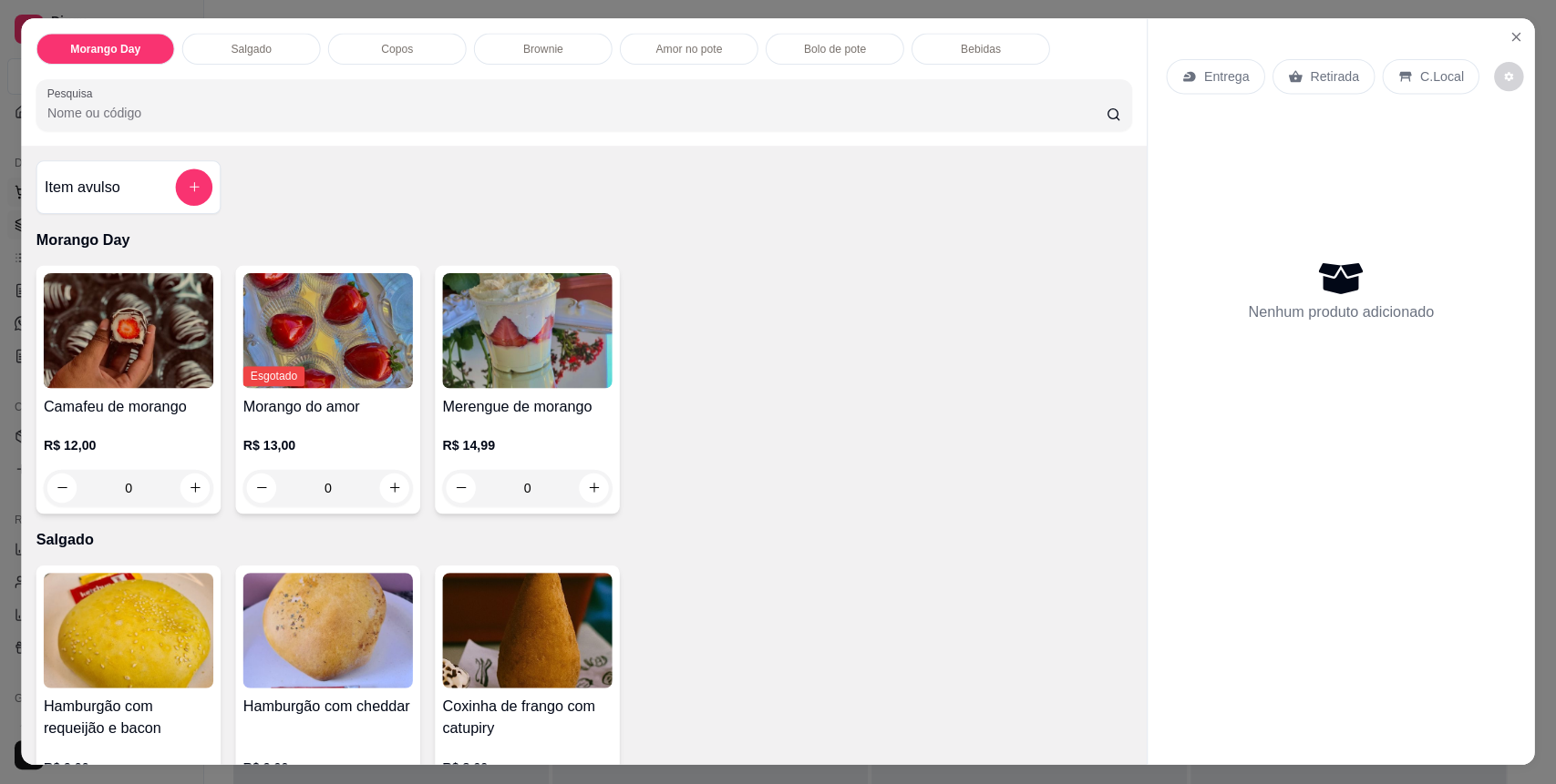
click at [136, 194] on div "Item avulso" at bounding box center [129, 188] width 168 height 37
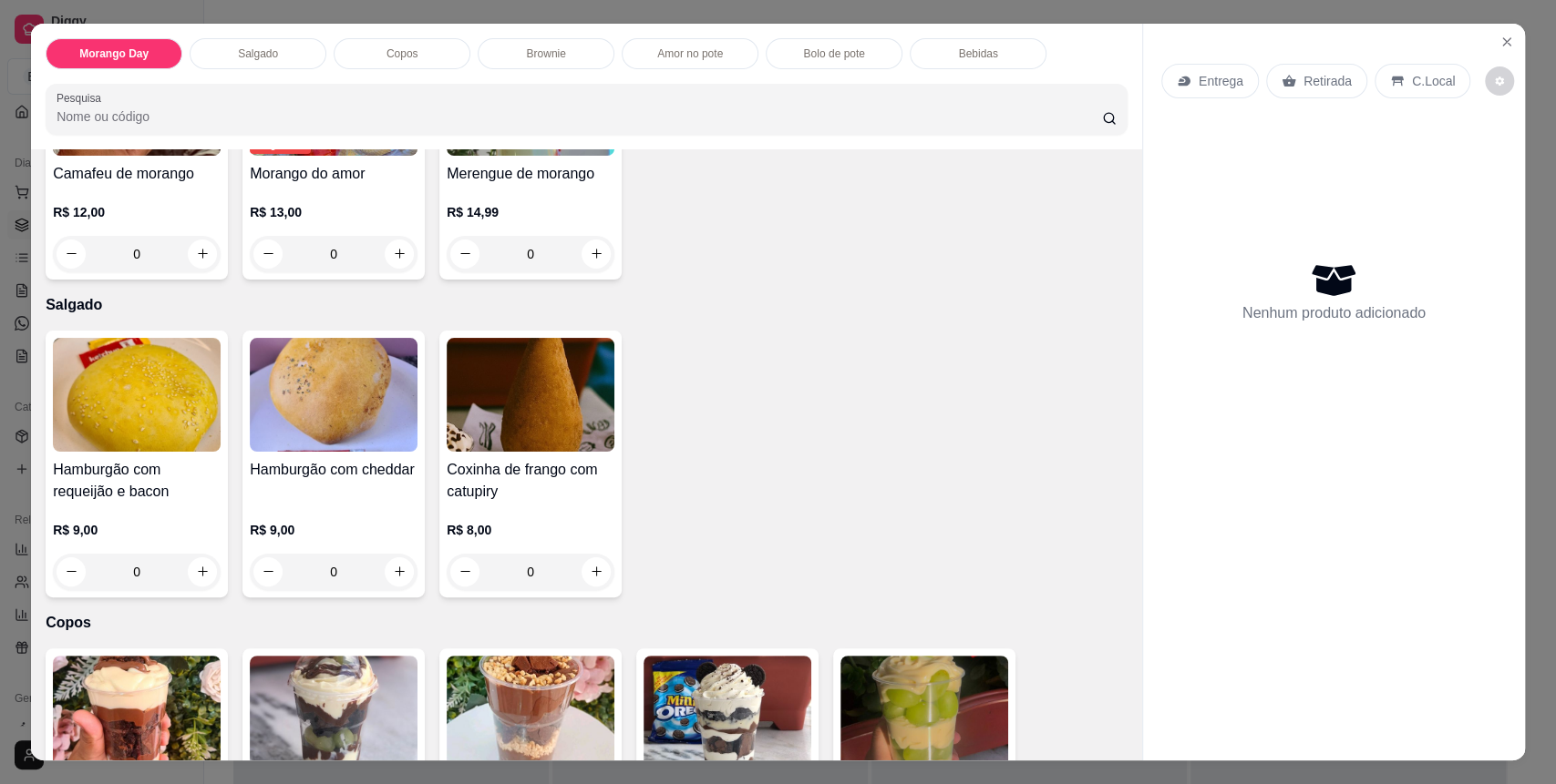
scroll to position [242, 0]
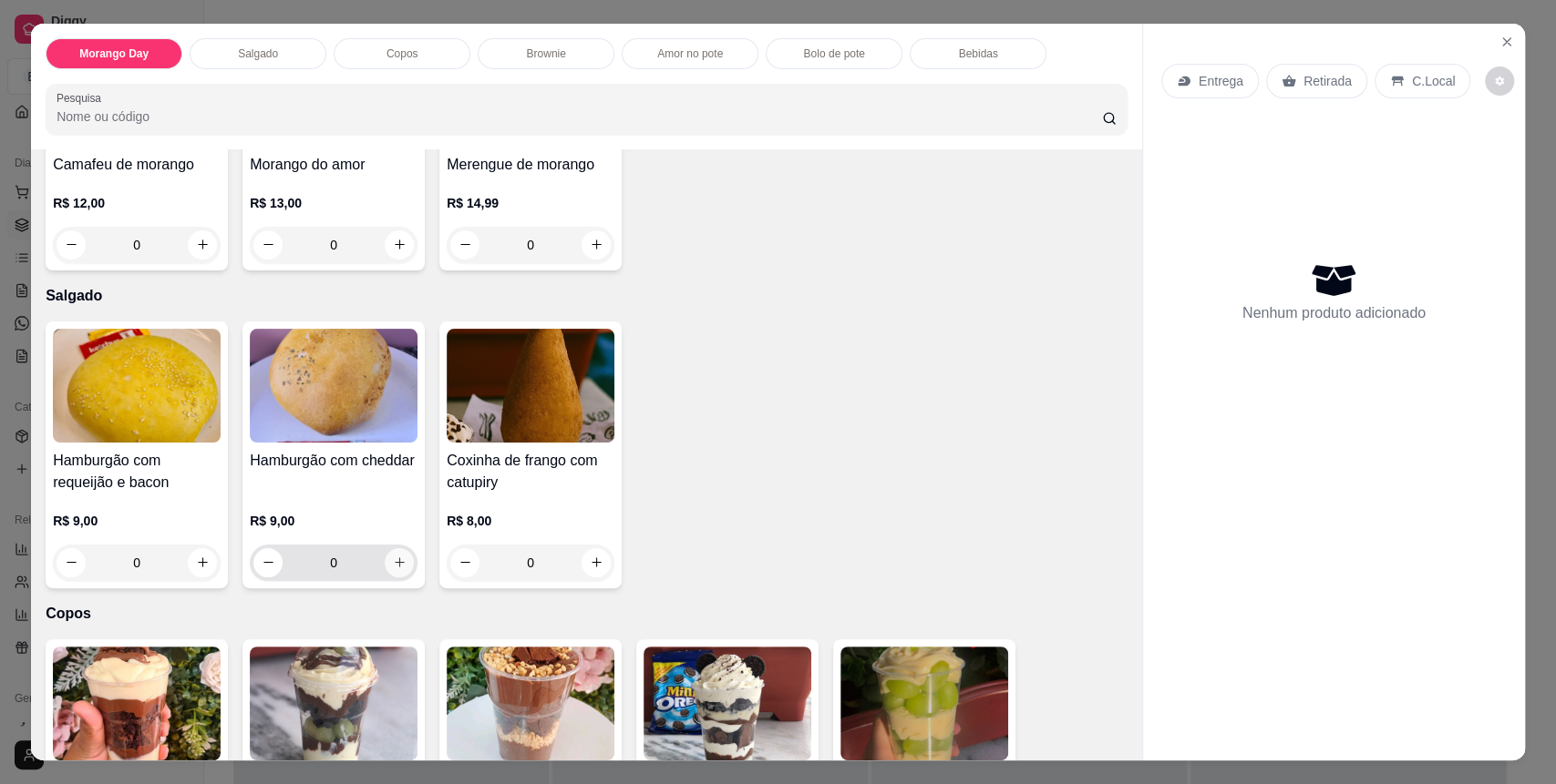
click at [387, 569] on button "increase-product-quantity" at bounding box center [398, 563] width 29 height 29
type input "1"
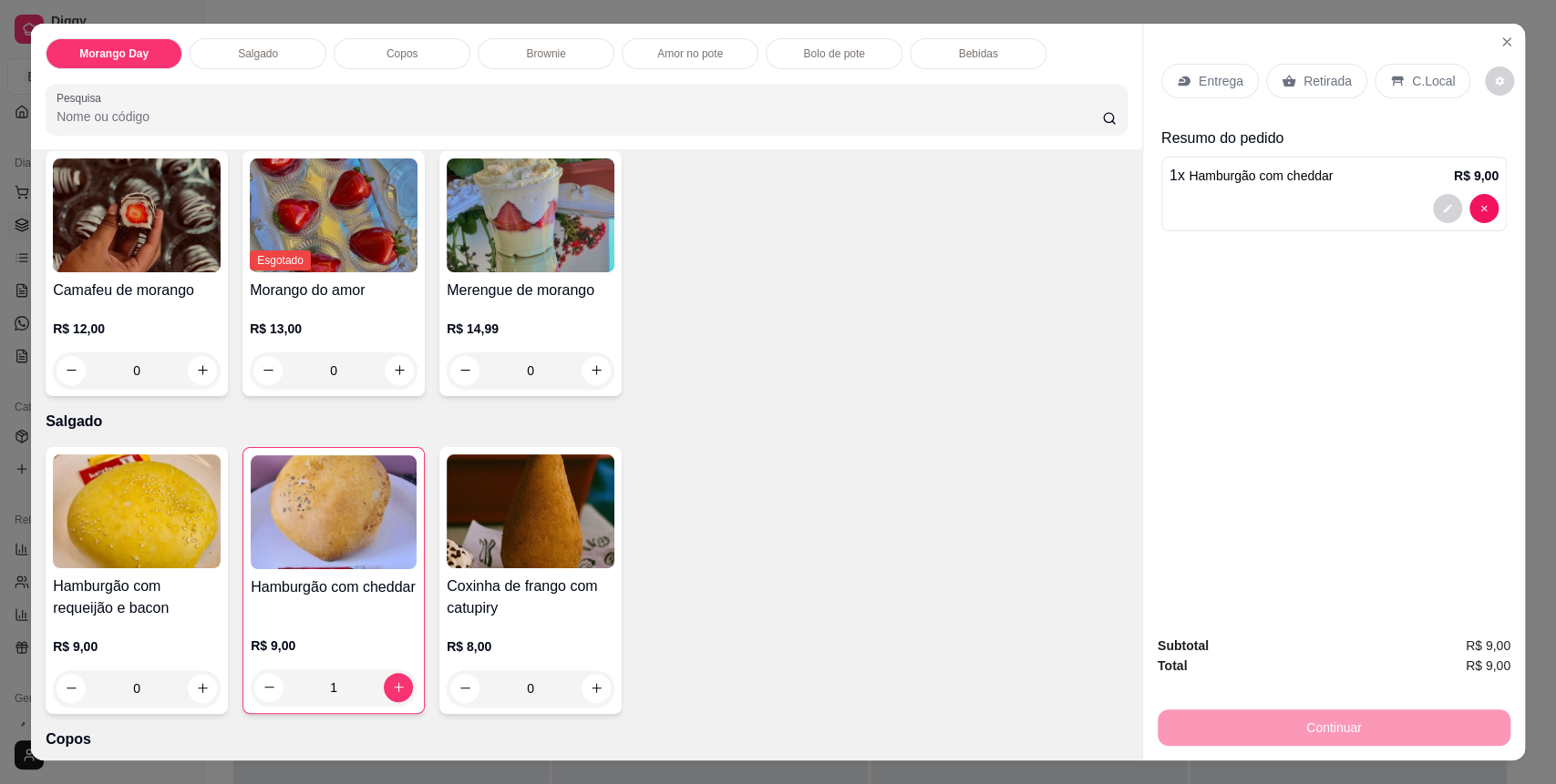
scroll to position [0, 0]
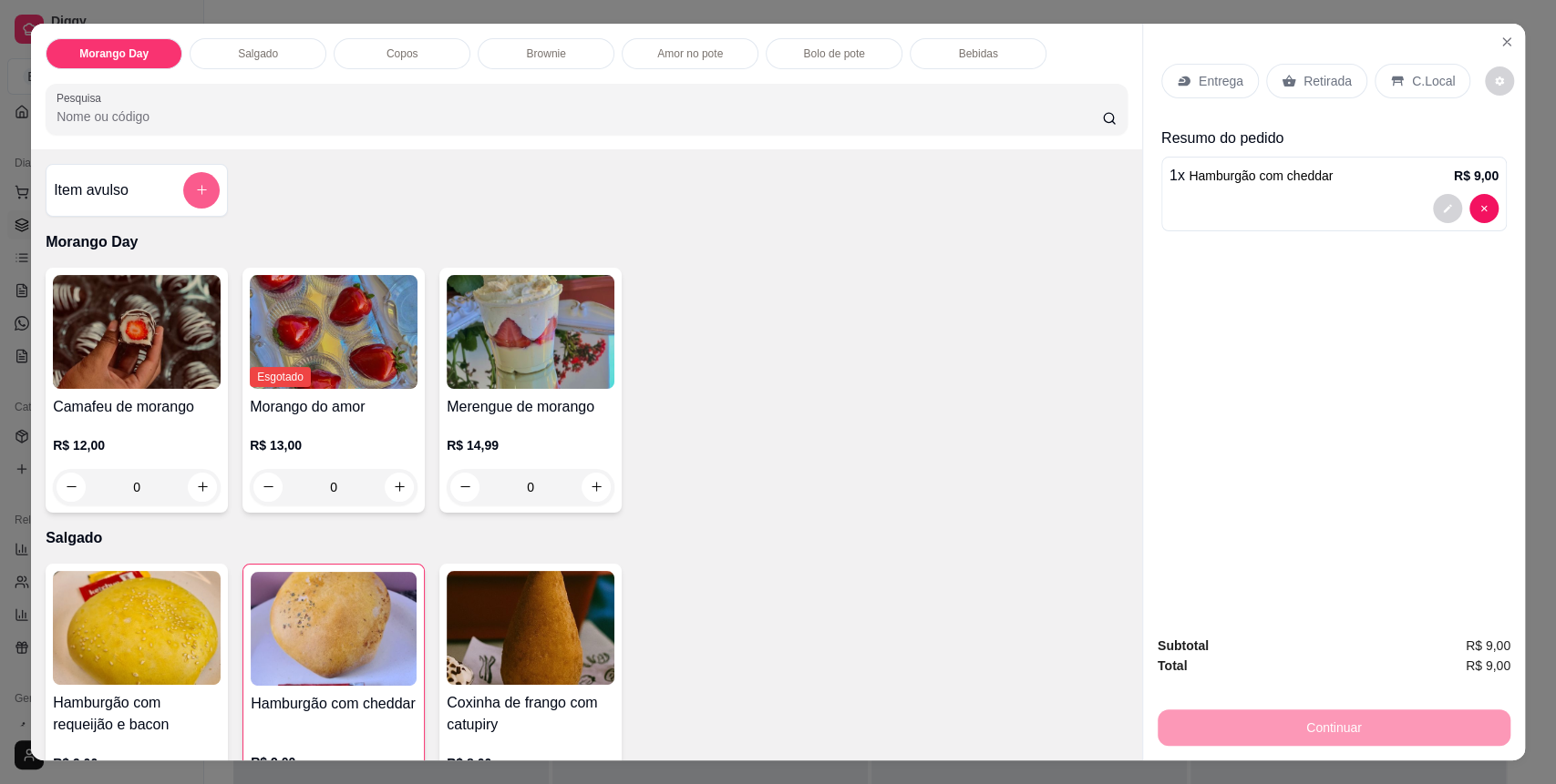
click at [195, 190] on icon "add-separate-item" at bounding box center [202, 191] width 14 height 14
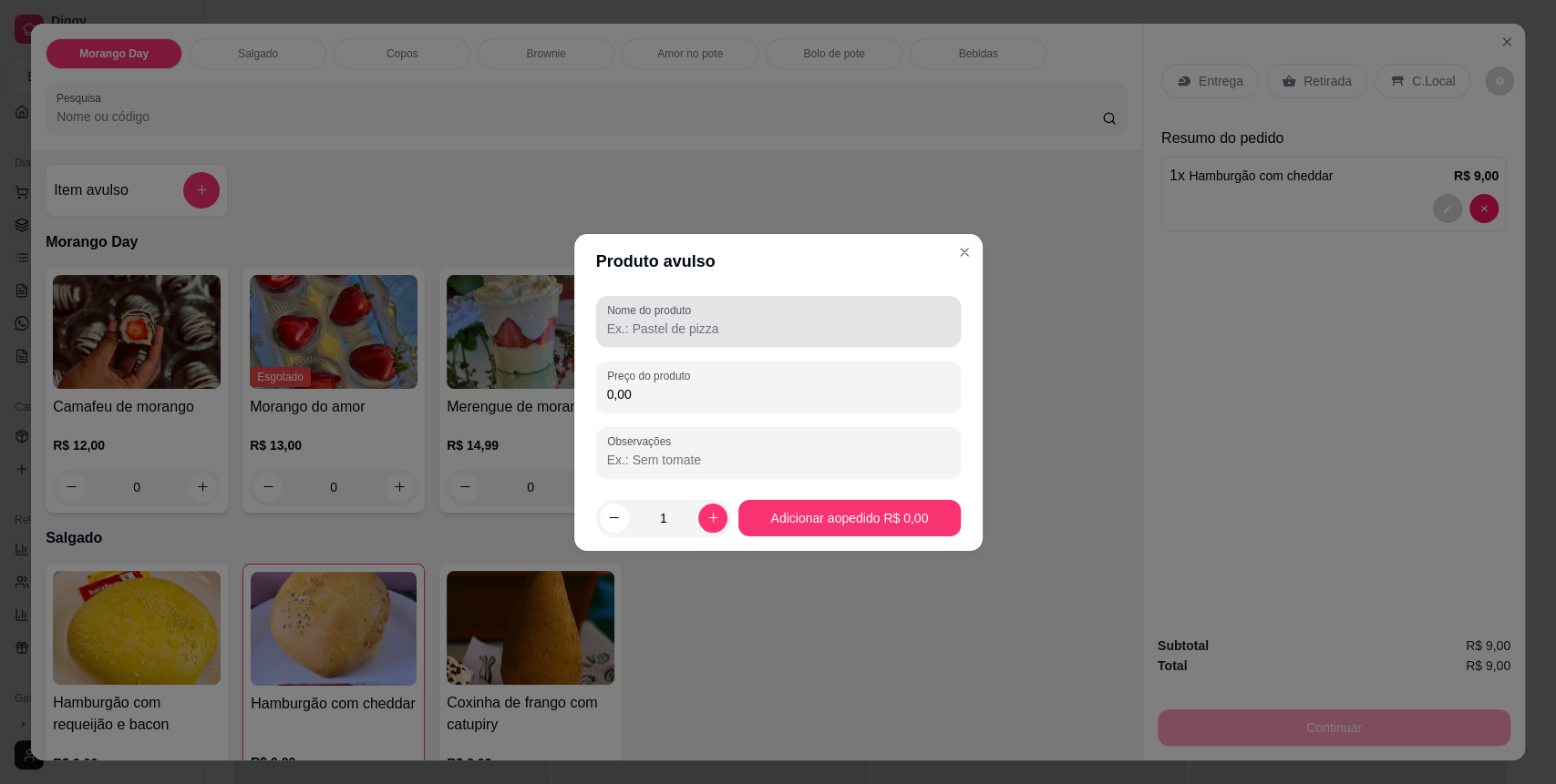
click at [627, 317] on label "Nome do produto" at bounding box center [652, 310] width 90 height 16
click at [627, 320] on input "Nome do produto" at bounding box center [778, 329] width 342 height 18
type input "coca"
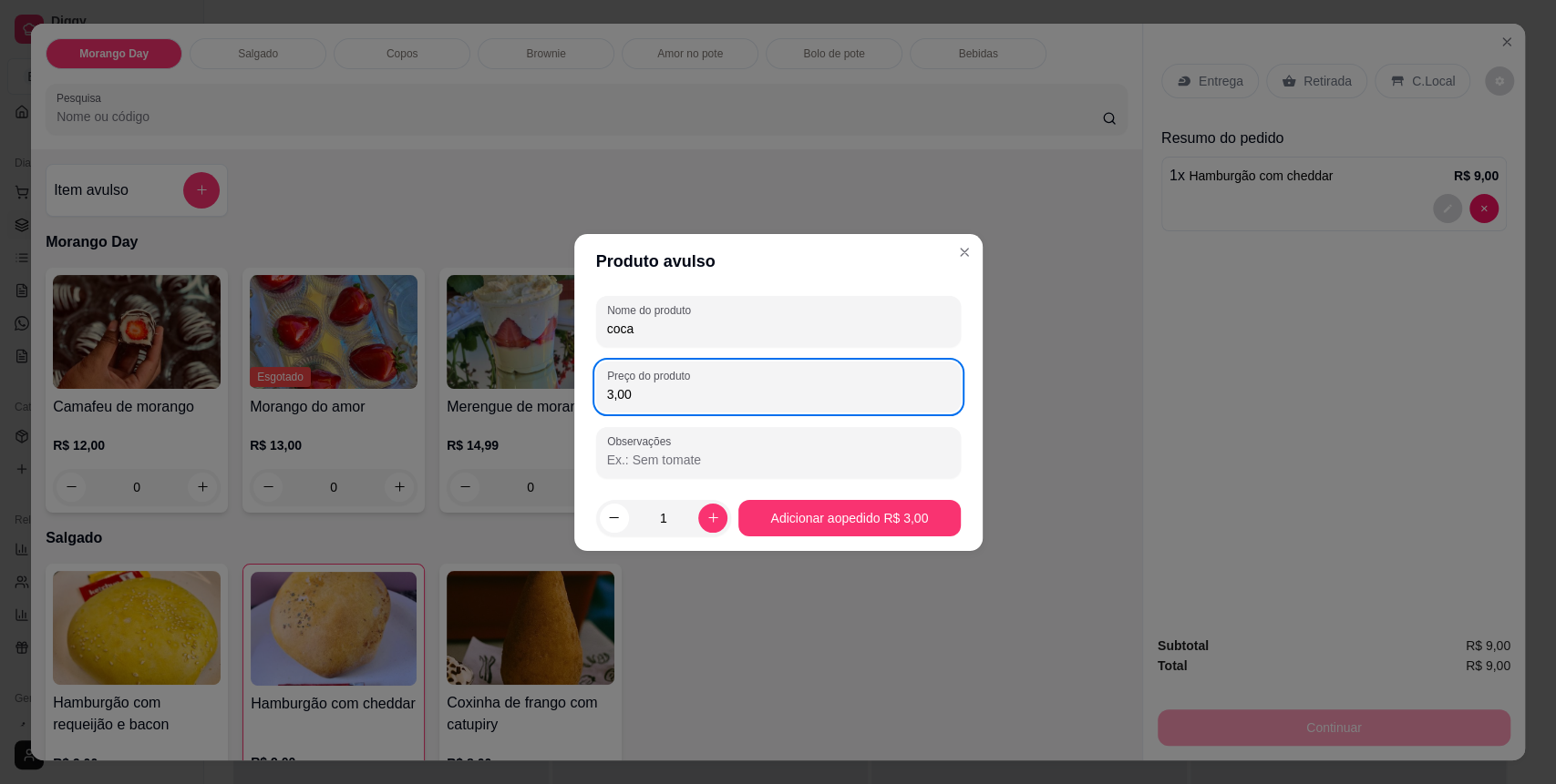
type input "3,00"
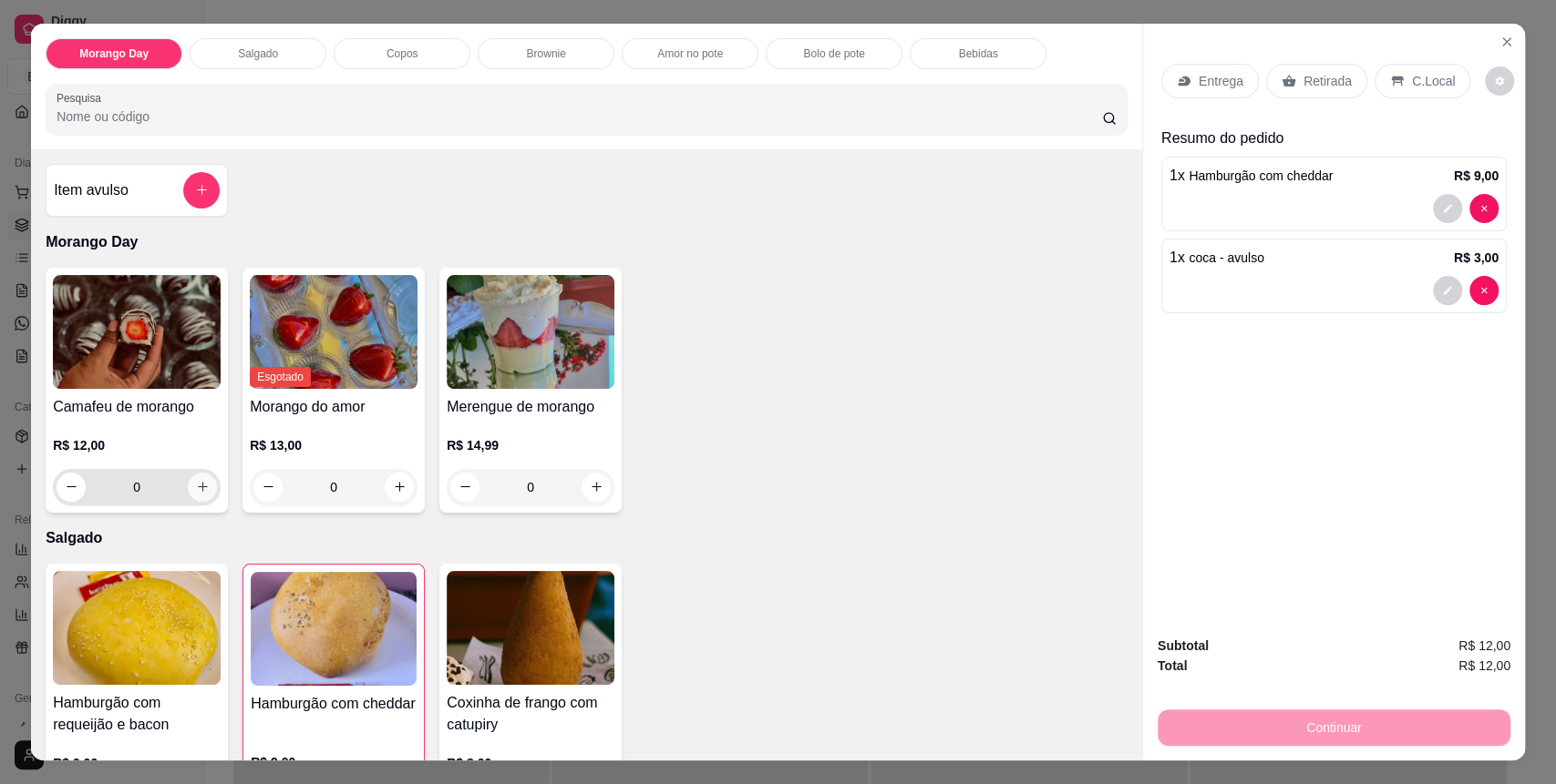
click at [196, 491] on icon "increase-product-quantity" at bounding box center [203, 487] width 14 height 14
type input "1"
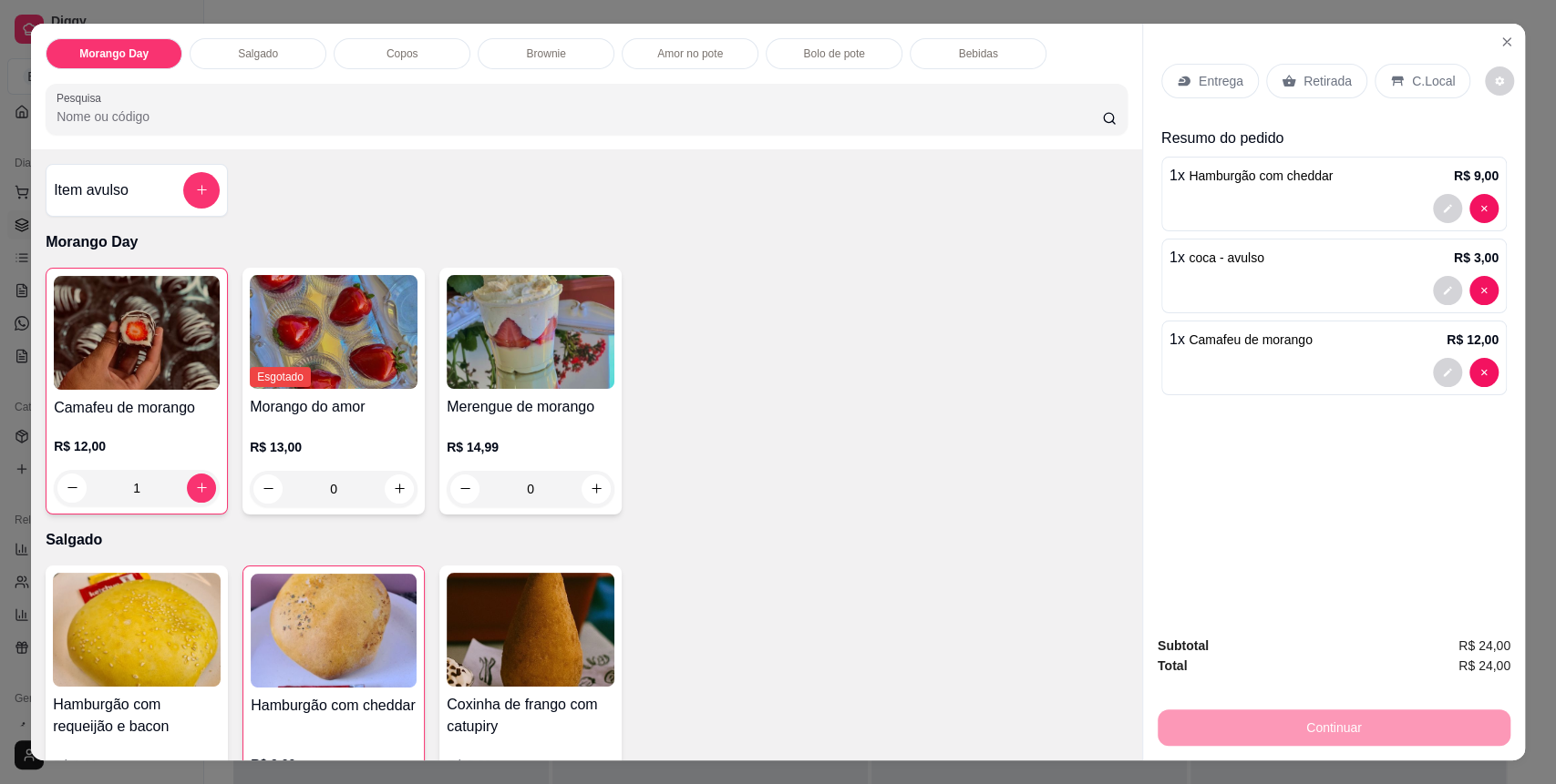
click at [1396, 88] on div "C.Local" at bounding box center [1423, 81] width 96 height 35
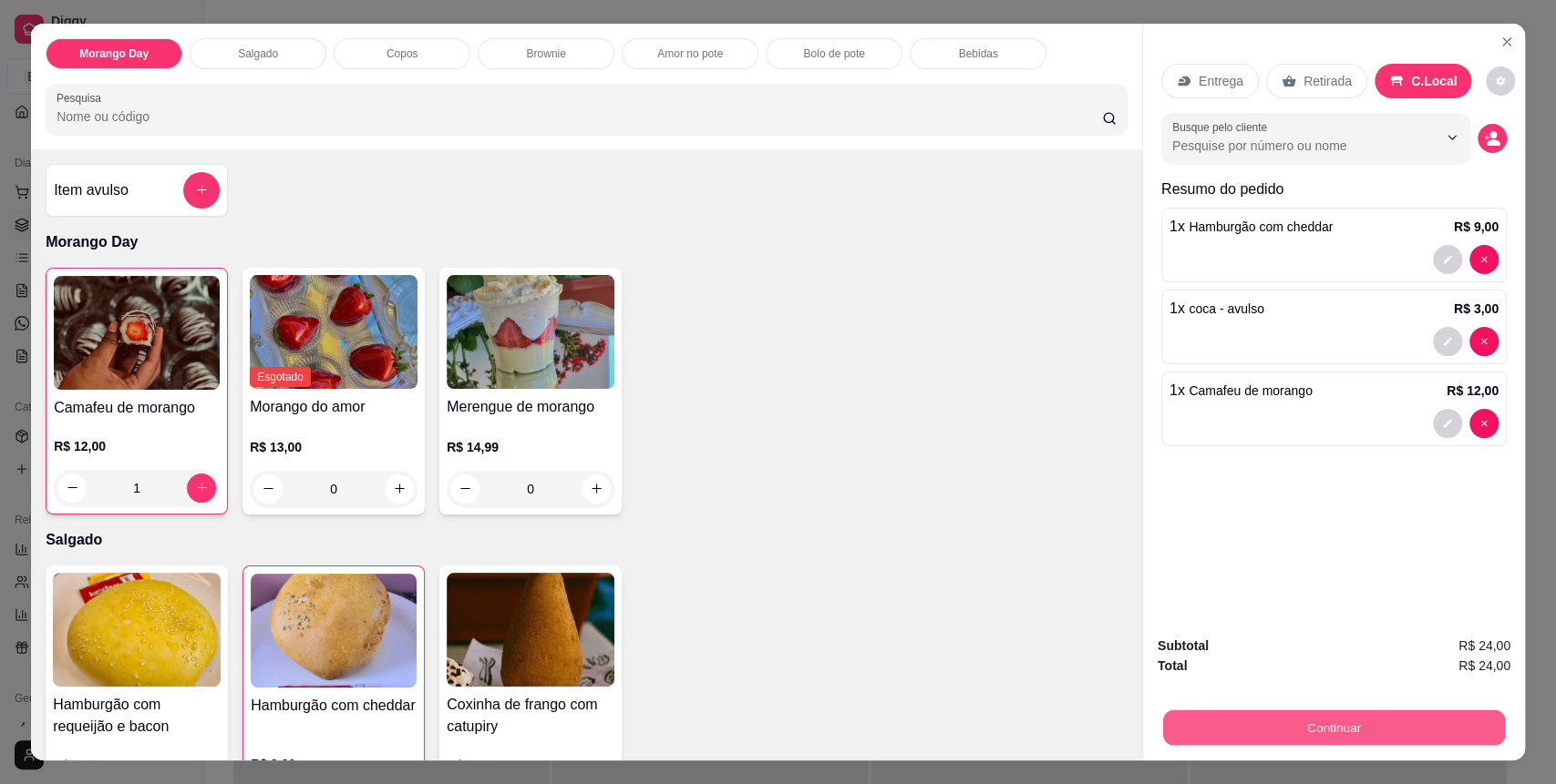
click at [1373, 721] on button "Continuar" at bounding box center [1334, 729] width 342 height 36
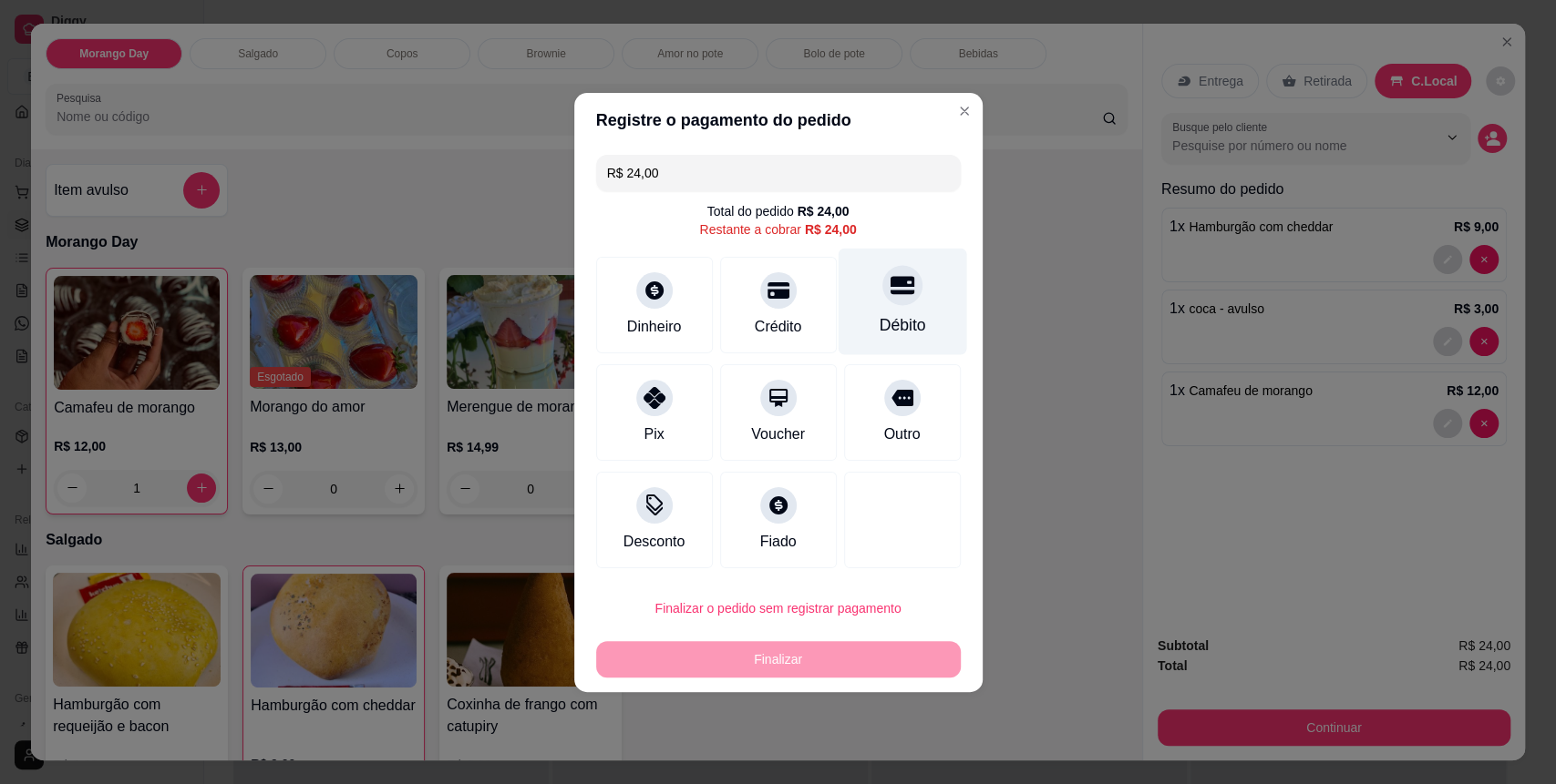
click at [880, 313] on div "Débito" at bounding box center [902, 325] width 47 height 24
type input "R$ 0,00"
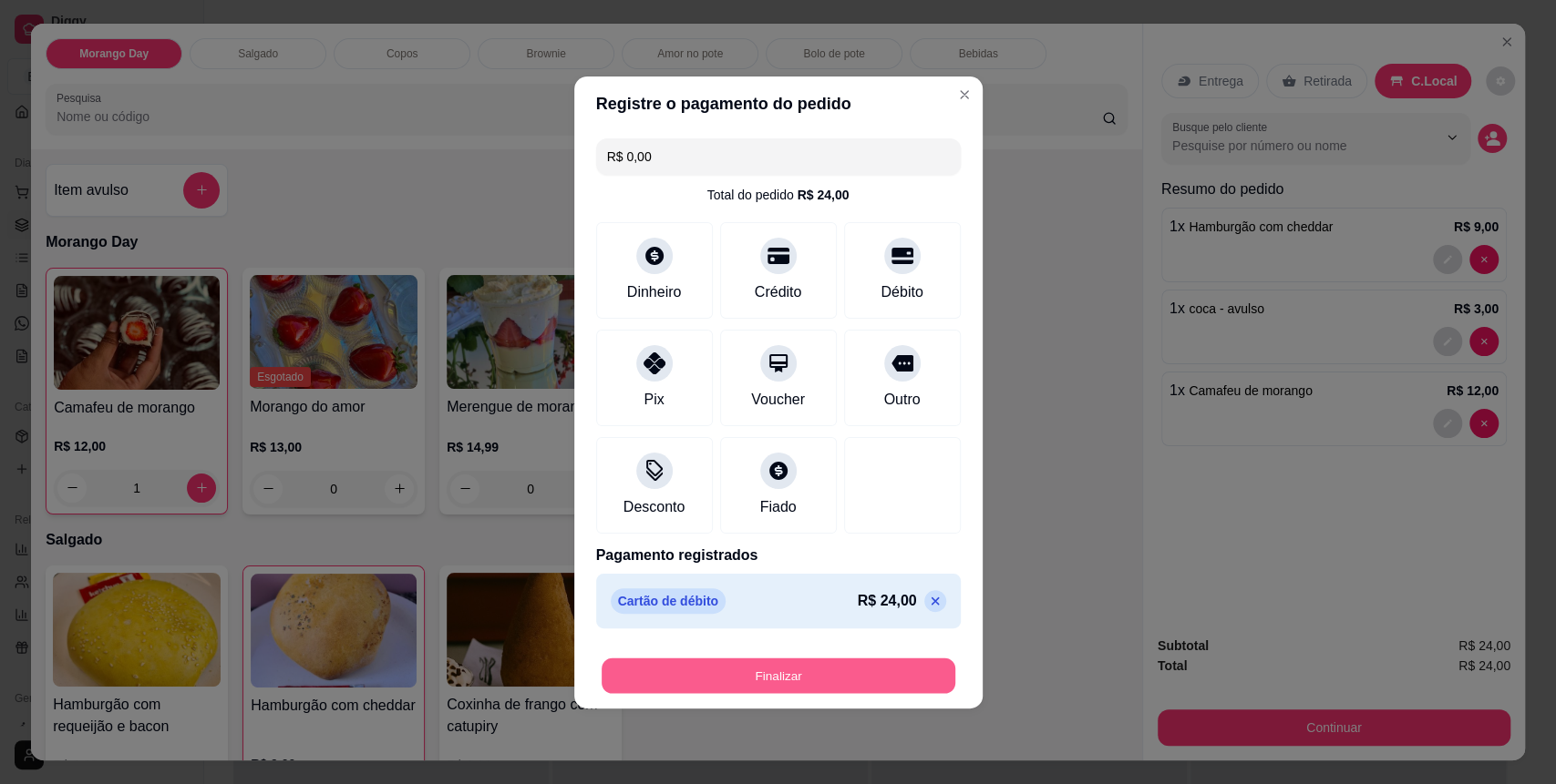
click at [869, 682] on button "Finalizar" at bounding box center [778, 676] width 353 height 36
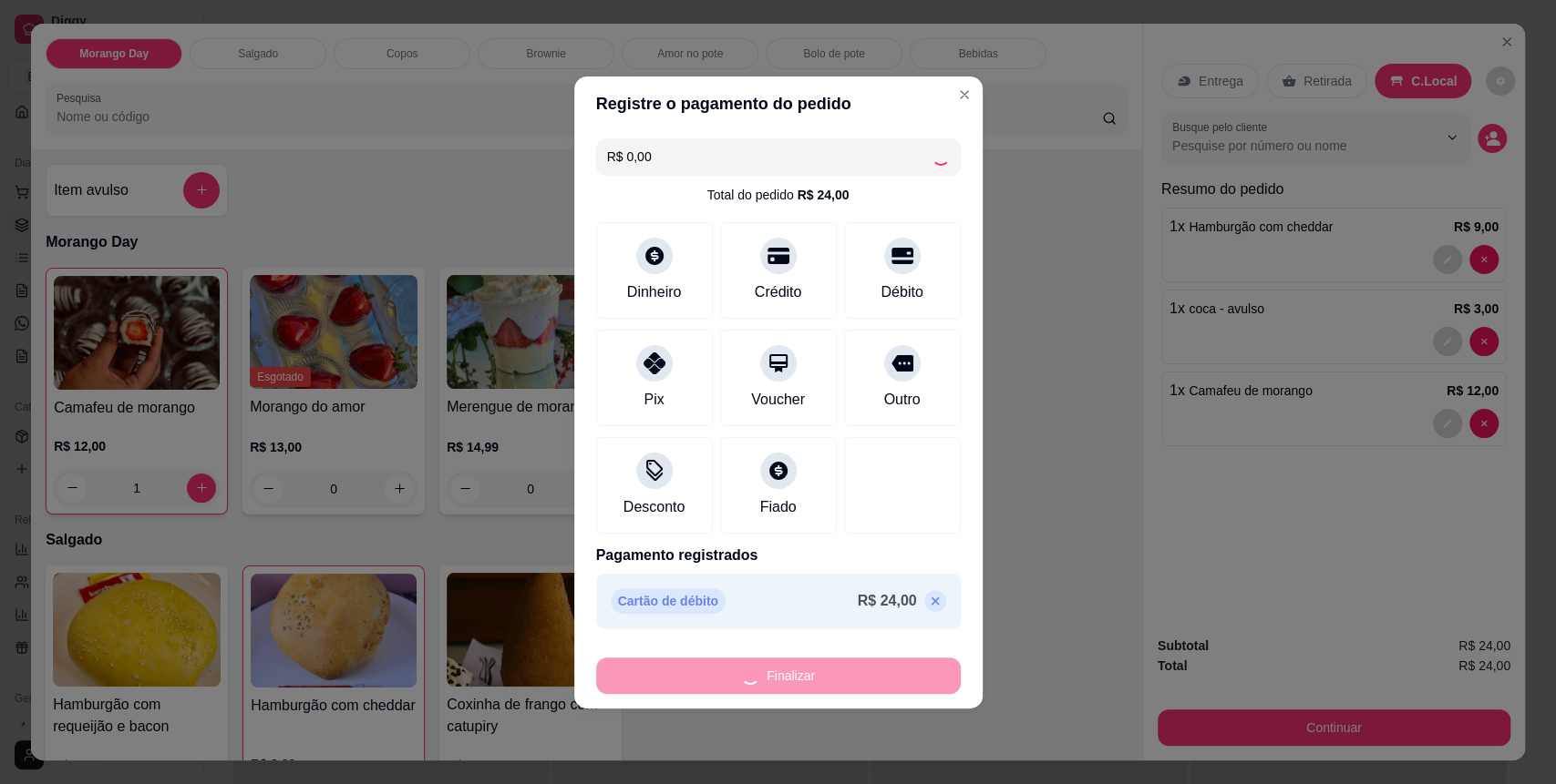
type input "0"
type input "-R$ 24,00"
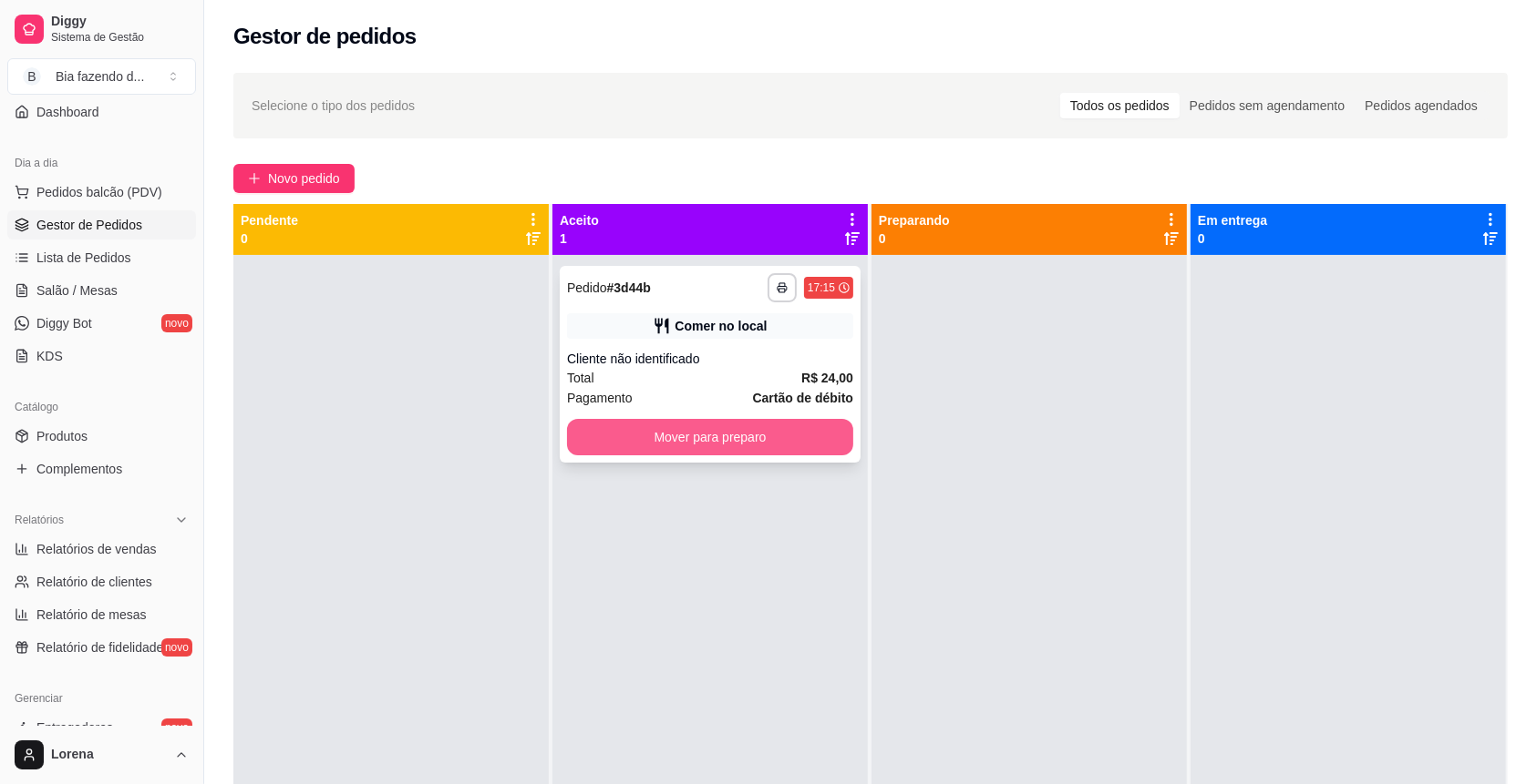
click at [723, 435] on button "Mover para preparo" at bounding box center [710, 437] width 286 height 37
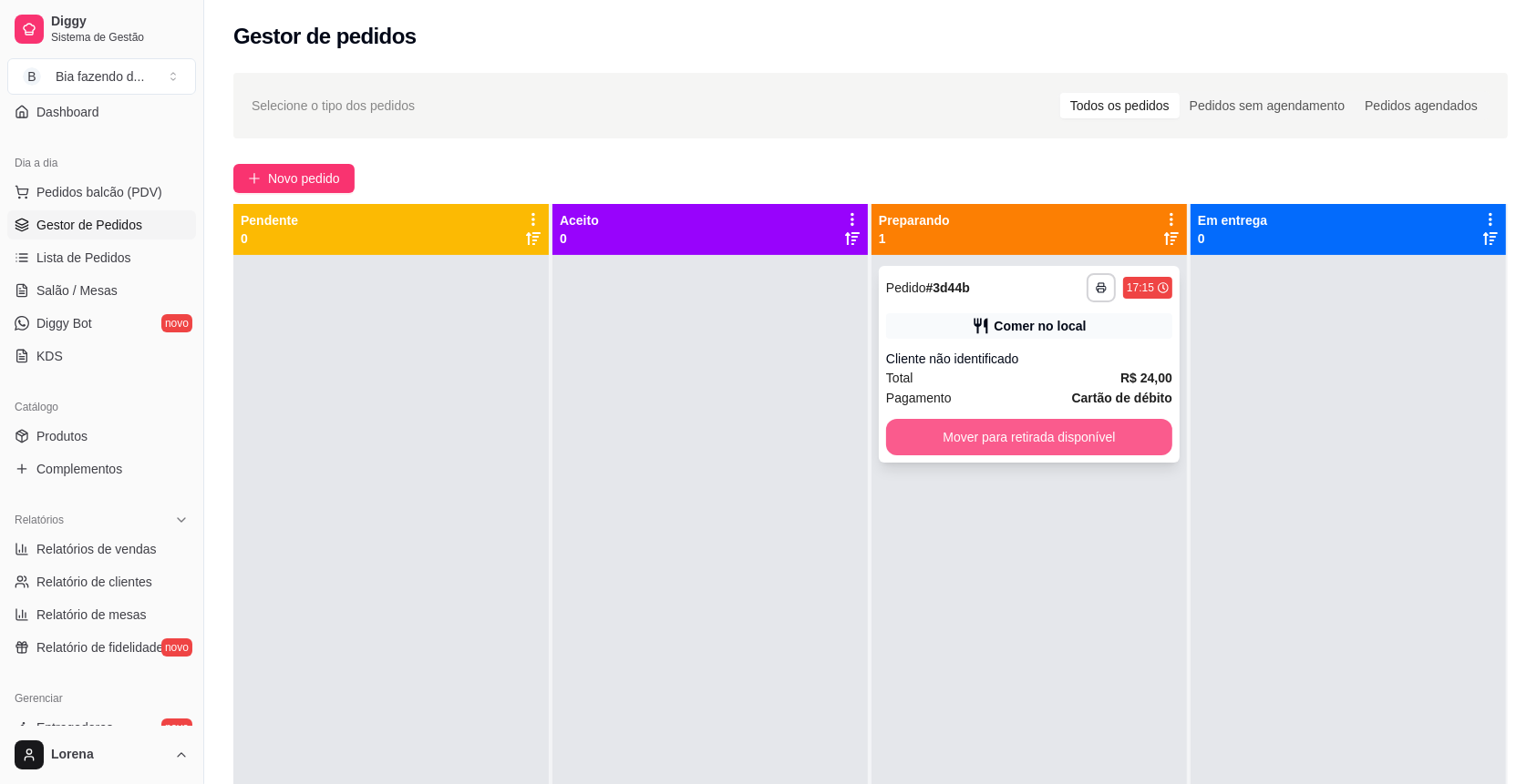
click at [1103, 453] on button "Mover para retirada disponível" at bounding box center [1029, 437] width 286 height 37
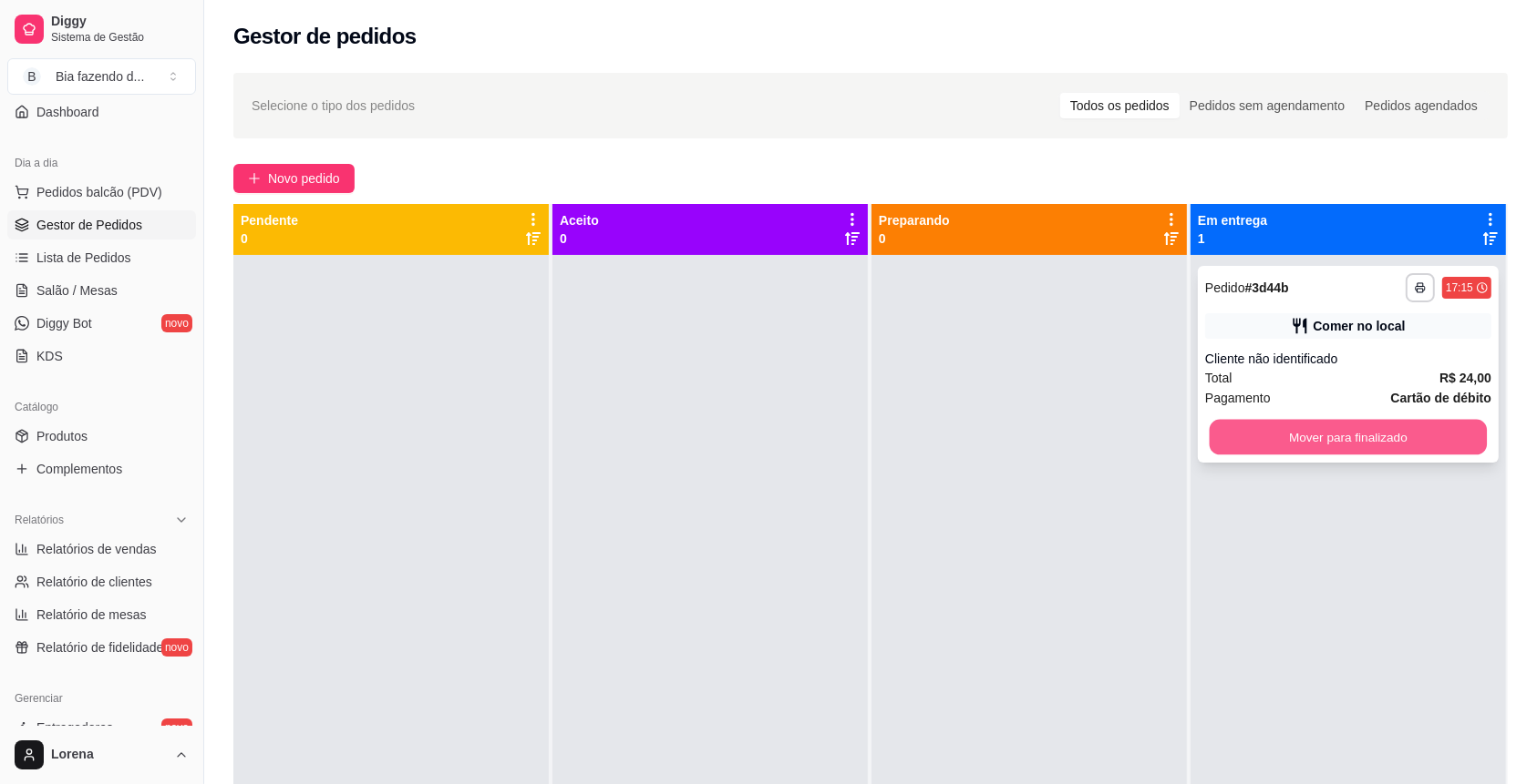
click at [1256, 445] on button "Mover para finalizado" at bounding box center [1348, 438] width 278 height 36
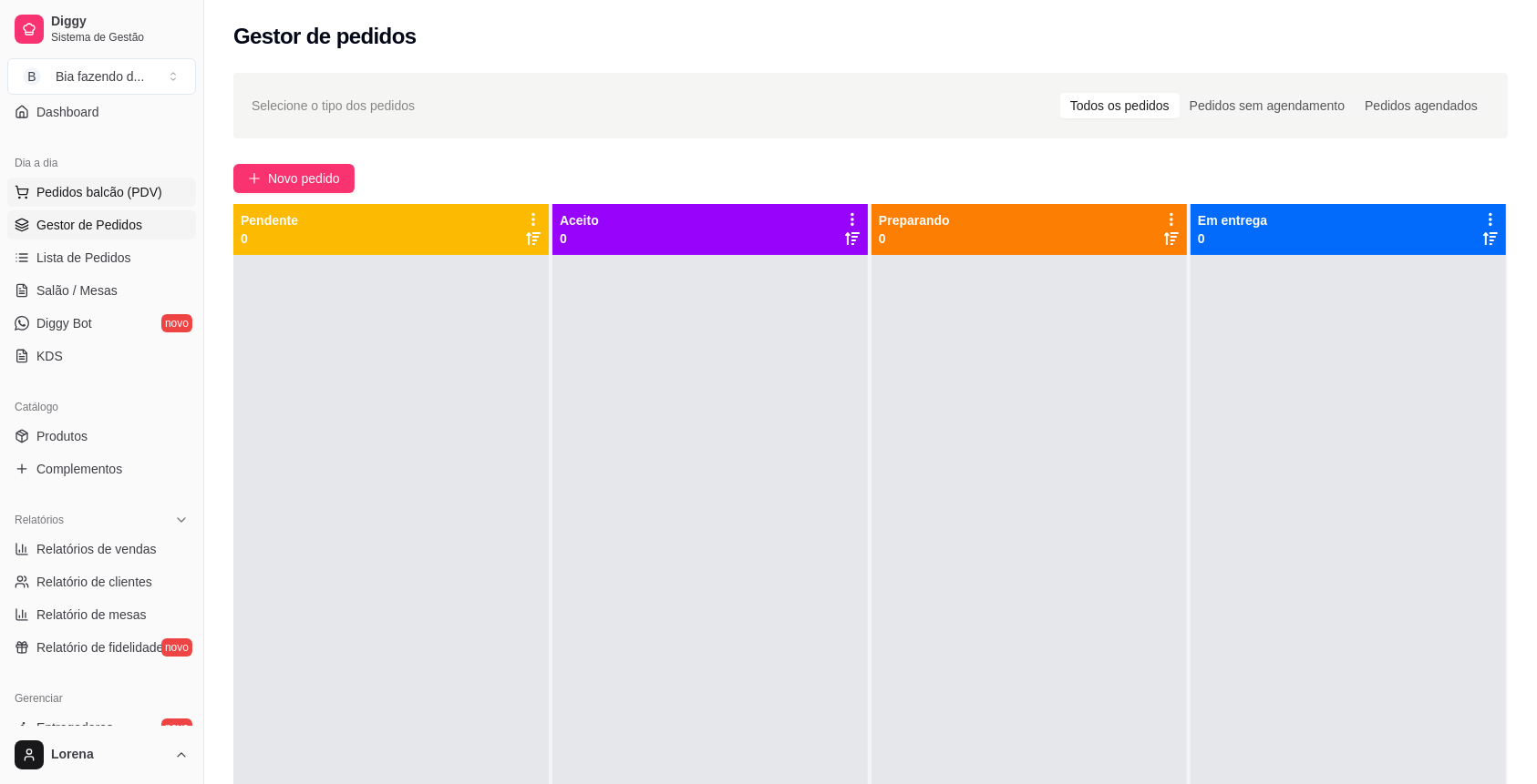
click at [92, 204] on button "Pedidos balcão (PDV)" at bounding box center [101, 192] width 189 height 29
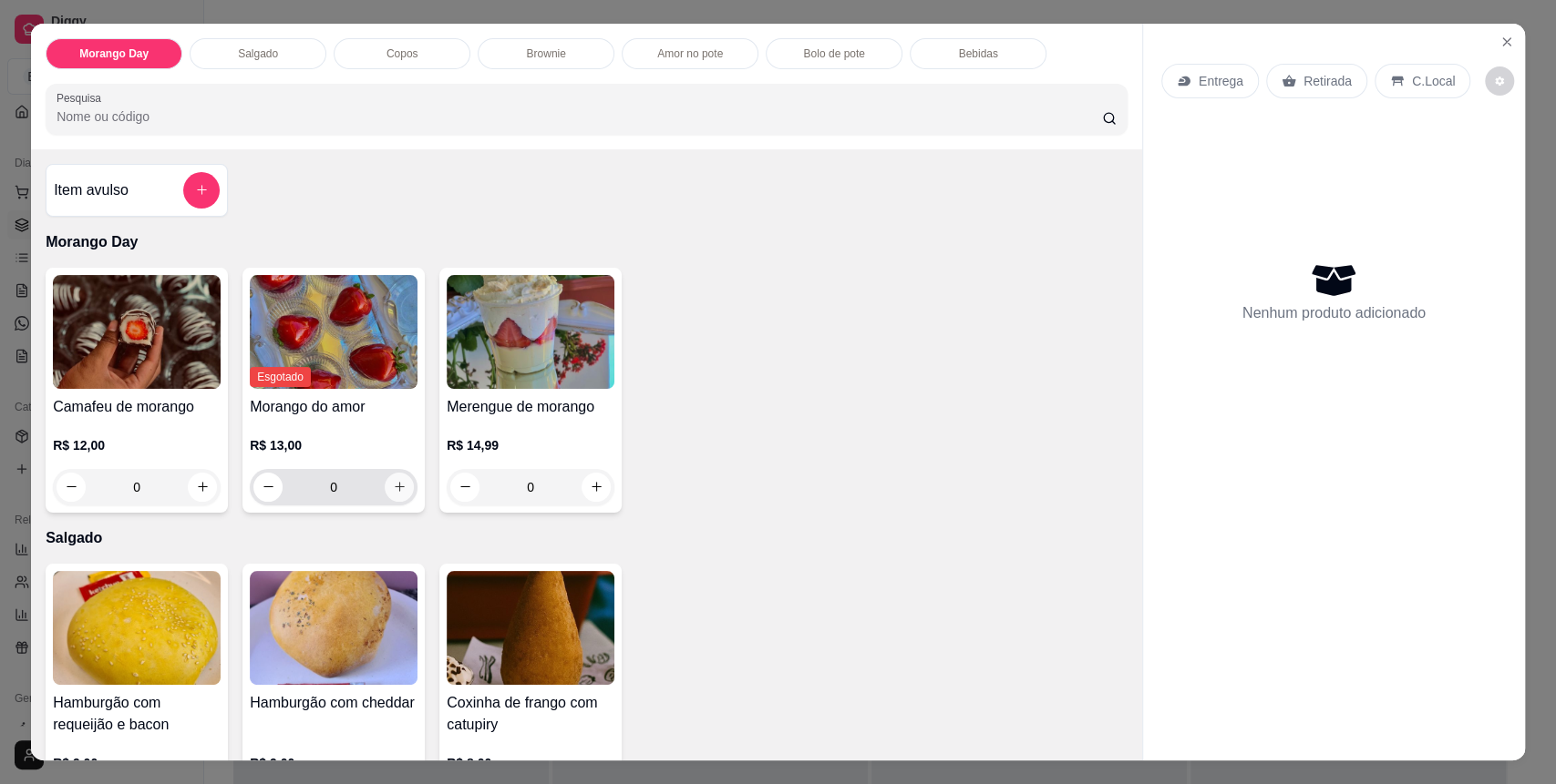
scroll to position [121, 0]
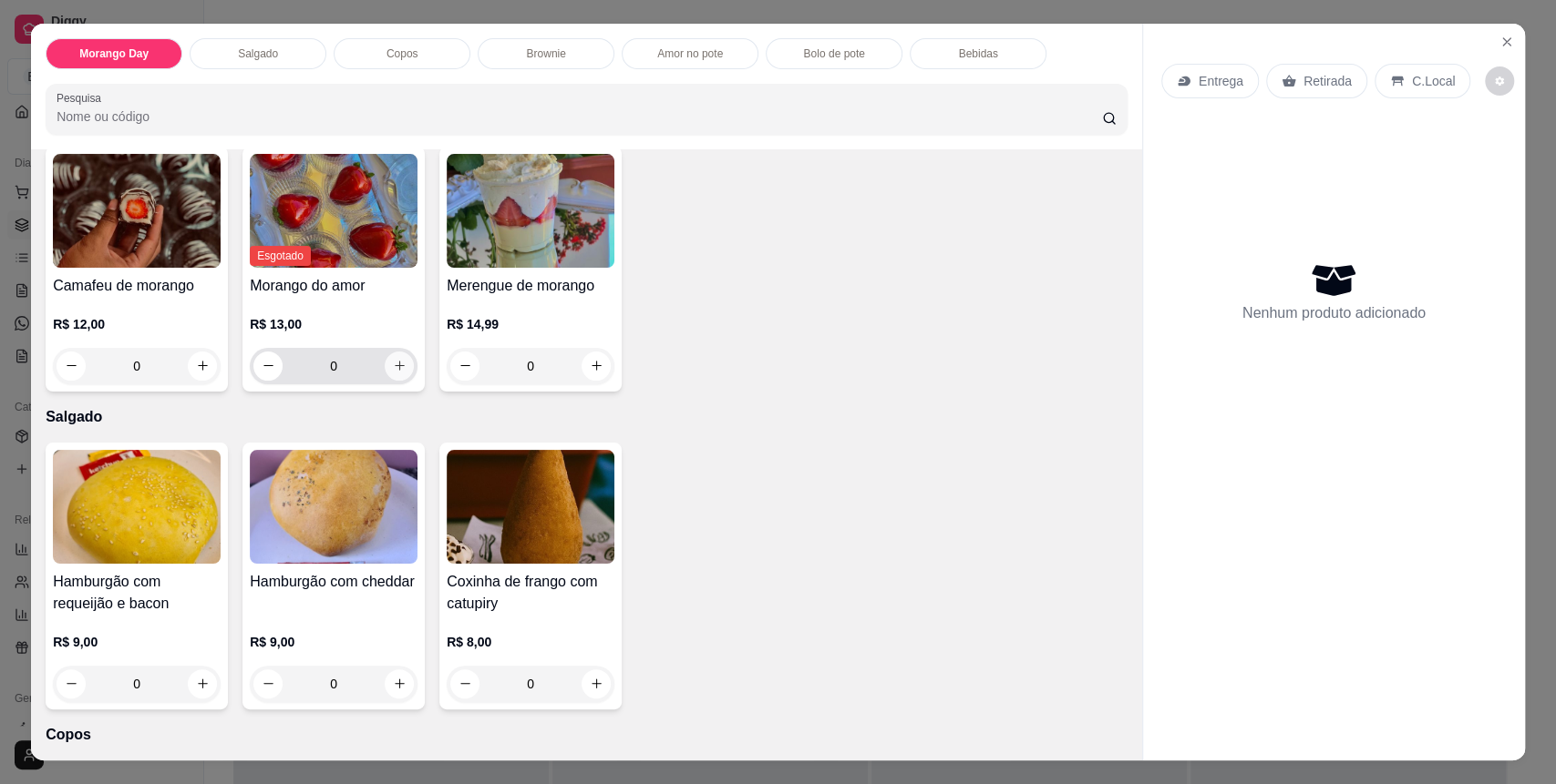
click at [395, 367] on icon "increase-product-quantity" at bounding box center [400, 367] width 10 height 10
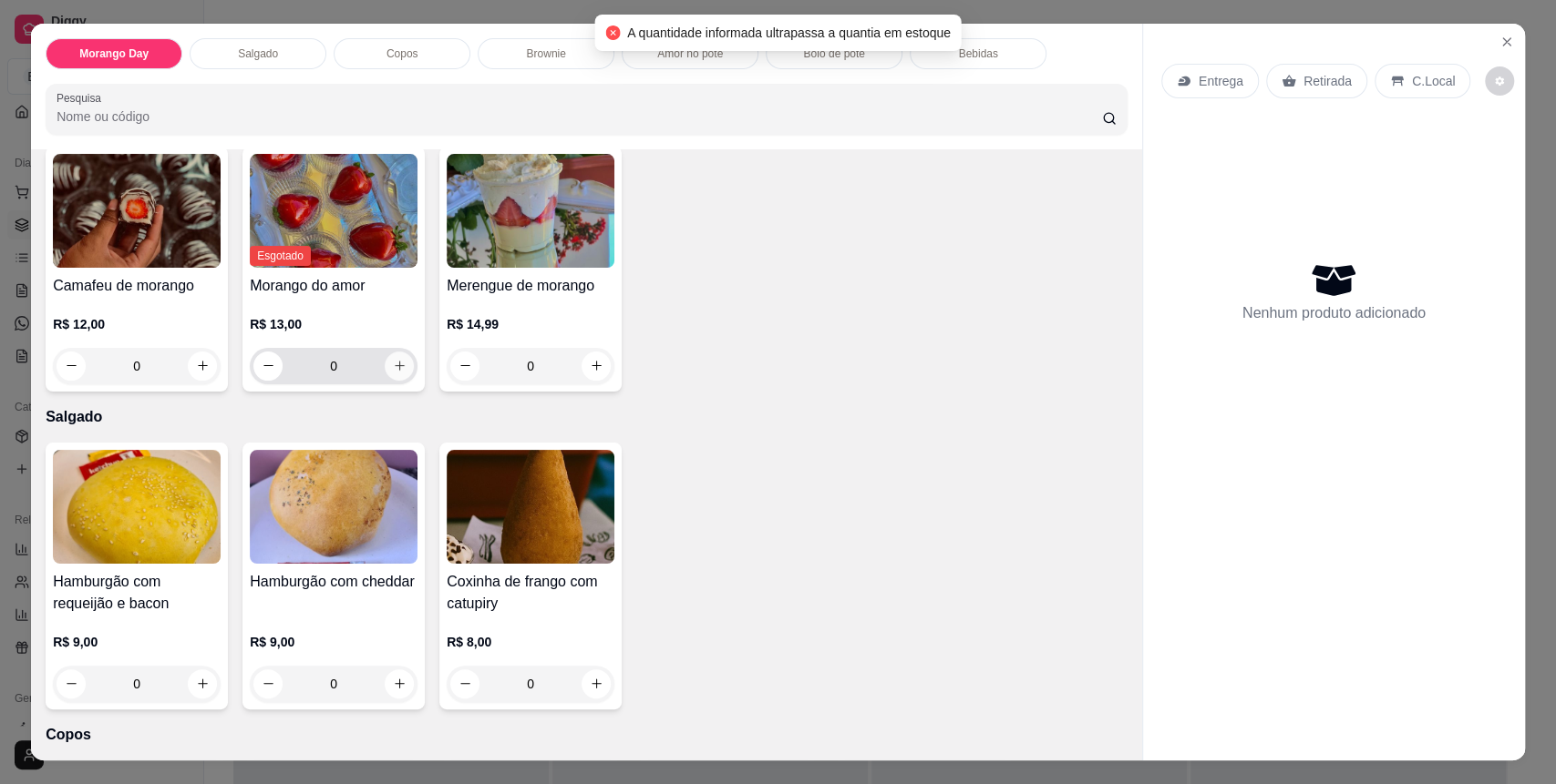
click at [395, 367] on icon "increase-product-quantity" at bounding box center [400, 367] width 10 height 10
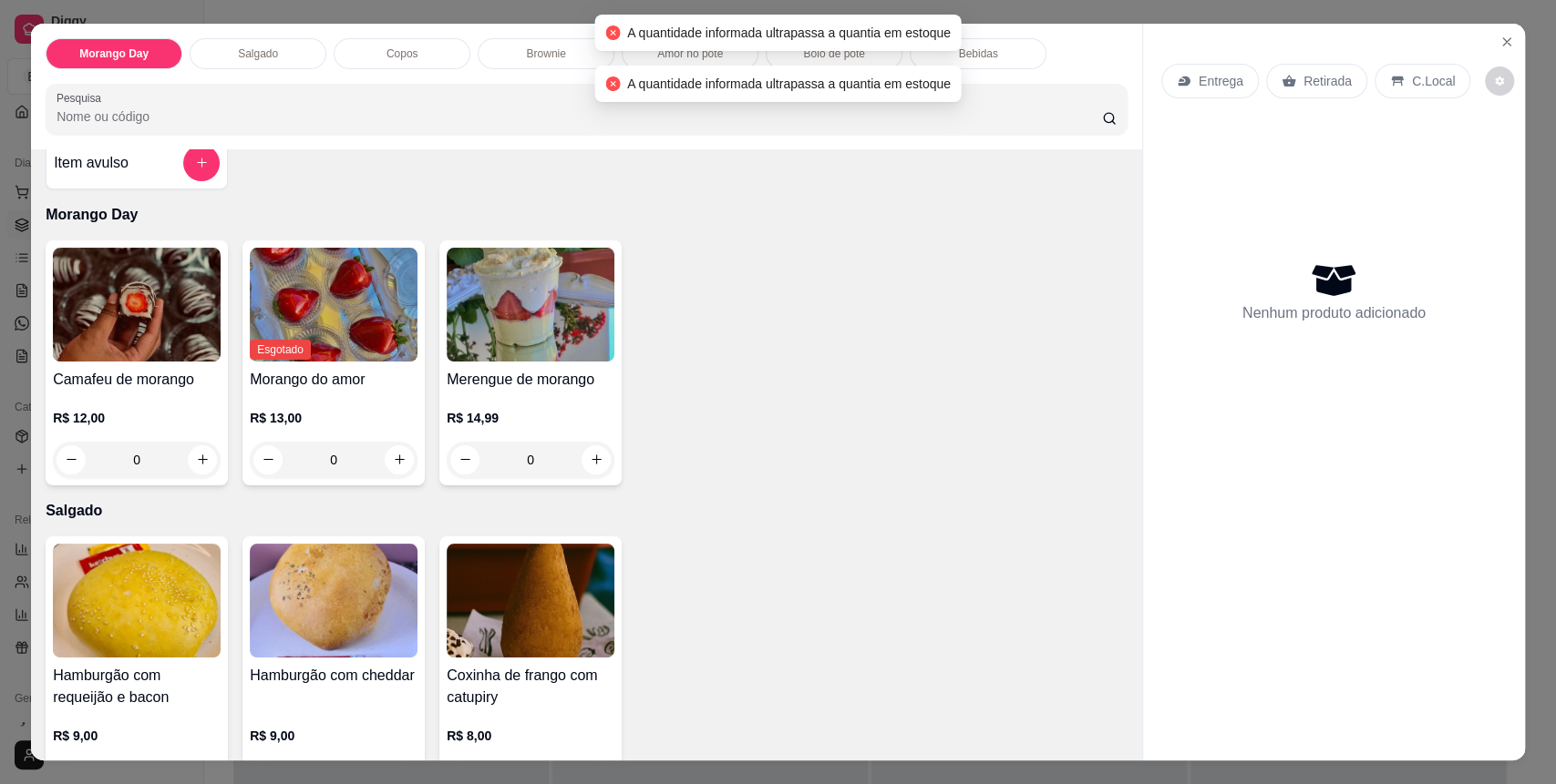
scroll to position [0, 0]
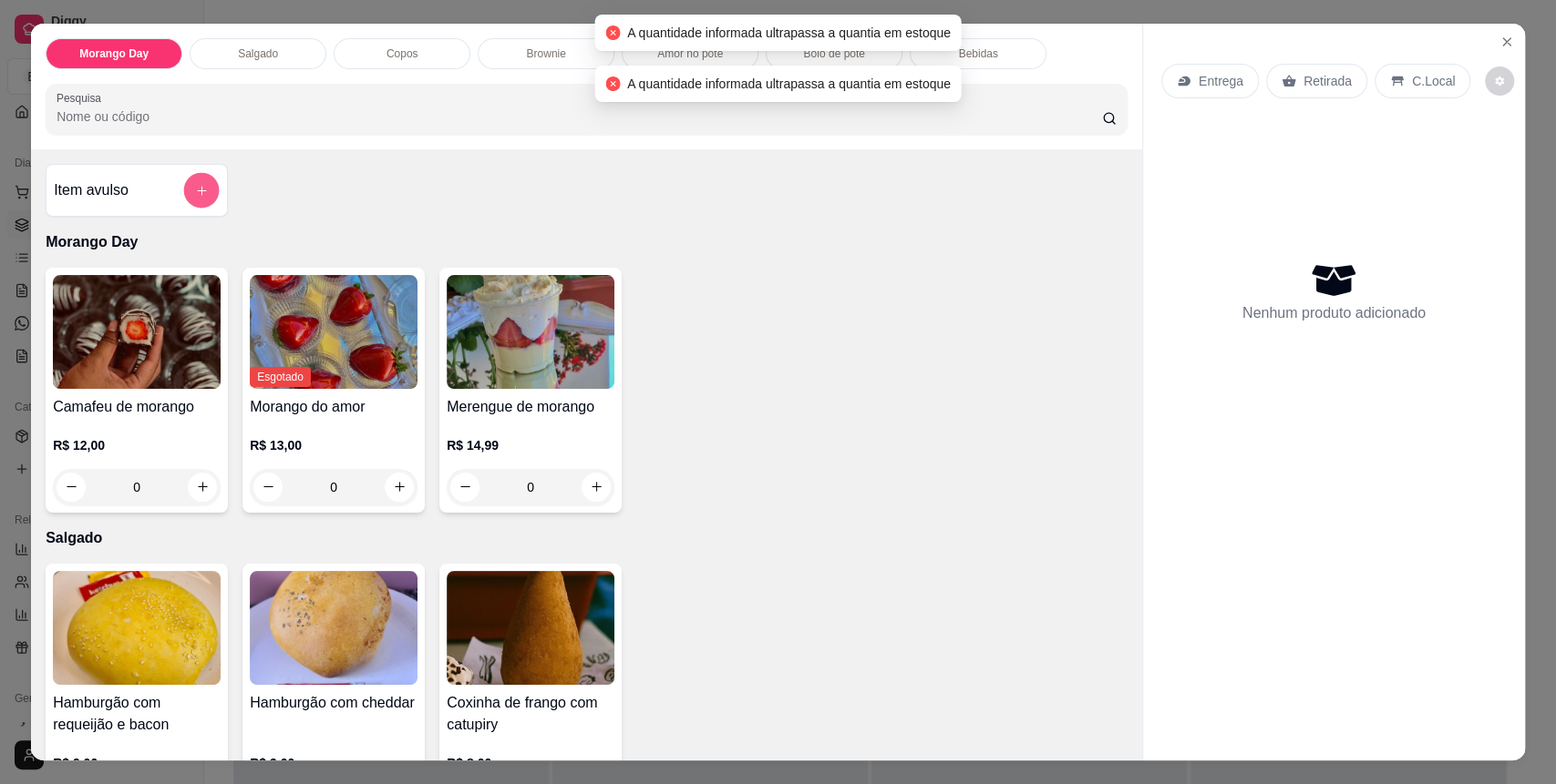
click at [190, 183] on button "add-separate-item" at bounding box center [203, 191] width 36 height 36
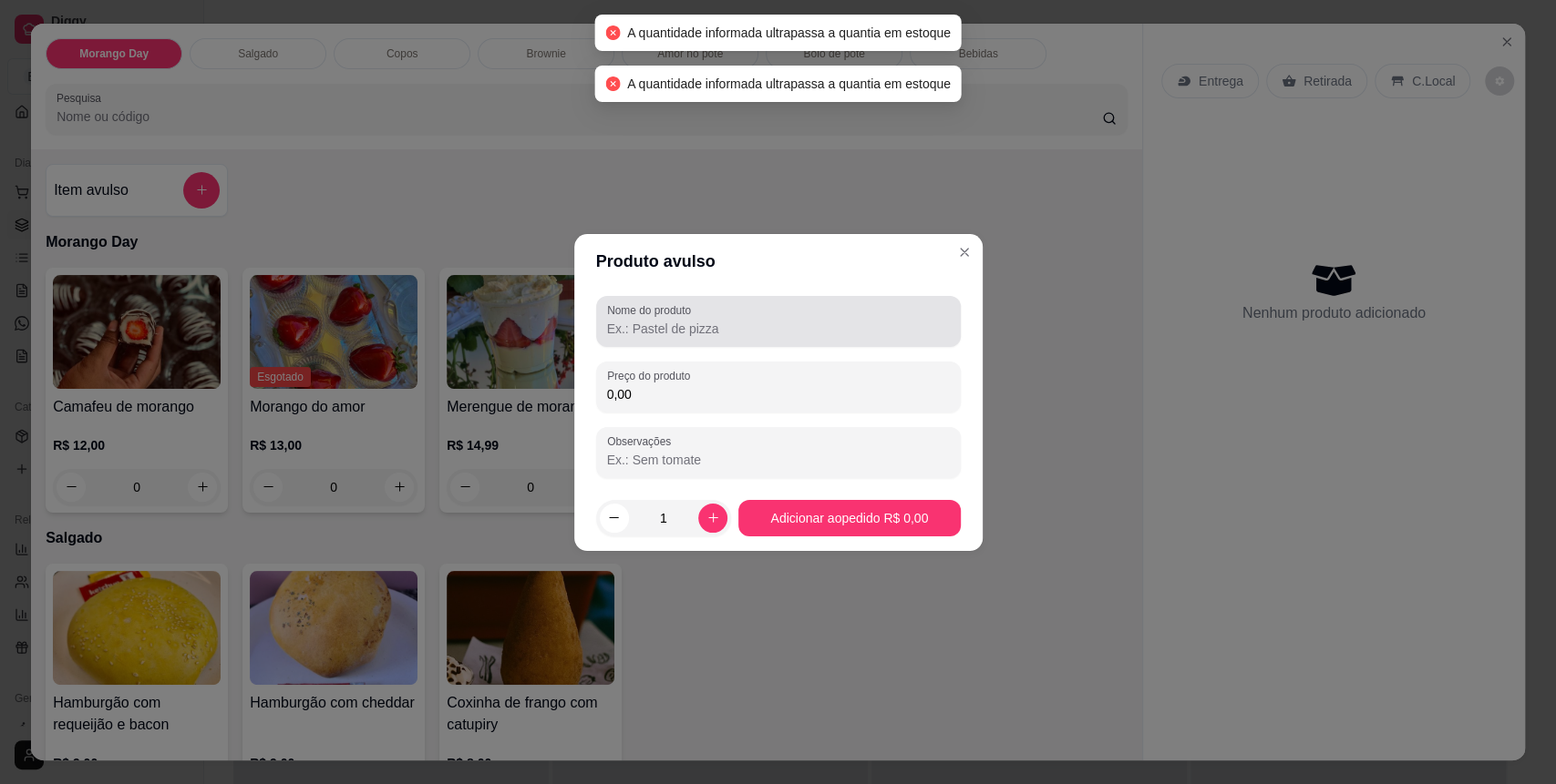
click at [634, 337] on div at bounding box center [778, 321] width 342 height 37
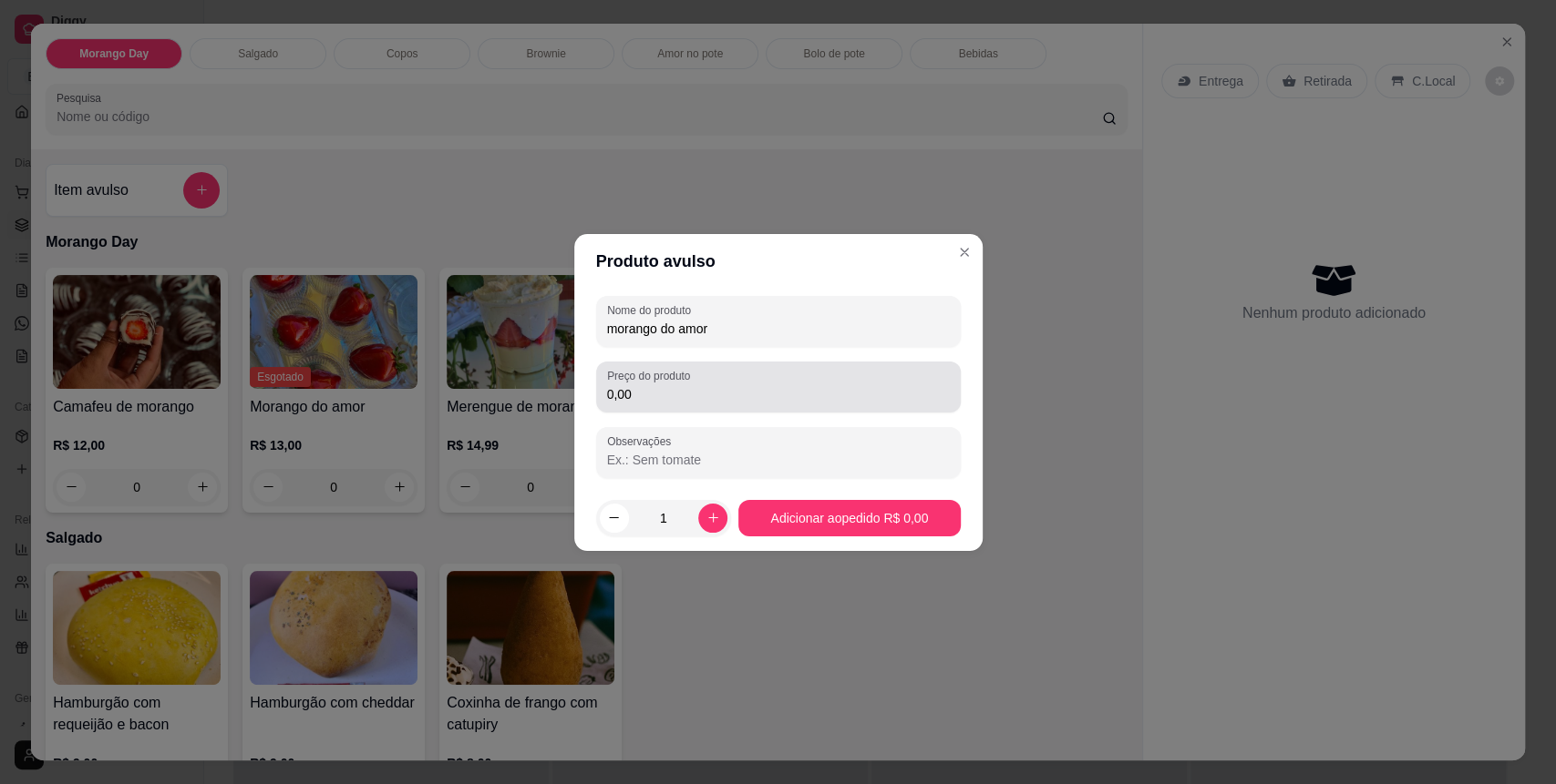
type input "morango do amor"
click at [723, 393] on input "0,00" at bounding box center [778, 394] width 342 height 18
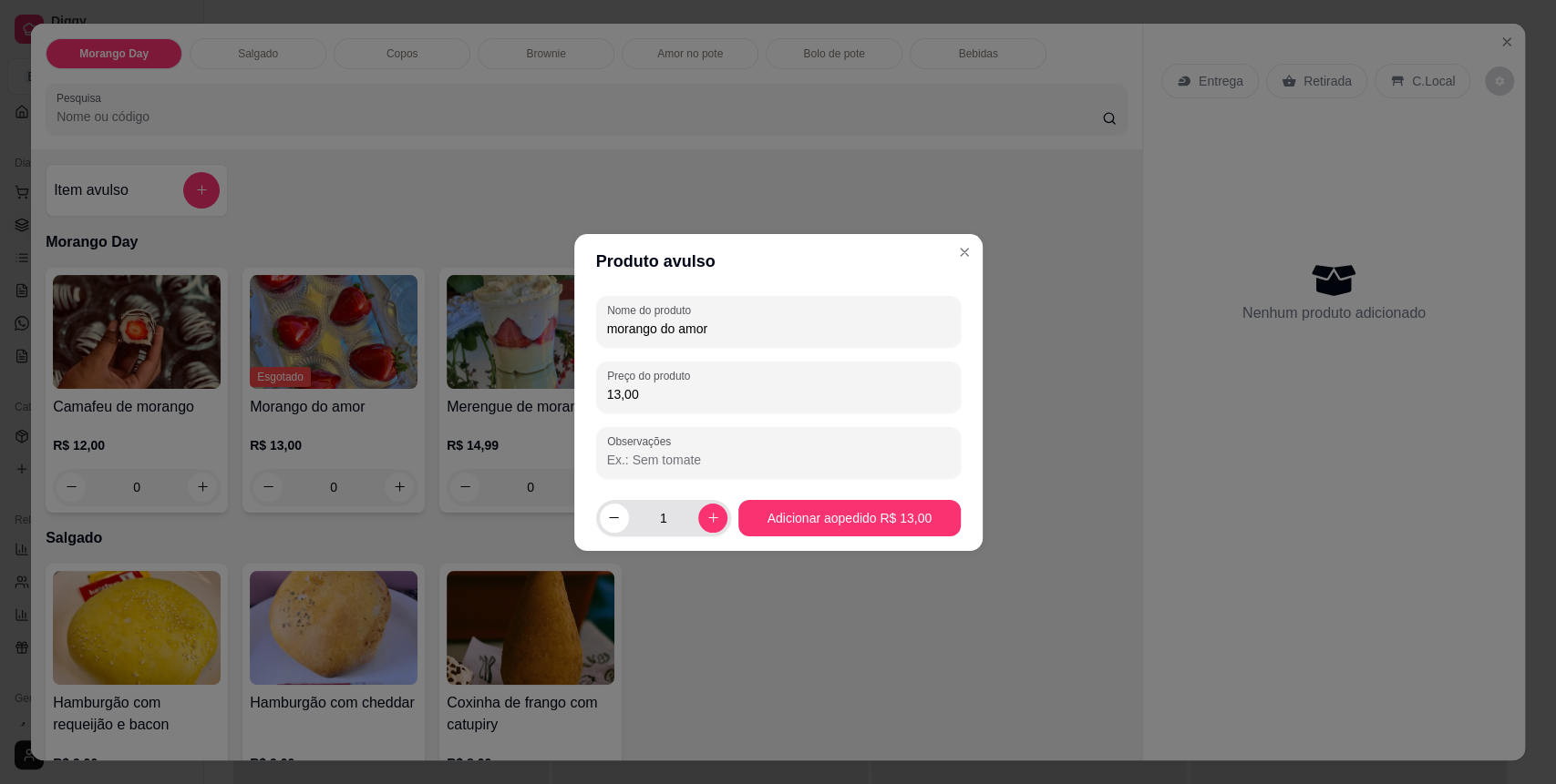
type input "13,00"
click at [718, 506] on div "1" at bounding box center [664, 518] width 129 height 37
click at [707, 519] on icon "increase-product-quantity" at bounding box center [714, 518] width 14 height 14
type input "2"
click at [827, 500] on button "Adicionar ao pedido R$ 26,00" at bounding box center [849, 518] width 222 height 37
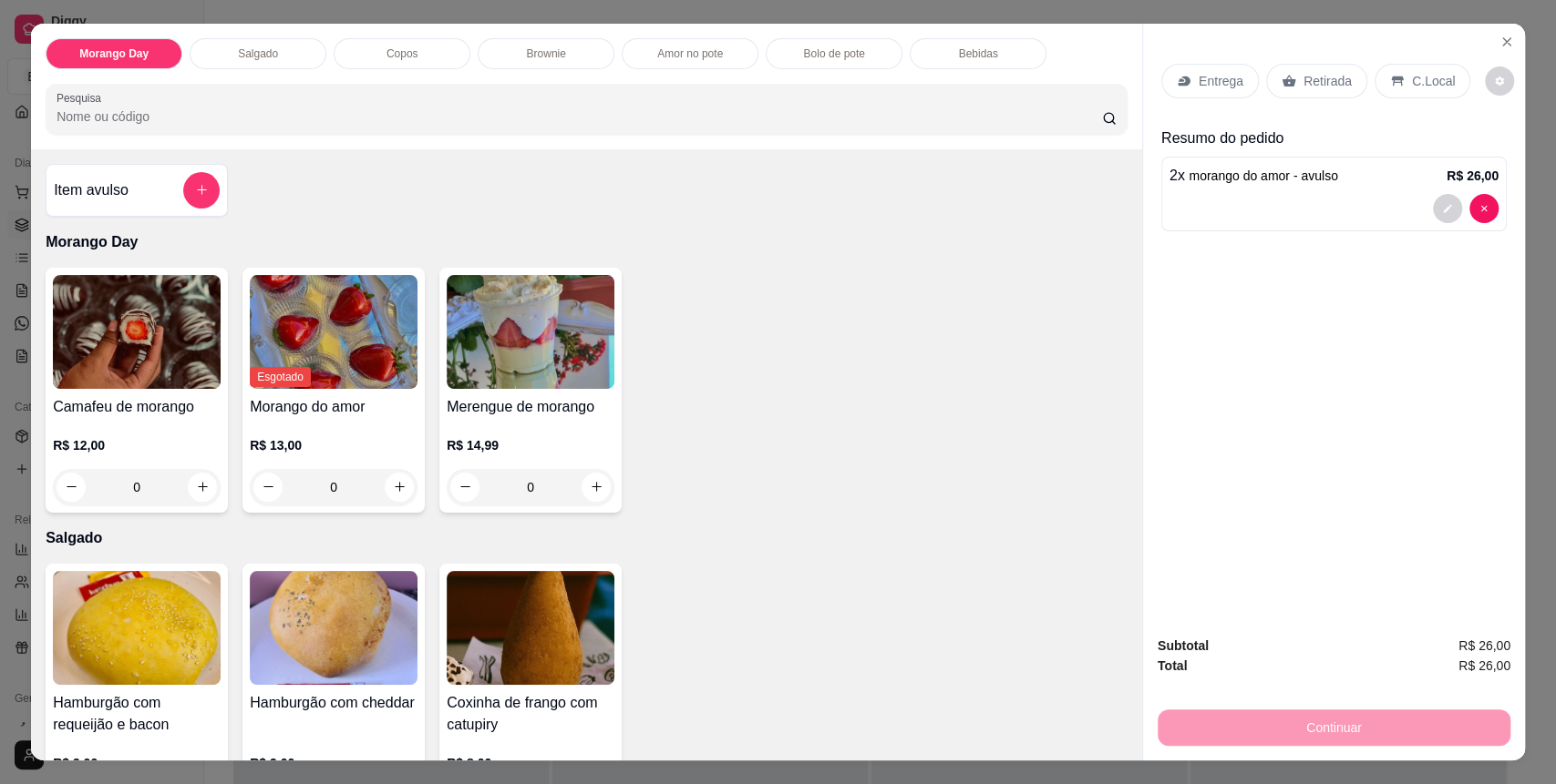
click at [1438, 81] on div "C.Local" at bounding box center [1423, 81] width 96 height 35
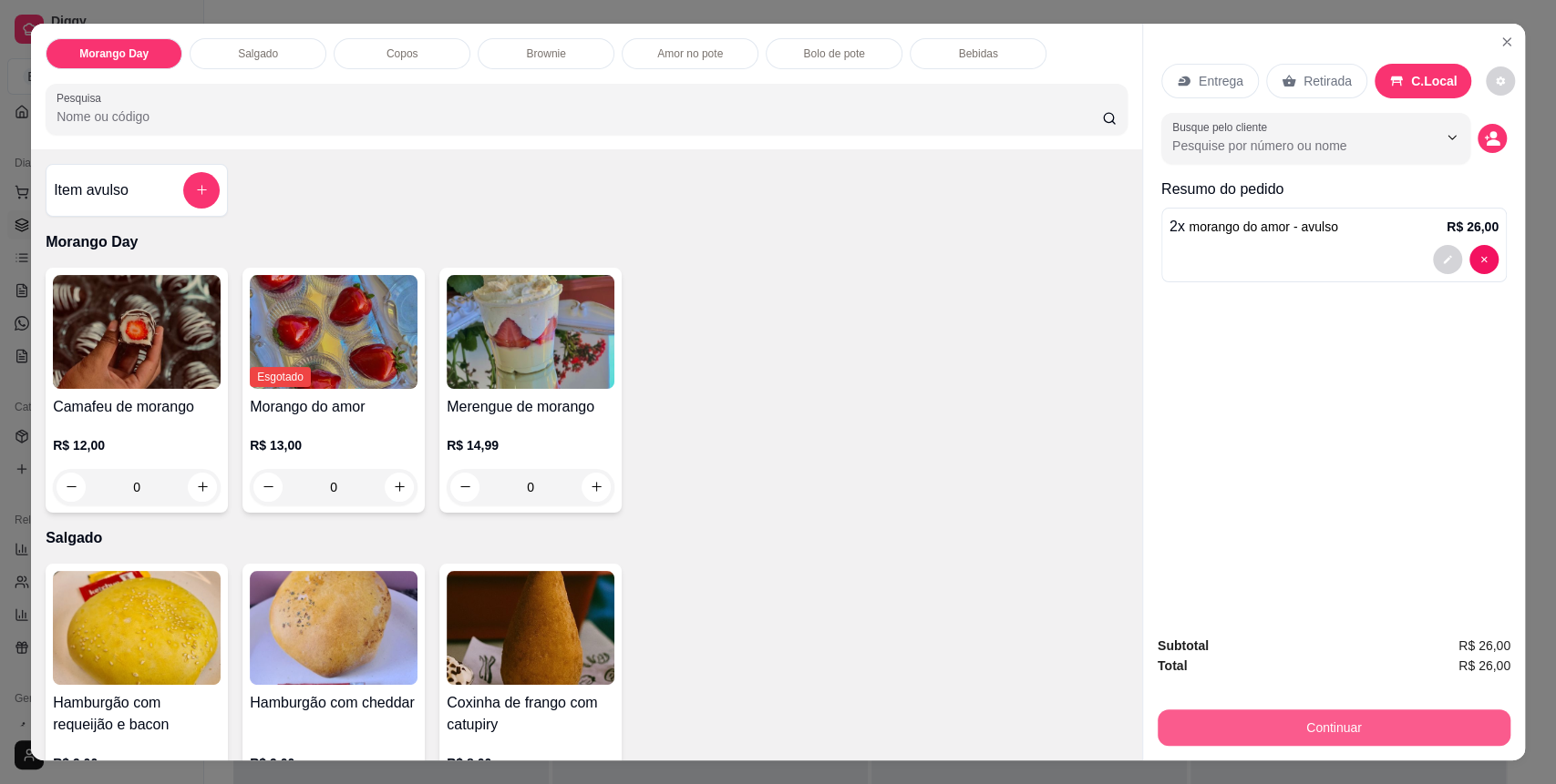
click at [1284, 740] on button "Continuar" at bounding box center [1334, 728] width 353 height 37
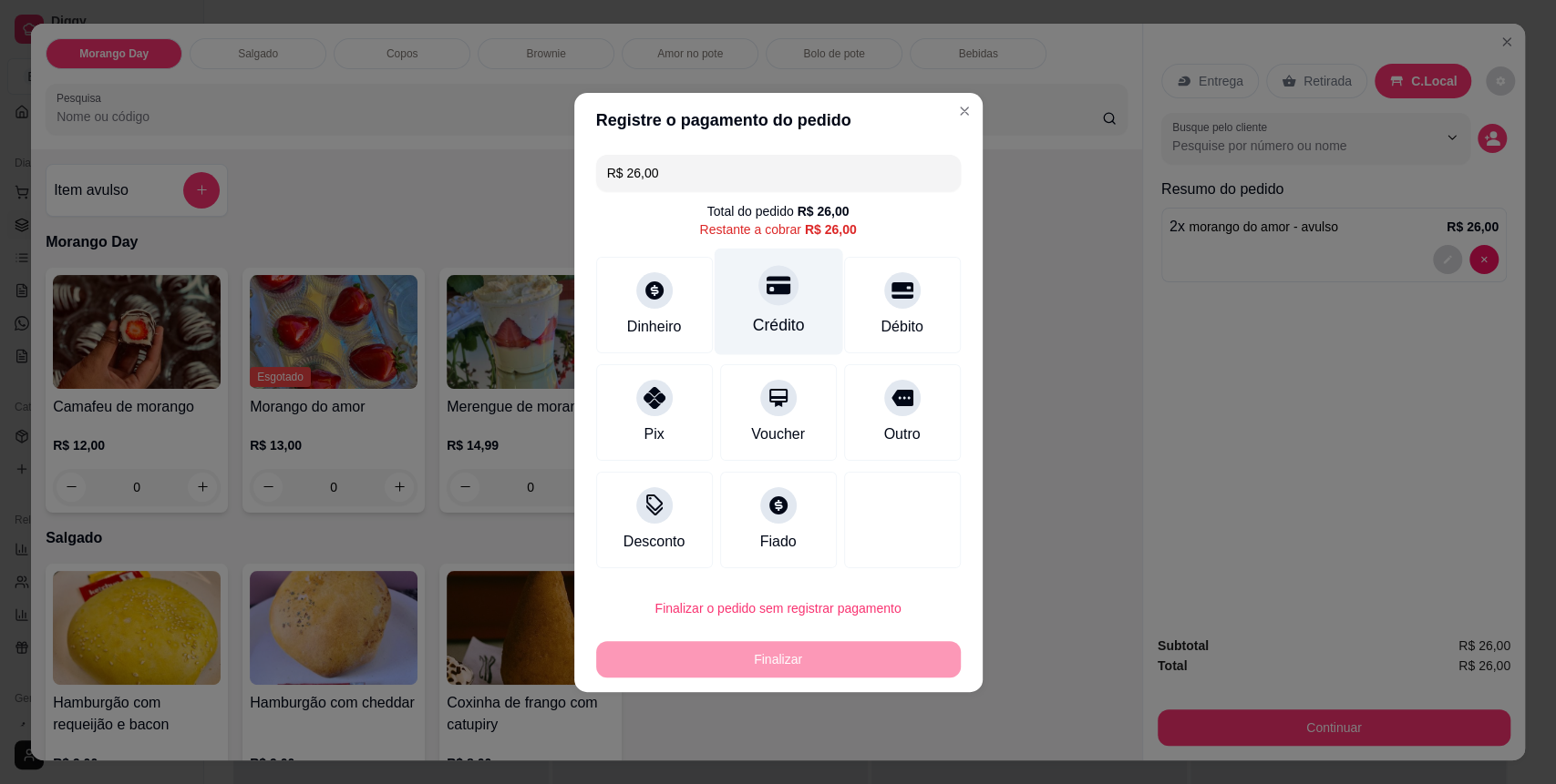
click at [819, 306] on div "Crédito" at bounding box center [778, 300] width 129 height 107
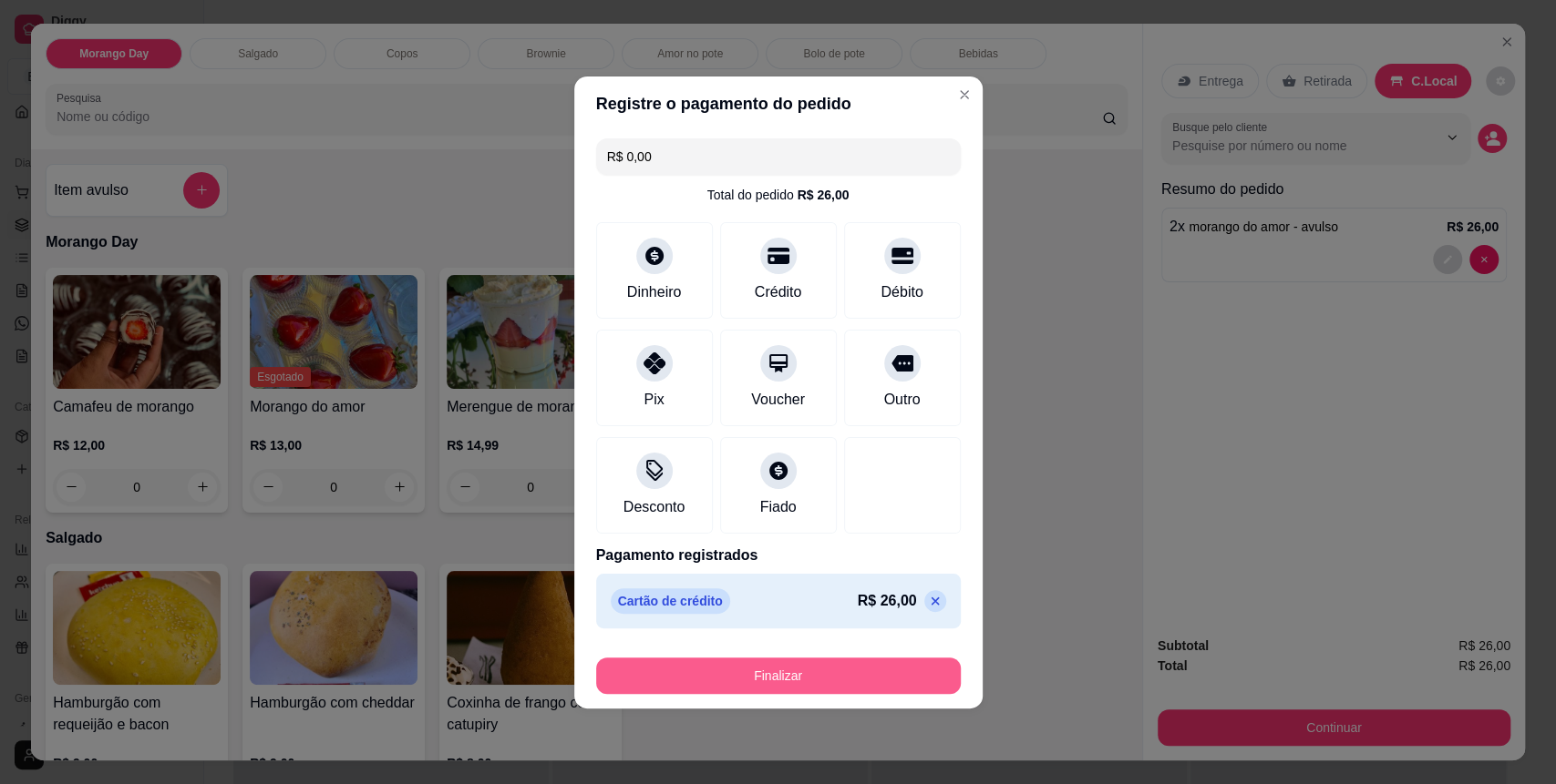
click at [887, 683] on button "Finalizar" at bounding box center [778, 676] width 364 height 37
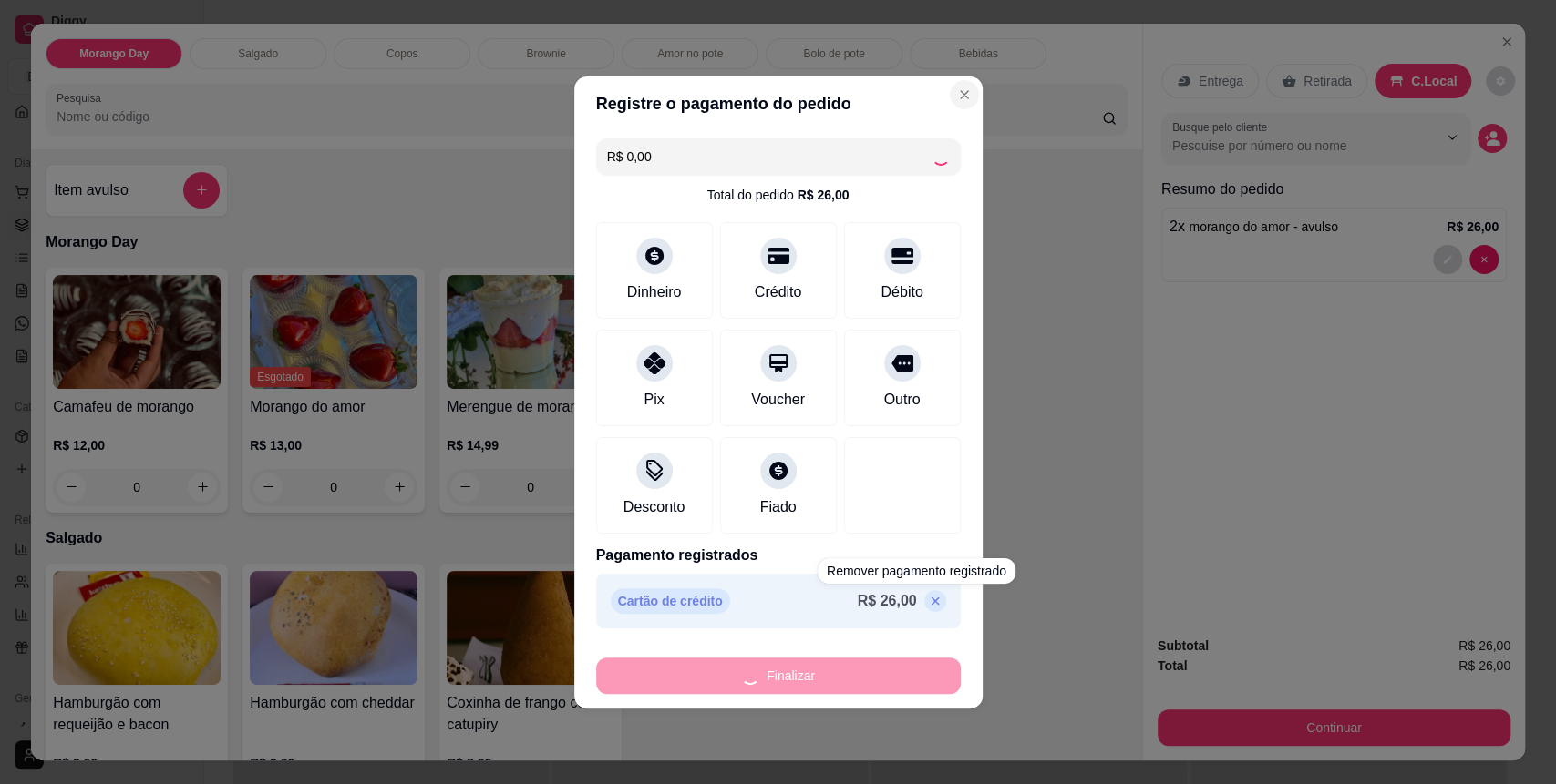
type input "-R$ 26,00"
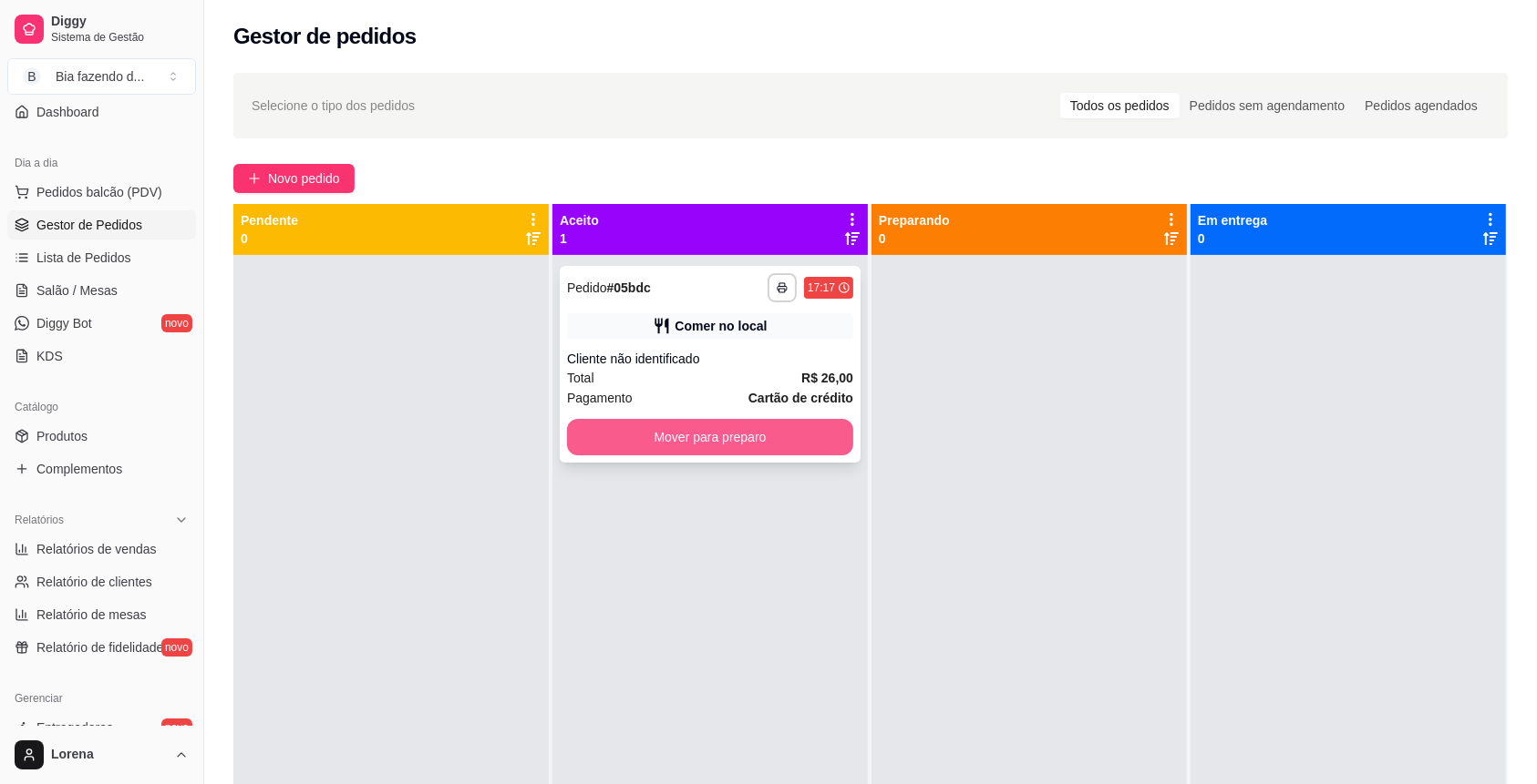
click at [727, 436] on button "Mover para preparo" at bounding box center [710, 437] width 286 height 37
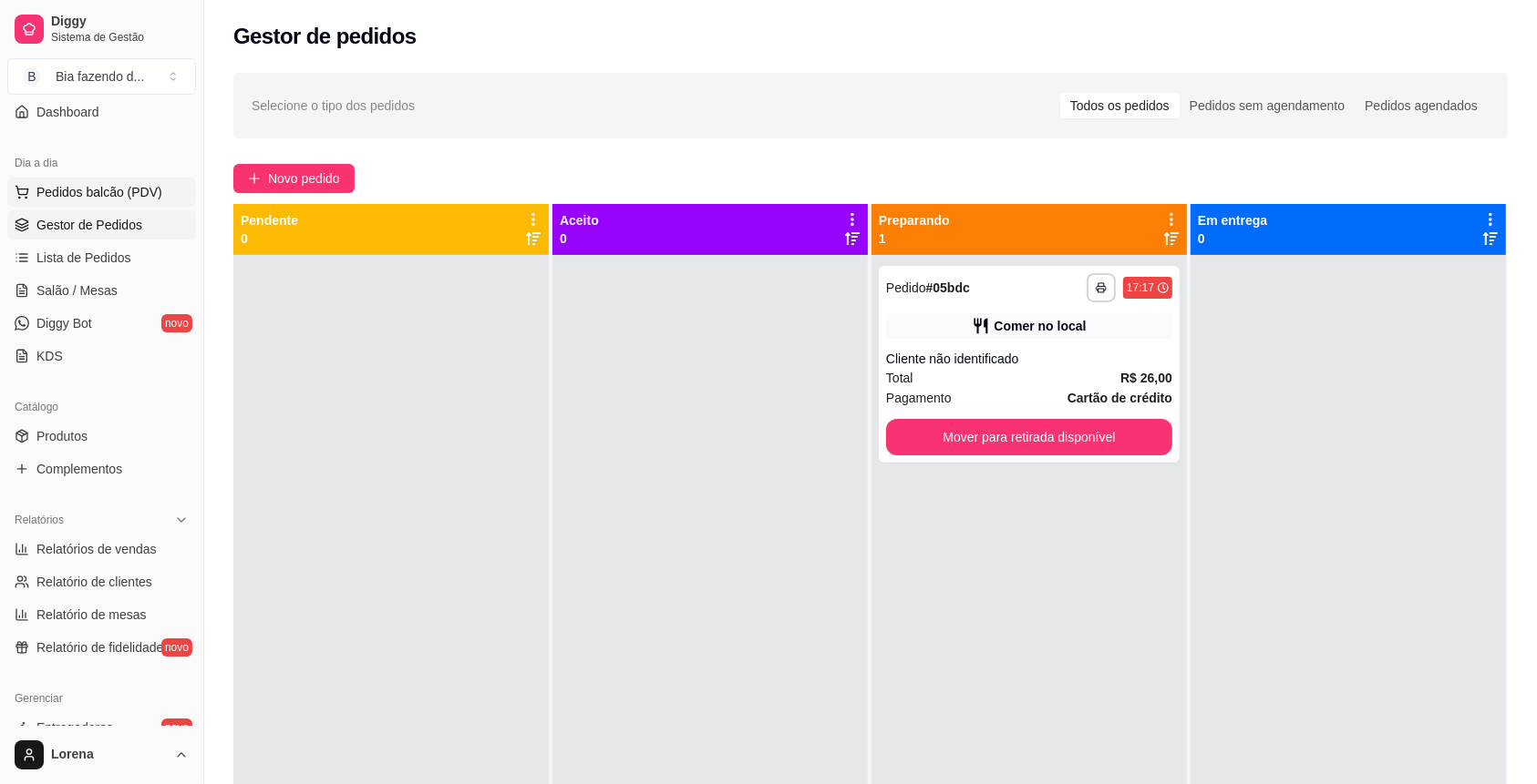
click at [65, 204] on button "Pedidos balcão (PDV)" at bounding box center [101, 192] width 189 height 29
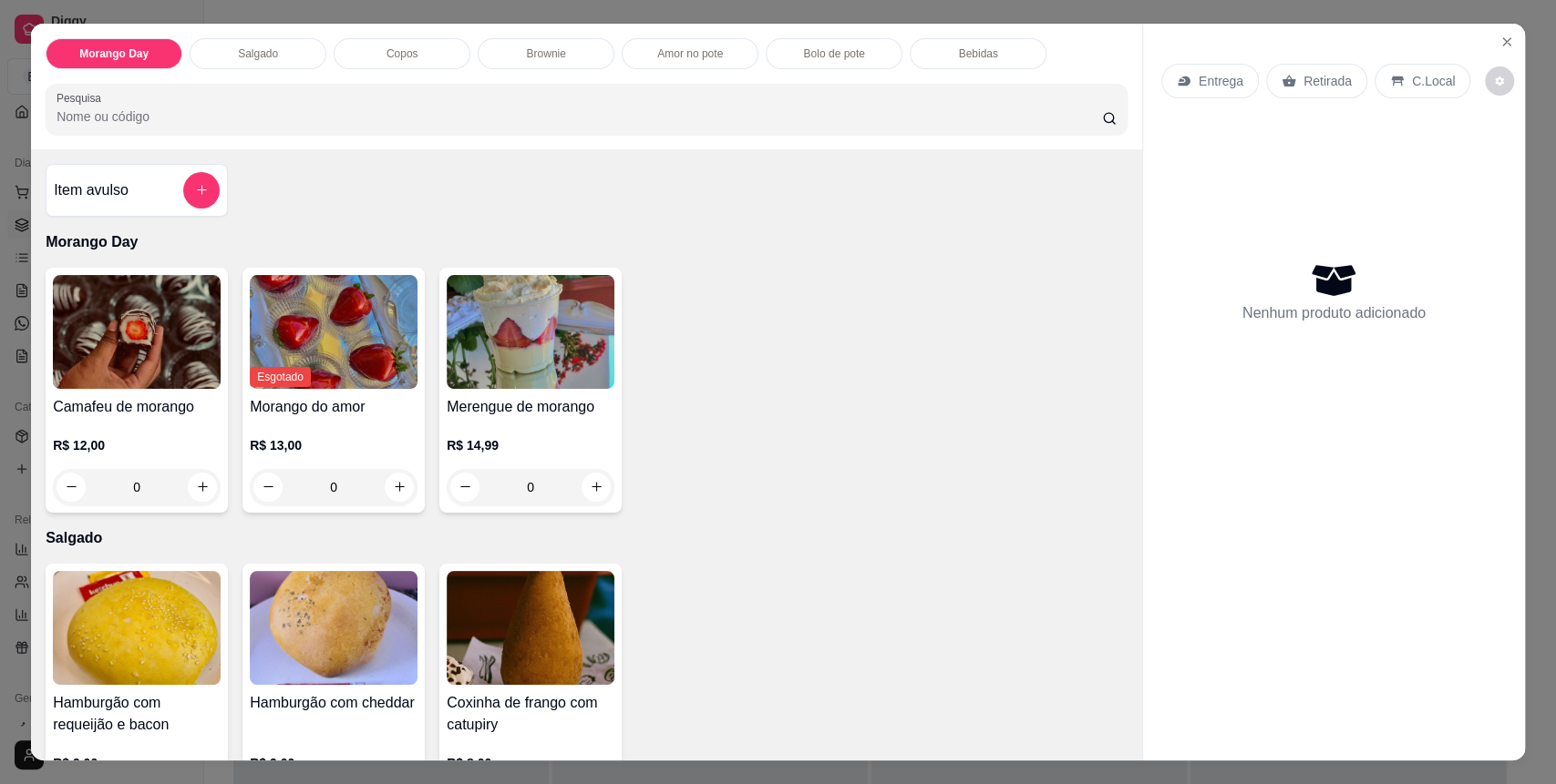
click at [589, 61] on div "Brownie" at bounding box center [546, 53] width 137 height 31
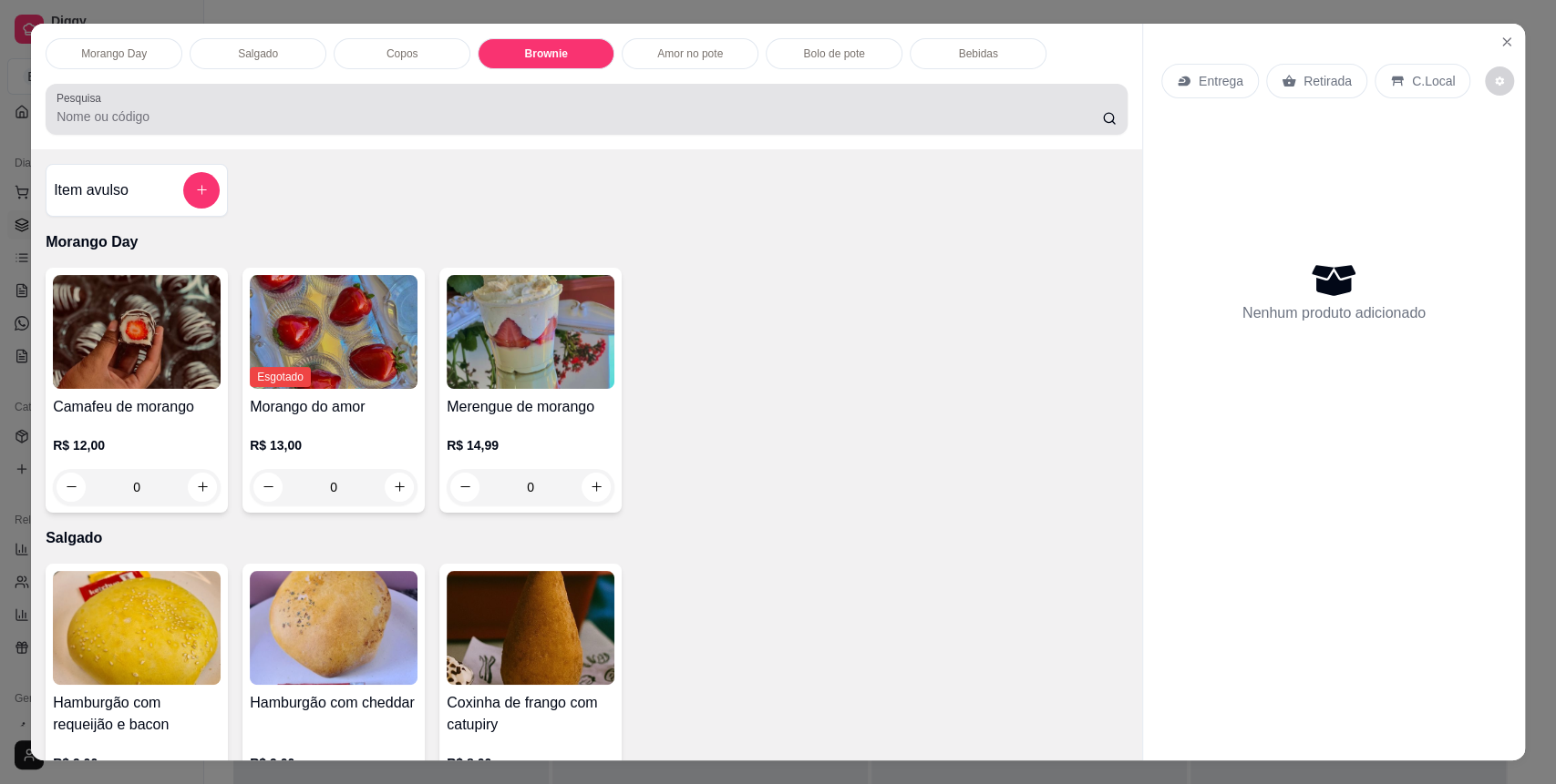
scroll to position [35, 0]
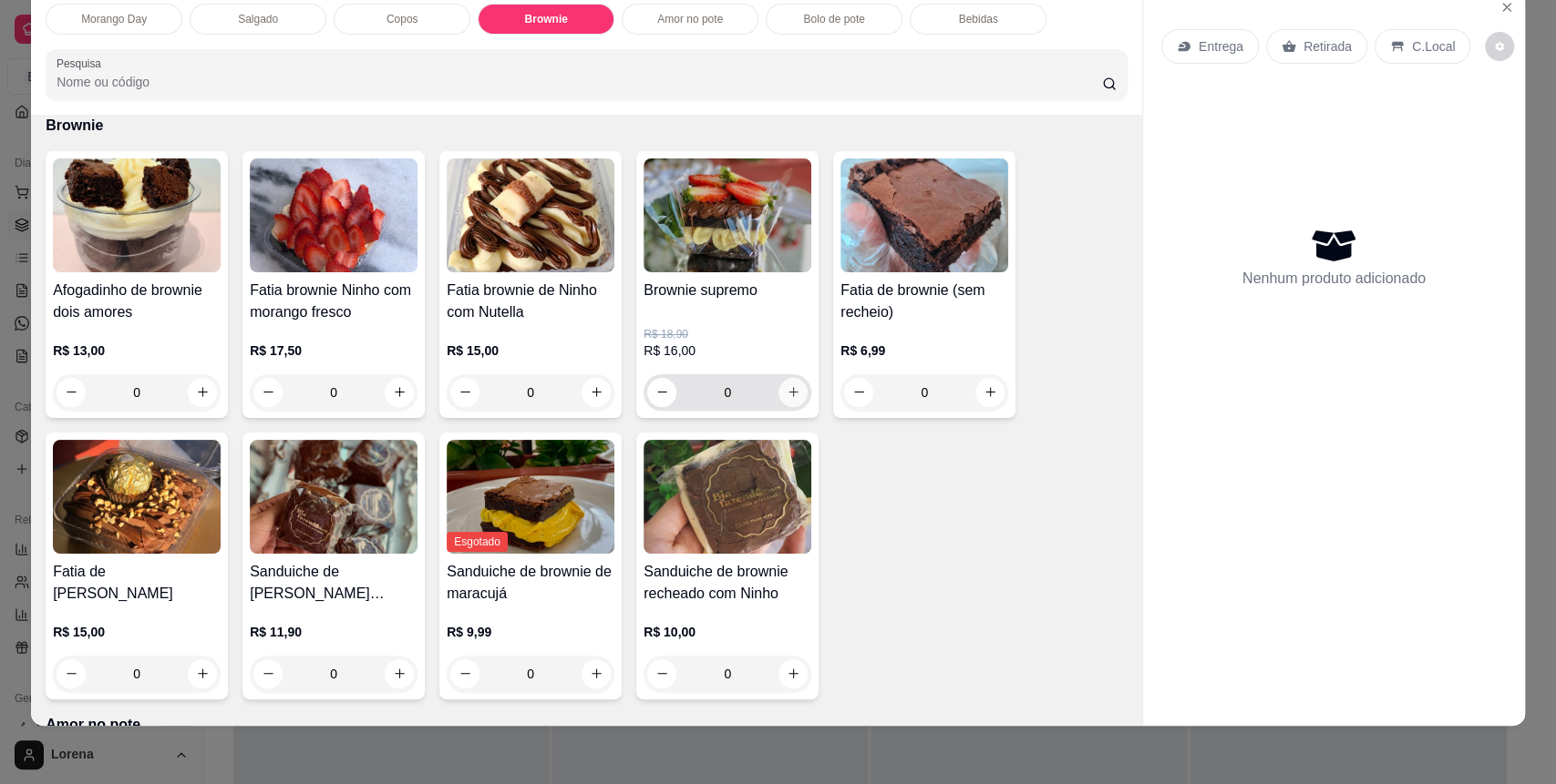
click at [786, 386] on icon "increase-product-quantity" at bounding box center [793, 392] width 14 height 14
type input "1"
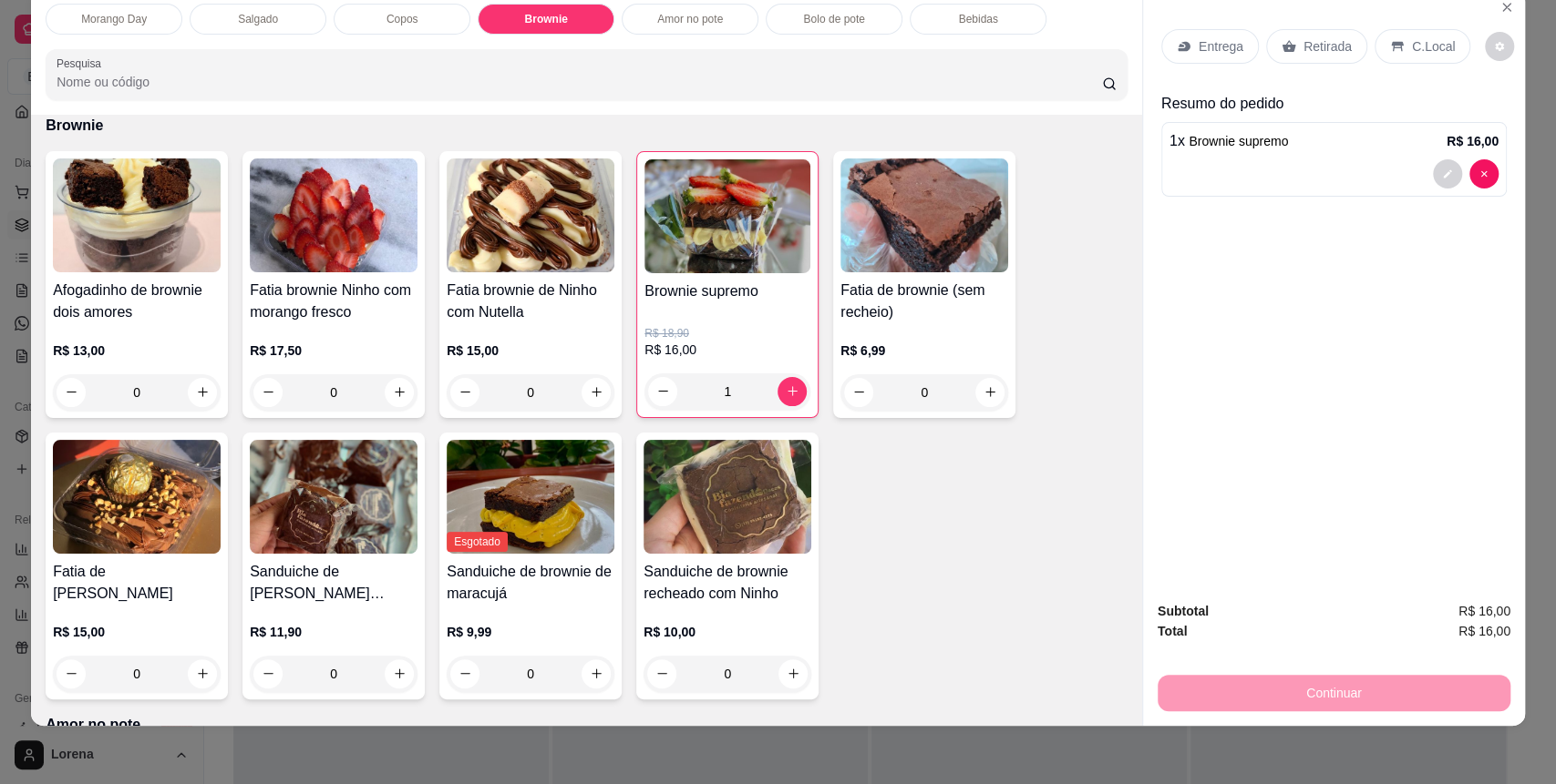
click at [1427, 23] on div "Entrega Retirada C.Local" at bounding box center [1334, 47] width 345 height 64
drag, startPoint x: 1426, startPoint y: 33, endPoint x: 1396, endPoint y: 205, distance: 174.6
click at [1425, 34] on div "C.Local" at bounding box center [1423, 46] width 96 height 35
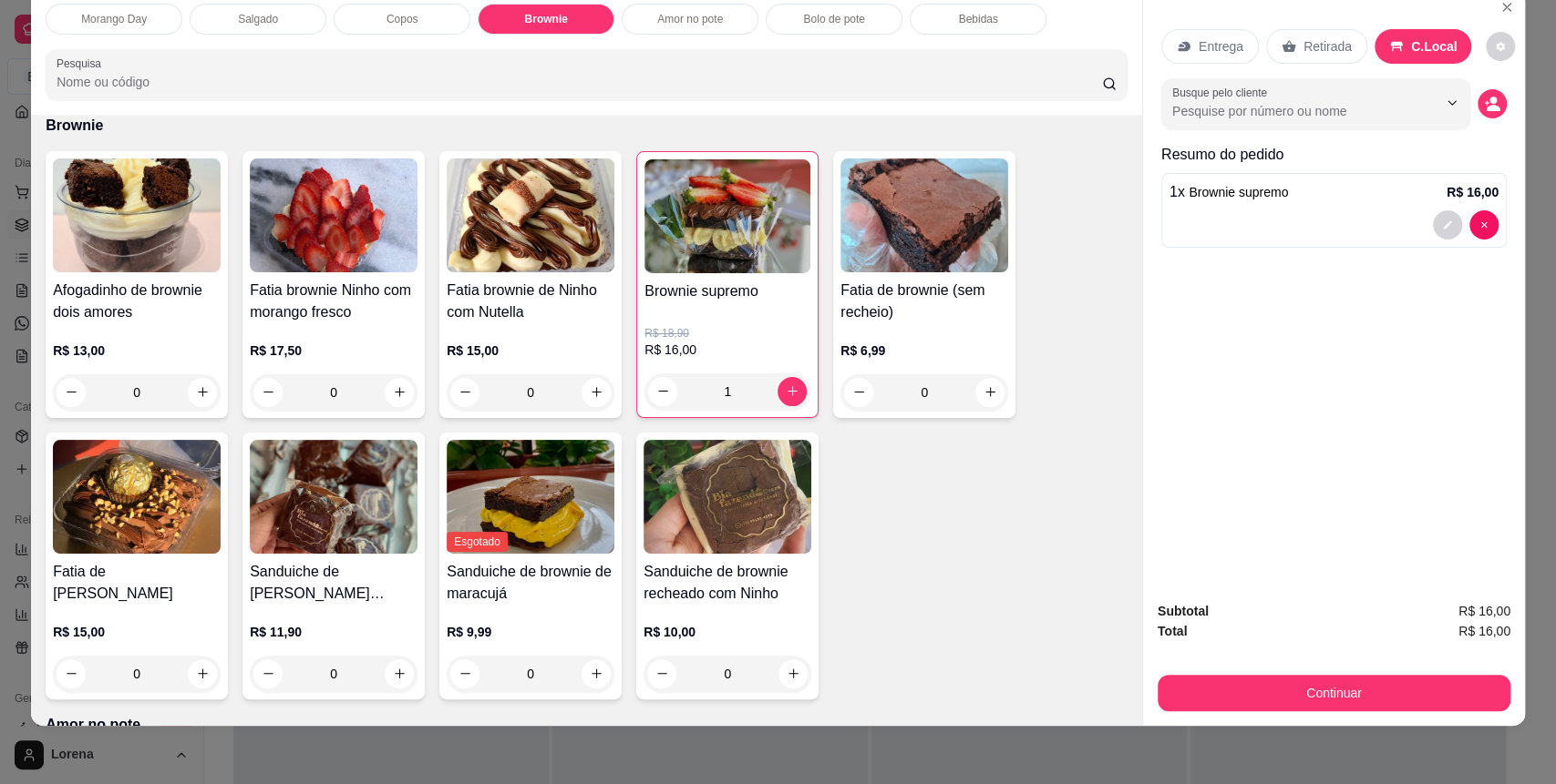
click at [1341, 714] on div "Subtotal R$ 16,00 Total R$ 16,00 Continuar" at bounding box center [1333, 656] width 382 height 140
click at [1341, 704] on button "Continuar" at bounding box center [1334, 694] width 342 height 36
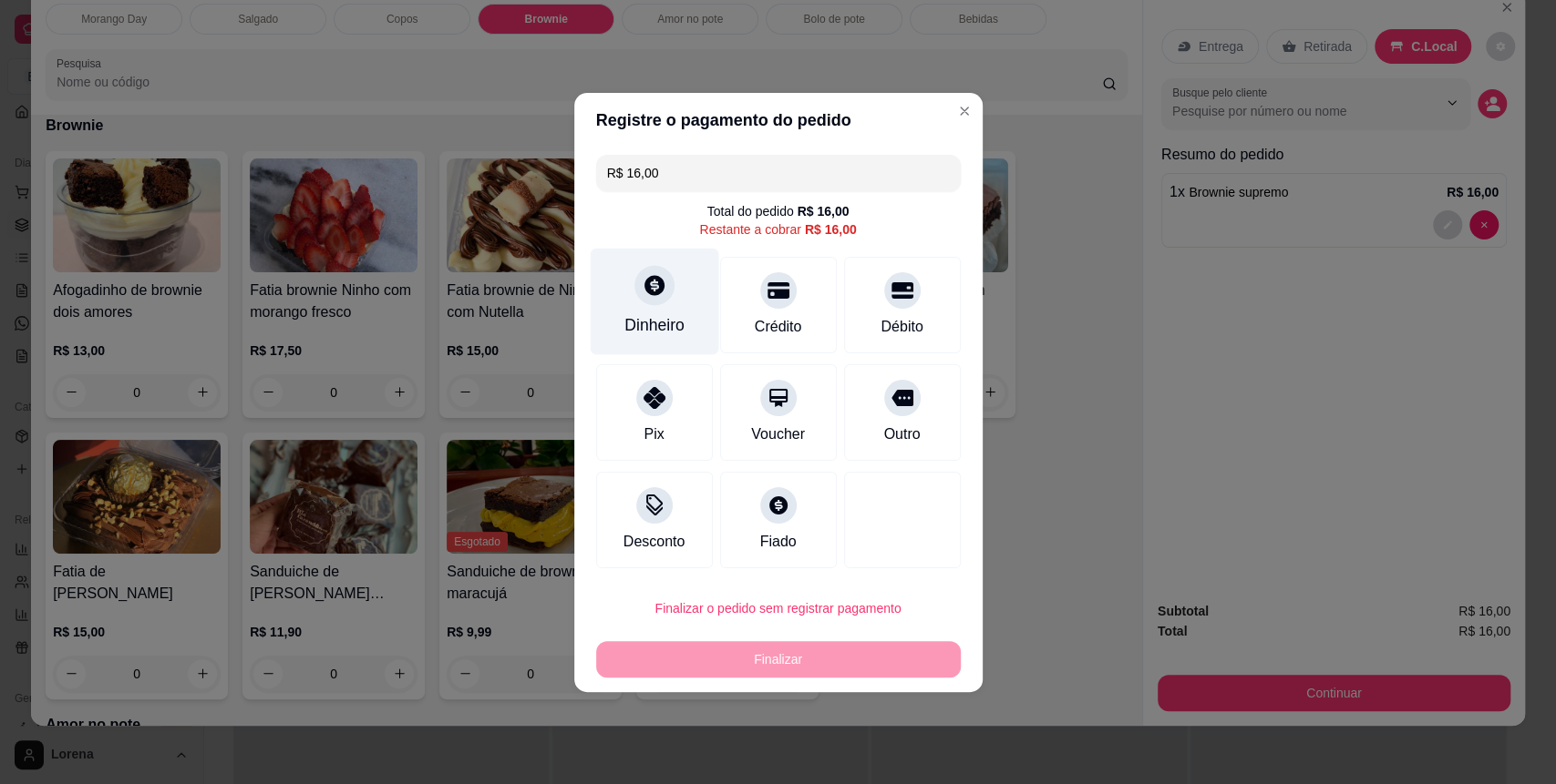
click at [665, 300] on div "Dinheiro" at bounding box center [654, 300] width 129 height 107
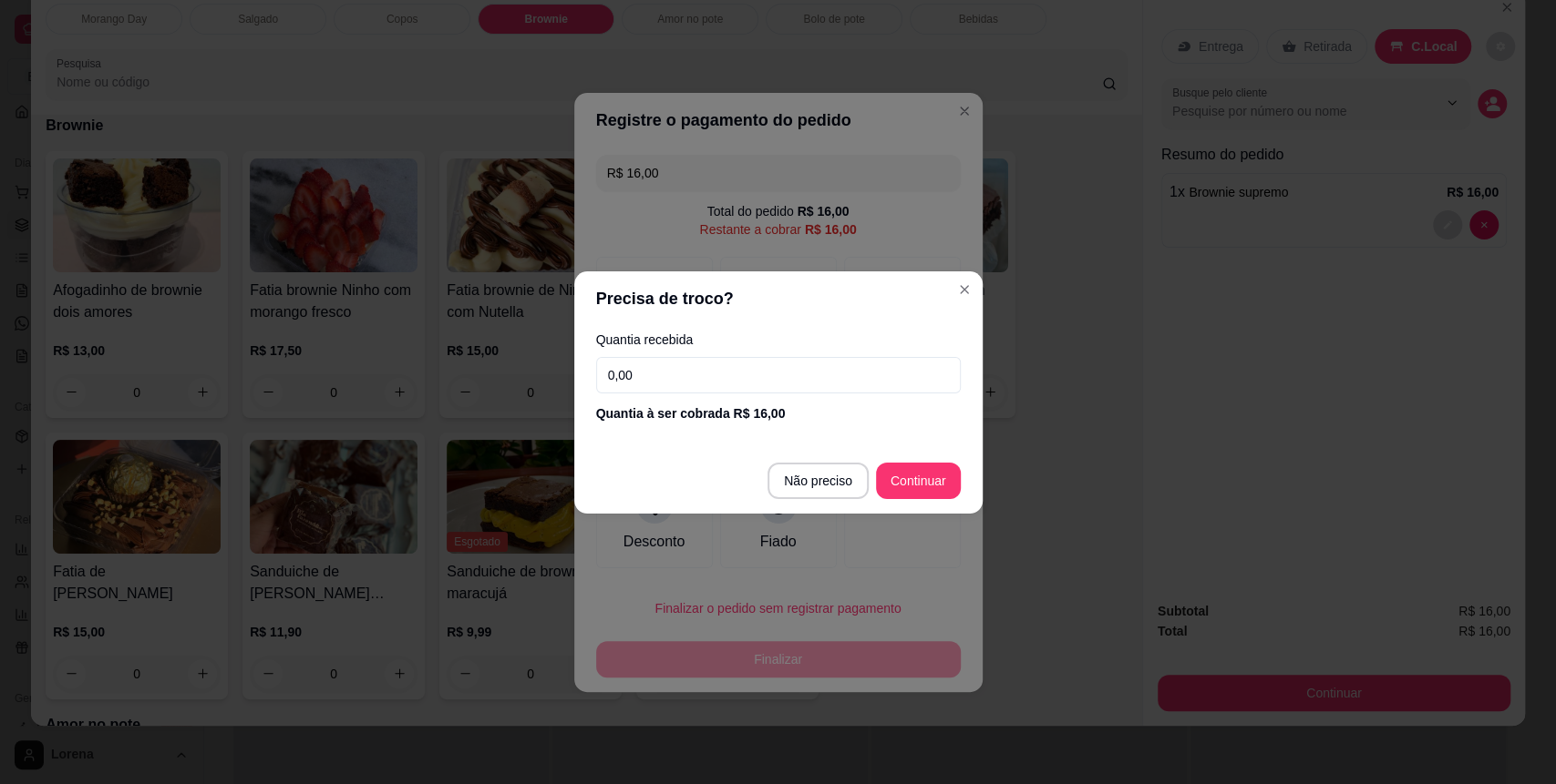
click at [769, 353] on div "Quantia recebida 0,00 Quantia à ser cobrada R$ 16,00" at bounding box center [778, 378] width 408 height 104
click at [777, 374] on input "0,00" at bounding box center [778, 375] width 364 height 37
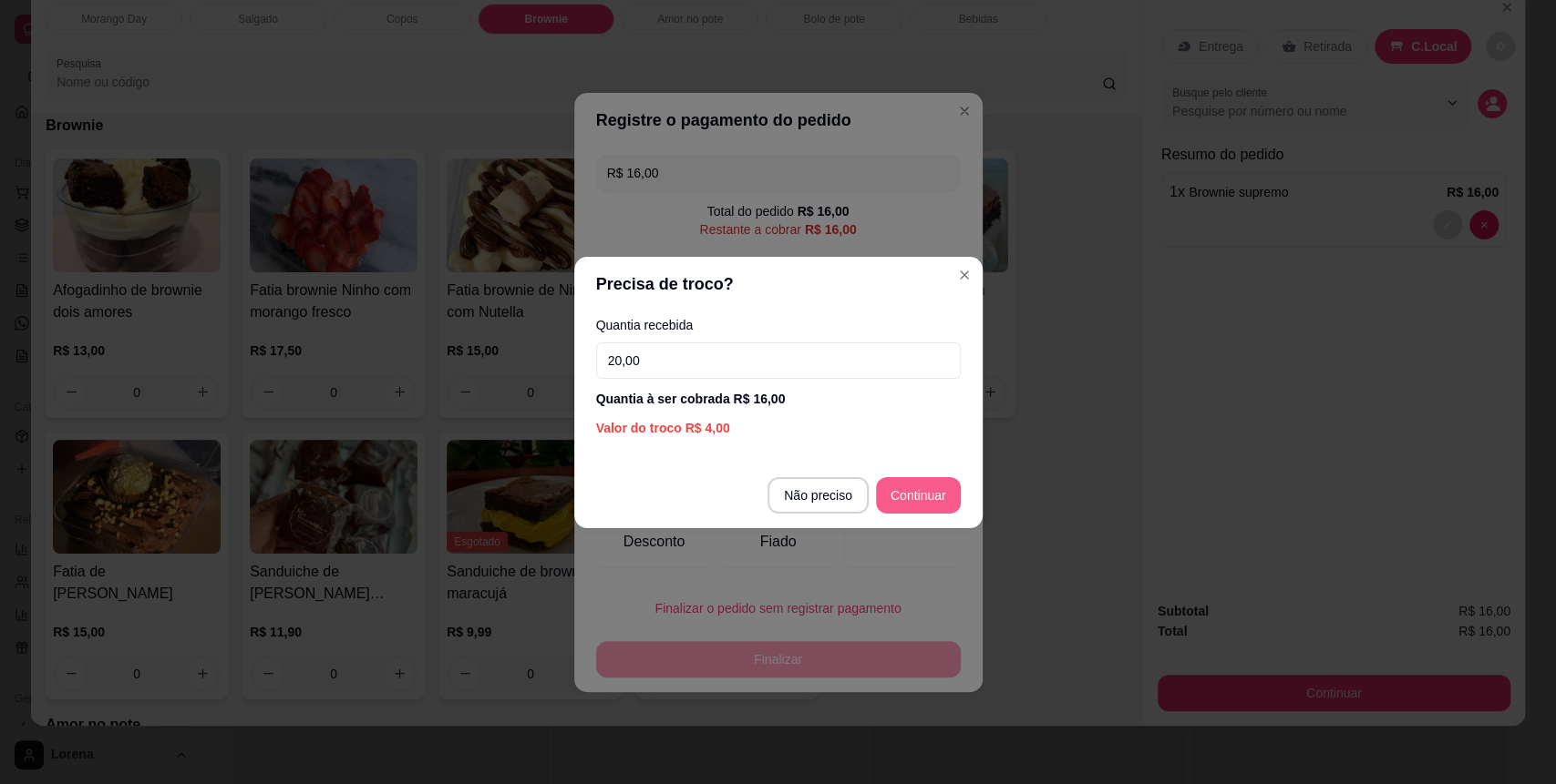
type input "20,00"
type input "R$ 0,00"
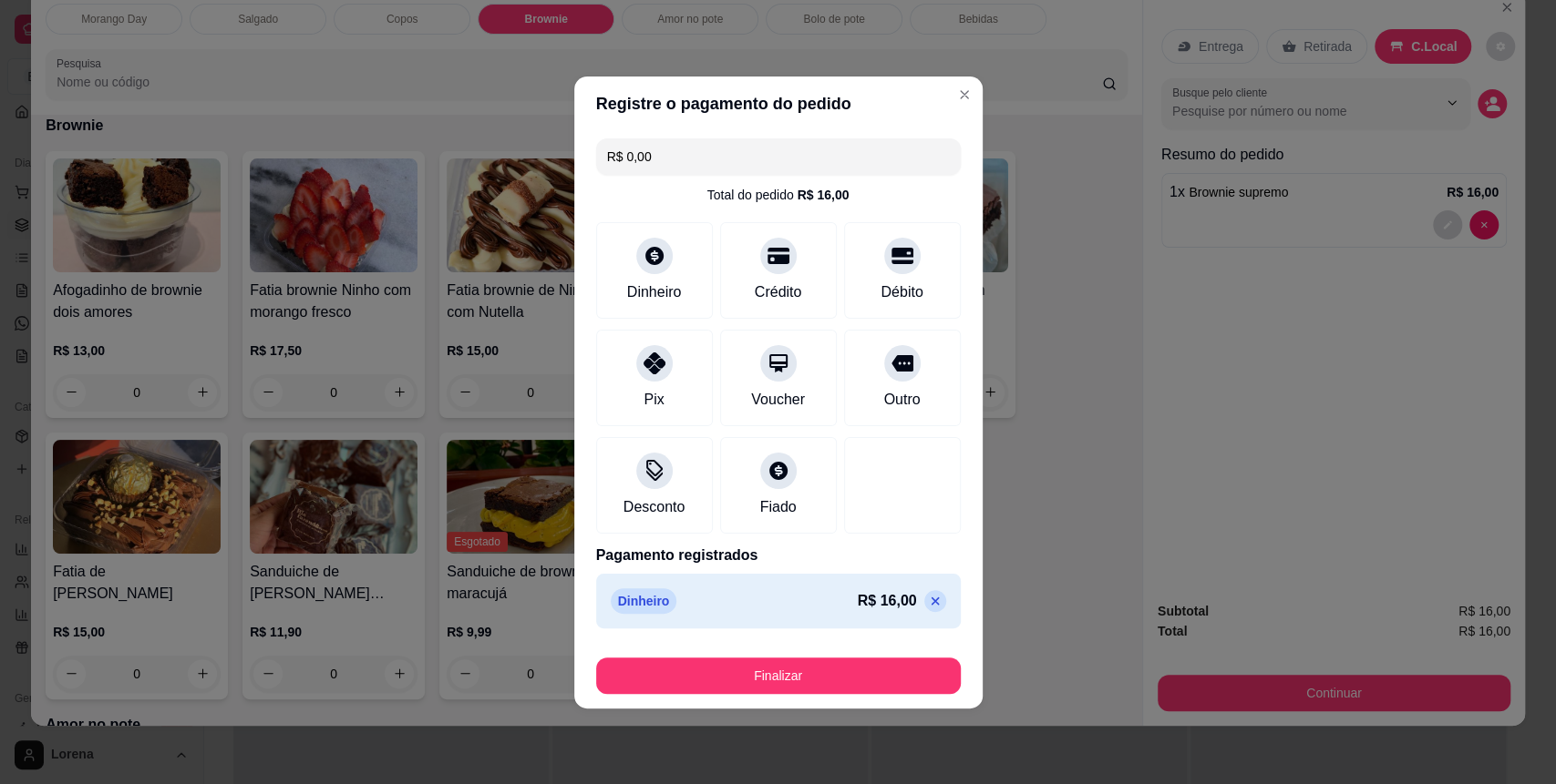
click at [818, 647] on footer "Finalizar" at bounding box center [778, 672] width 408 height 73
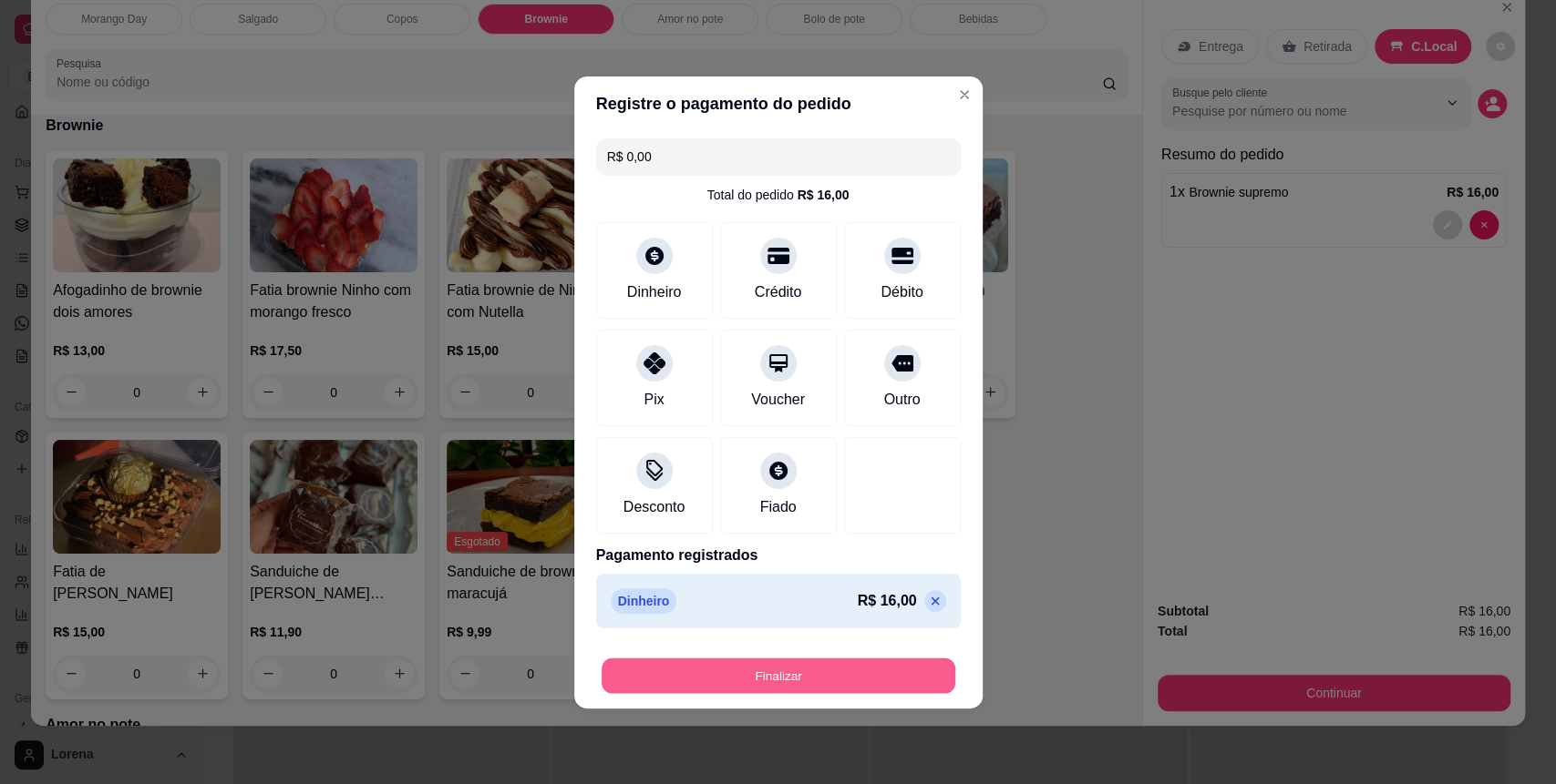
click at [831, 681] on button "Finalizar" at bounding box center [778, 676] width 353 height 36
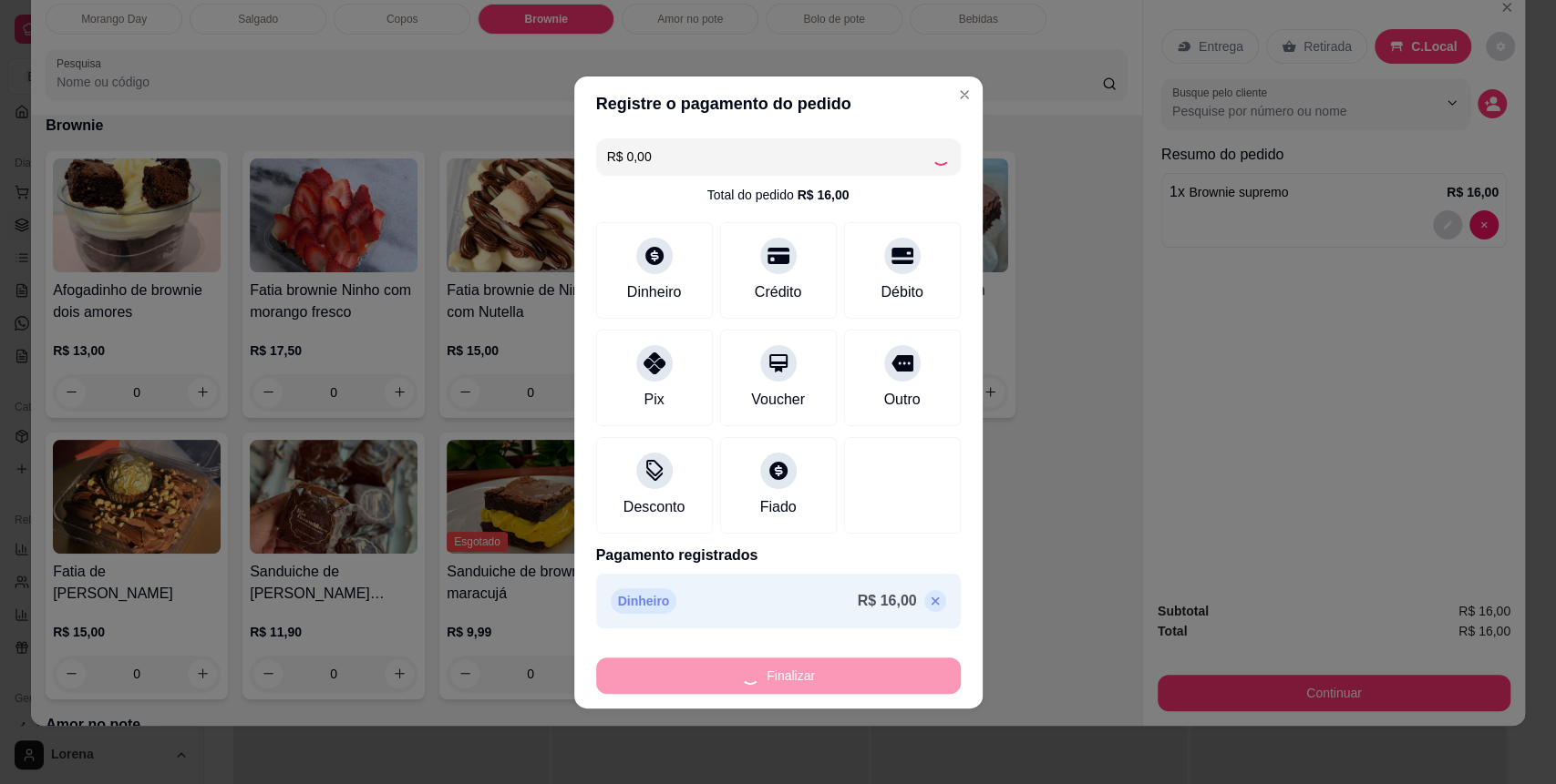
type input "0"
type input "-R$ 16,00"
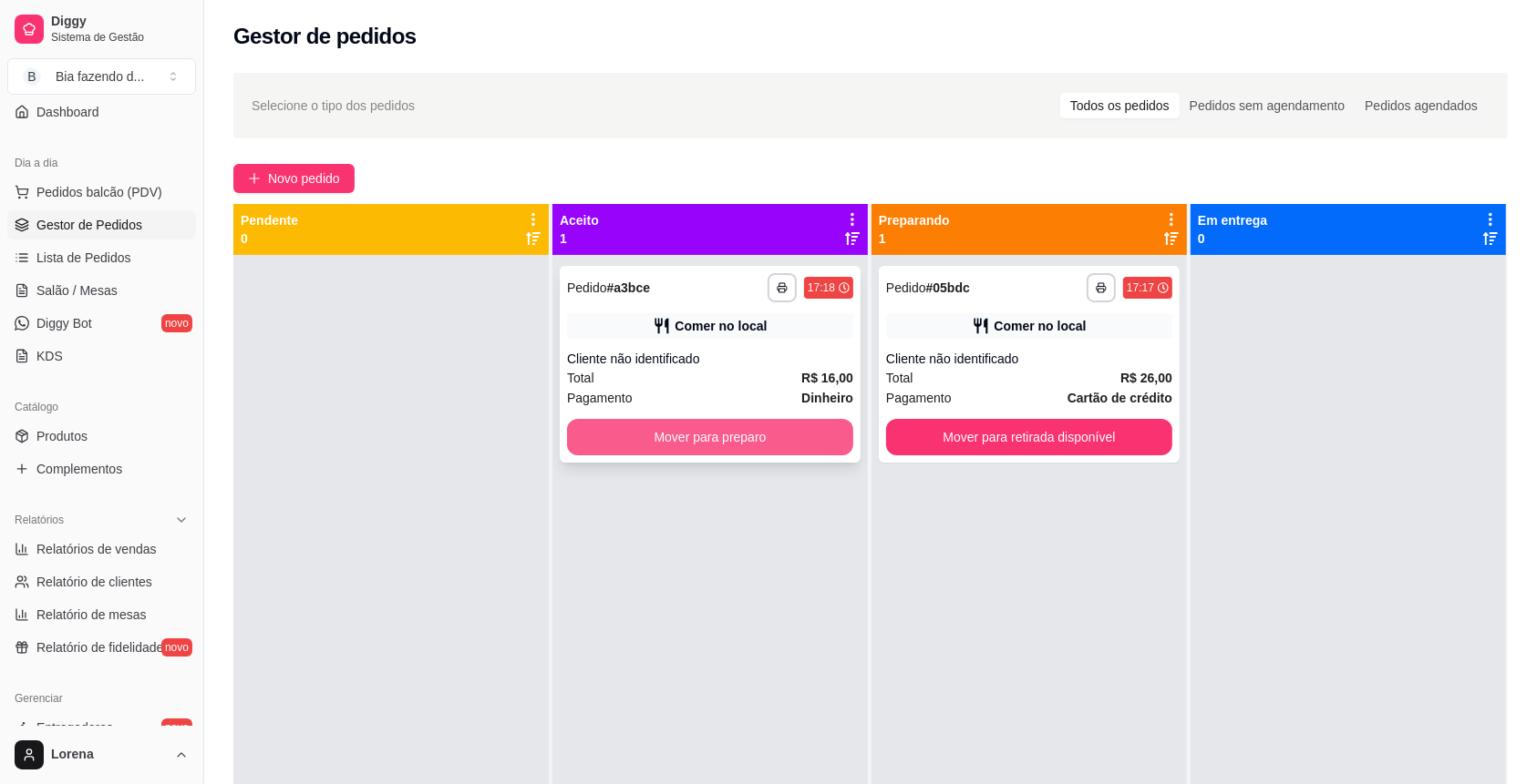
click at [770, 418] on div "**********" at bounding box center [710, 364] width 300 height 196
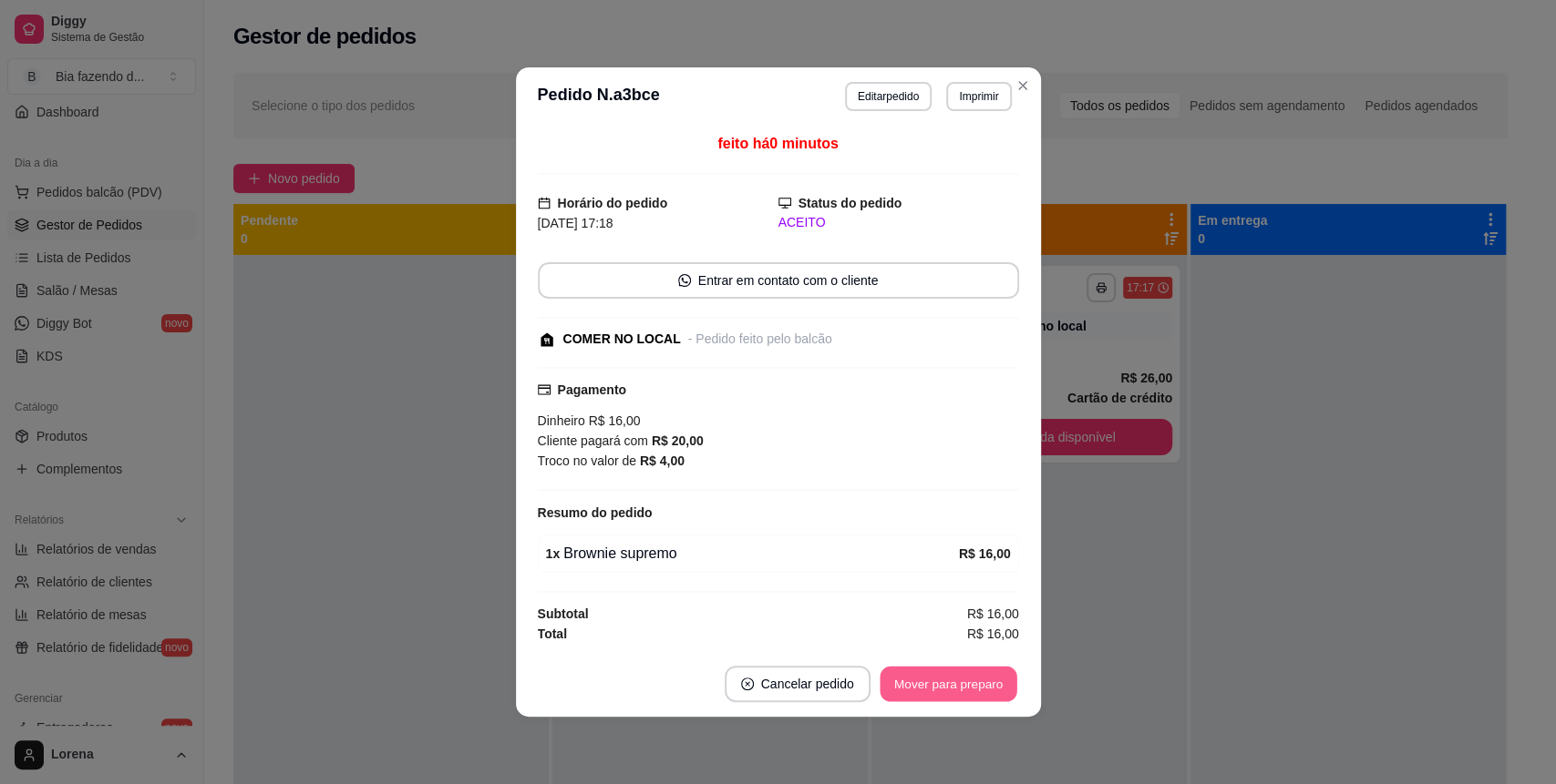
click at [969, 692] on button "Mover para preparo" at bounding box center [948, 685] width 137 height 36
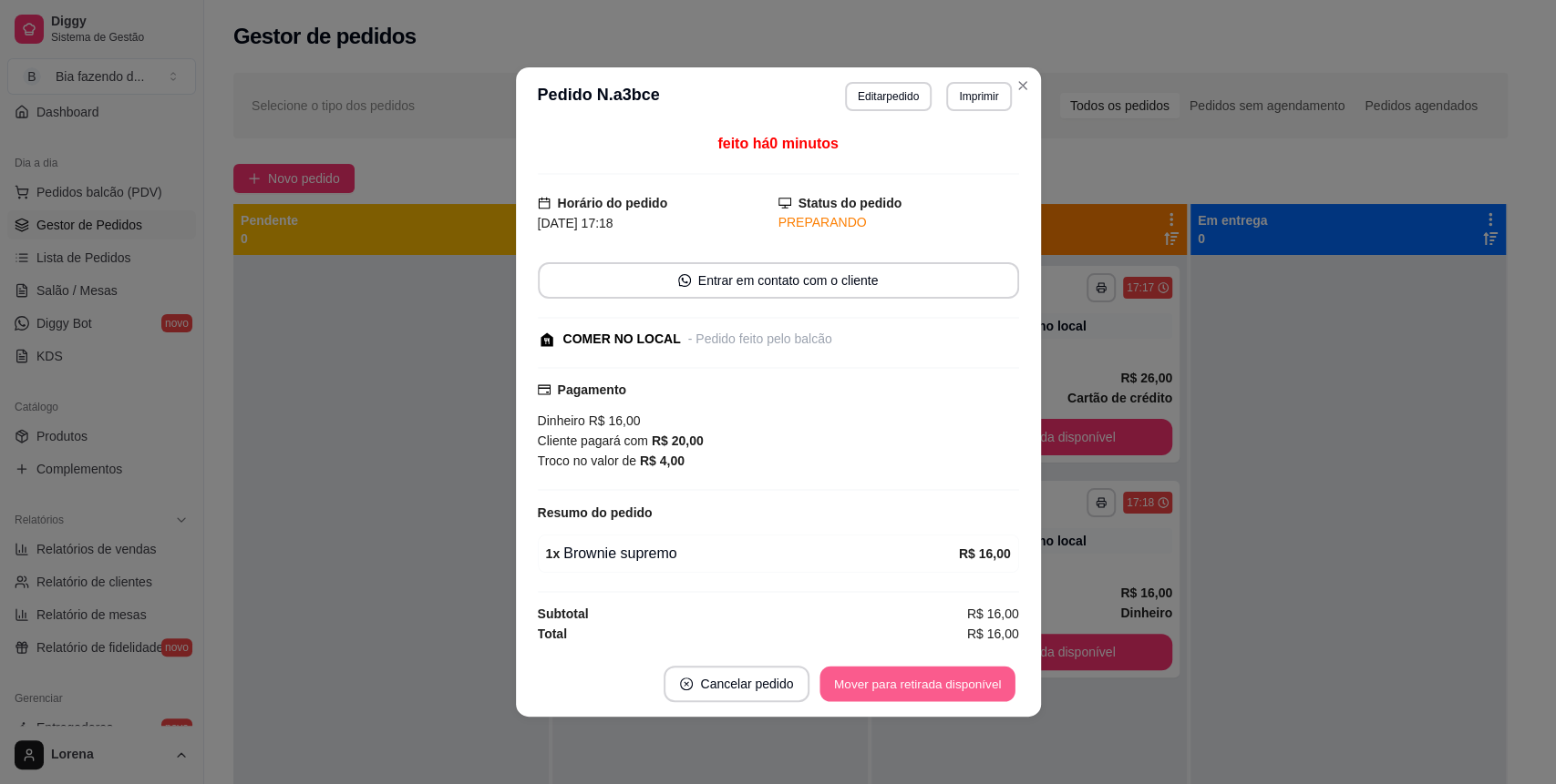
click at [969, 692] on button "Mover para retirada disponível" at bounding box center [917, 685] width 195 height 36
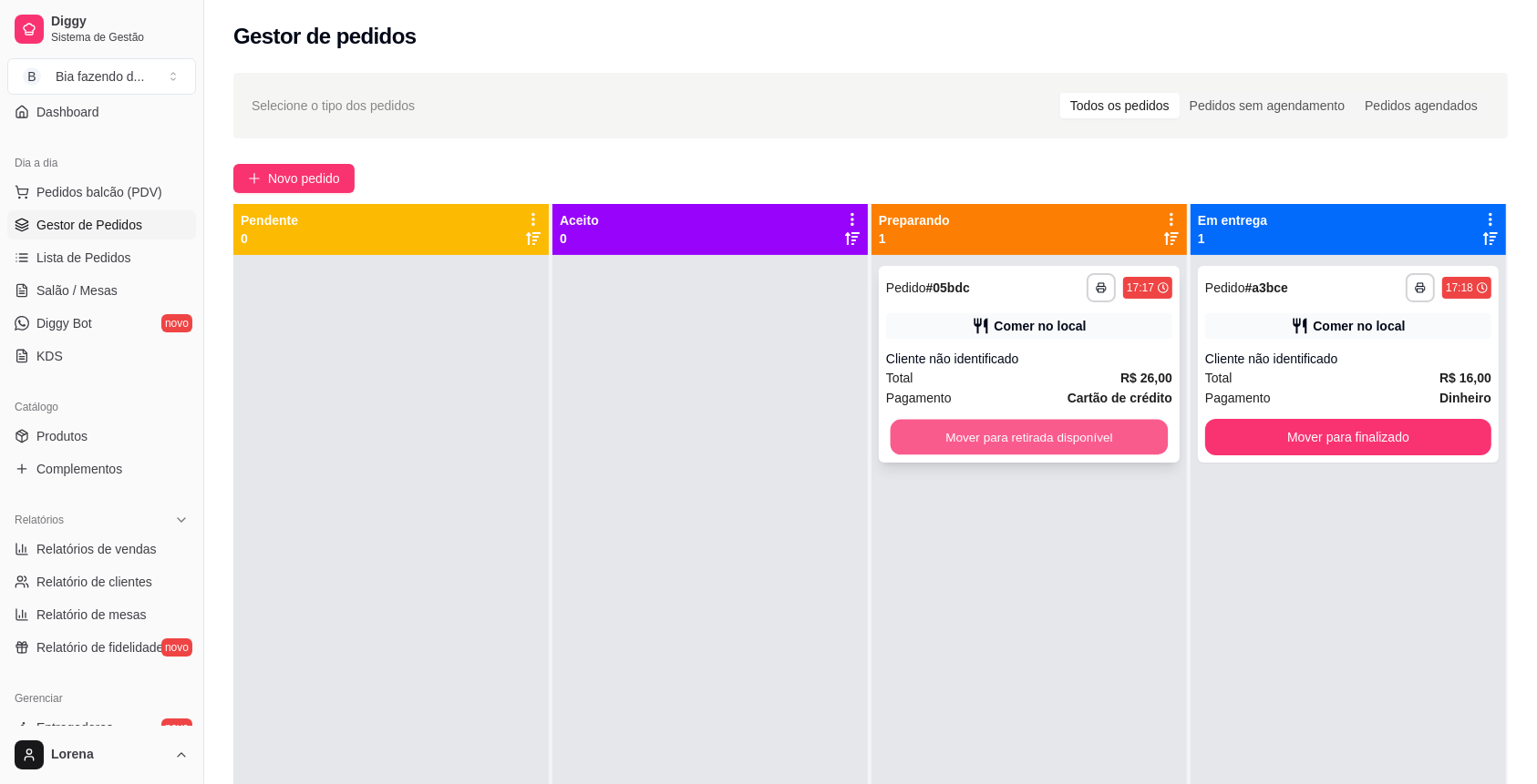
click at [1138, 451] on button "Mover para retirada disponível" at bounding box center [1029, 438] width 278 height 36
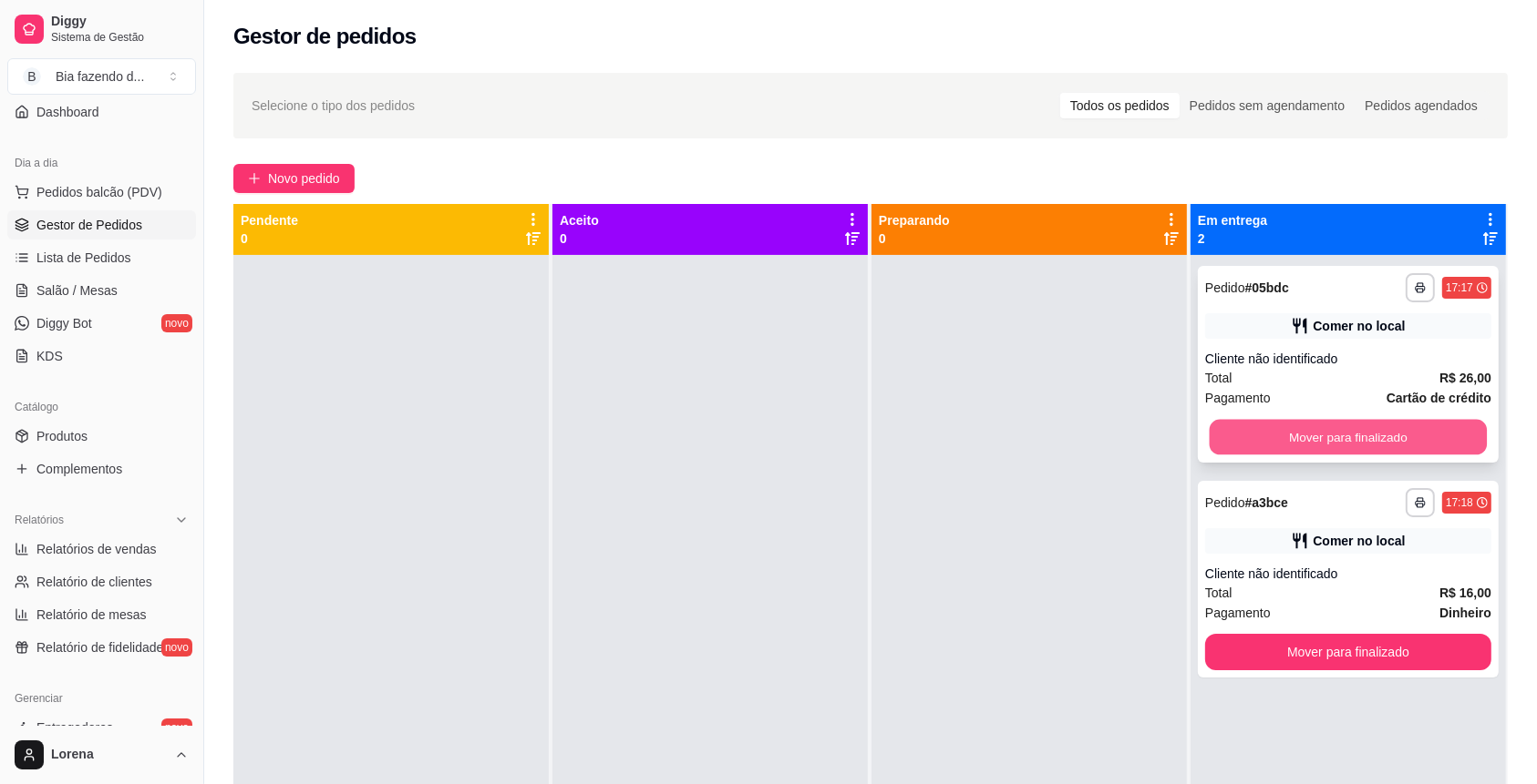
click at [1438, 426] on button "Mover para finalizado" at bounding box center [1348, 438] width 278 height 36
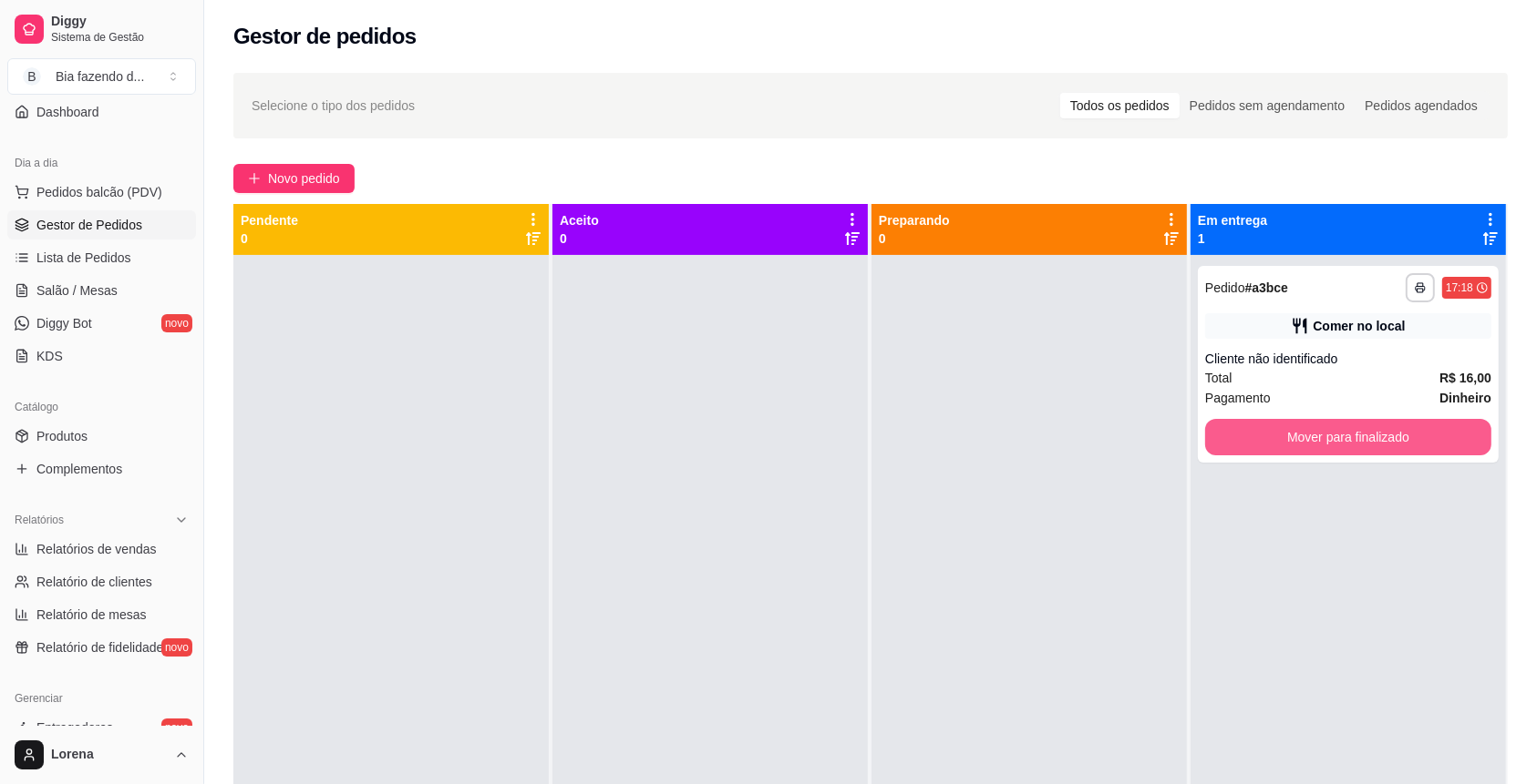
click at [1430, 432] on button "Mover para finalizado" at bounding box center [1348, 437] width 286 height 37
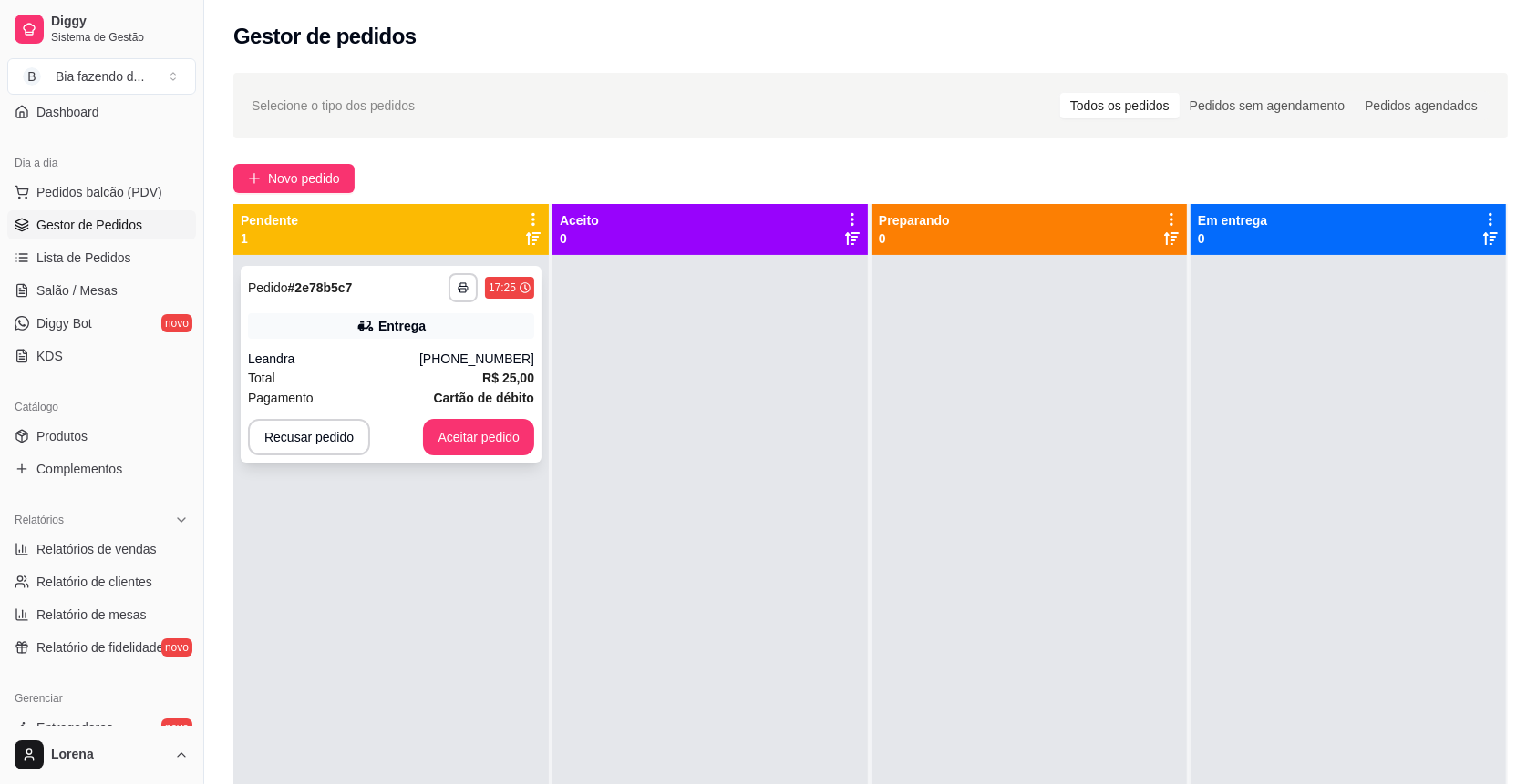
click at [460, 359] on div "[PHONE_NUMBER]" at bounding box center [476, 359] width 115 height 18
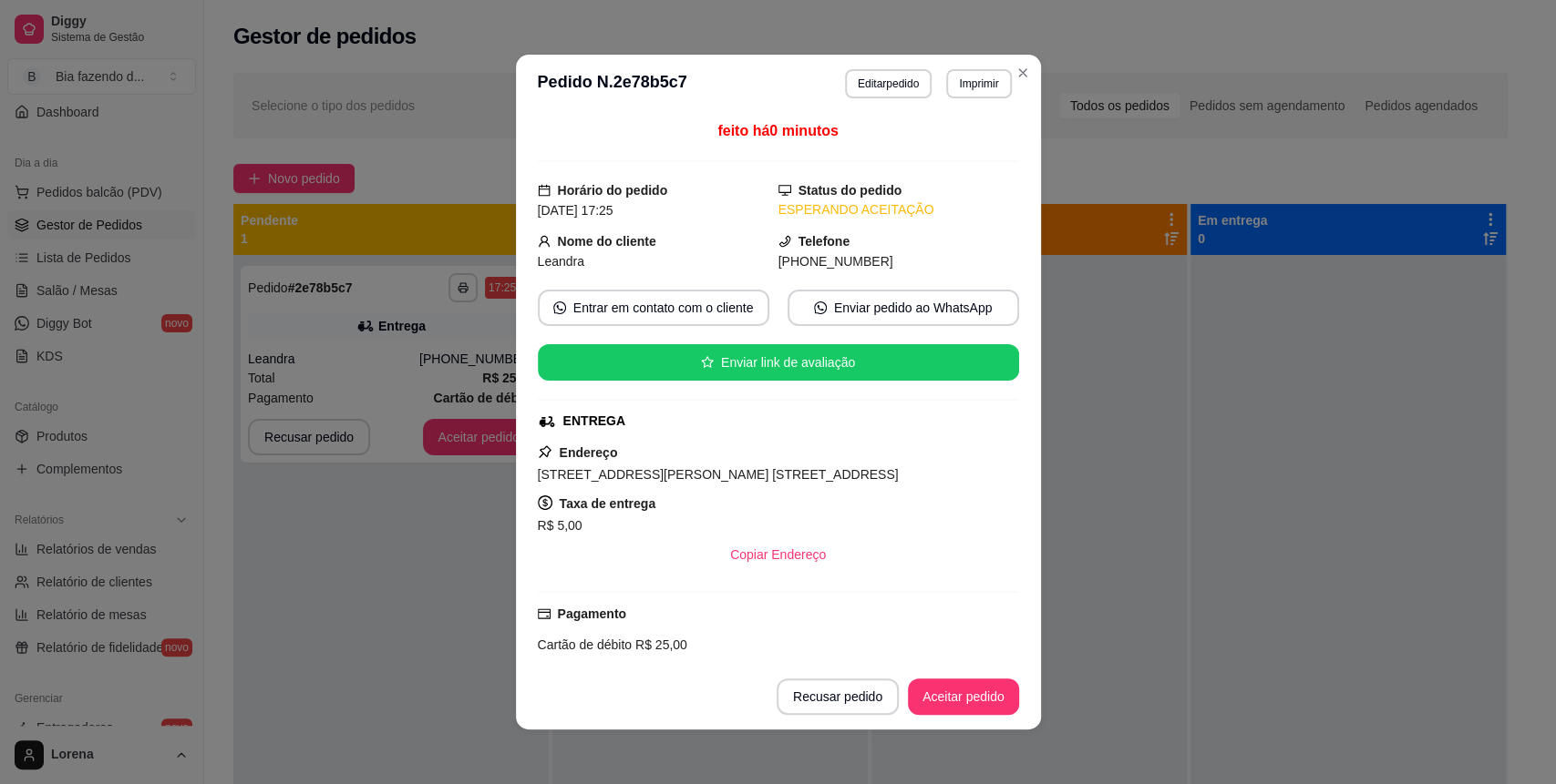
scroll to position [4, 0]
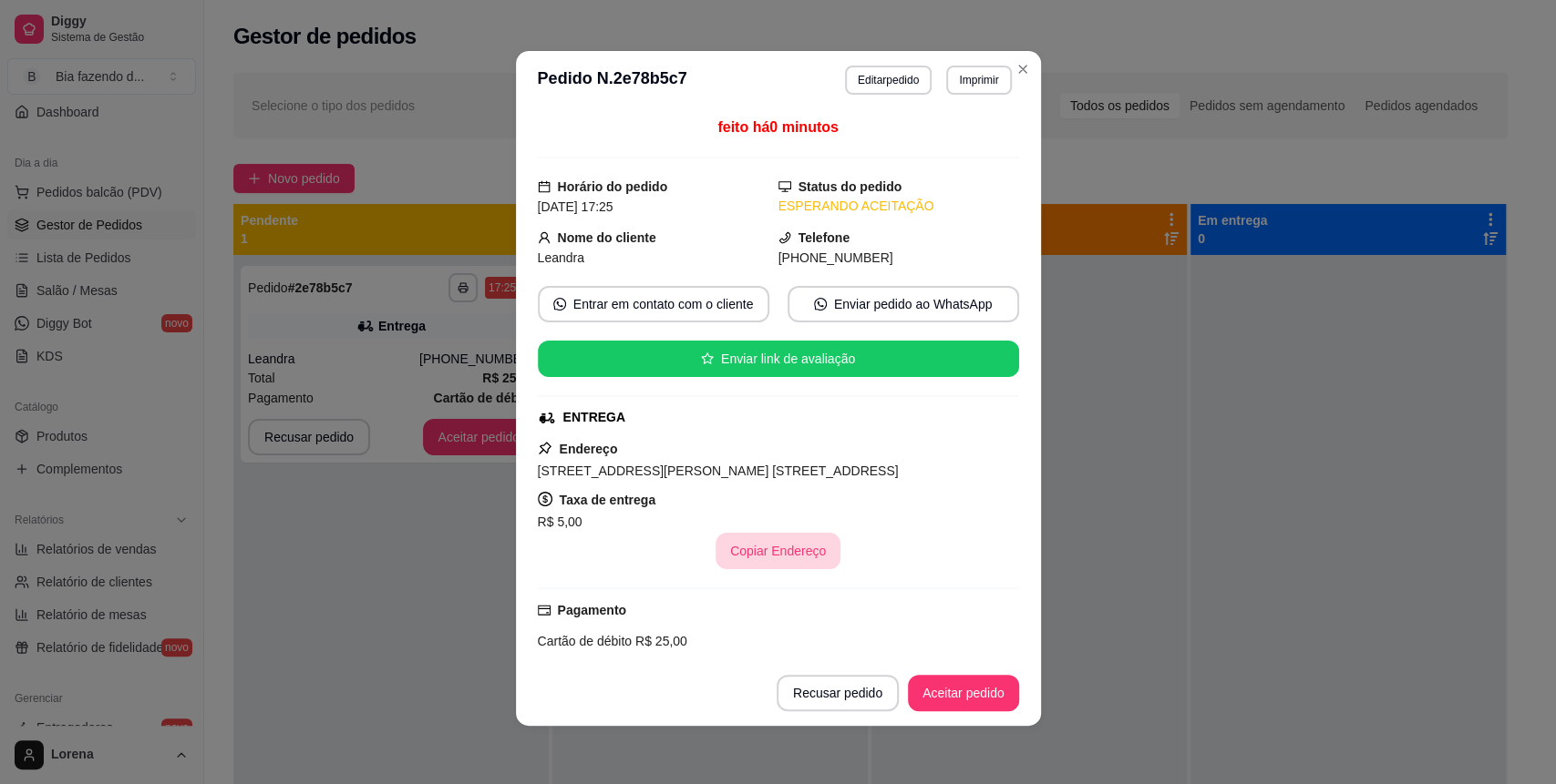
click at [766, 562] on button "Copiar Endereço" at bounding box center [778, 551] width 125 height 37
click at [943, 692] on button "Aceitar pedido" at bounding box center [964, 694] width 108 height 36
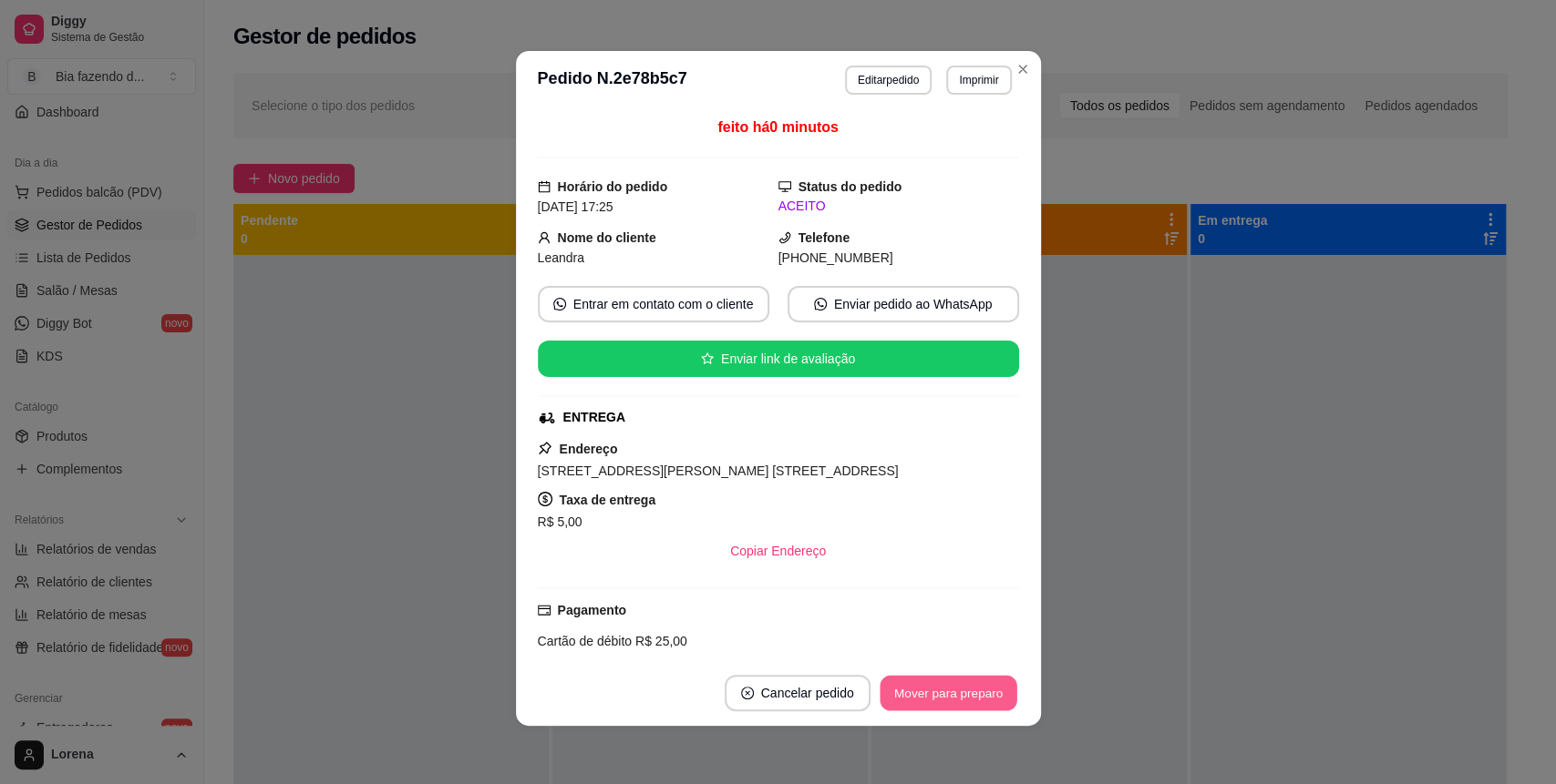
click at [937, 706] on button "Mover para preparo" at bounding box center [948, 694] width 137 height 36
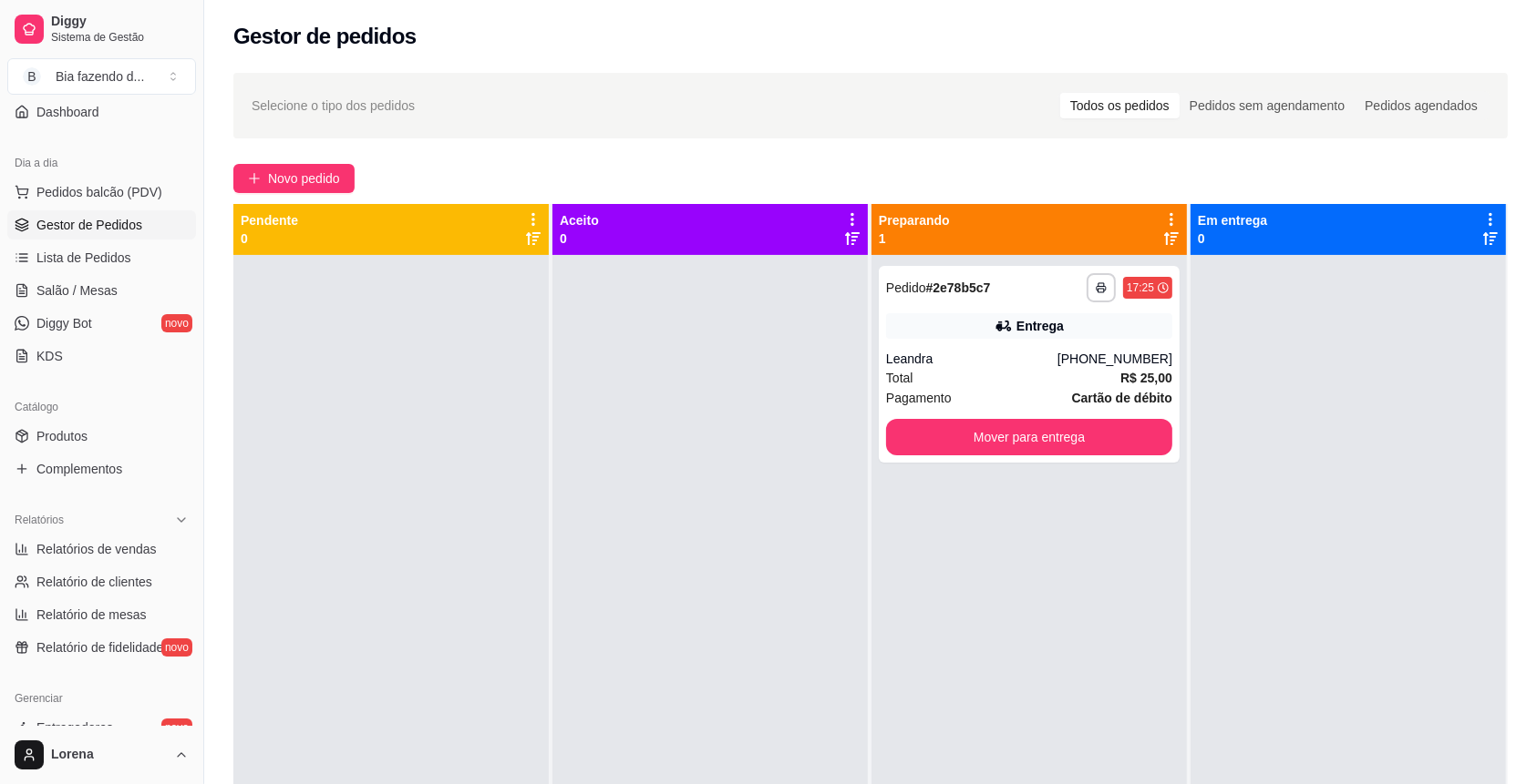
click at [105, 273] on ul "Pedidos balcão (PDV) Gestor de Pedidos Lista de Pedidos Salão / Mesas Diggy Bot…" at bounding box center [101, 274] width 189 height 194
click at [102, 258] on span "Lista de Pedidos" at bounding box center [84, 257] width 95 height 18
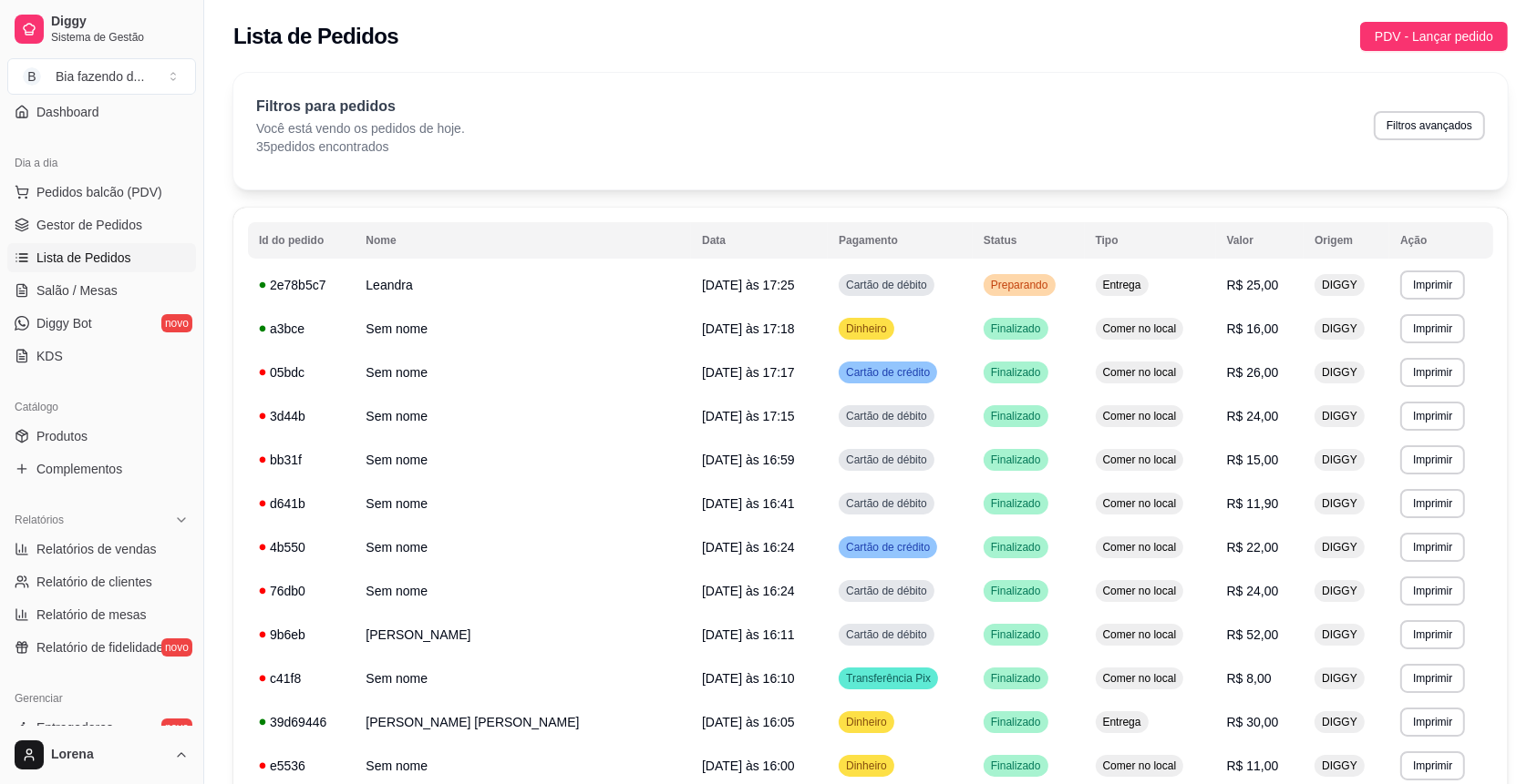
click at [77, 166] on div "Dia a dia" at bounding box center [101, 163] width 189 height 29
click at [153, 191] on span "Pedidos balcão (PDV)" at bounding box center [100, 193] width 126 height 18
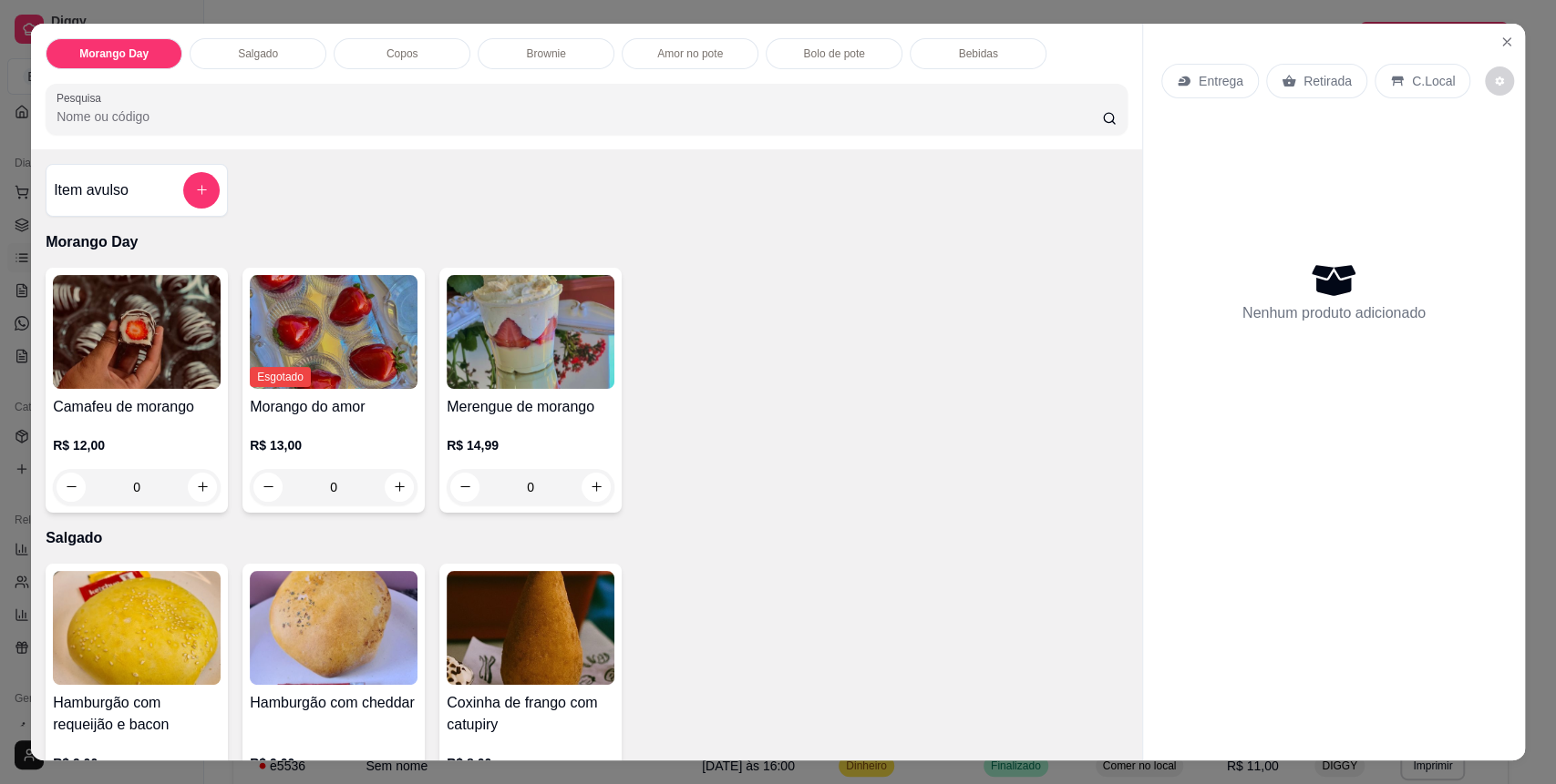
click at [575, 45] on div "Brownie" at bounding box center [546, 53] width 137 height 31
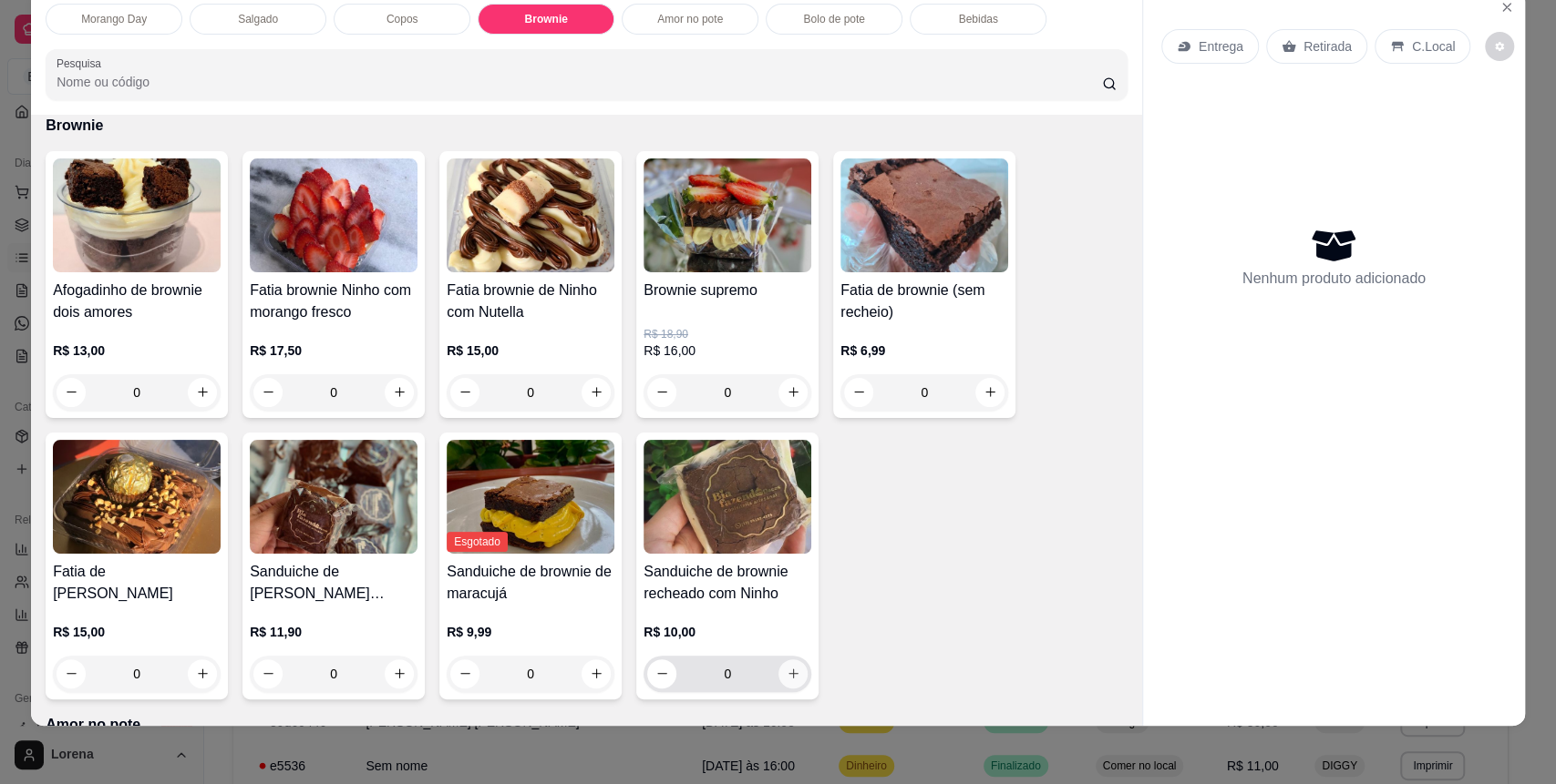
click at [786, 667] on icon "increase-product-quantity" at bounding box center [793, 674] width 14 height 14
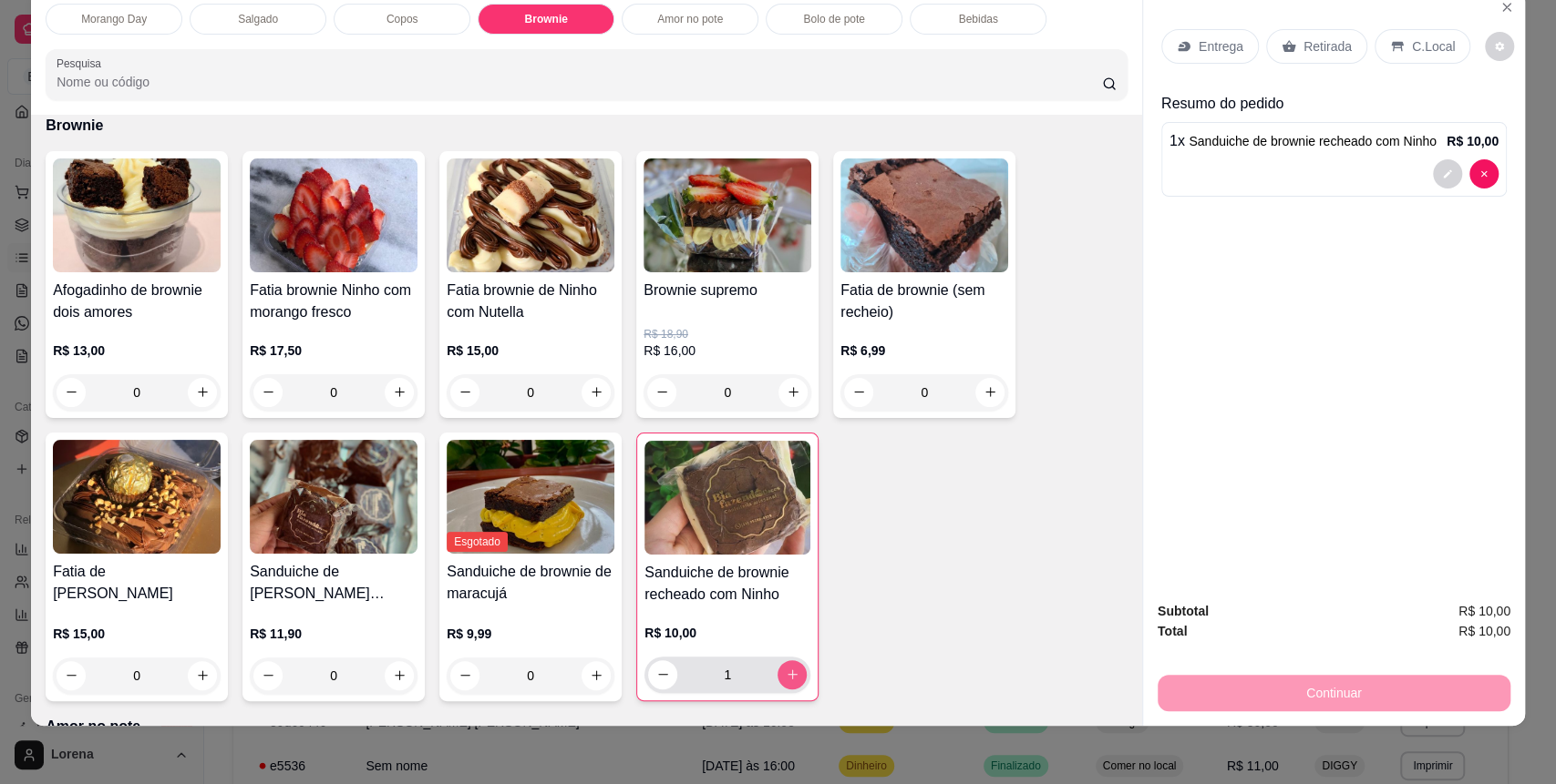
type input "1"
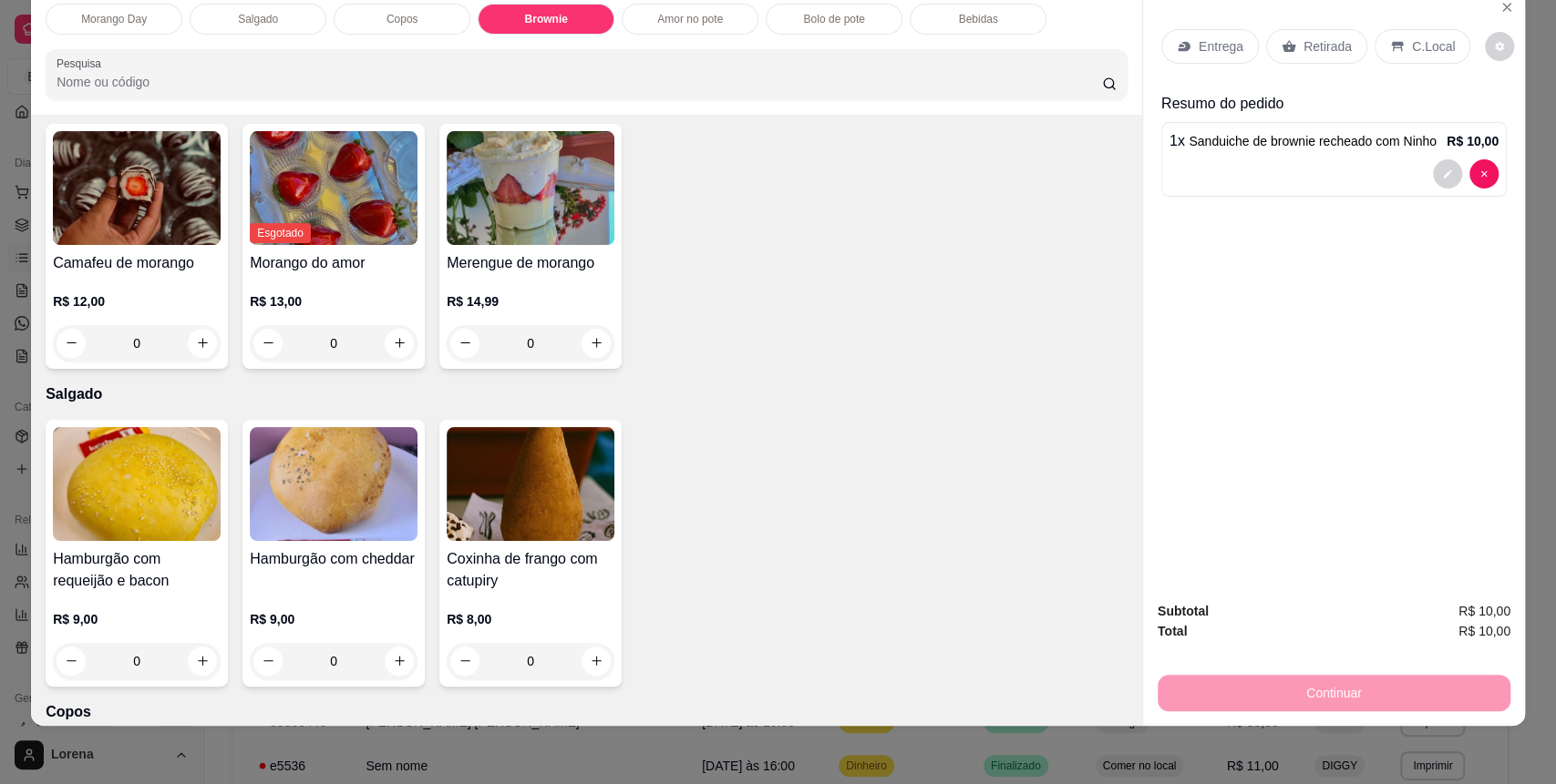
scroll to position [0, 0]
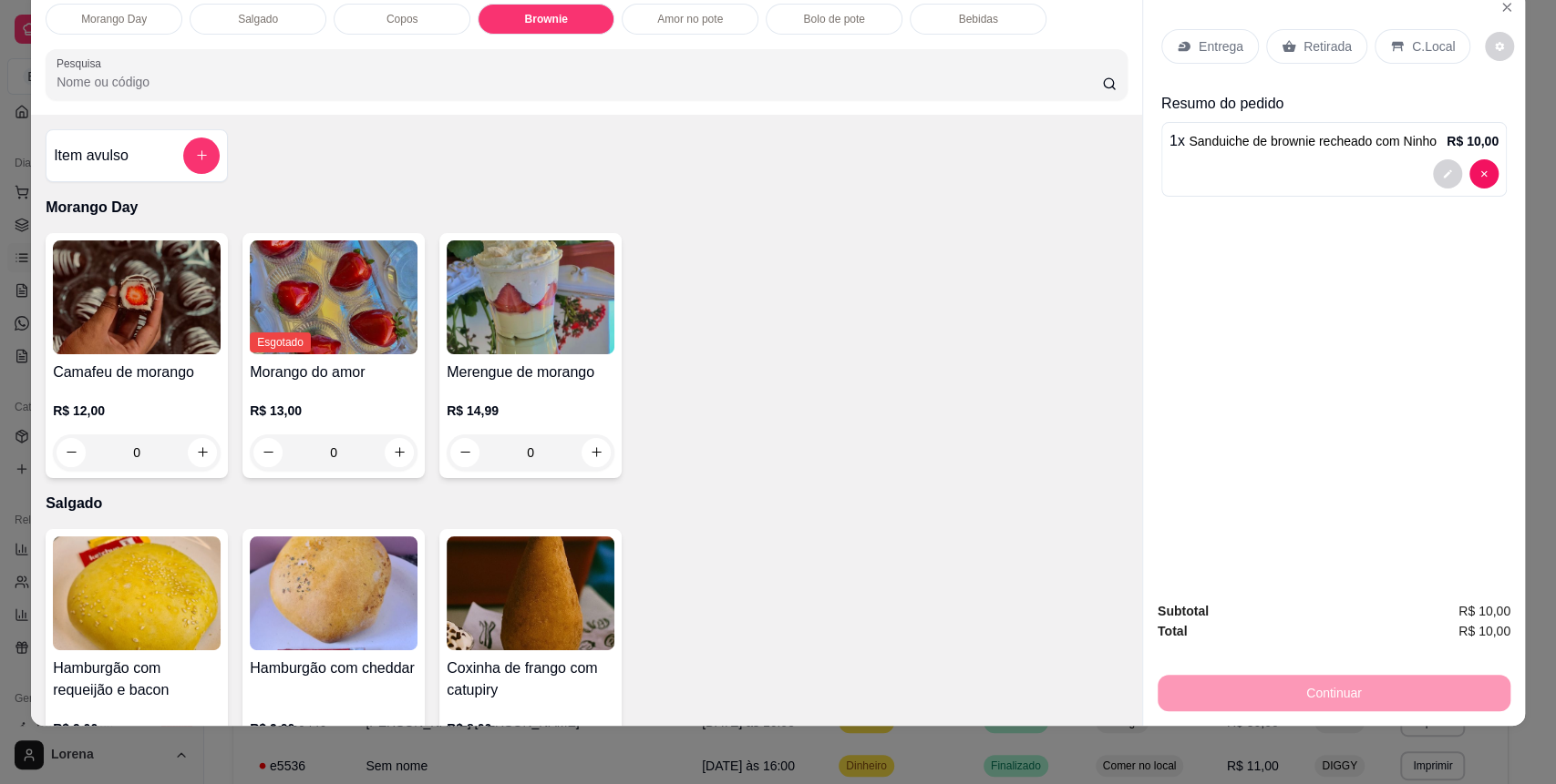
click at [210, 153] on button "add-separate-item" at bounding box center [202, 156] width 37 height 37
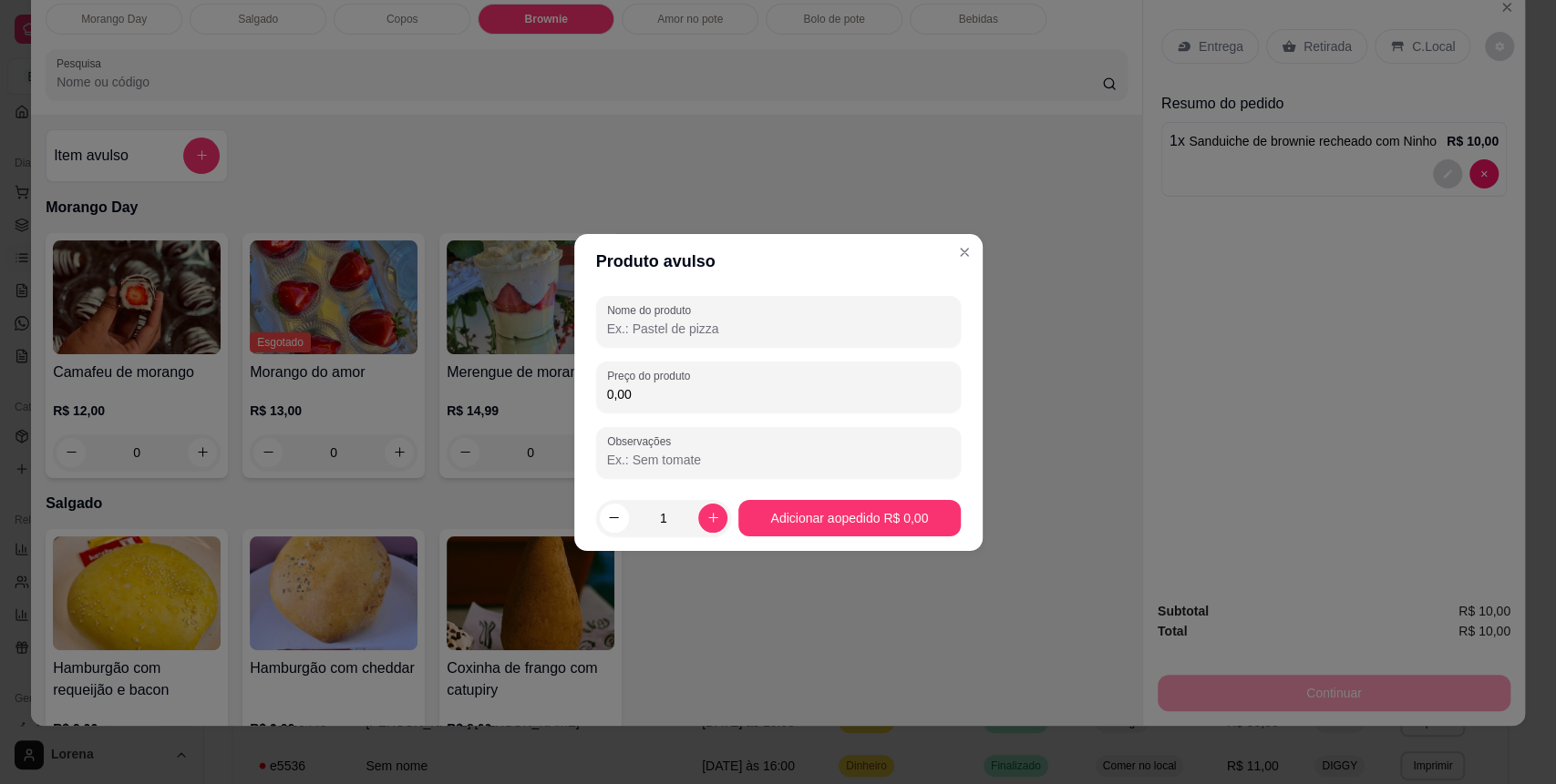
click at [636, 328] on input "Nome do produto" at bounding box center [778, 329] width 342 height 18
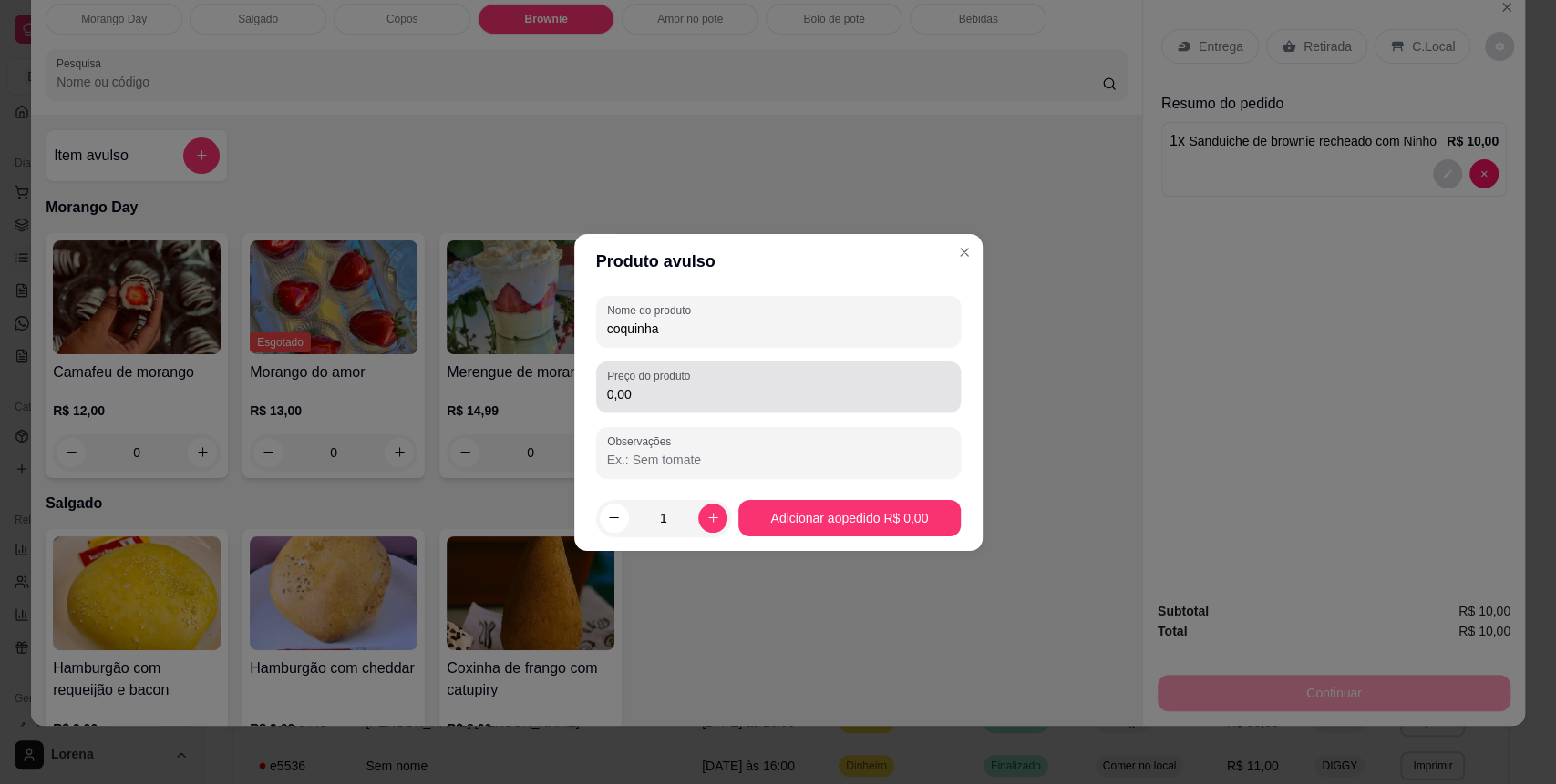
type input "coquinha"
click at [671, 391] on input "0,00" at bounding box center [778, 394] width 342 height 18
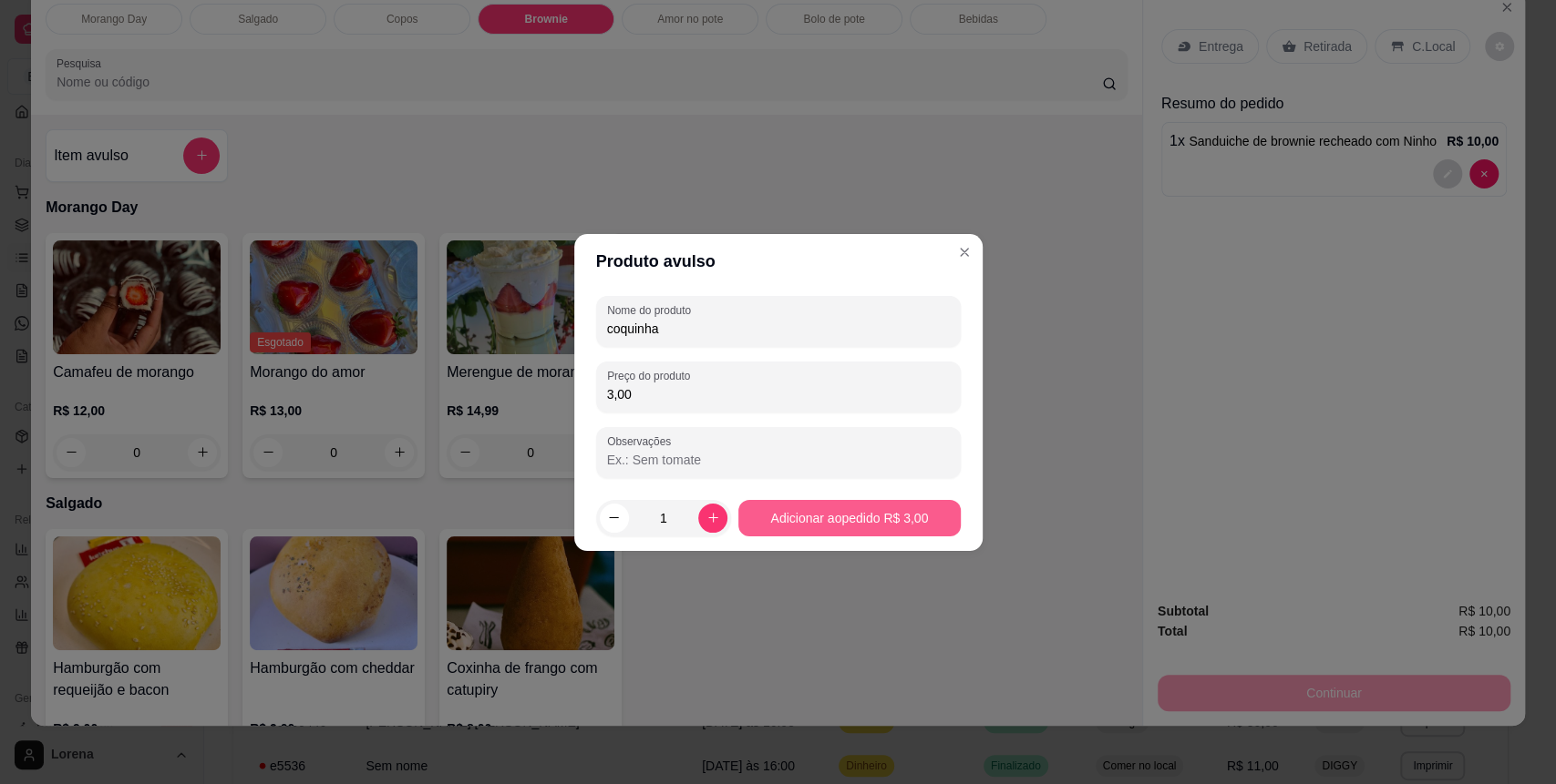
type input "3,00"
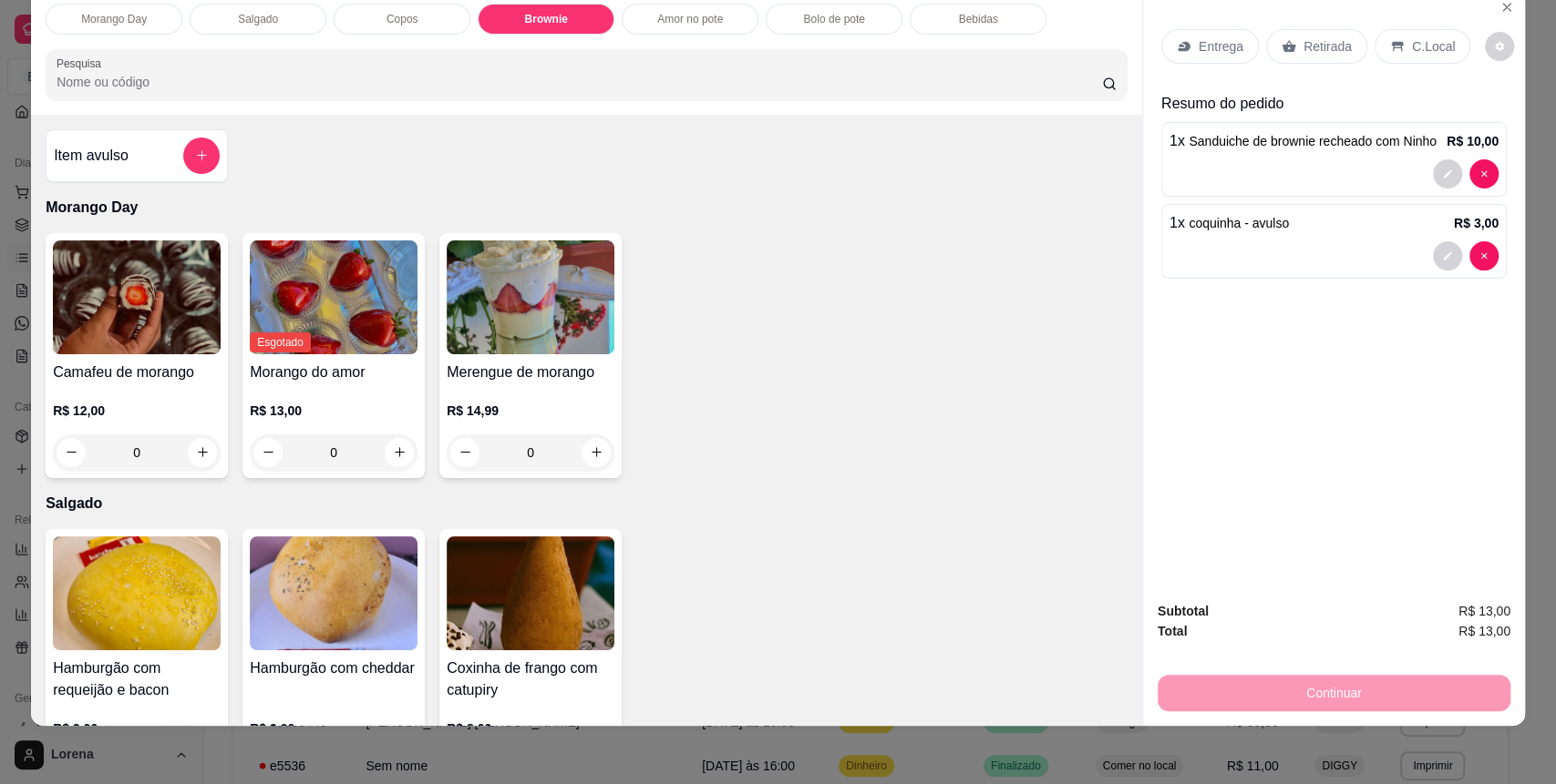
click at [1412, 49] on p "C.Local" at bounding box center [1433, 46] width 43 height 18
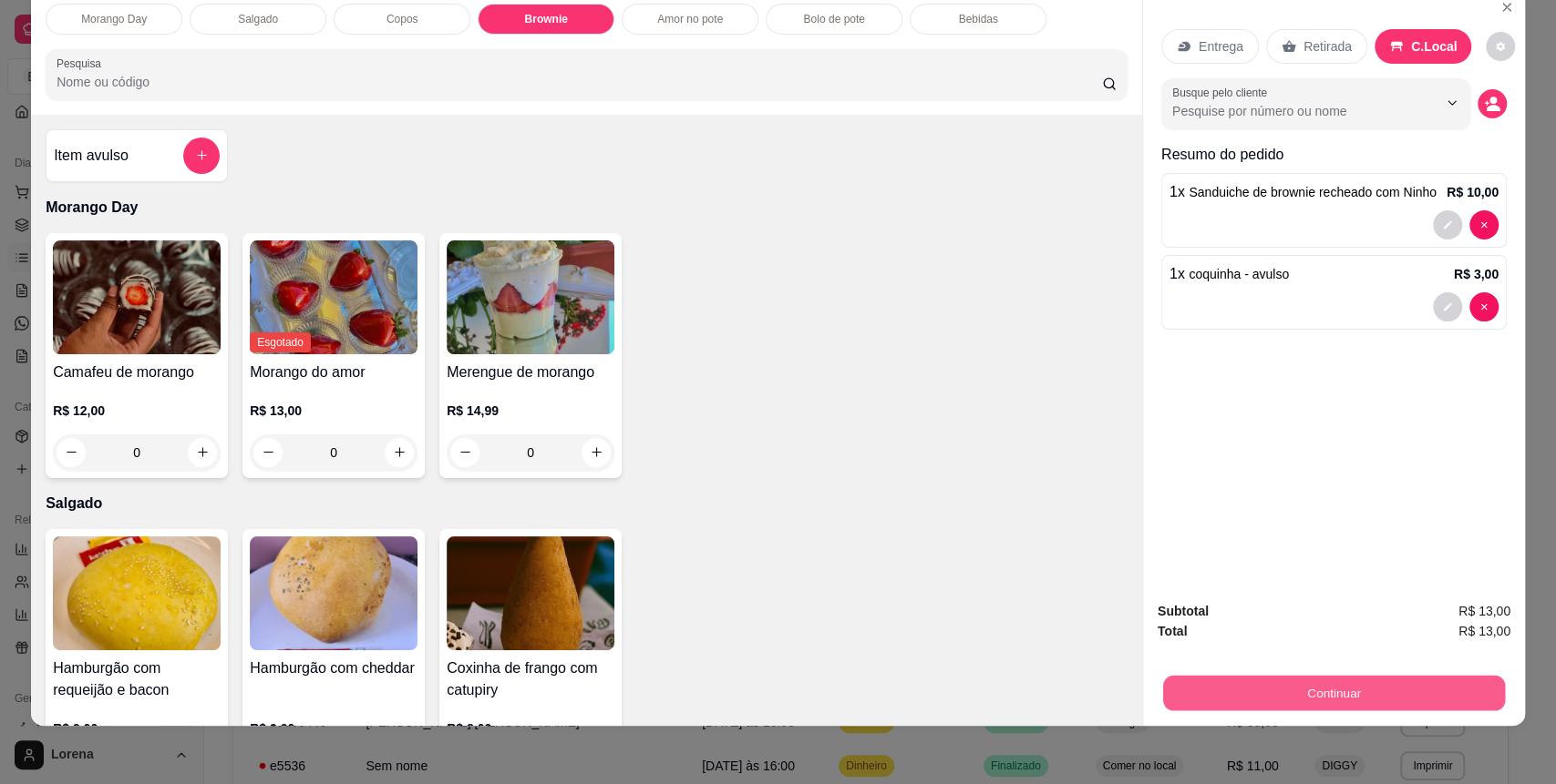
click at [1254, 676] on button "Continuar" at bounding box center [1334, 694] width 342 height 36
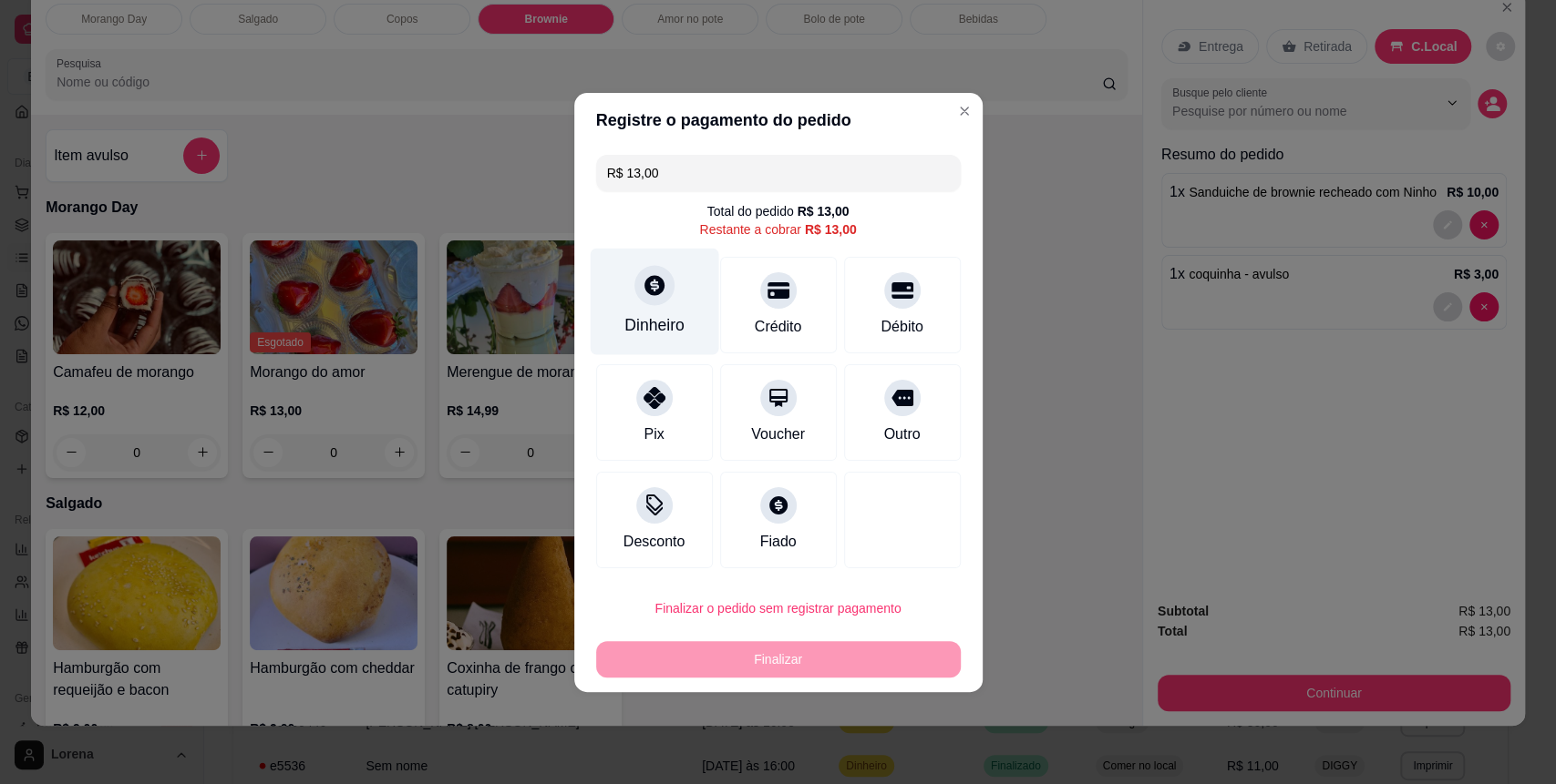
click at [682, 279] on div "Dinheiro" at bounding box center [654, 300] width 129 height 107
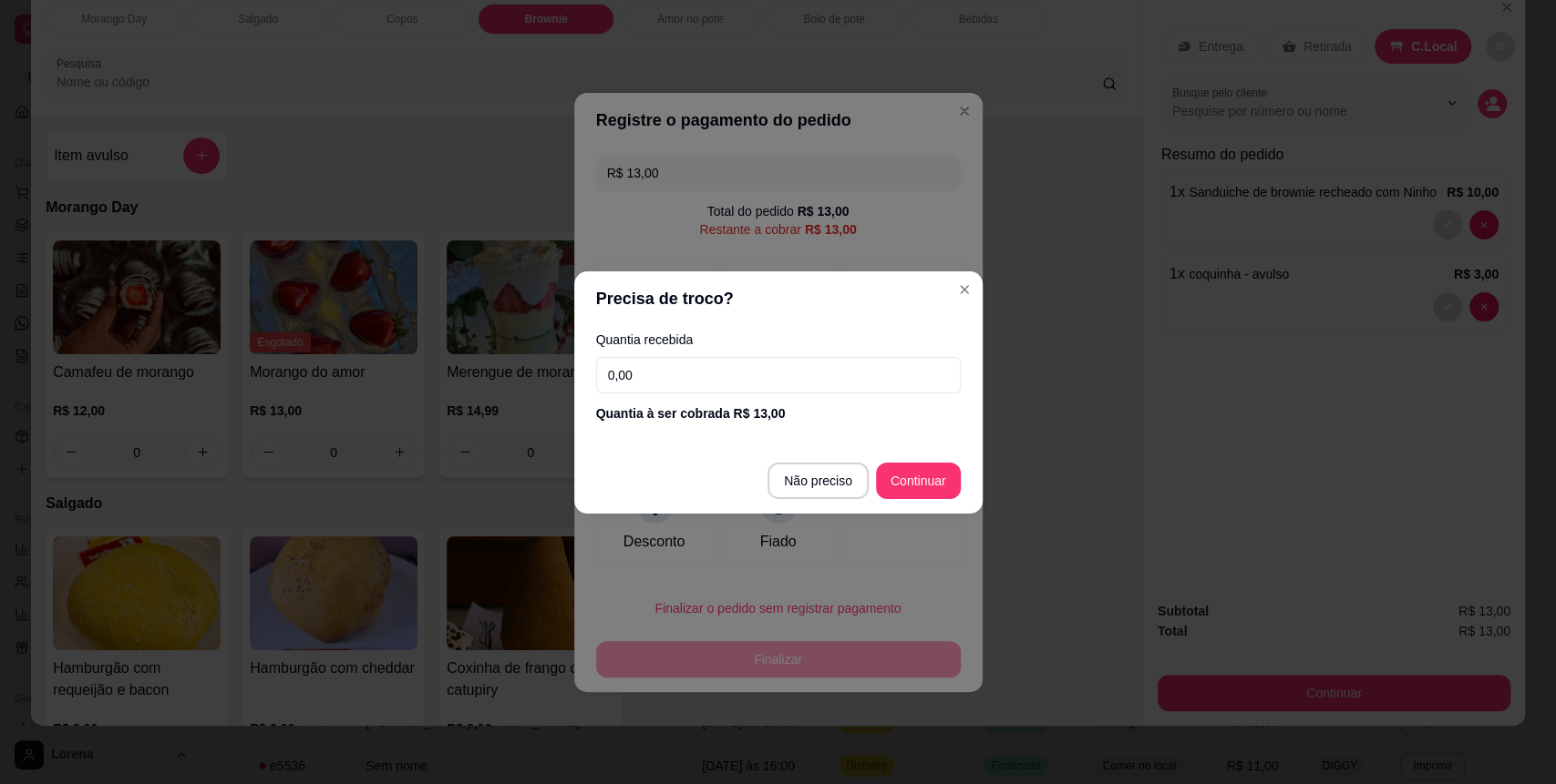
click at [762, 366] on input "0,00" at bounding box center [778, 375] width 364 height 37
click at [659, 394] on div "Quantia recebida 0,00 Quantia à ser cobrada R$ 13,00" at bounding box center [778, 378] width 408 height 104
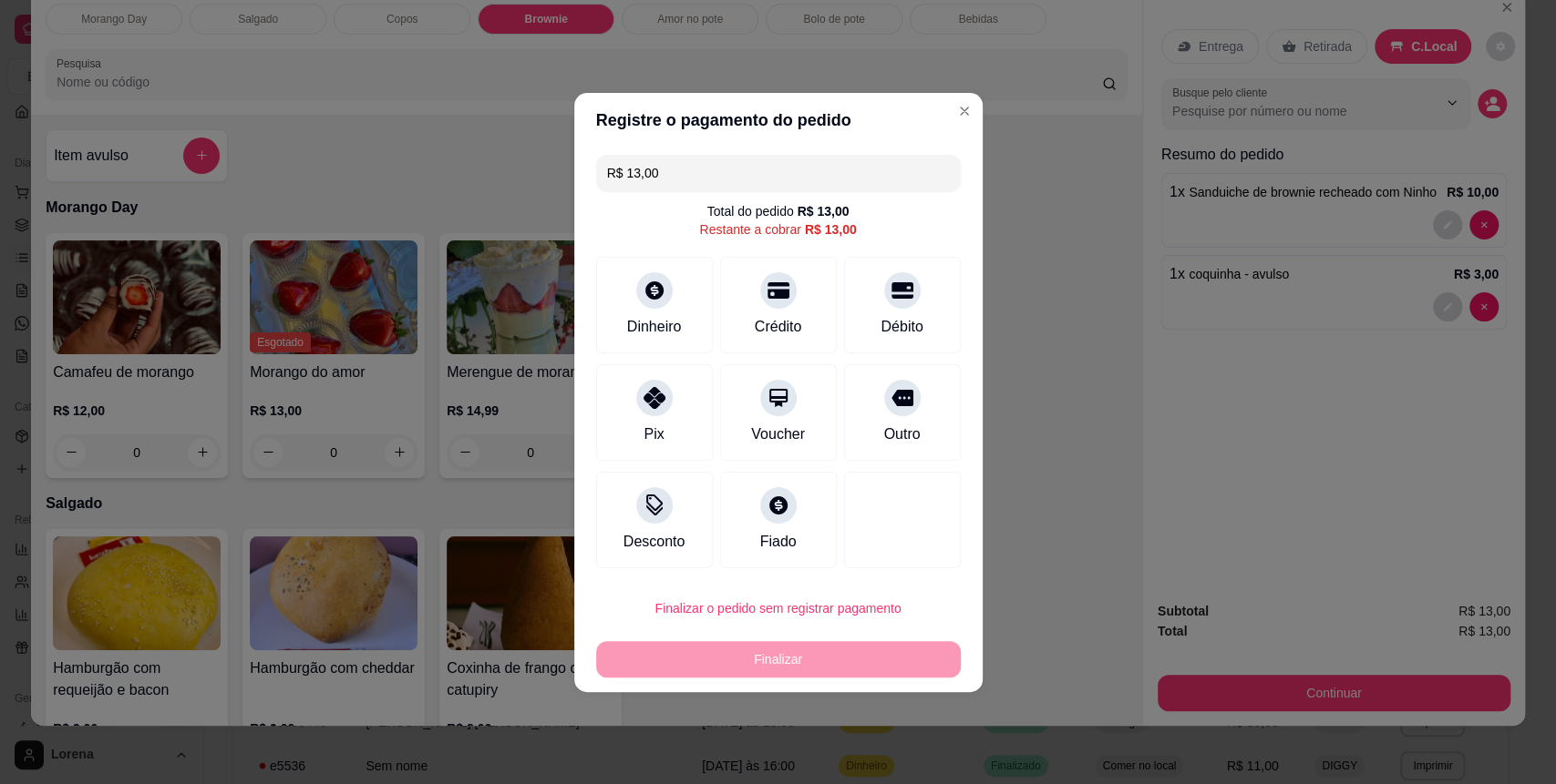
click at [763, 175] on input "R$ 13,00" at bounding box center [778, 173] width 342 height 37
type input "R$ 12,00"
click at [648, 345] on div "Dinheiro" at bounding box center [654, 300] width 129 height 107
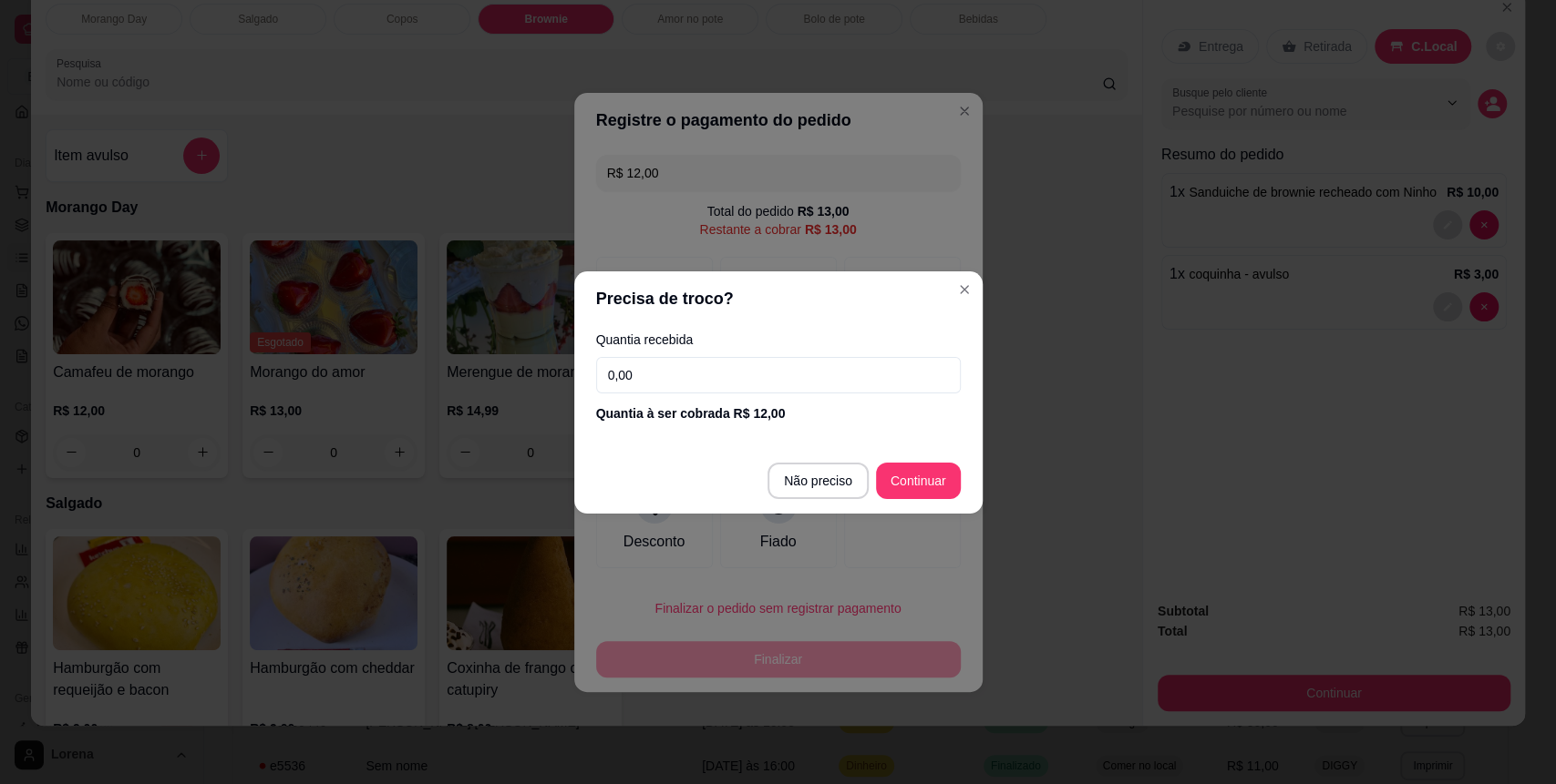
click at [731, 382] on input "0,00" at bounding box center [778, 375] width 364 height 37
type input "12,00"
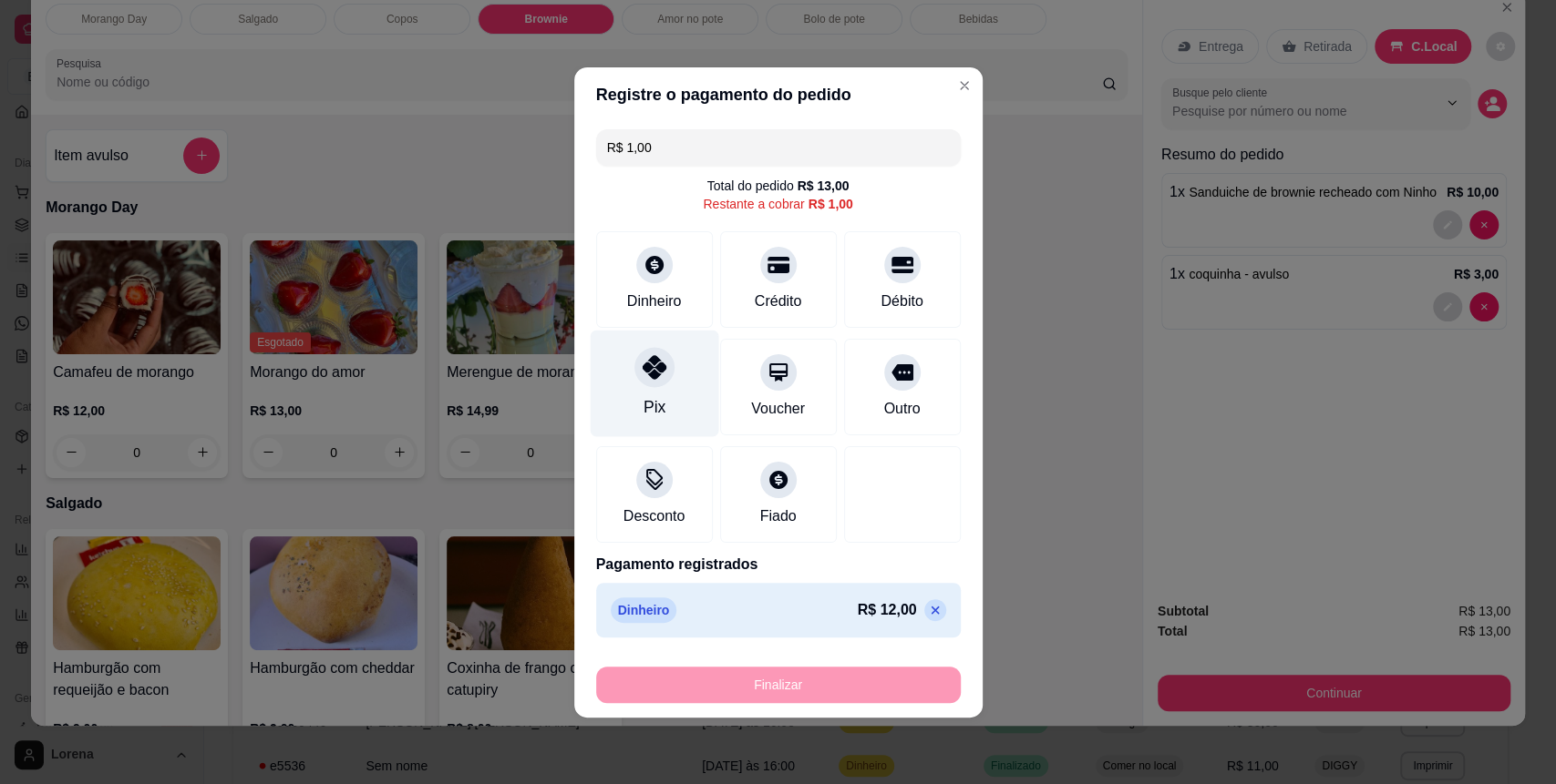
click at [664, 379] on div at bounding box center [655, 367] width 40 height 40
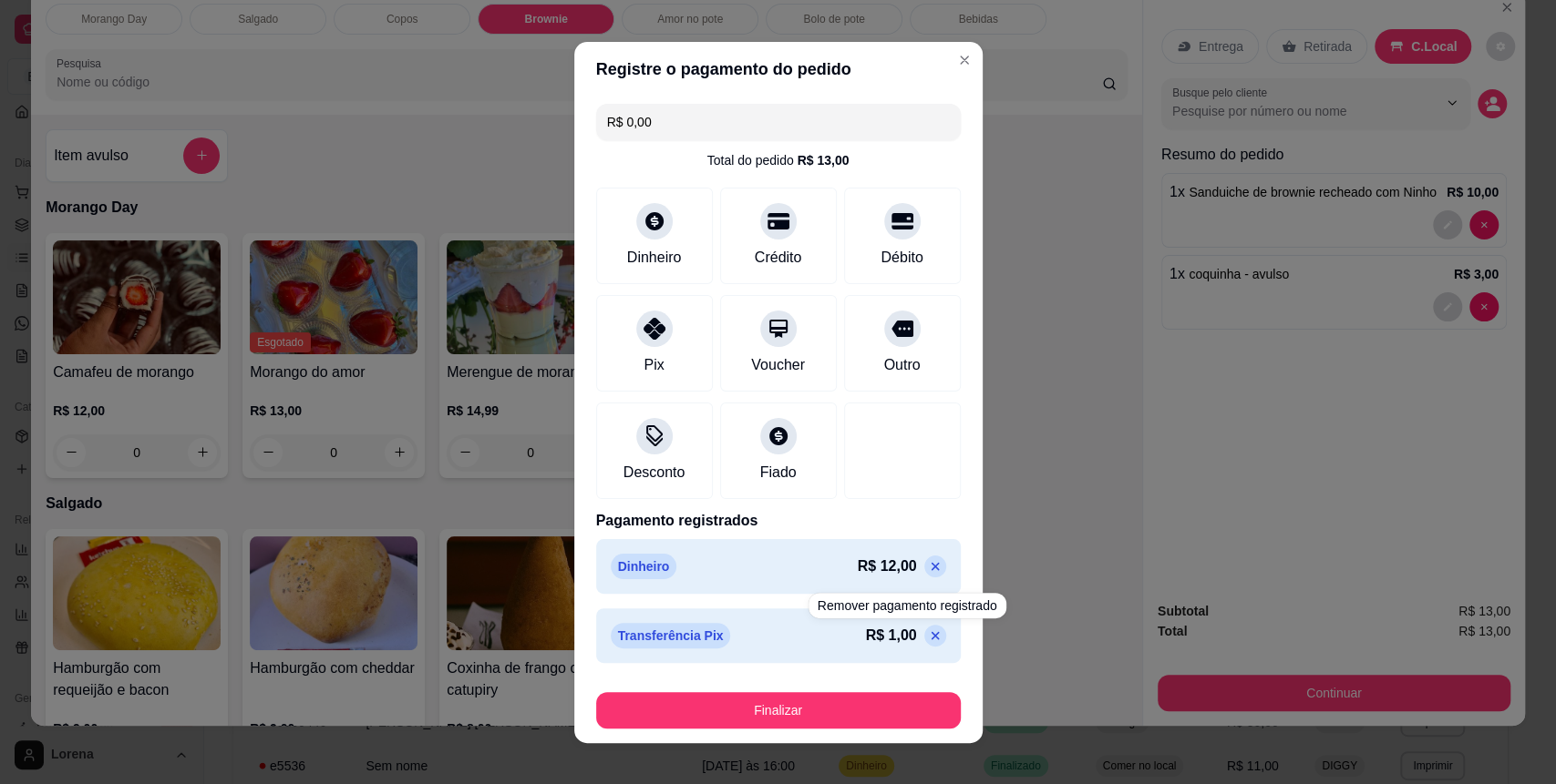
click at [924, 643] on p at bounding box center [935, 636] width 22 height 22
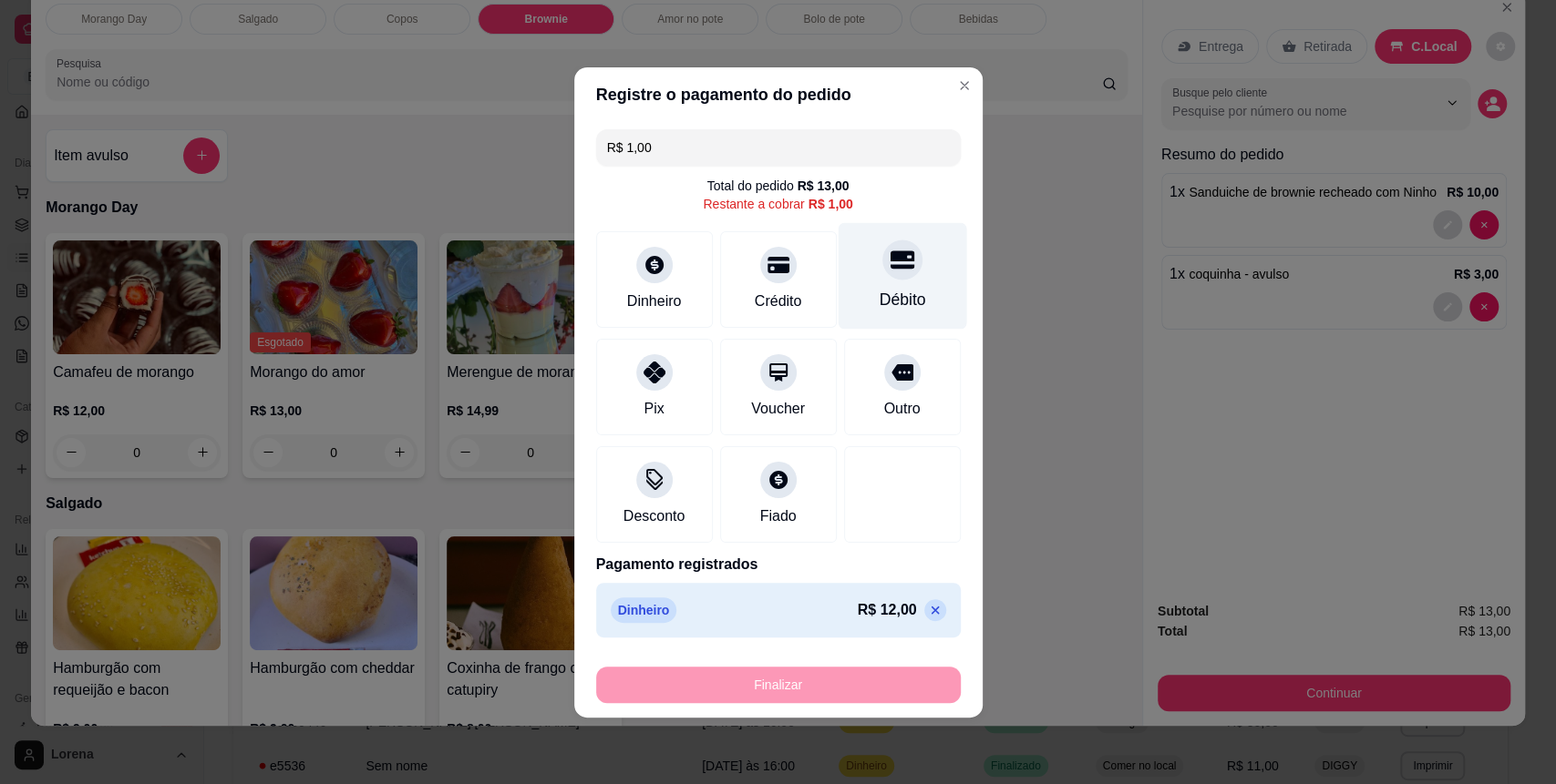
click at [884, 286] on div "Débito" at bounding box center [901, 275] width 129 height 107
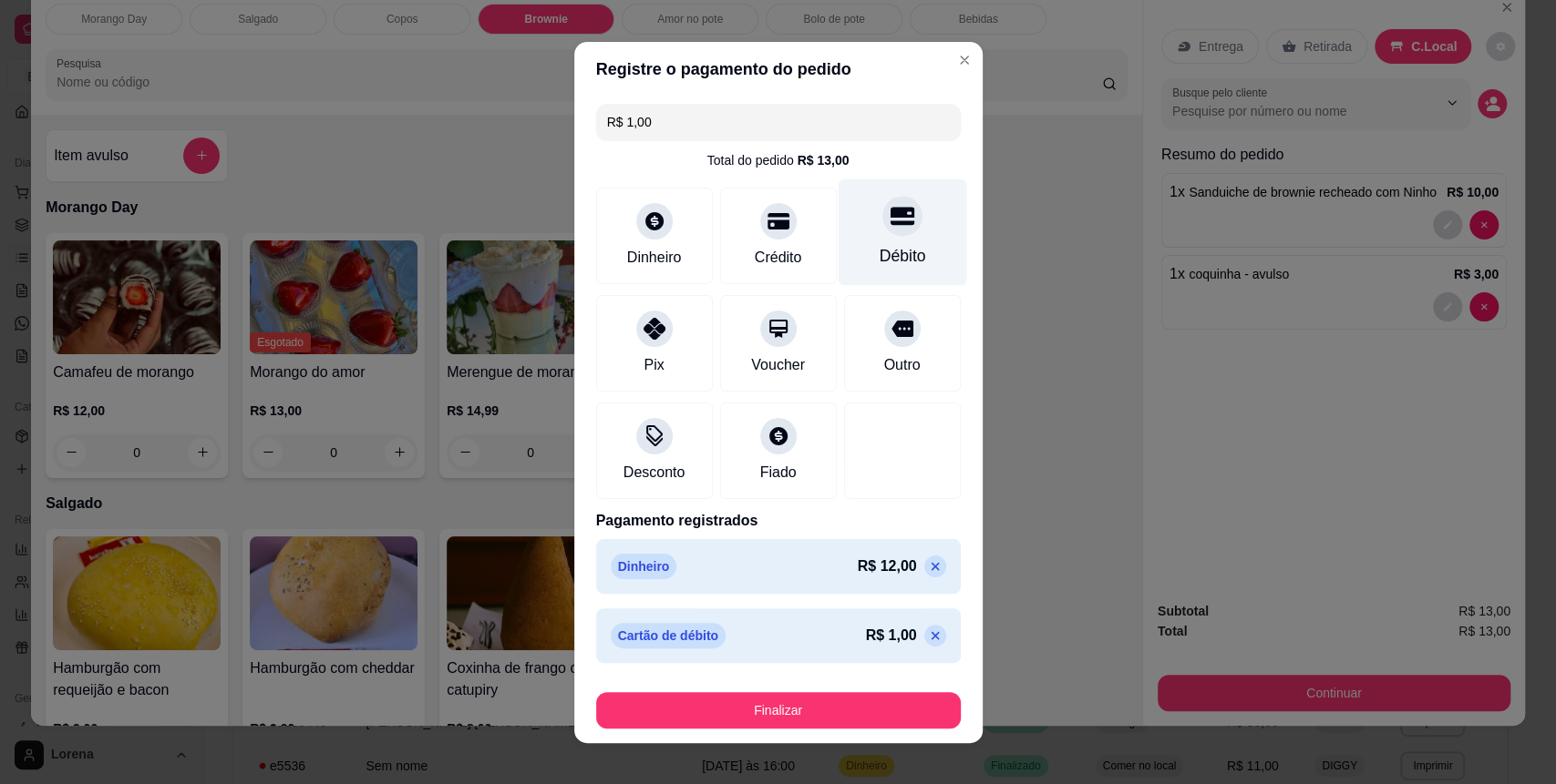
type input "R$ 0,00"
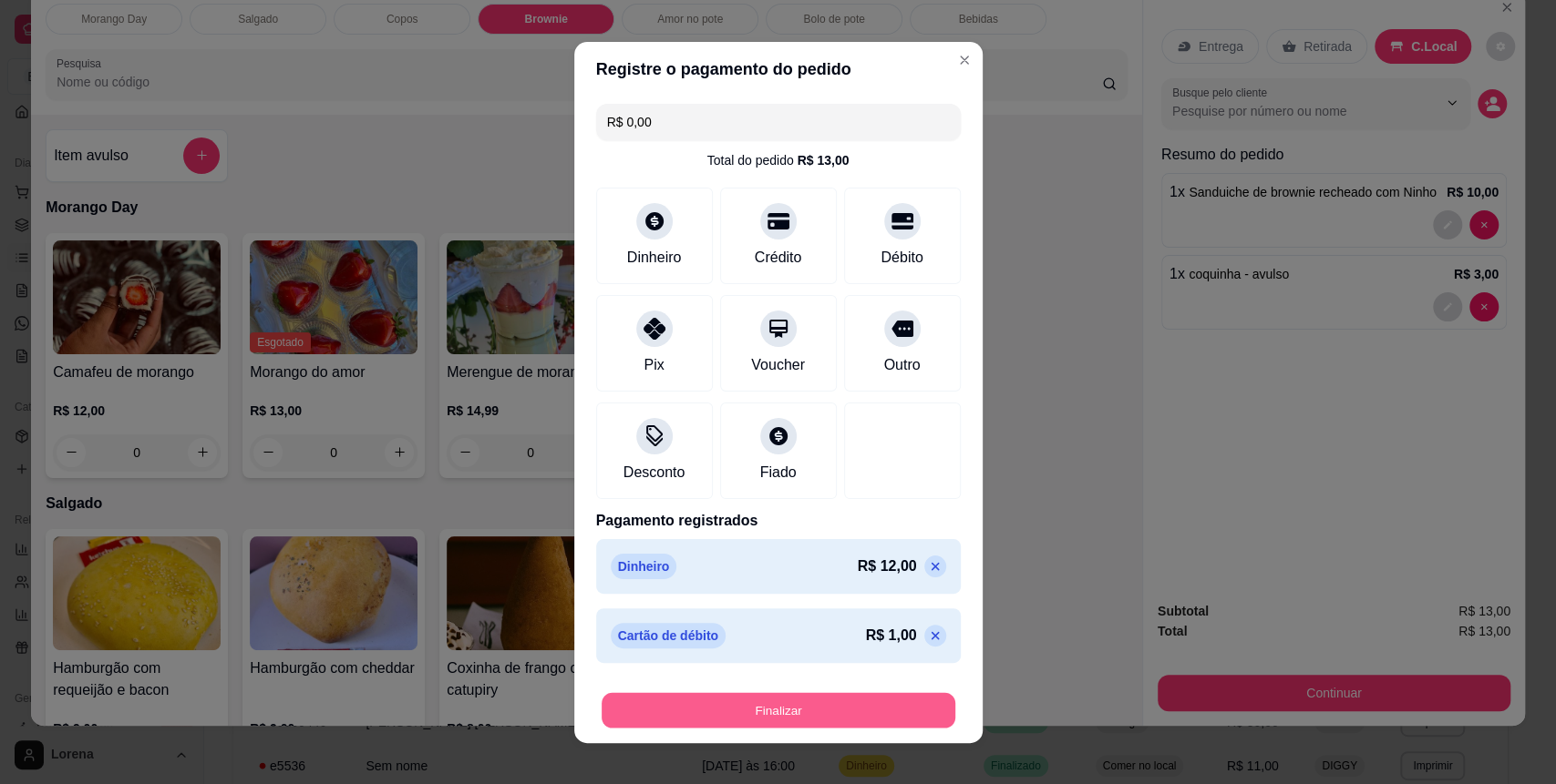
click at [764, 717] on button "Finalizar" at bounding box center [778, 710] width 353 height 36
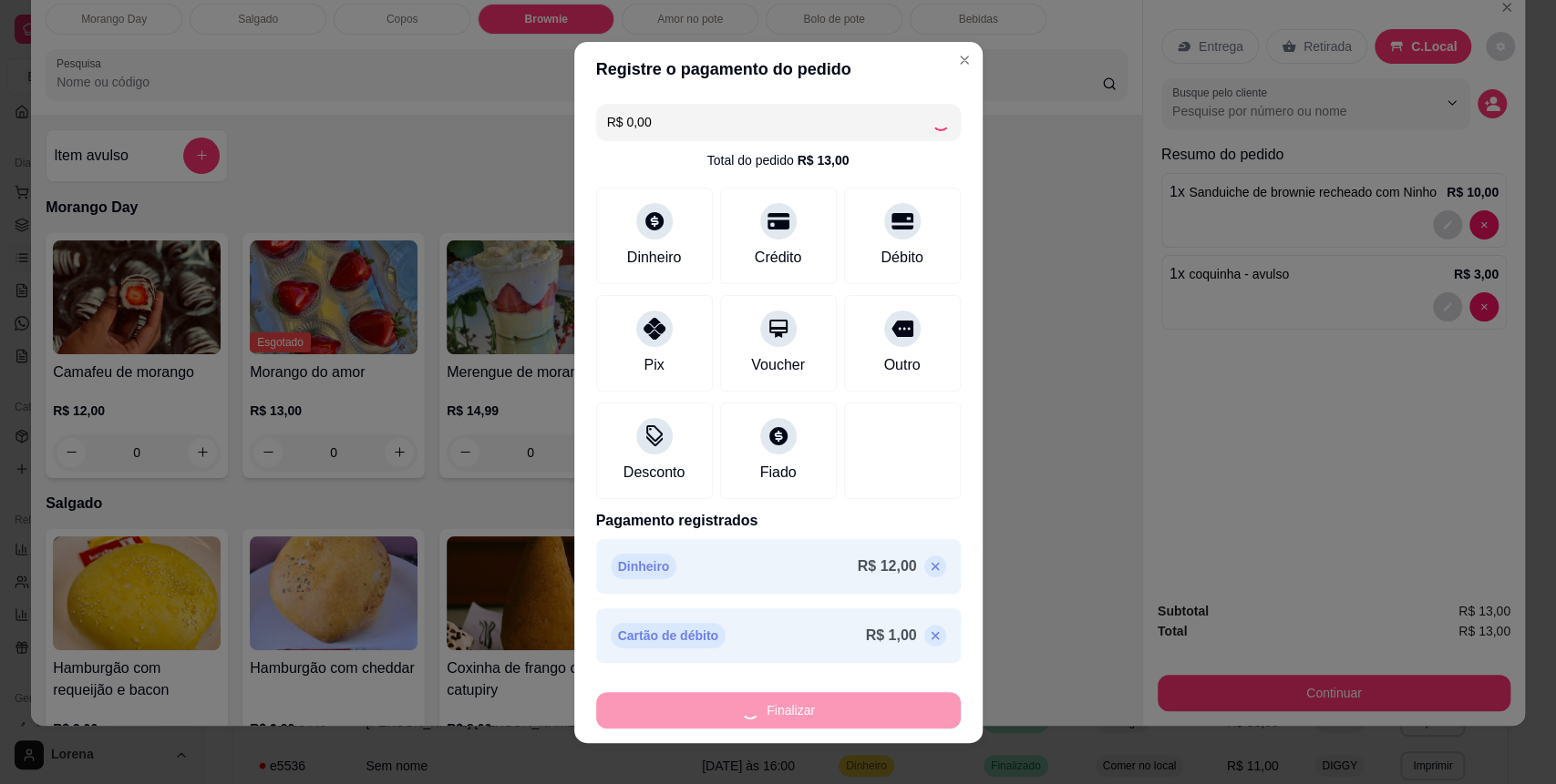
type input "0"
type input "-R$ 13,00"
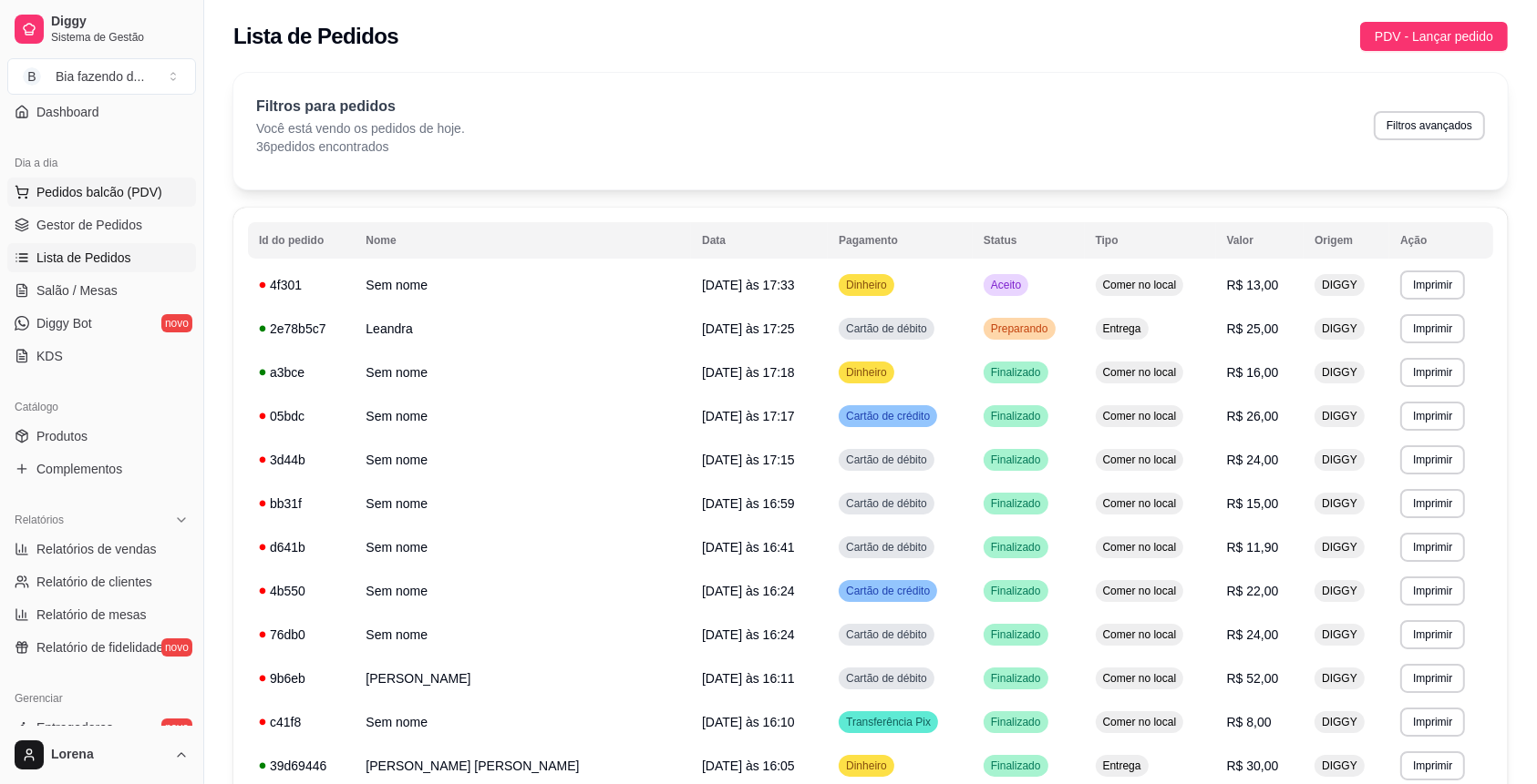
click at [141, 203] on button "Pedidos balcão (PDV)" at bounding box center [101, 192] width 189 height 29
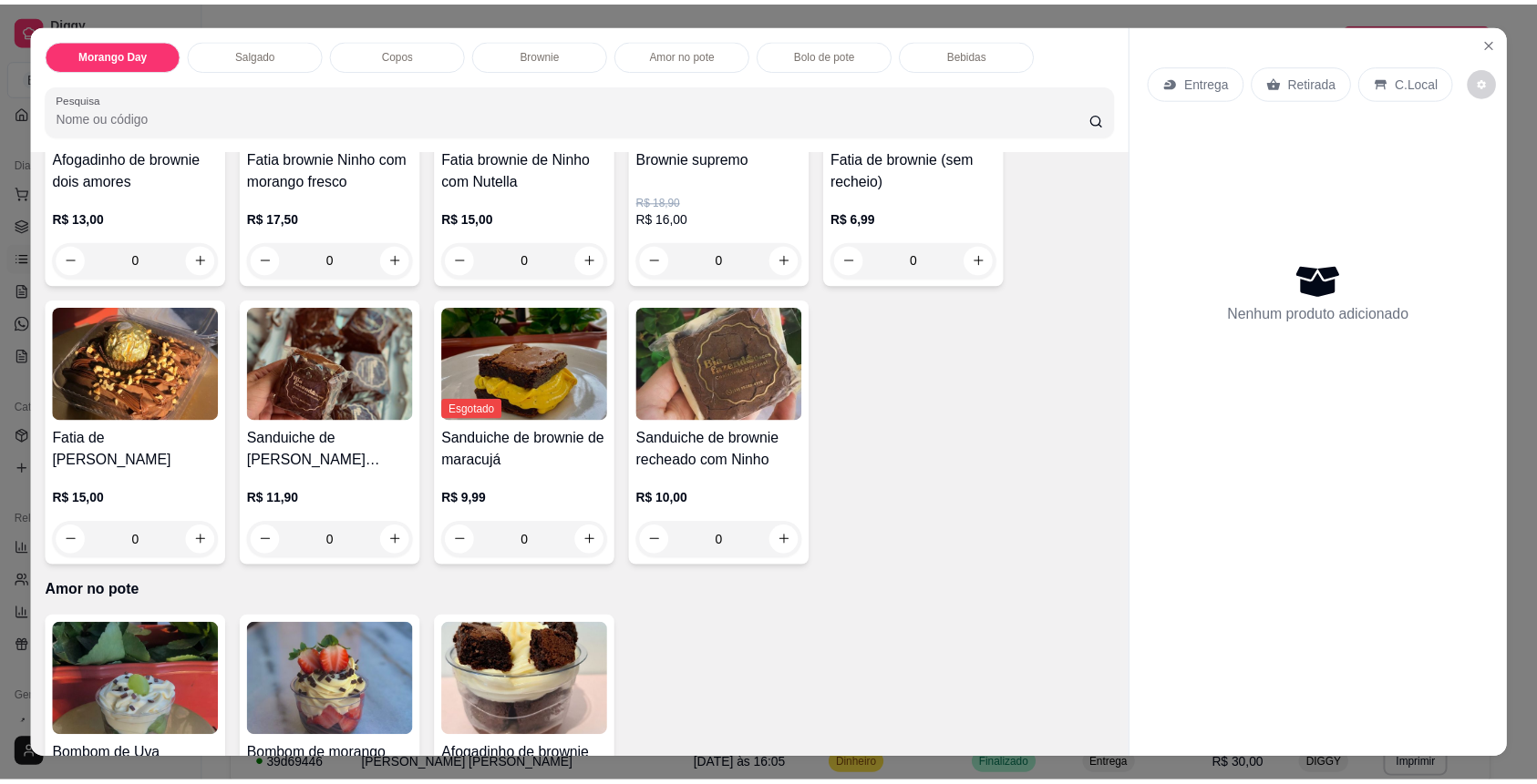
scroll to position [1579, 0]
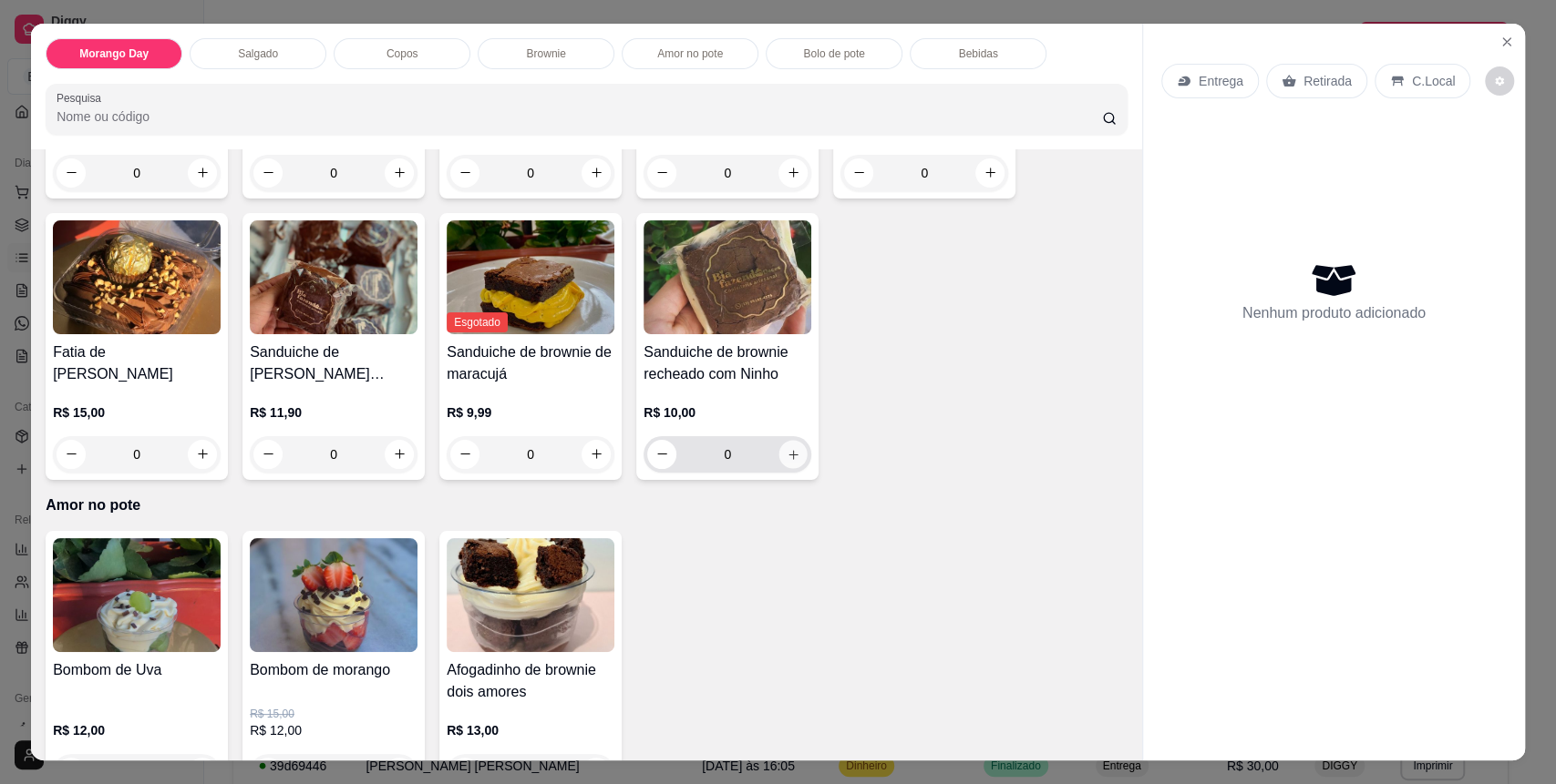
click at [793, 459] on button "increase-product-quantity" at bounding box center [793, 454] width 28 height 28
type input "1"
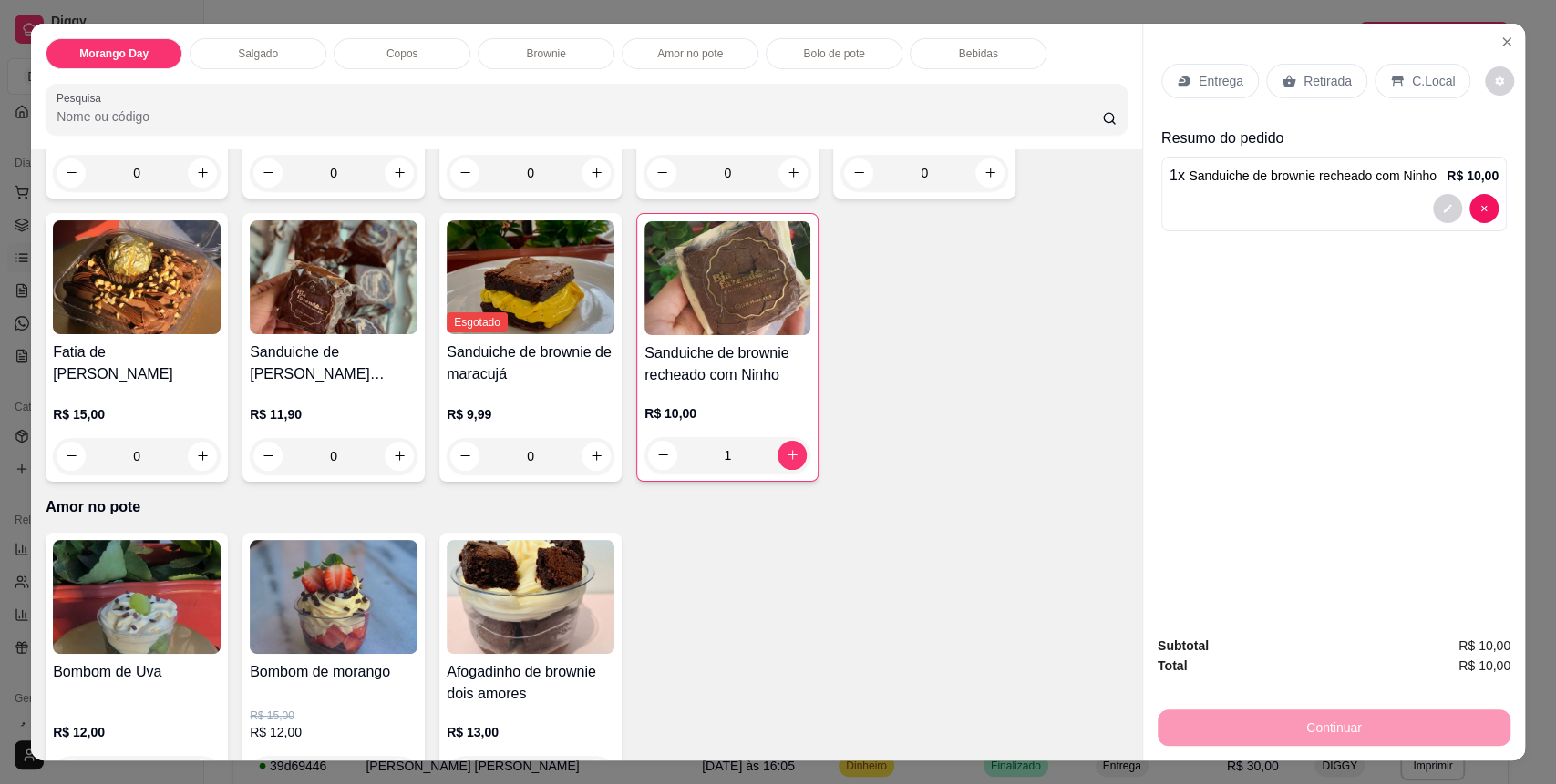
click at [1402, 66] on div "C.Local" at bounding box center [1423, 81] width 96 height 35
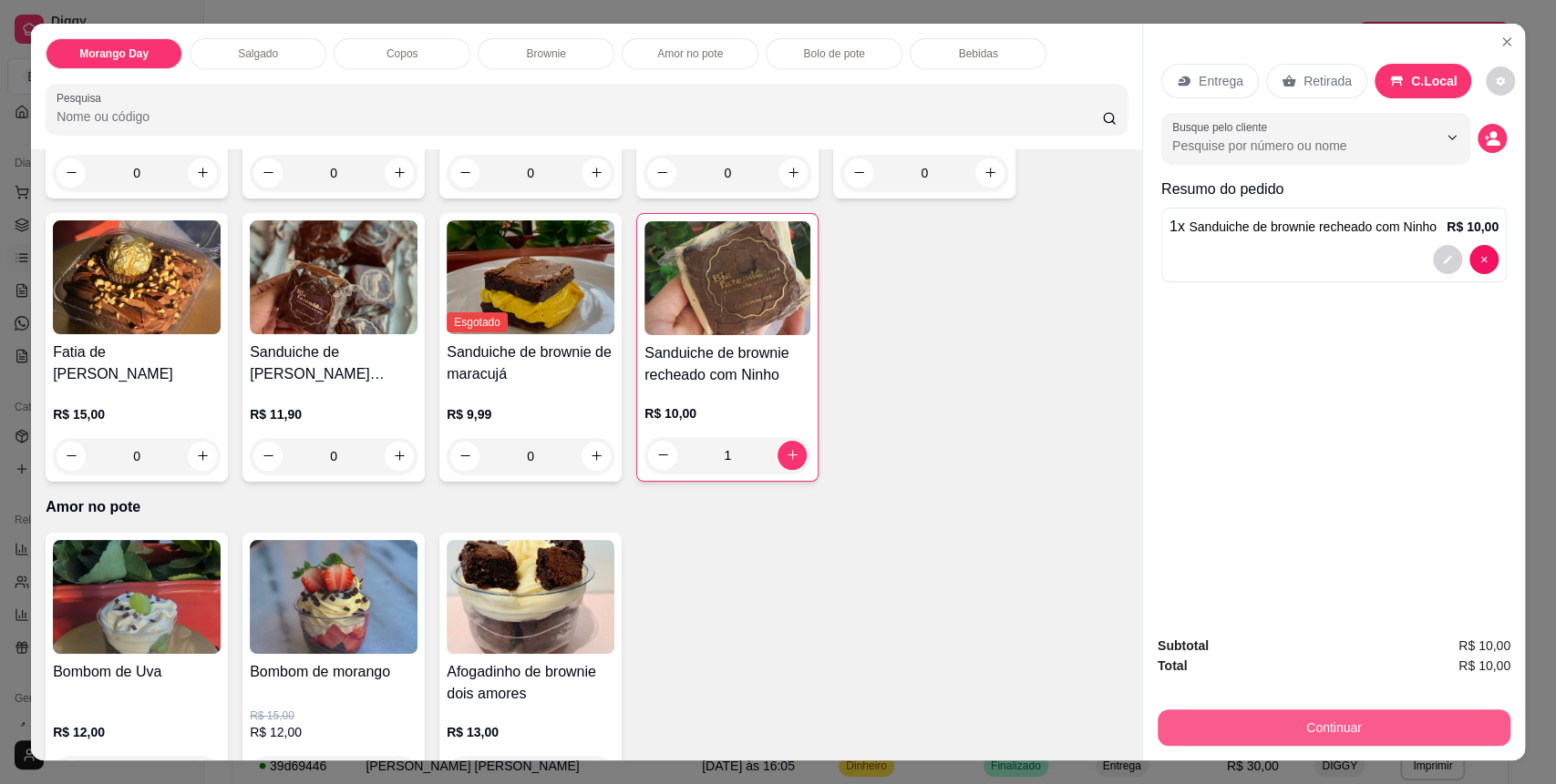
click at [1392, 732] on button "Continuar" at bounding box center [1334, 728] width 353 height 37
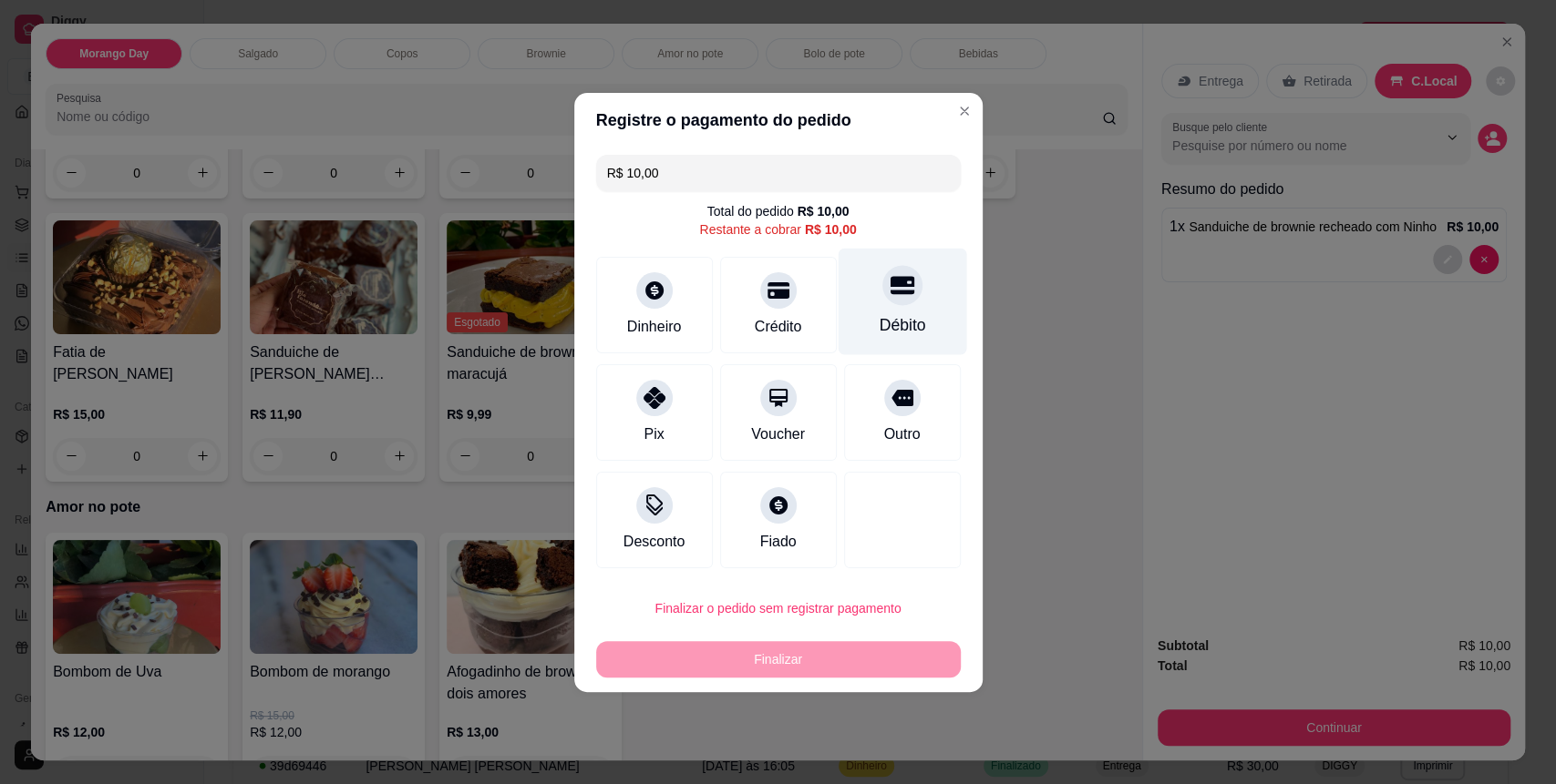
click at [880, 316] on div "Débito" at bounding box center [902, 325] width 47 height 24
type input "R$ 0,00"
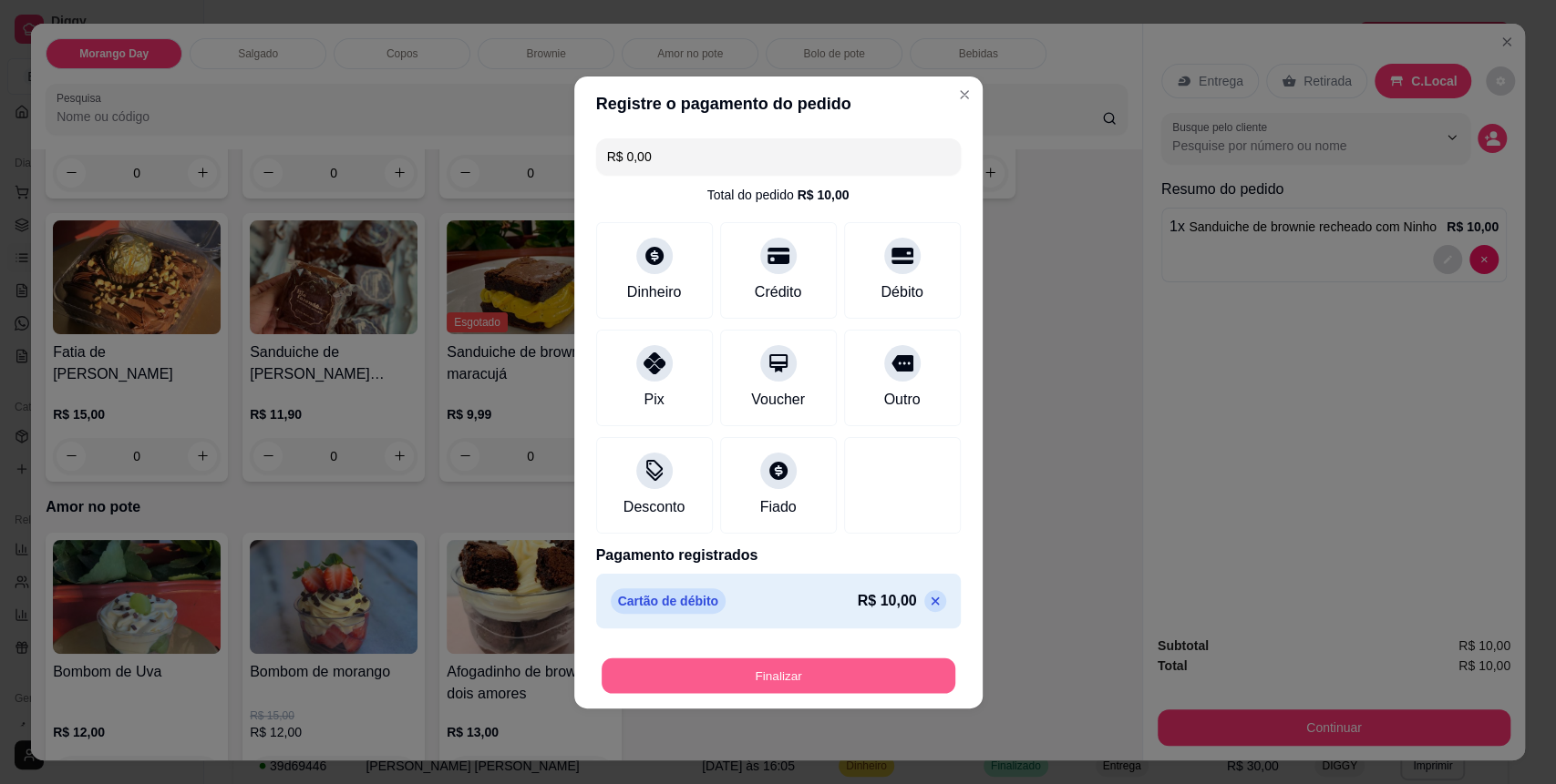
click at [863, 669] on button "Finalizar" at bounding box center [778, 676] width 353 height 36
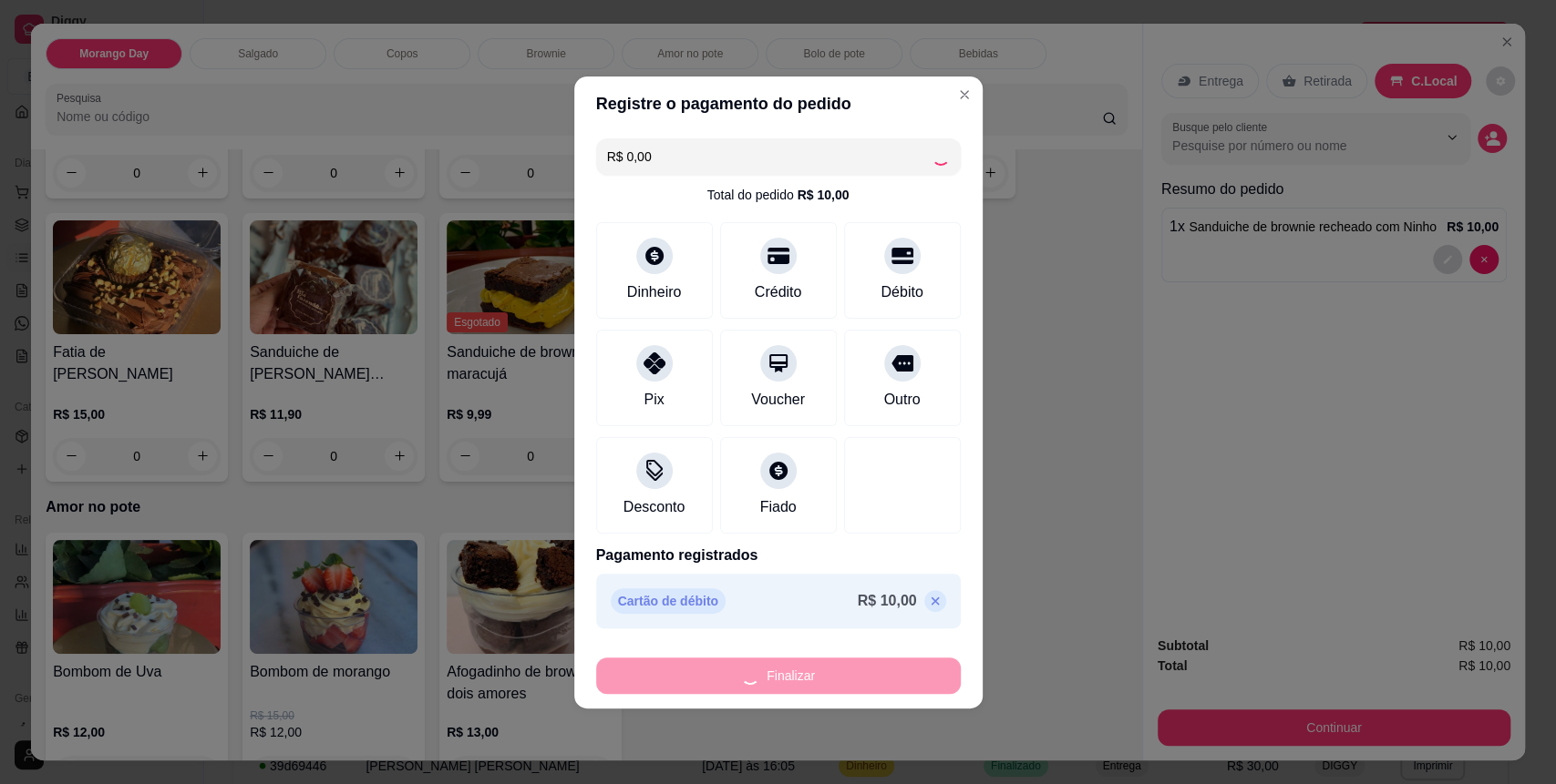
type input "0"
type input "-R$ 10,00"
